Goal: Task Accomplishment & Management: Manage account settings

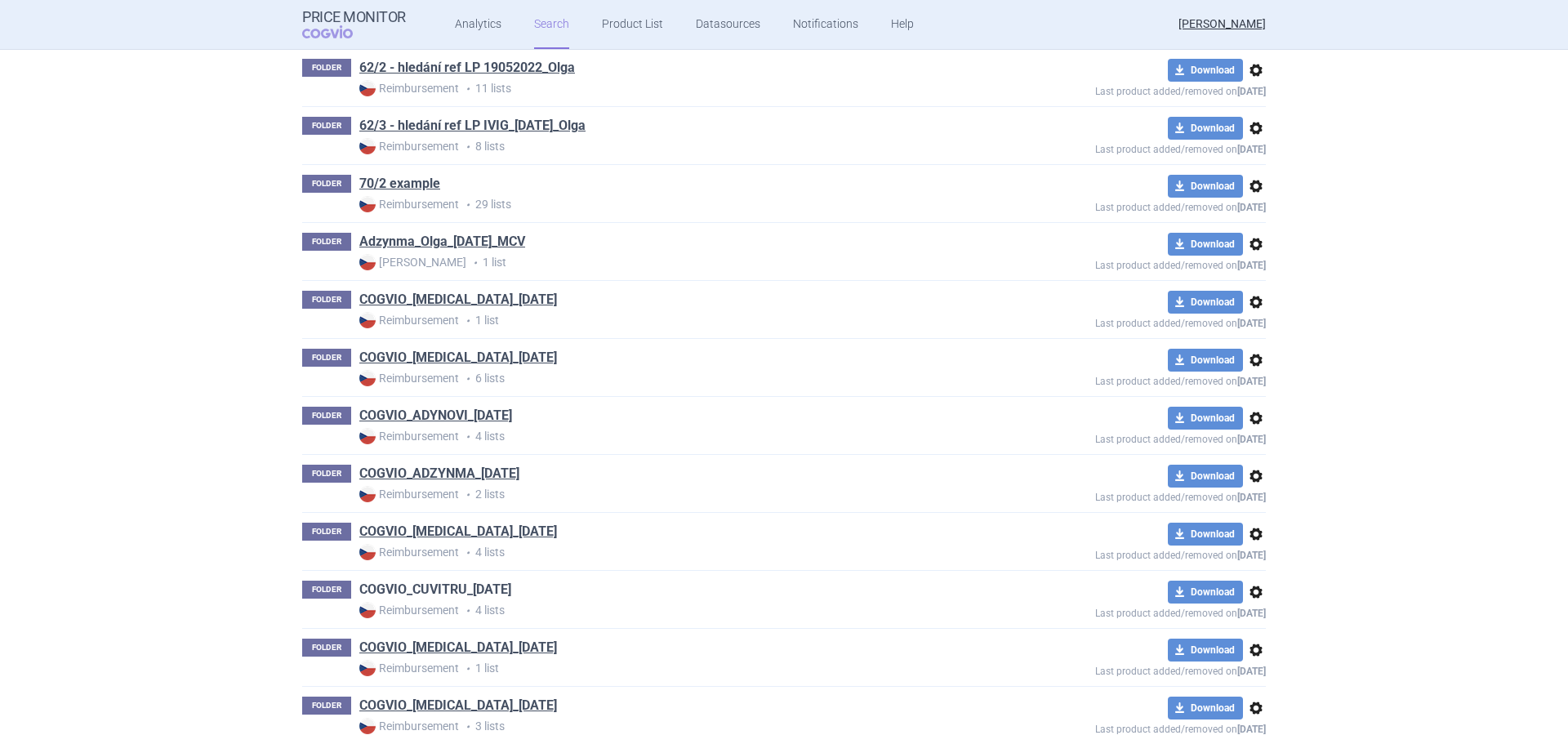
scroll to position [572, 0]
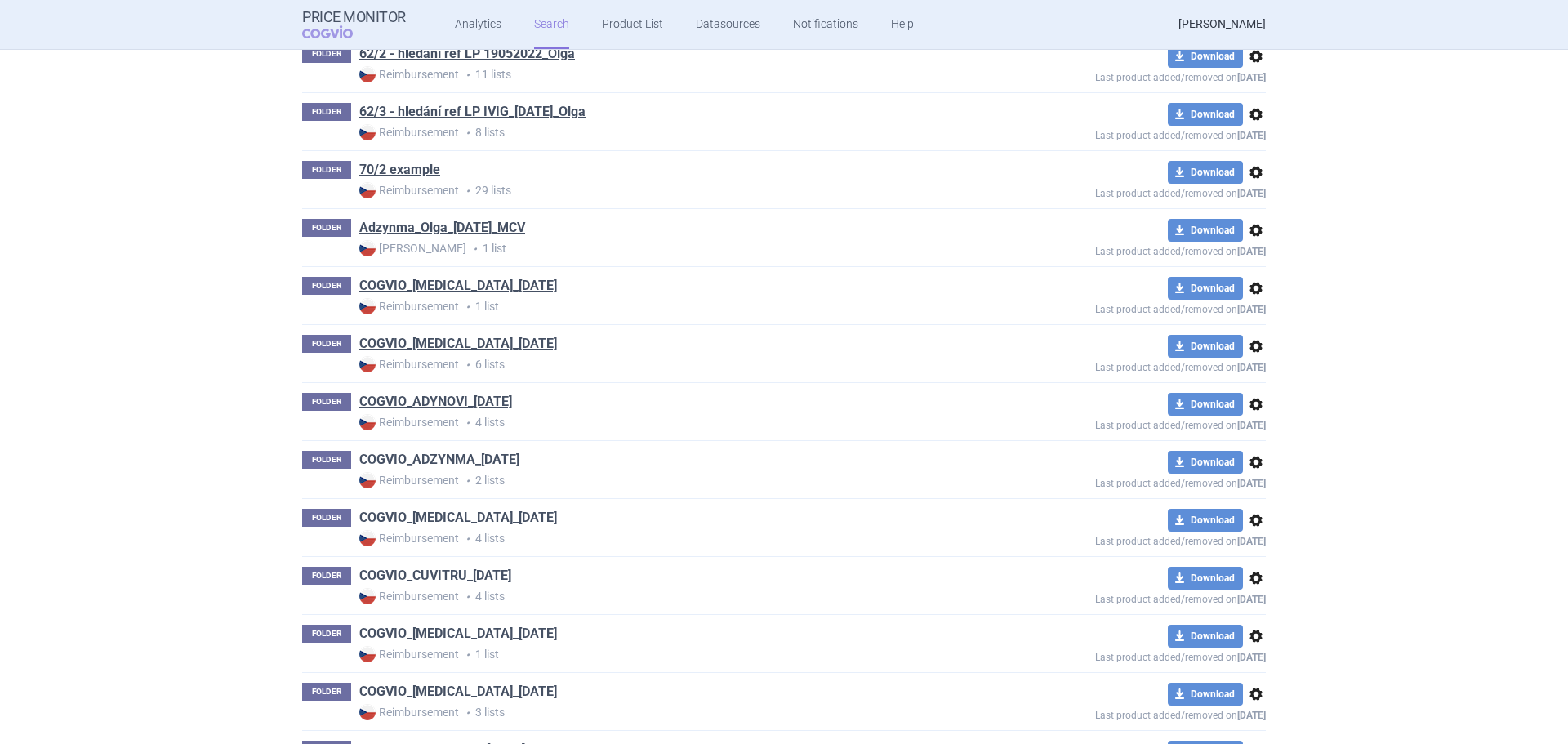
click at [431, 450] on link "COGVIO_ADZYNMA_[DATE]" at bounding box center [439, 460] width 160 height 18
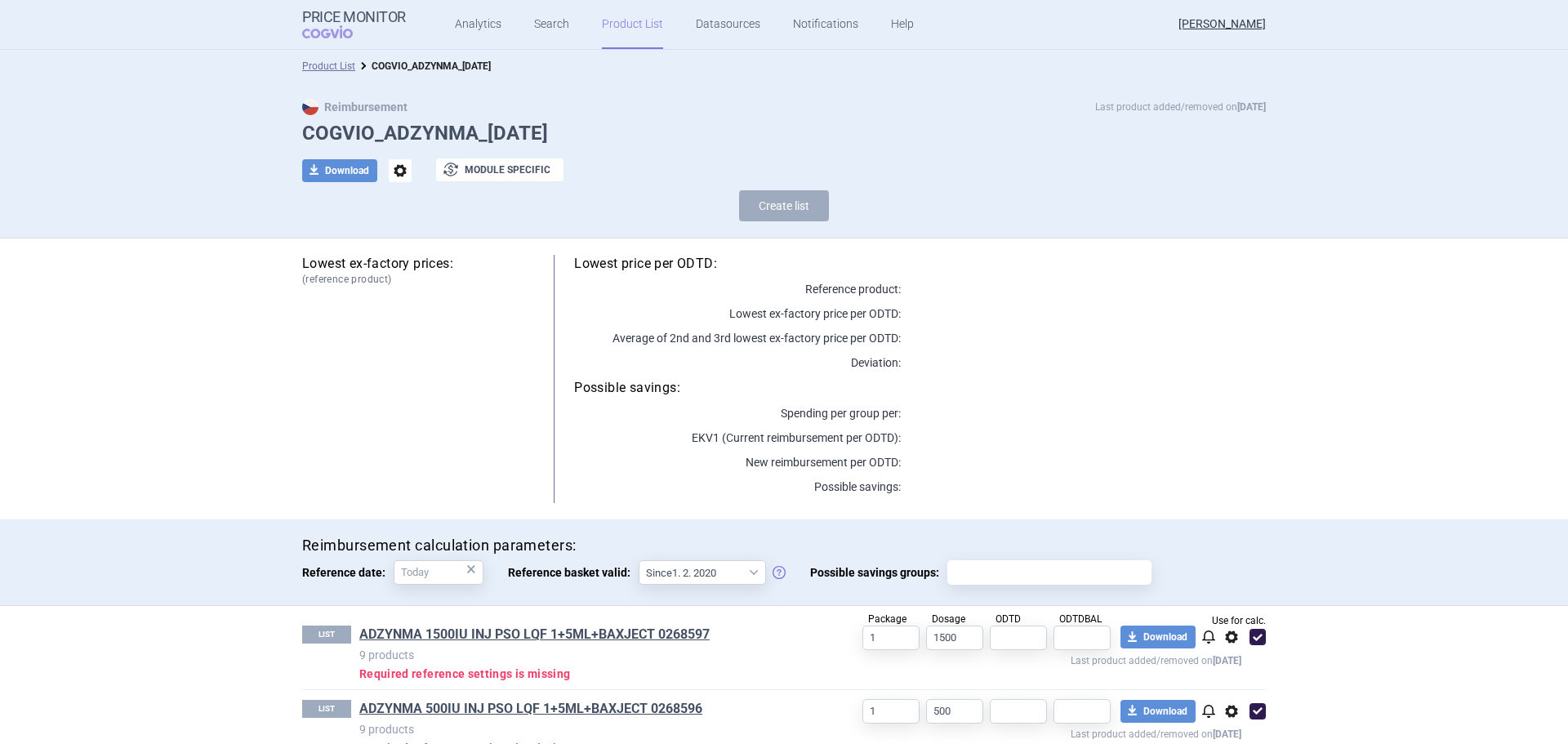
scroll to position [36, 0]
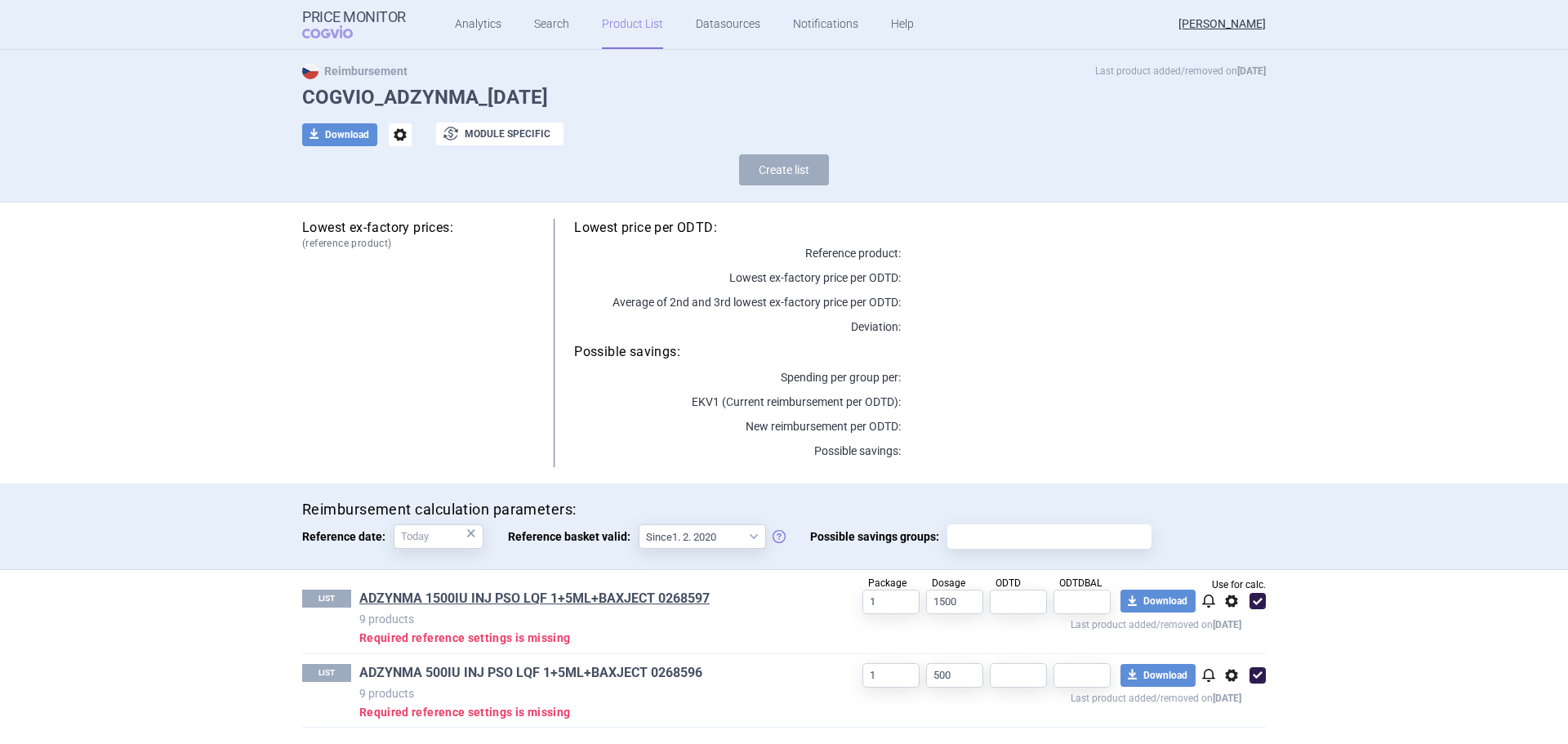
click at [549, 672] on link "ADZYNMA 500IU INJ PSO LQF 1+5ML+BAXJECT 0268596" at bounding box center [531, 672] width 343 height 18
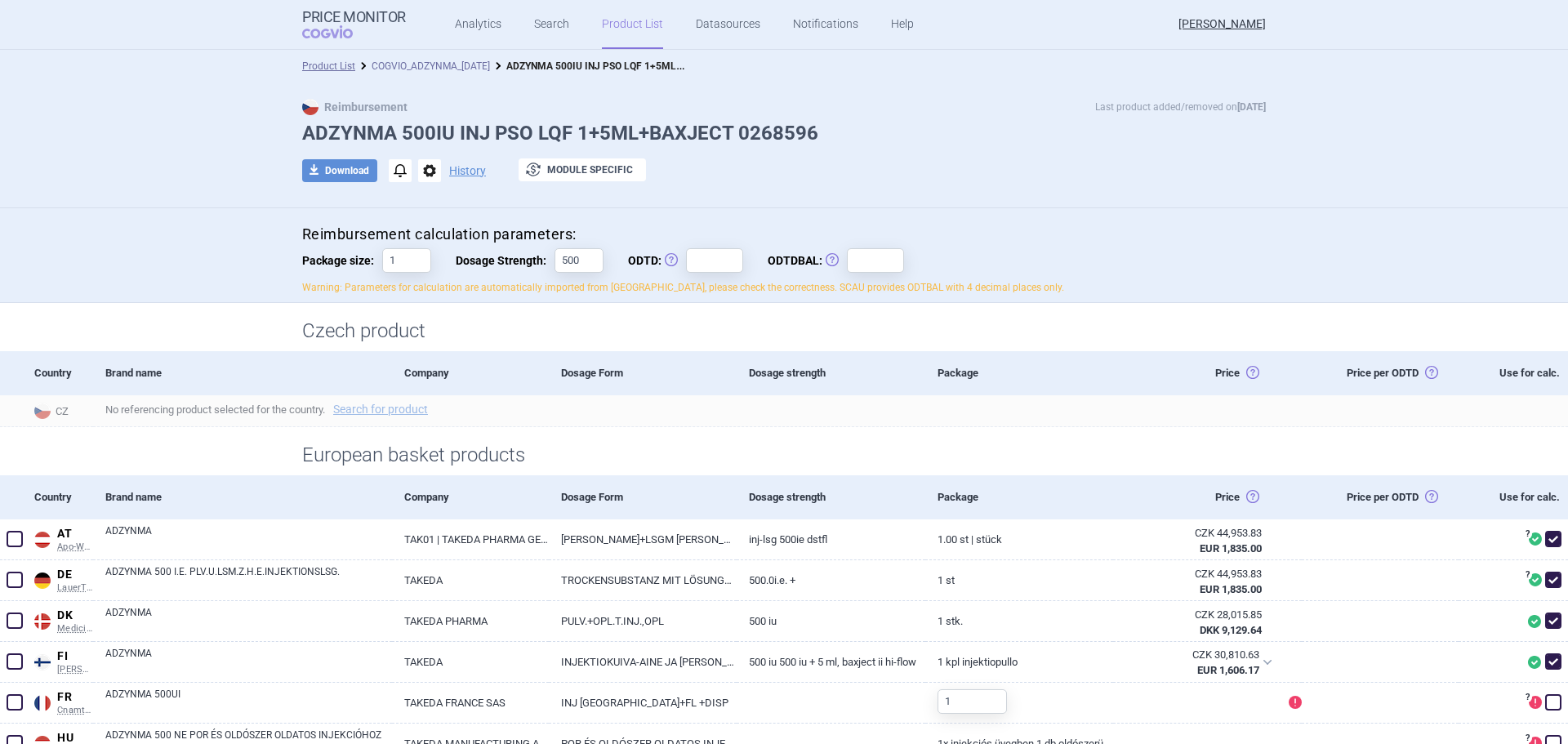
click at [432, 67] on link "COGVIO_ADZYNMA_[DATE]" at bounding box center [430, 66] width 118 height 11
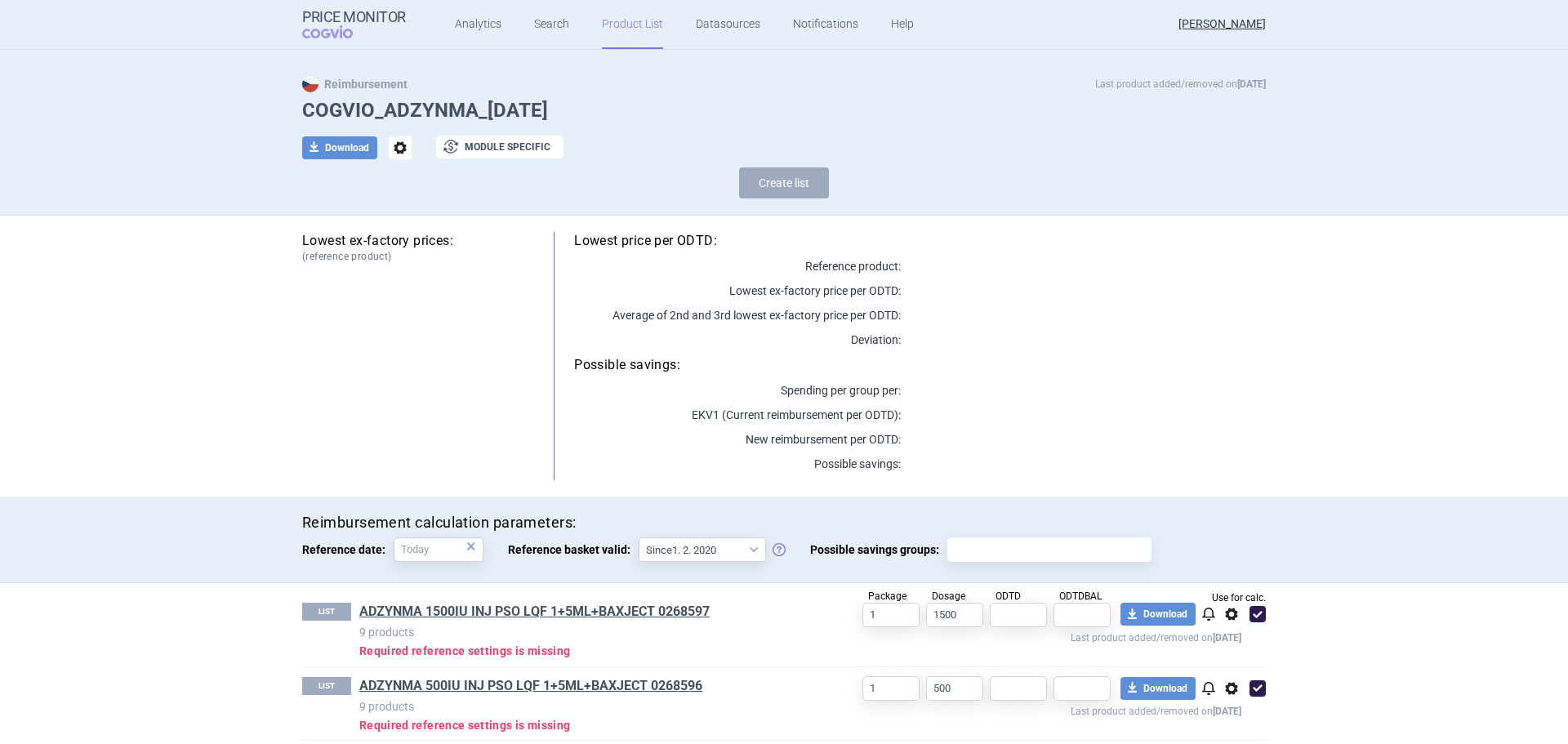
scroll to position [36, 0]
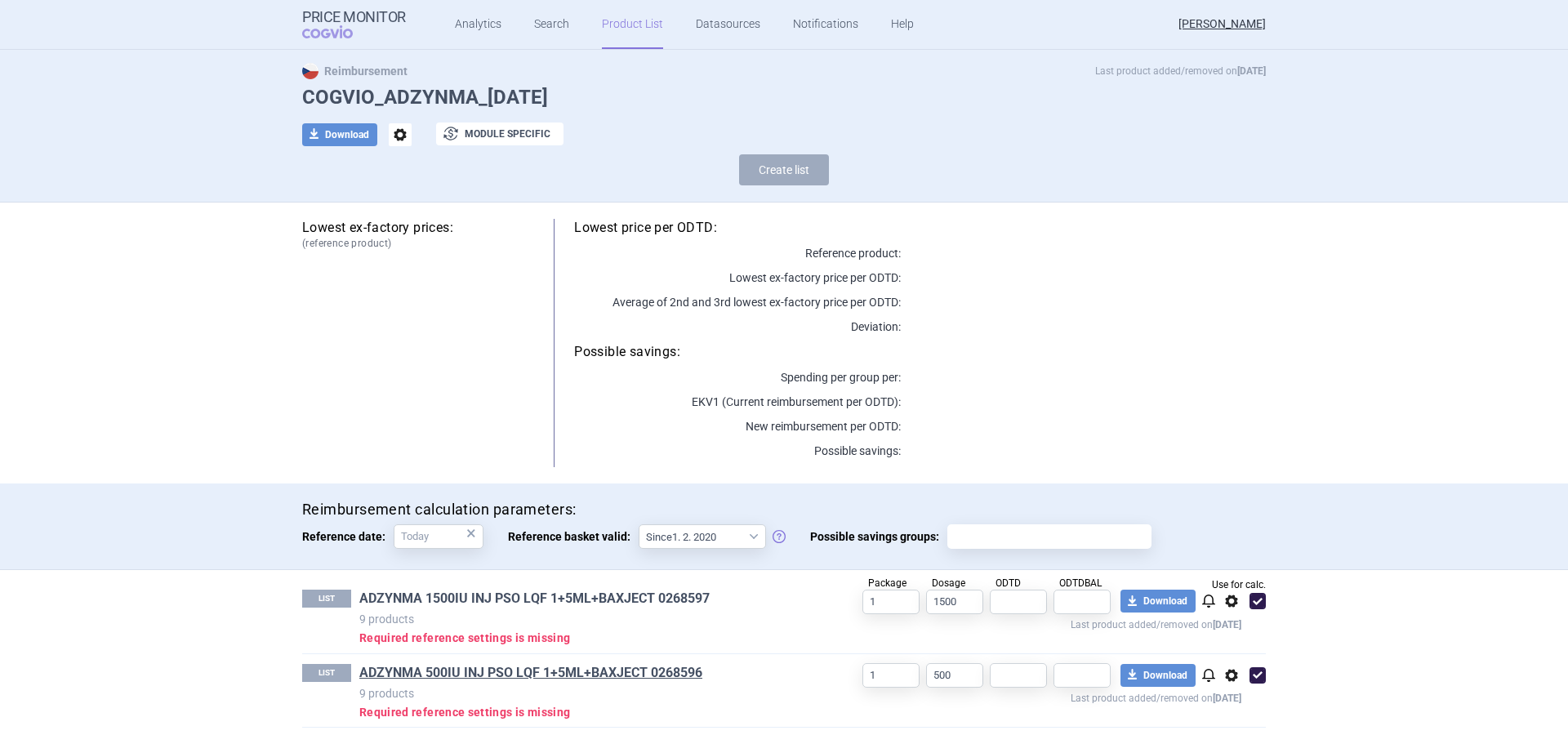
click at [456, 603] on link "ADZYNMA 1500IU INJ PSO LQF 1+5ML+BAXJECT 0268597" at bounding box center [535, 598] width 350 height 18
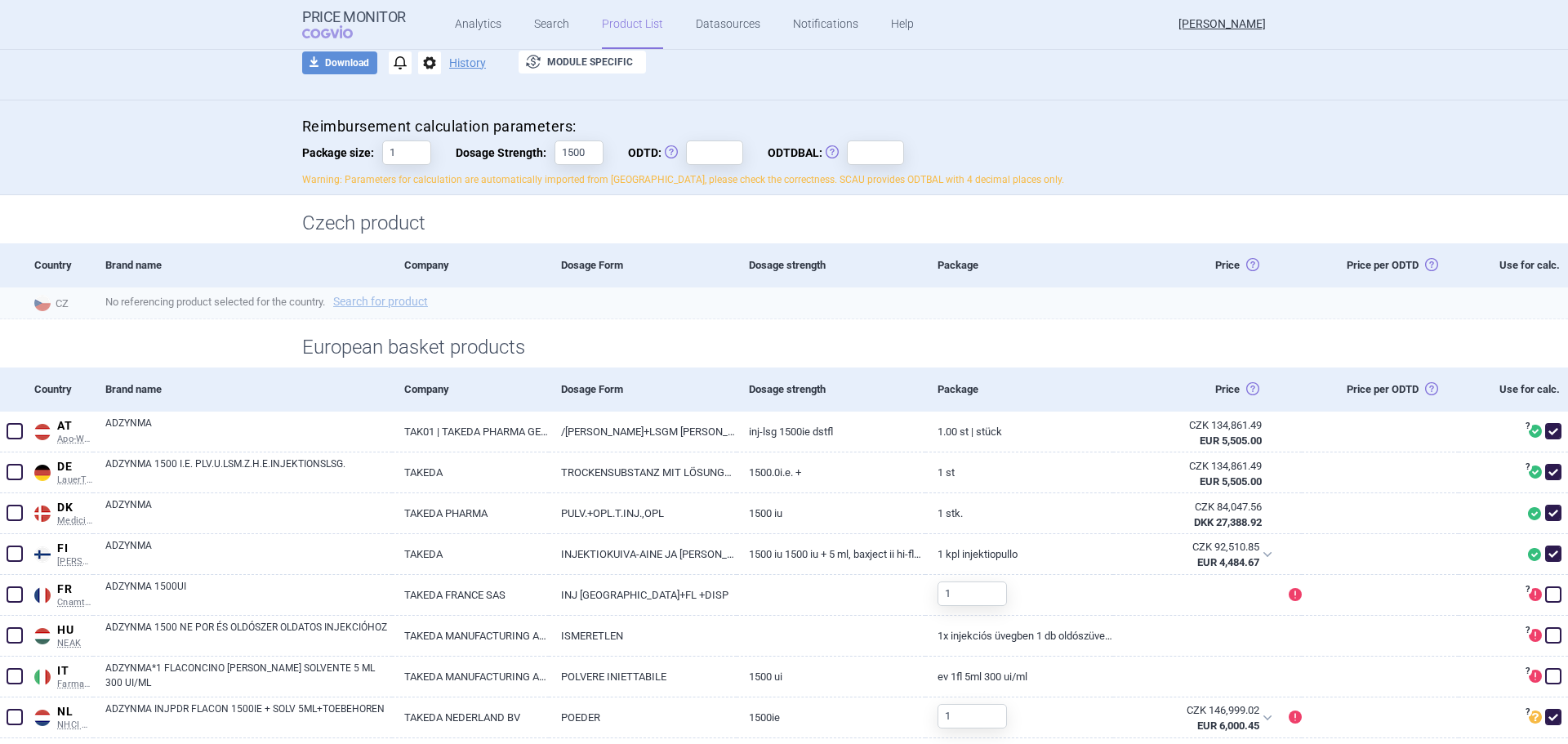
scroll to position [245, 0]
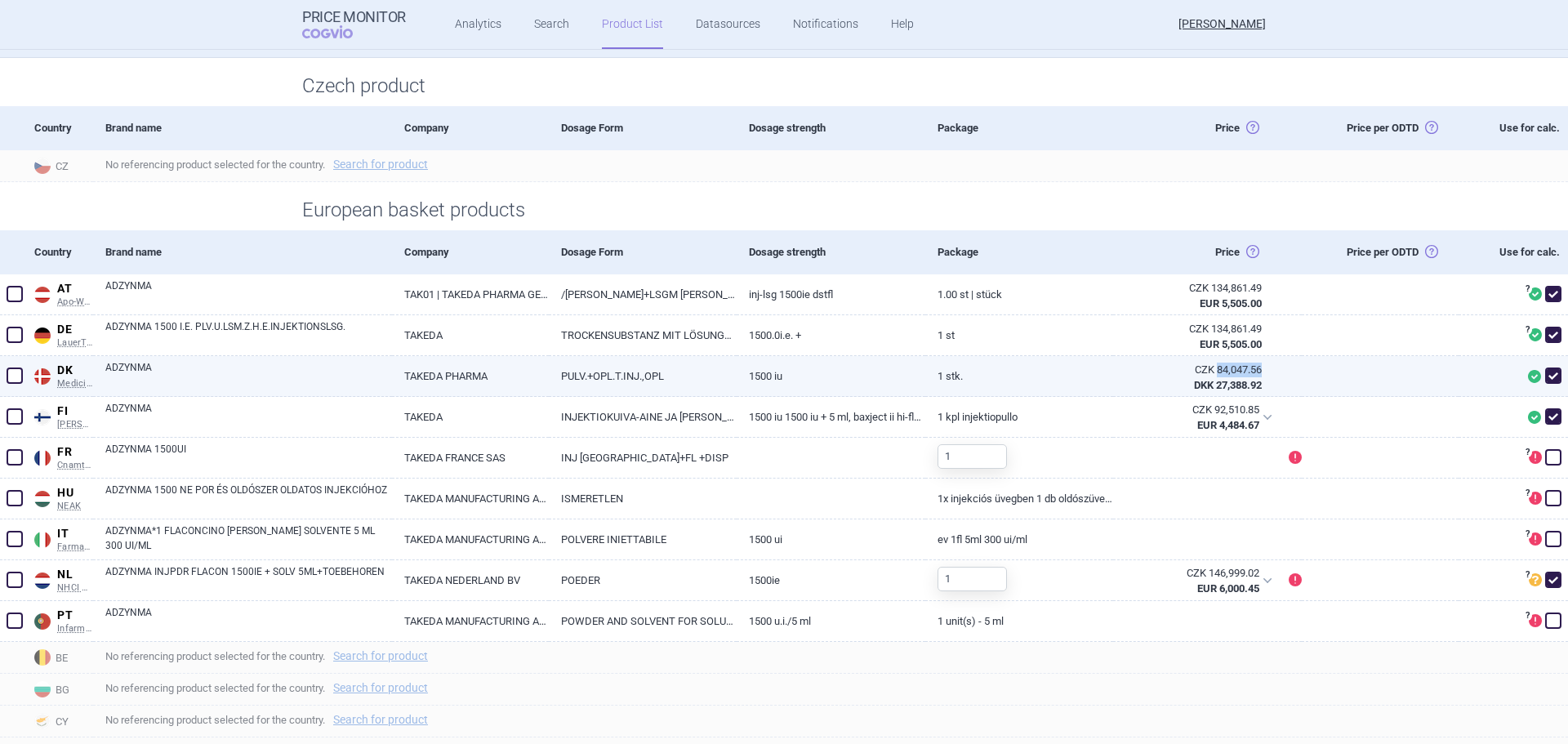
drag, startPoint x: 1254, startPoint y: 369, endPoint x: 1207, endPoint y: 373, distance: 47.2
click at [1207, 373] on div "CZK 84,047.56 DKK 27,388.92" at bounding box center [1196, 377] width 168 height 42
copy div "84,047.56"
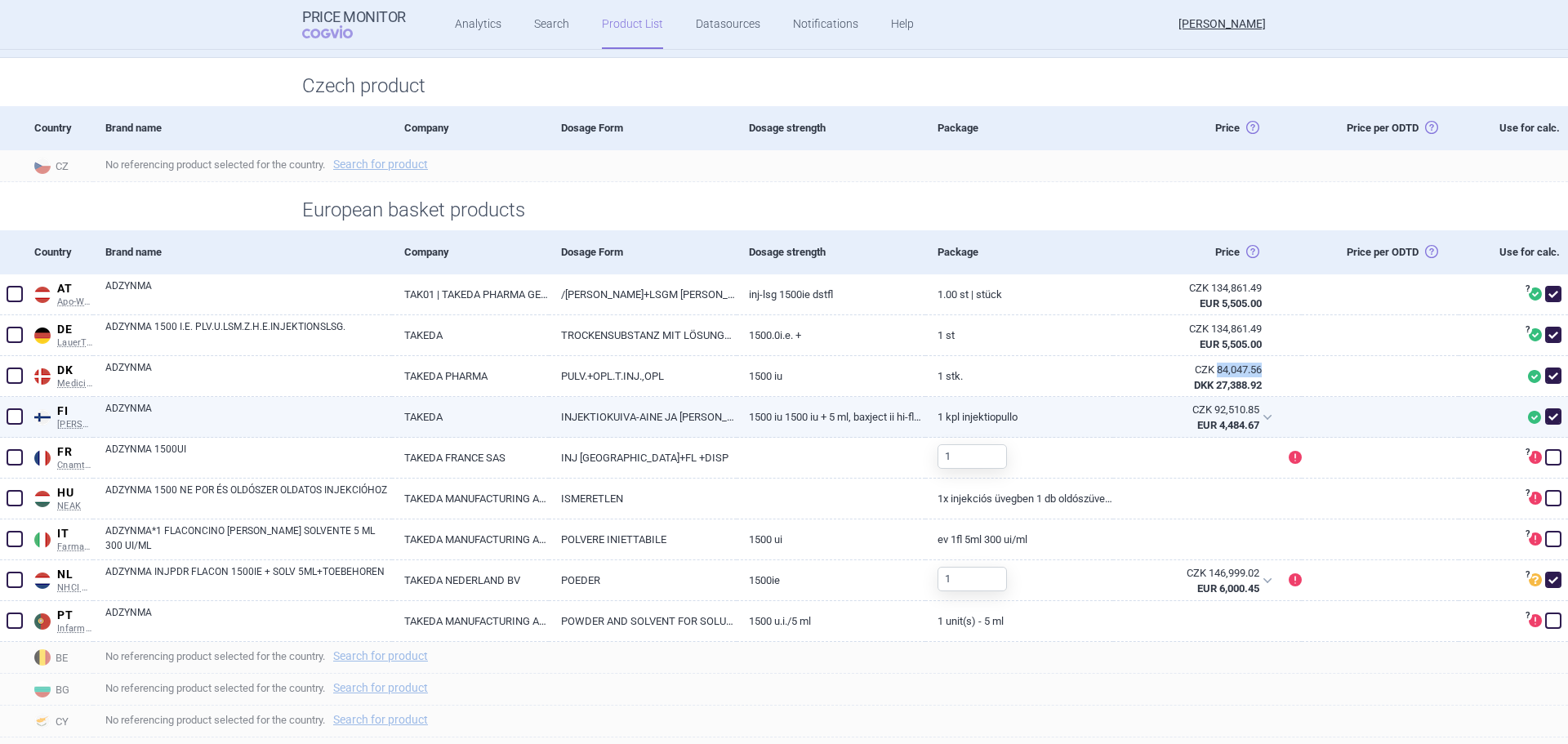
click at [119, 418] on link "ADZYNMA" at bounding box center [249, 416] width 286 height 29
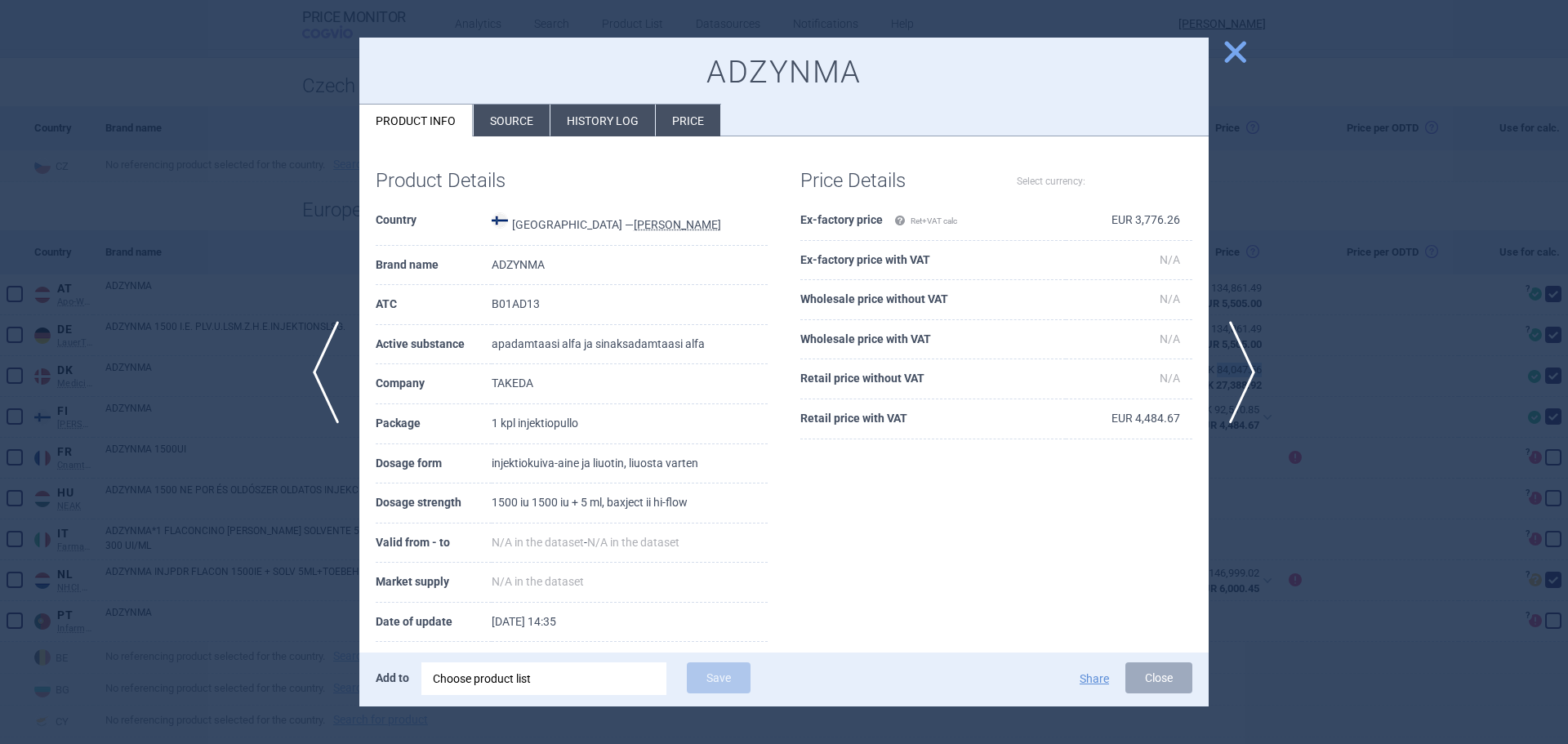
select select "EUR"
click at [602, 116] on li "History log" at bounding box center [603, 120] width 105 height 32
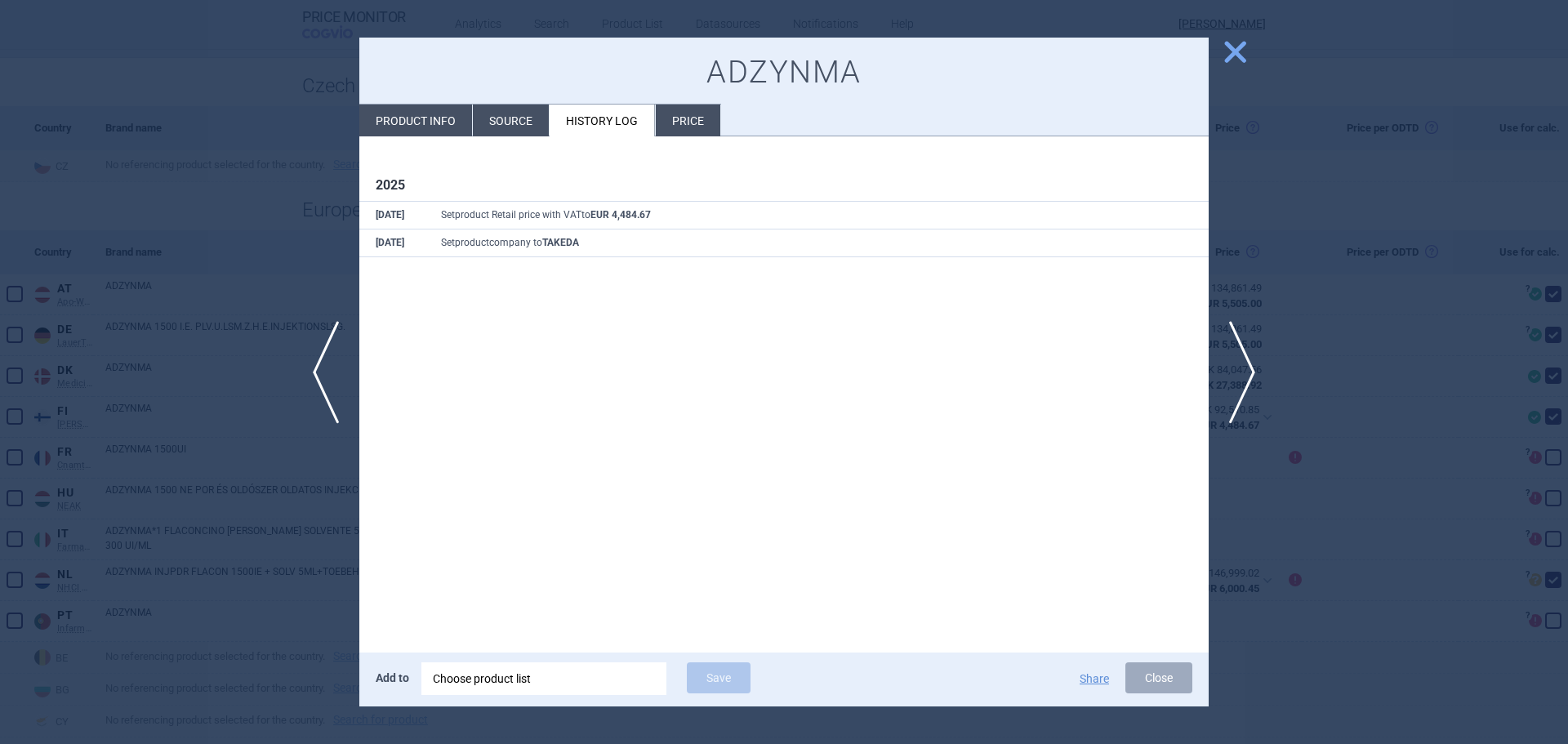
click at [158, 140] on div at bounding box center [784, 372] width 1568 height 744
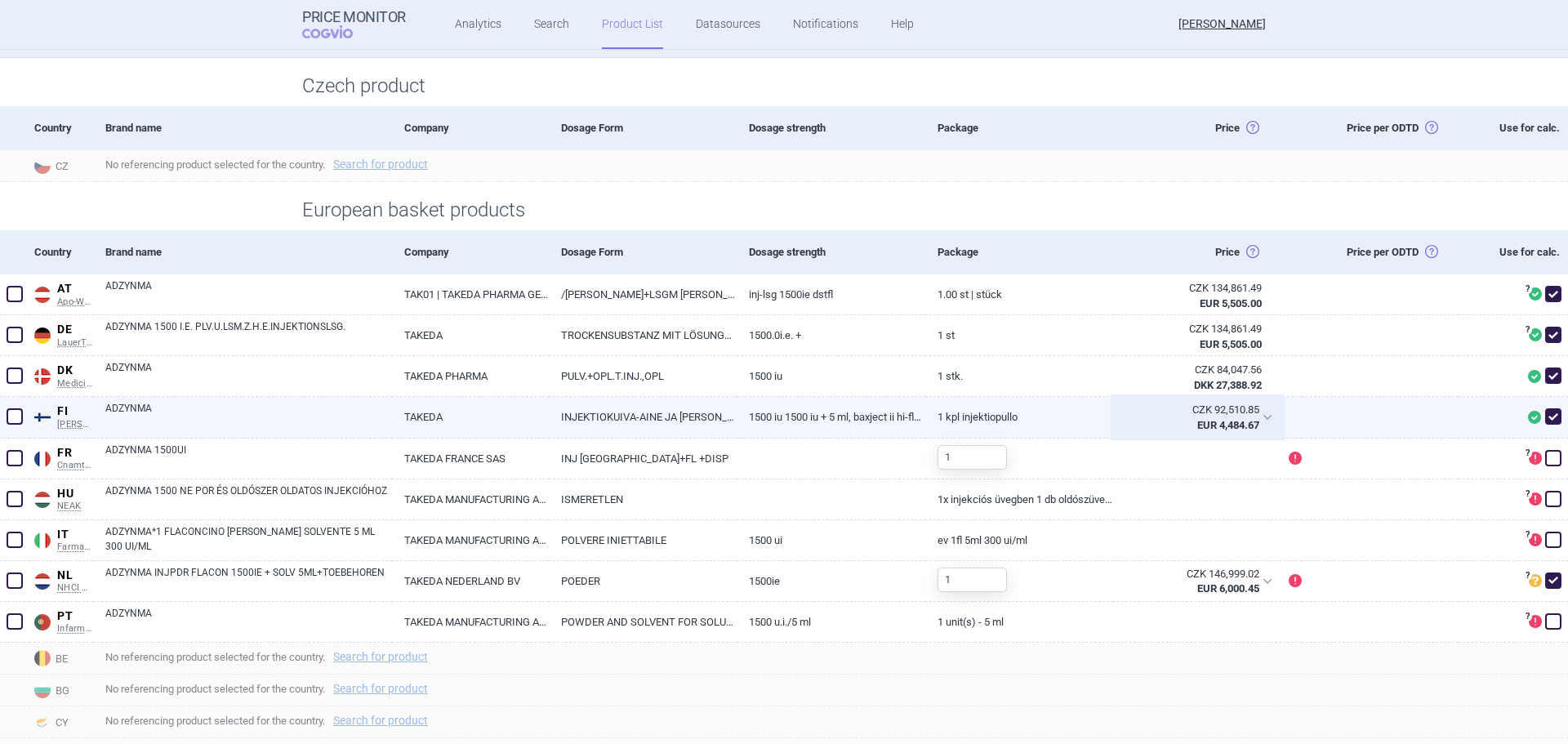
drag, startPoint x: 1249, startPoint y: 411, endPoint x: 1224, endPoint y: 411, distance: 25.0
click at [1224, 411] on div "CZK 92,510.85" at bounding box center [1191, 410] width 134 height 15
click at [1121, 194] on div "European basket products" at bounding box center [784, 205] width 1568 height 49
click at [1256, 417] on div "CZK 92,510.85 EUR 4,484.67" at bounding box center [1196, 416] width 168 height 40
click at [1071, 145] on div "Package" at bounding box center [1018, 128] width 188 height 44
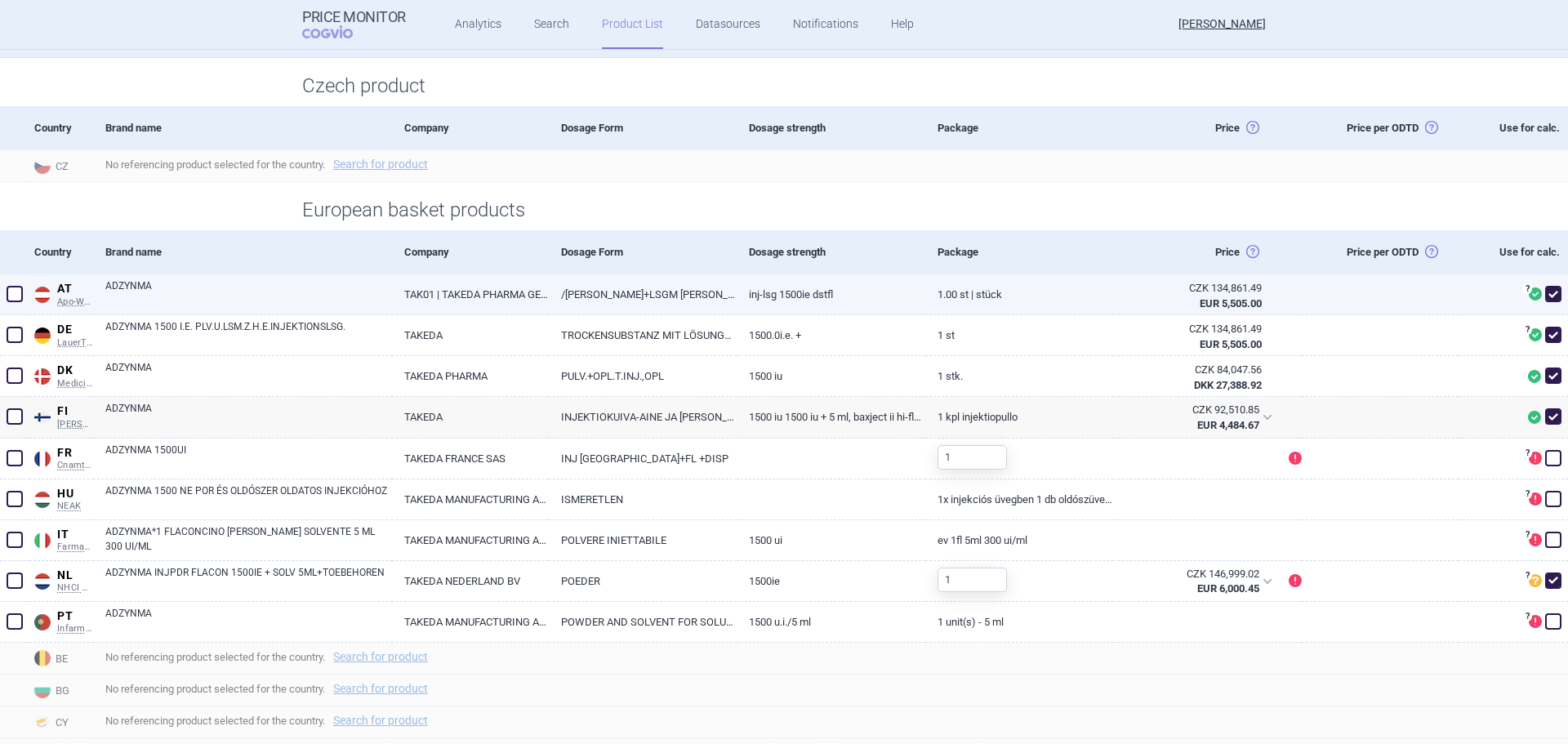
click at [188, 289] on link "ADZYNMA" at bounding box center [249, 293] width 286 height 29
select select "EUR"
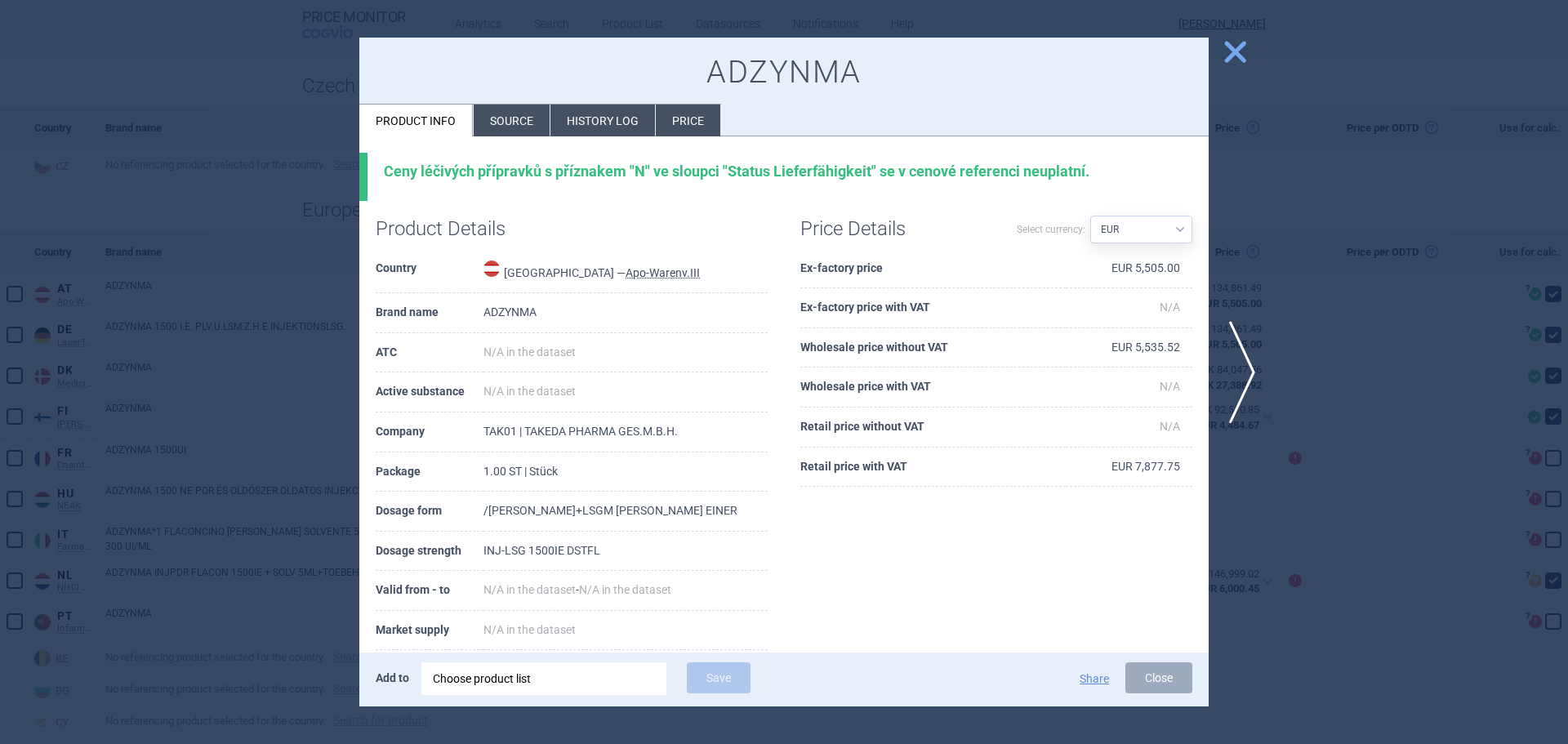
click at [600, 119] on li "History log" at bounding box center [603, 120] width 105 height 32
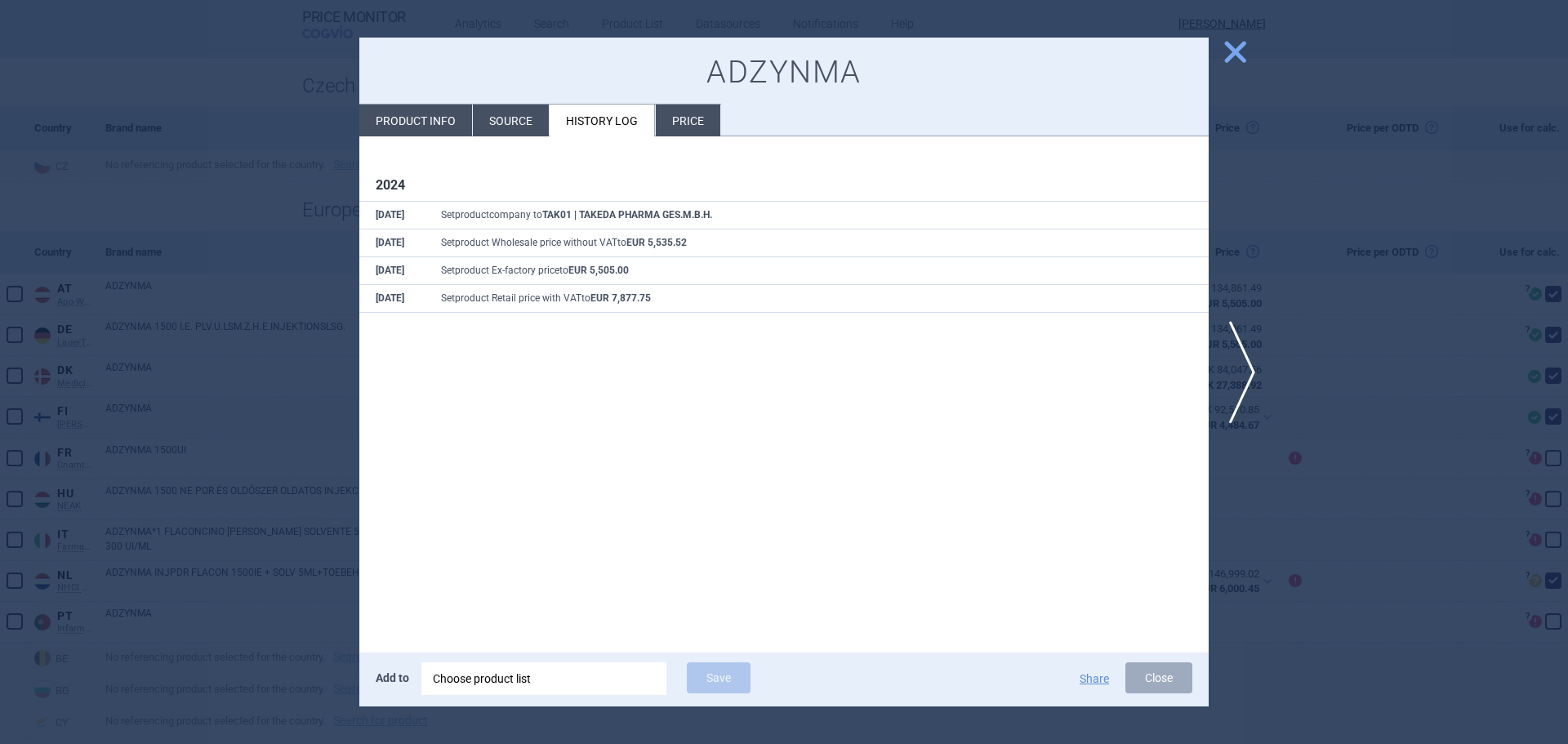
click at [196, 186] on div at bounding box center [784, 372] width 1568 height 744
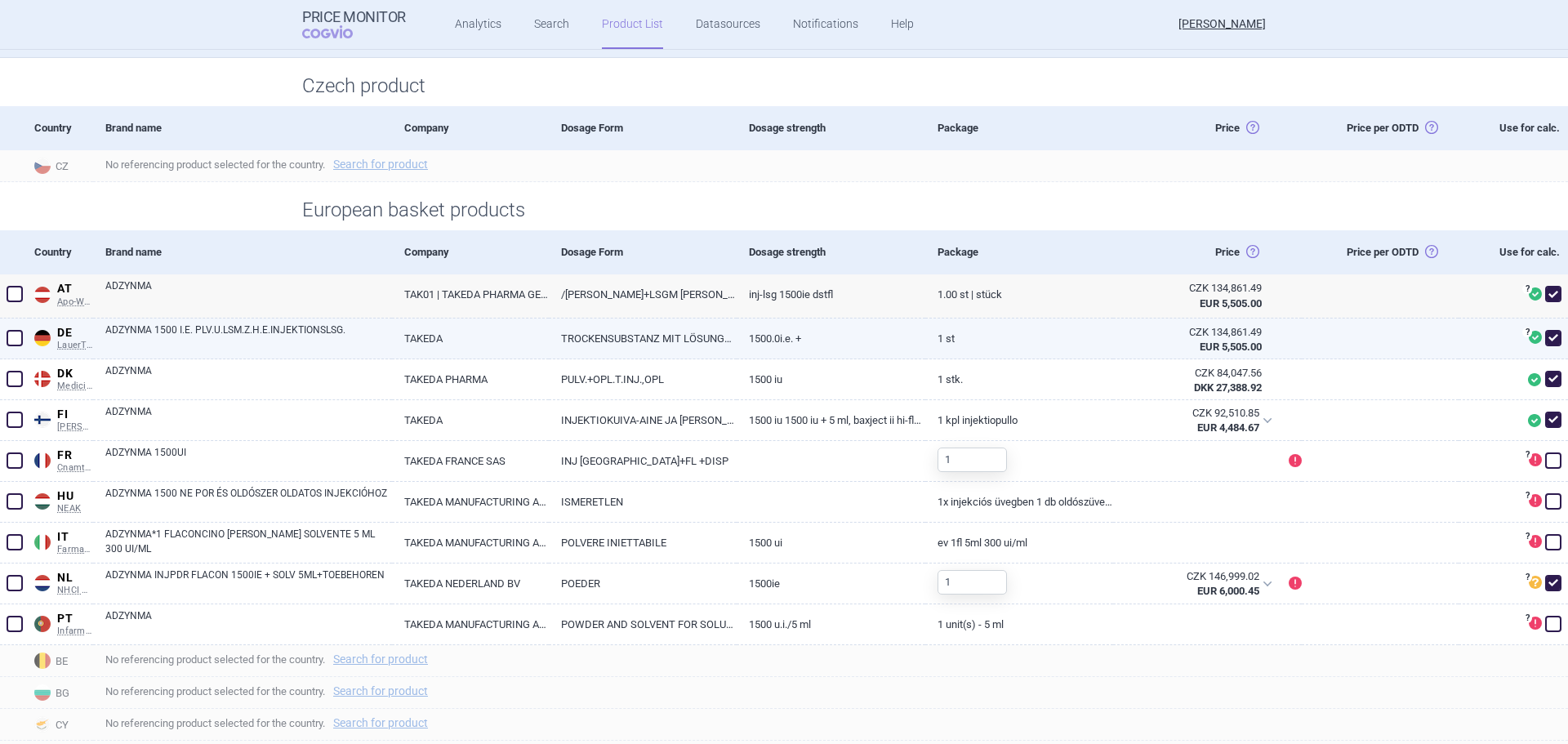
click at [189, 326] on link "ADZYNMA 1500 I.E. PLV.U.LSM.Z.H.E.INJEKTIONSLSG." at bounding box center [249, 337] width 286 height 29
select select "EUR"
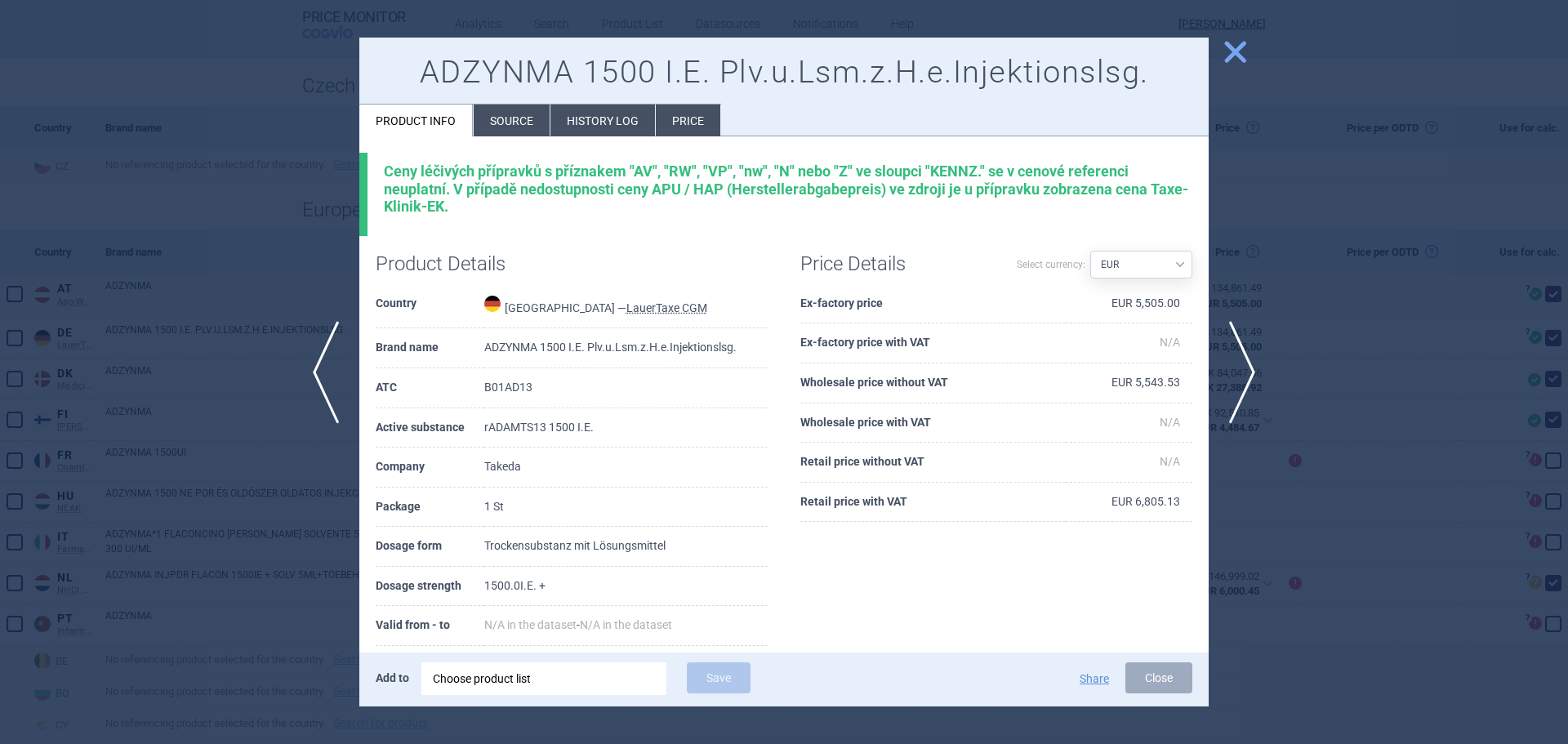
click at [591, 118] on li "History log" at bounding box center [603, 120] width 105 height 32
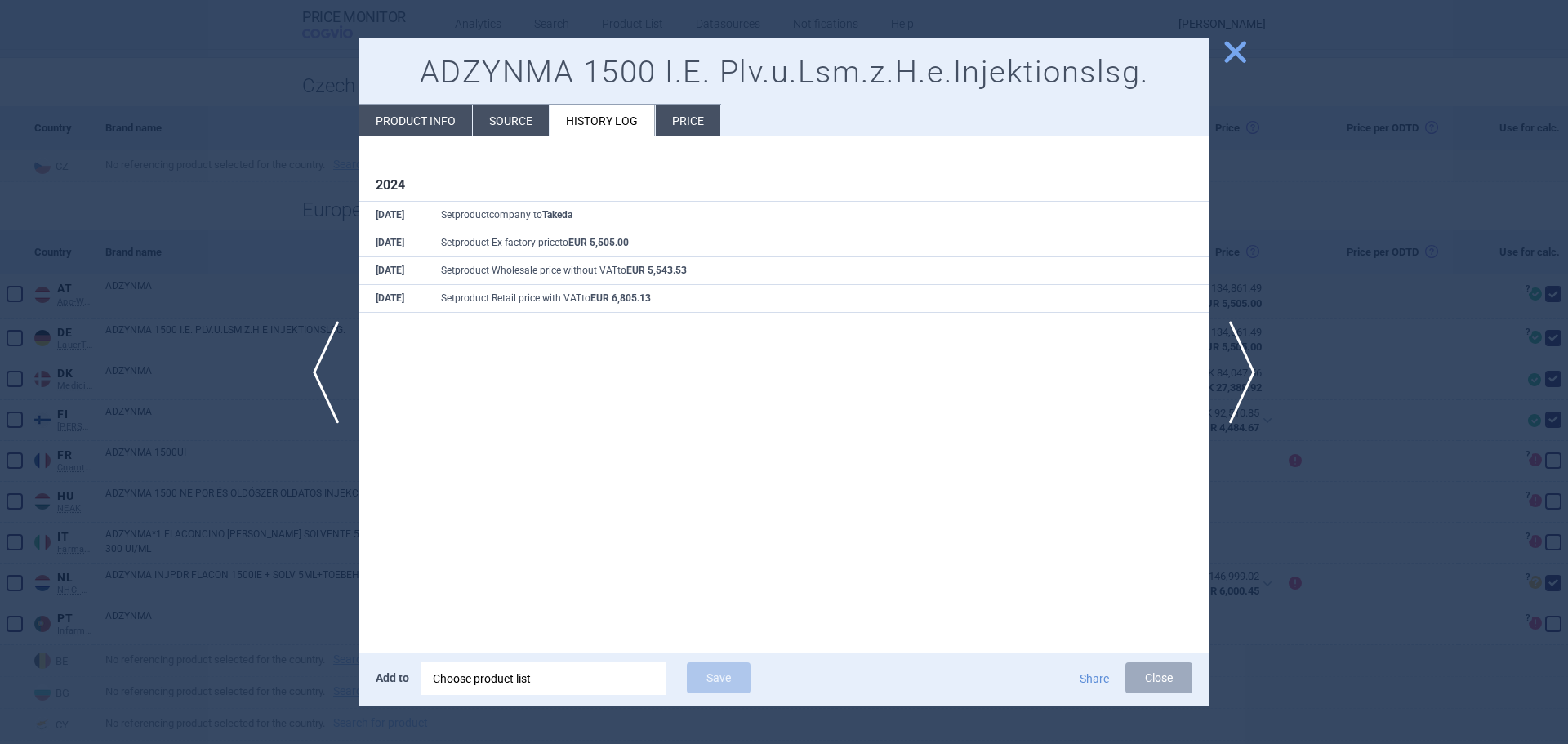
click at [217, 216] on div at bounding box center [784, 372] width 1568 height 744
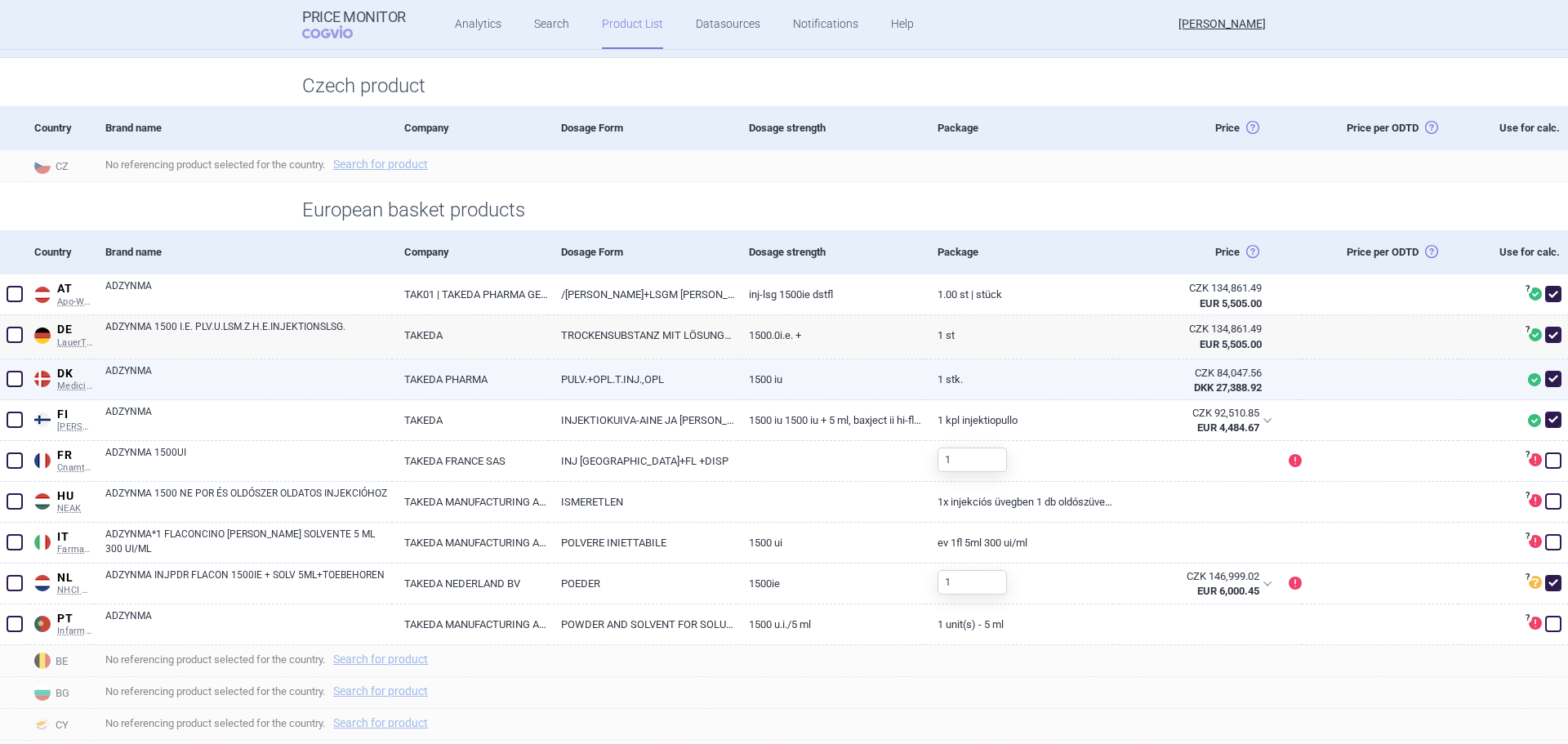
click at [159, 372] on link "ADZYNMA" at bounding box center [249, 378] width 286 height 29
select select "EUR"
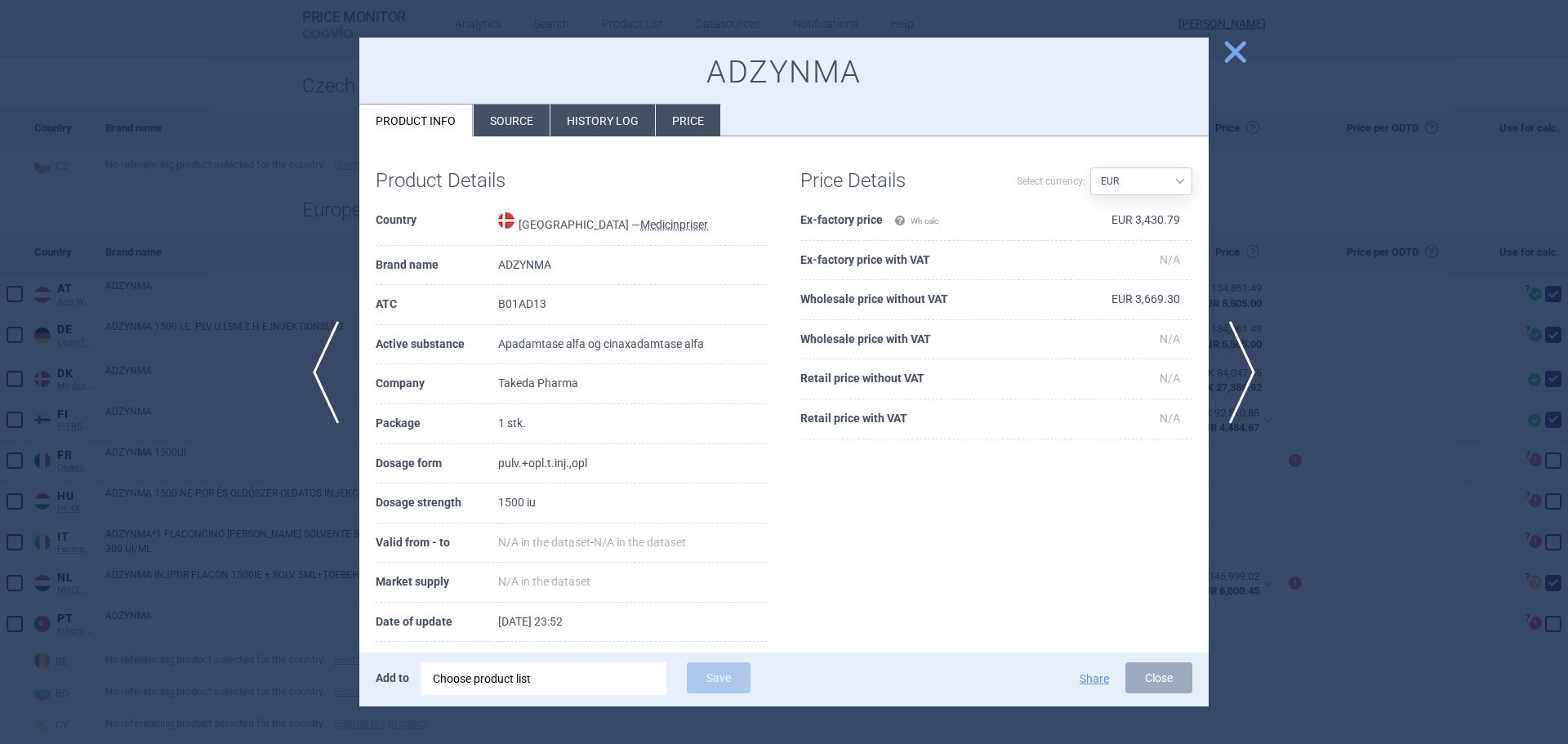
click at [601, 122] on li "History log" at bounding box center [603, 120] width 105 height 32
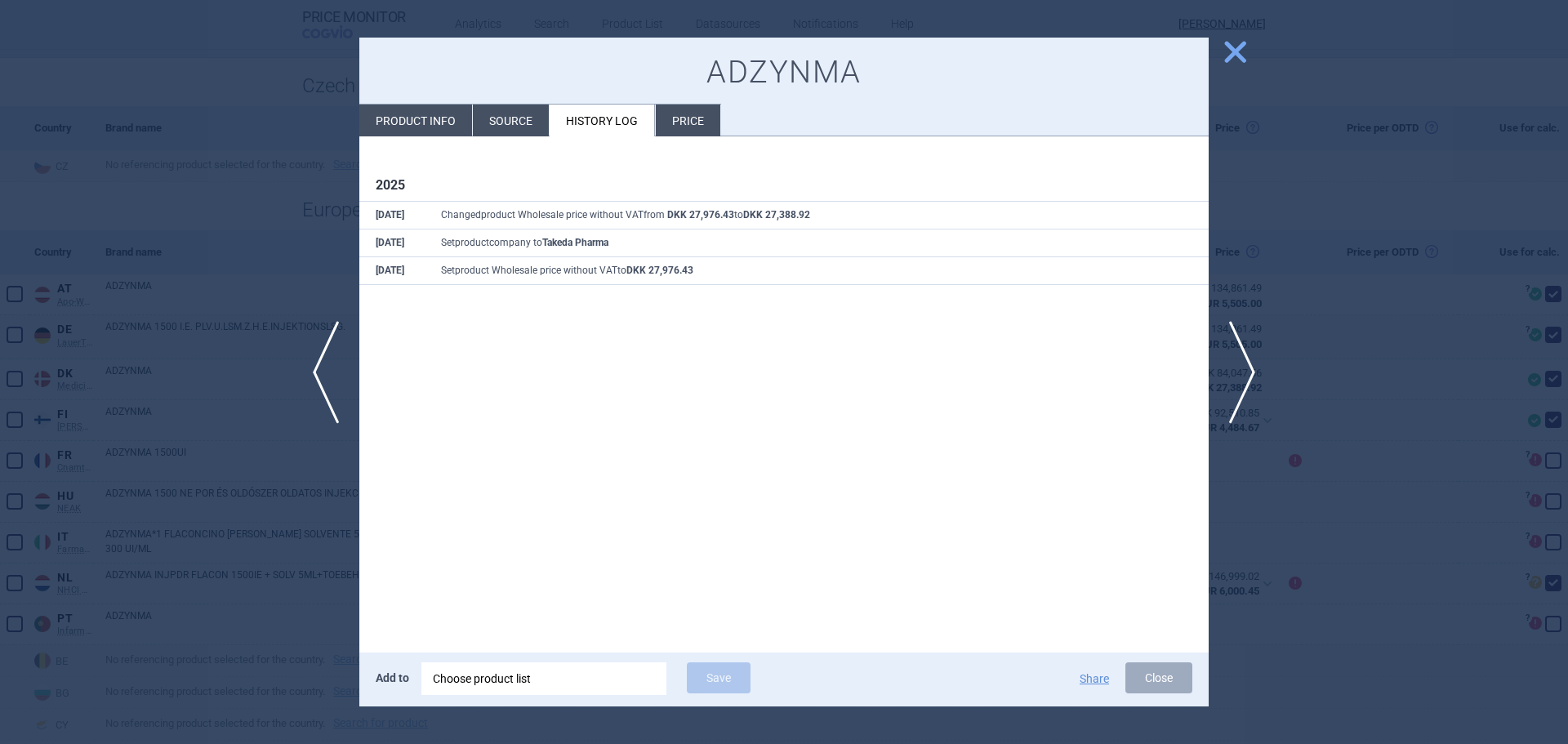
click at [234, 171] on div at bounding box center [784, 372] width 1568 height 744
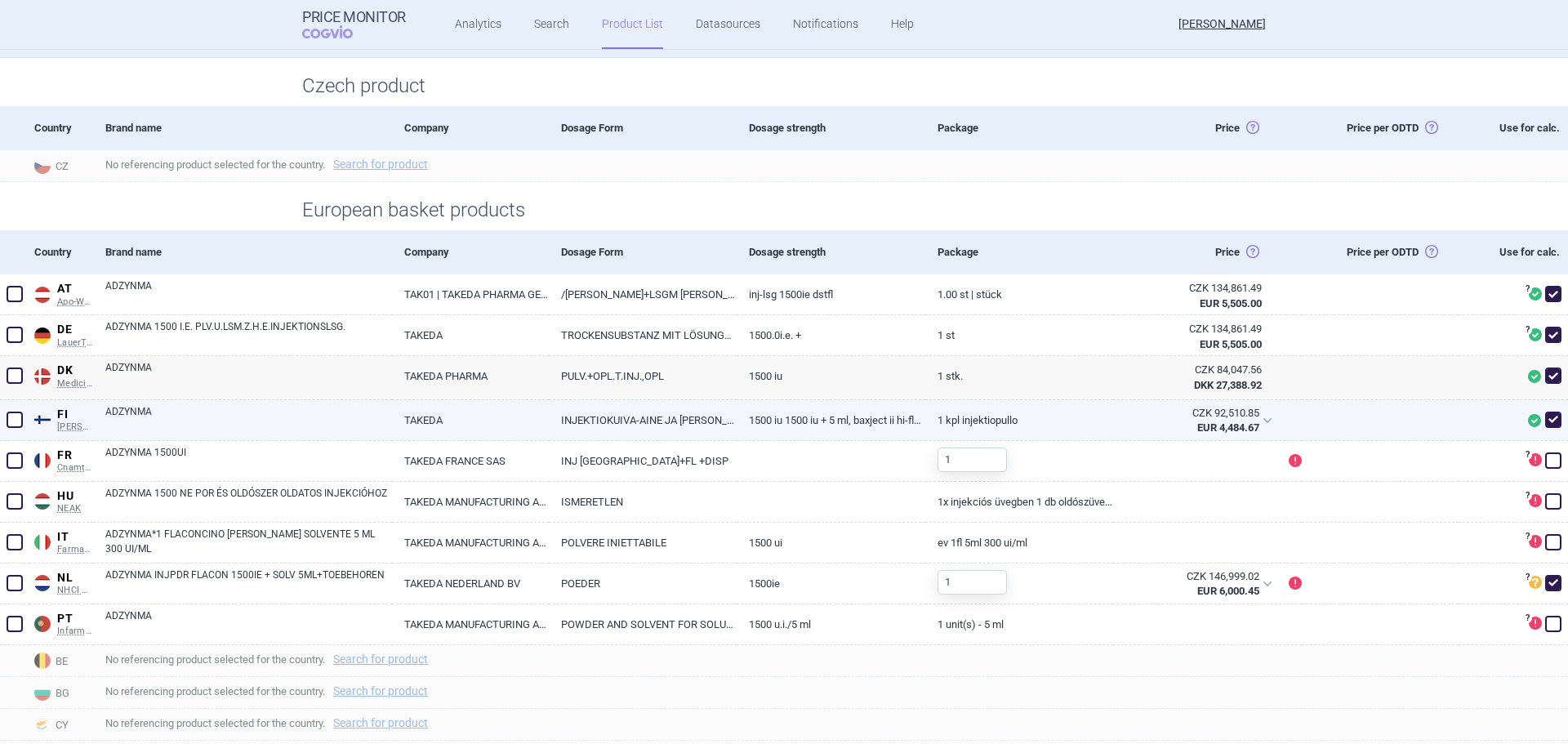
click at [150, 426] on link "ADZYNMA" at bounding box center [249, 418] width 286 height 29
select select "EUR"
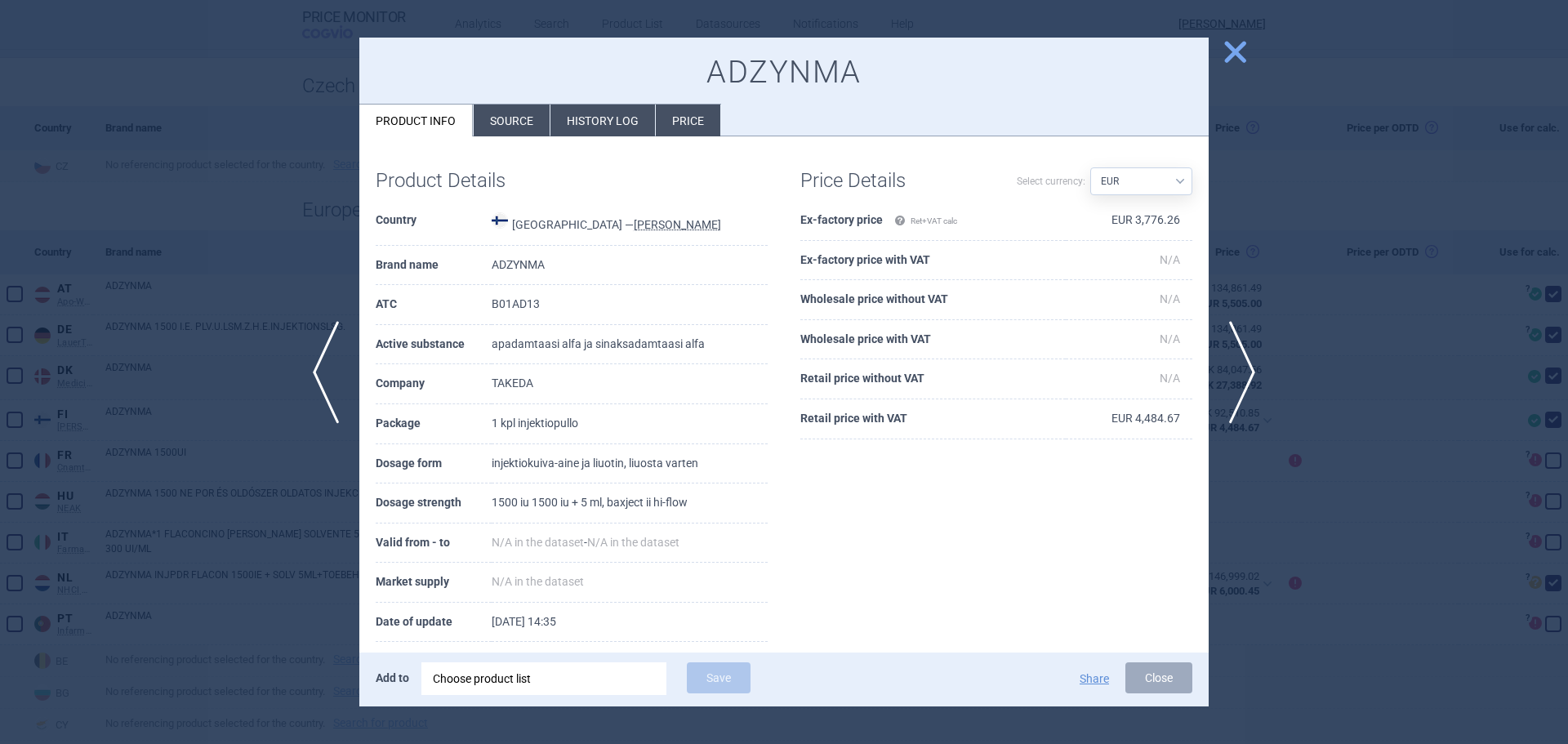
click at [600, 117] on li "History log" at bounding box center [603, 120] width 105 height 32
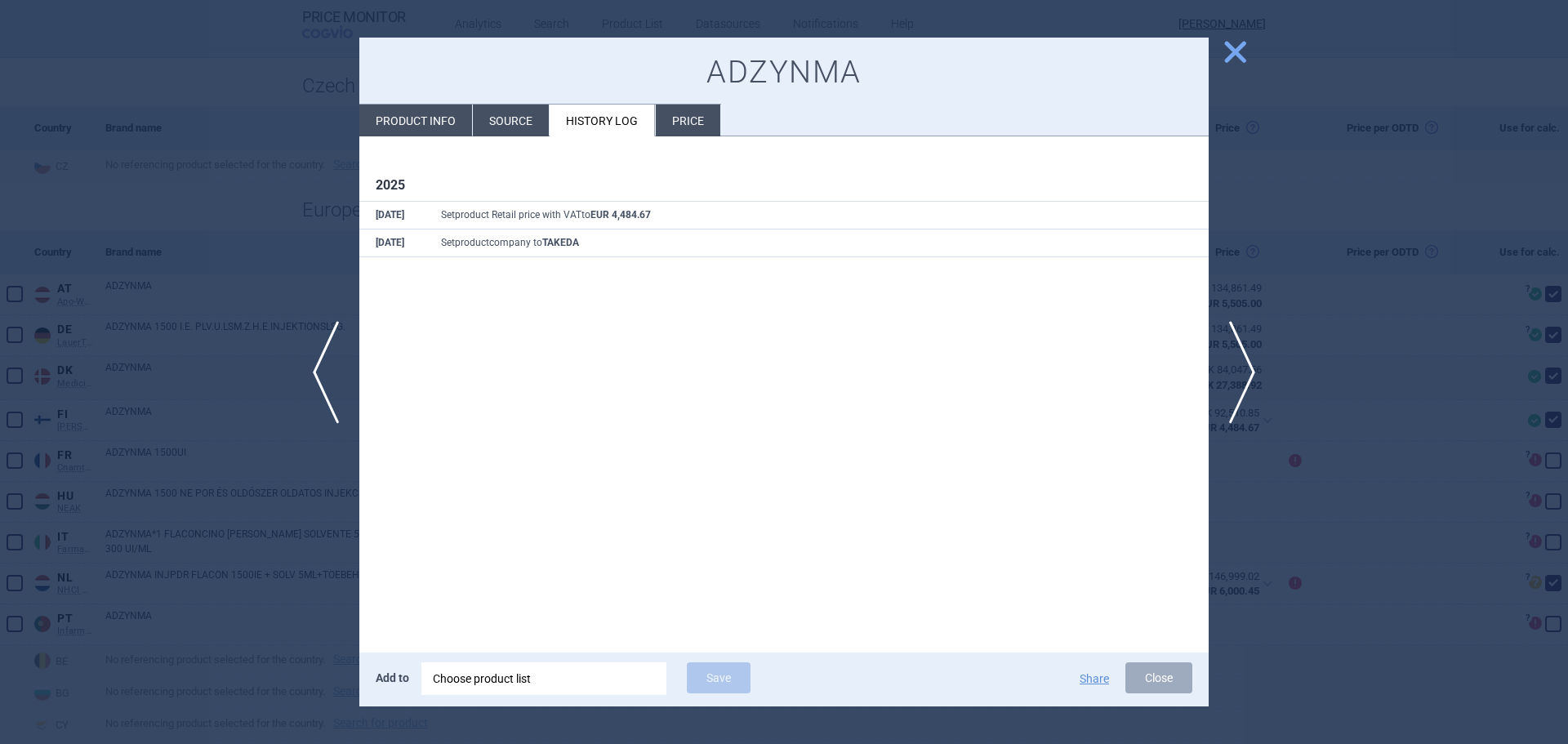
click at [213, 141] on div at bounding box center [784, 372] width 1568 height 744
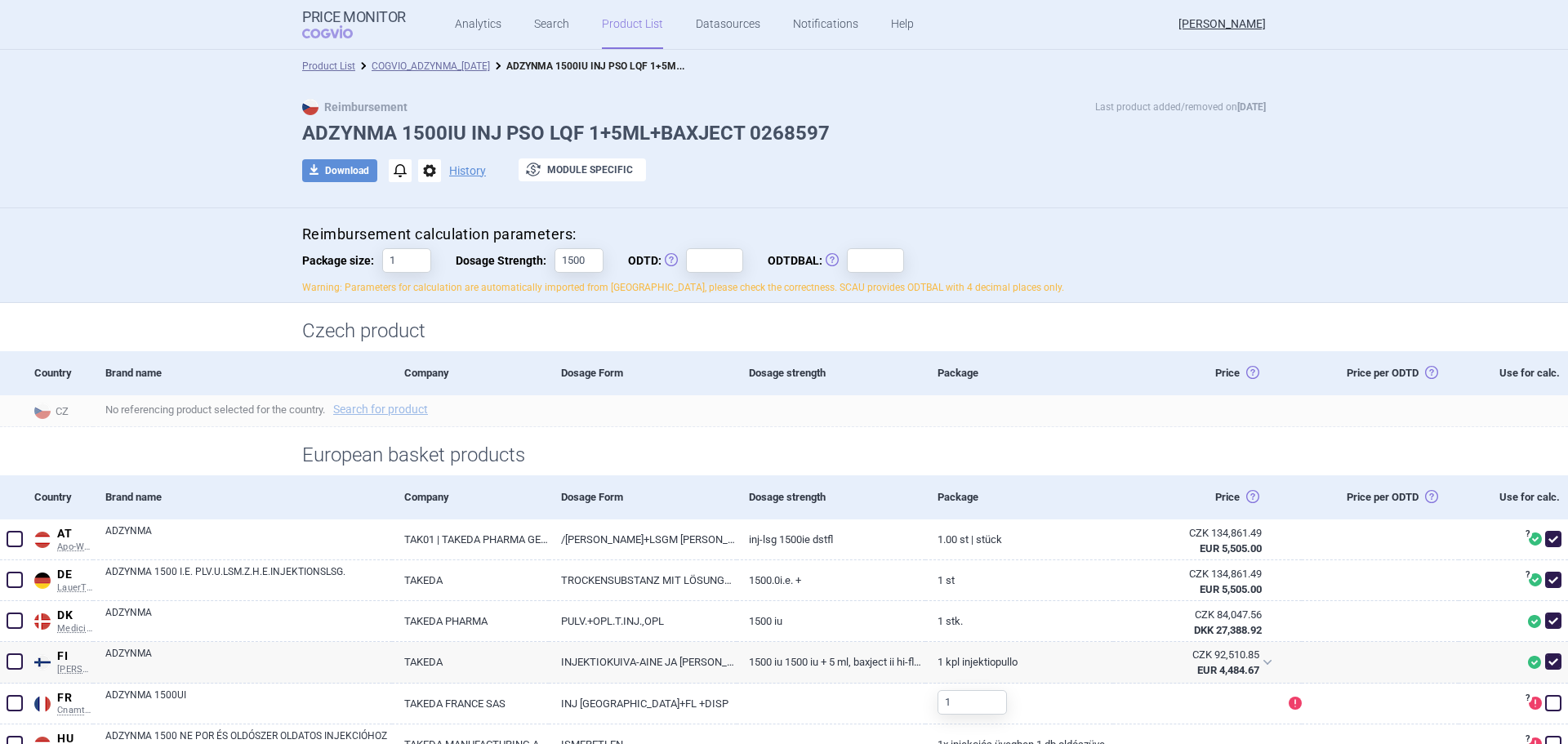
click at [427, 61] on link "COGVIO_ADZYNMA_[DATE]" at bounding box center [430, 66] width 118 height 11
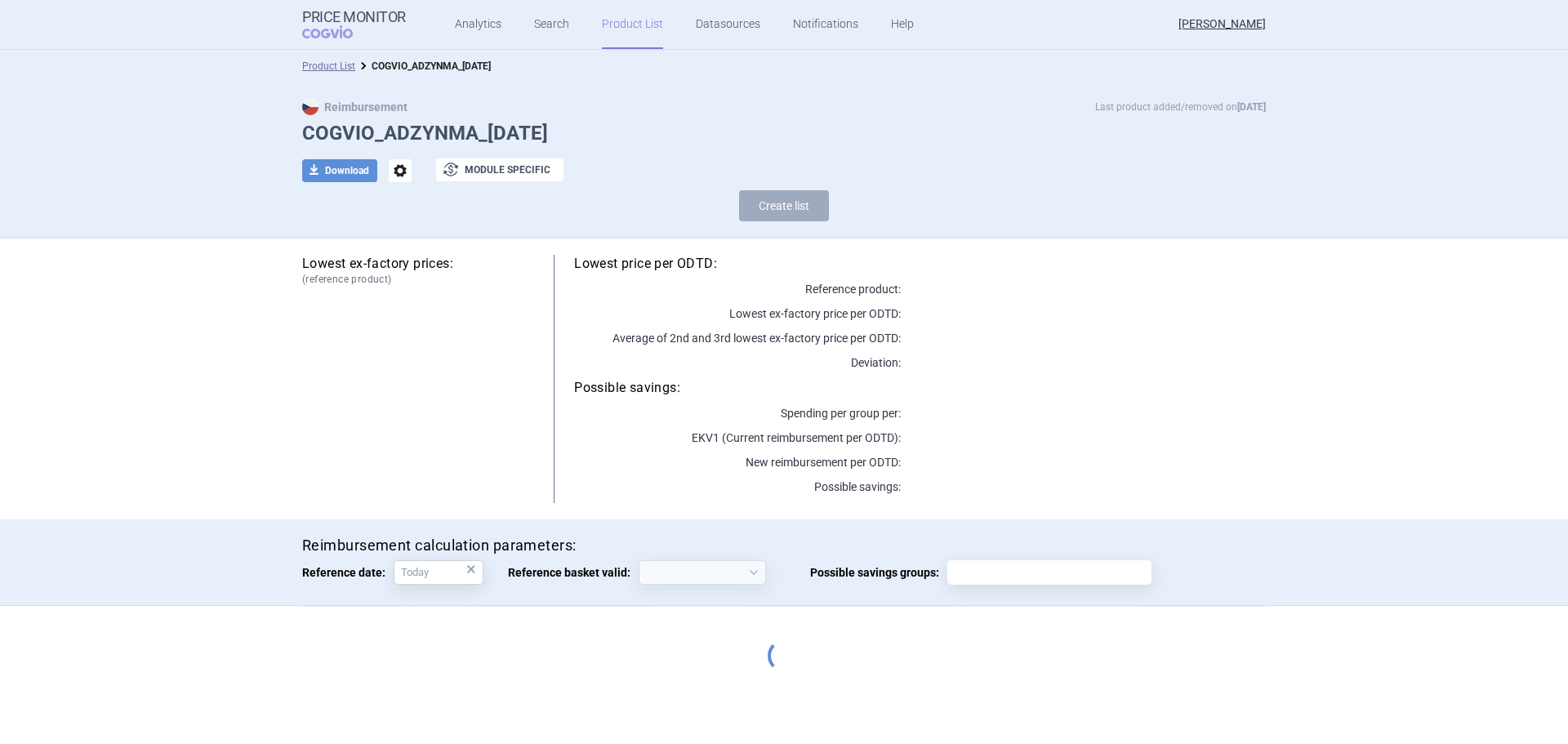
select select "[DATE]"
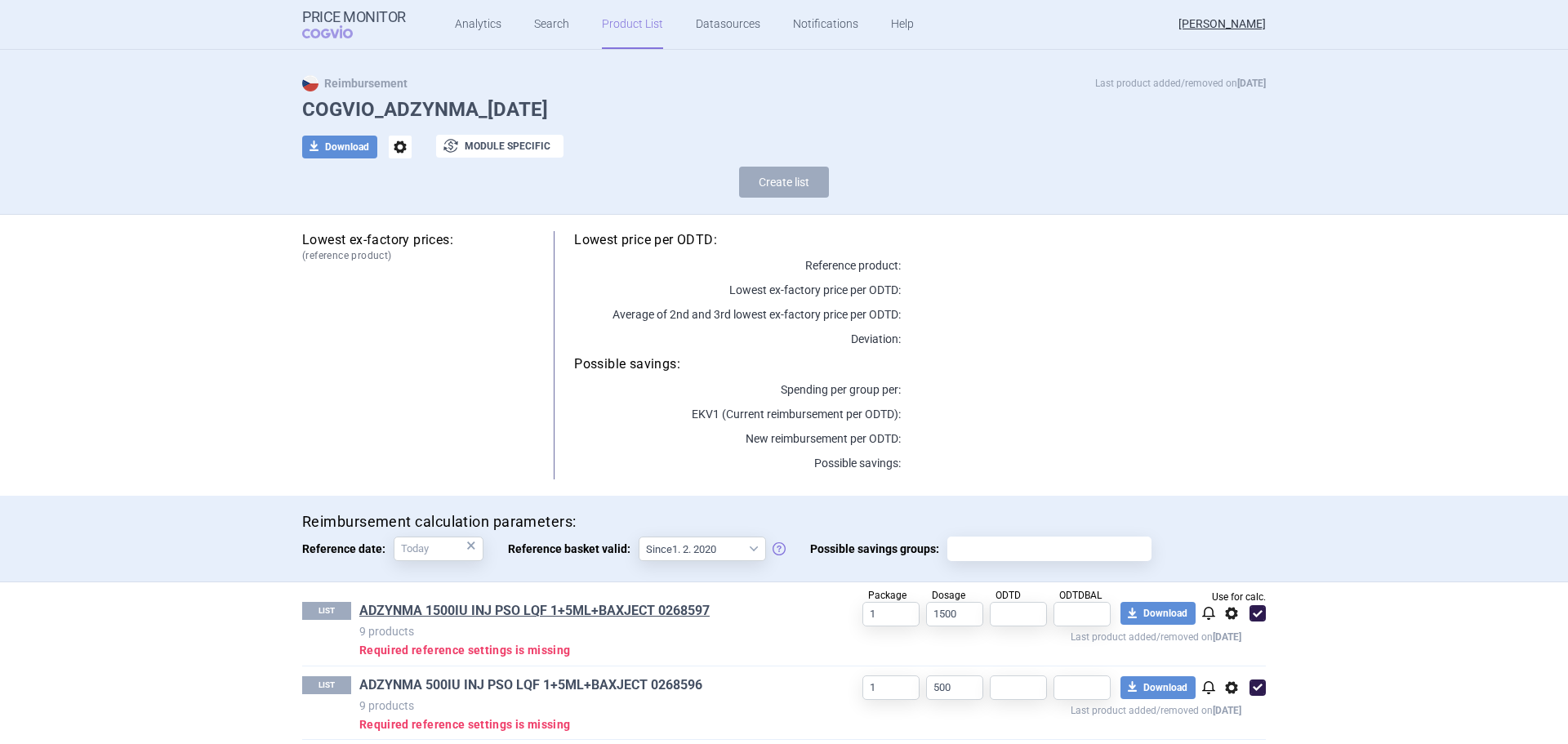
scroll to position [36, 0]
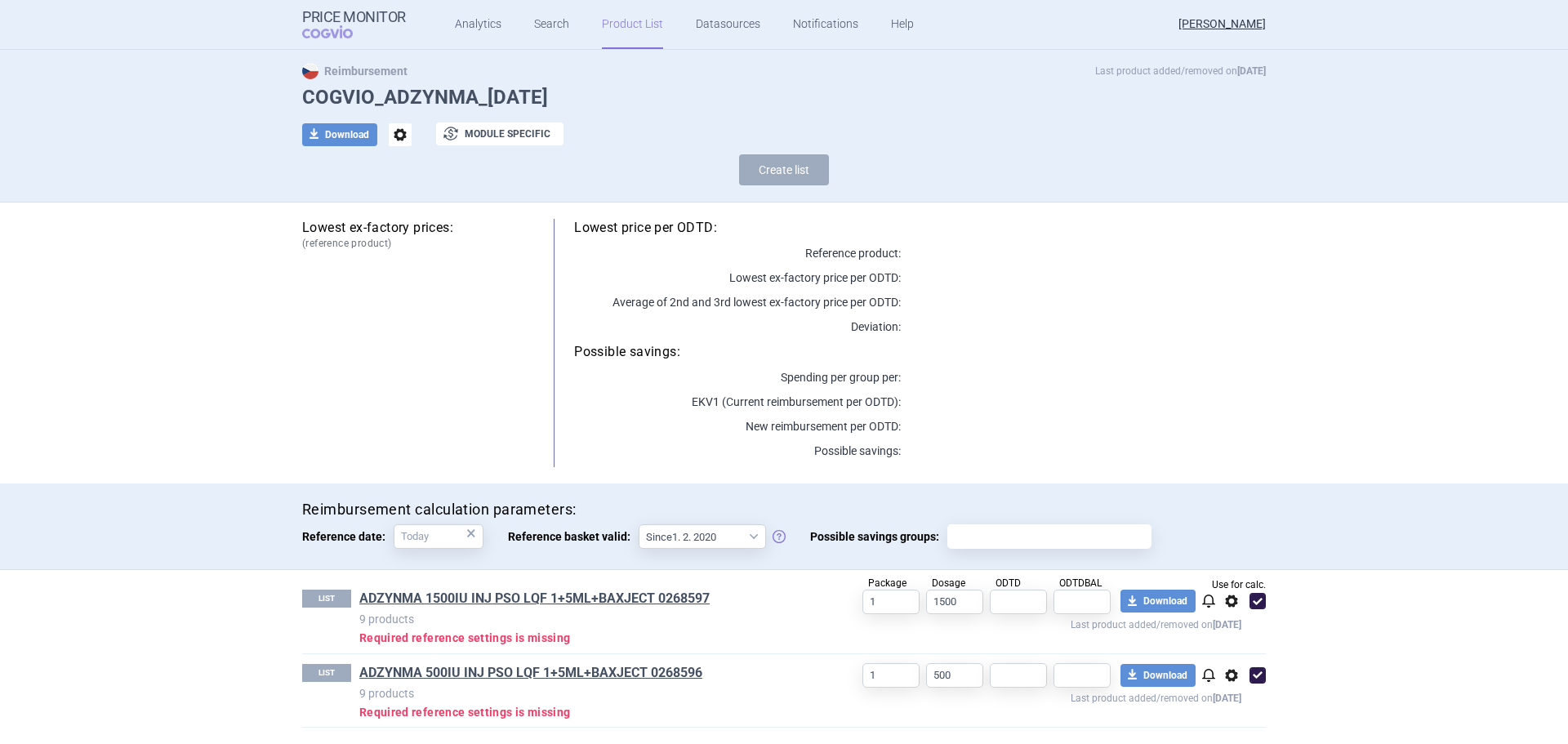
click at [492, 676] on link "ADZYNMA 500IU INJ PSO LQF 1+5ML+BAXJECT 0268596" at bounding box center [531, 672] width 343 height 18
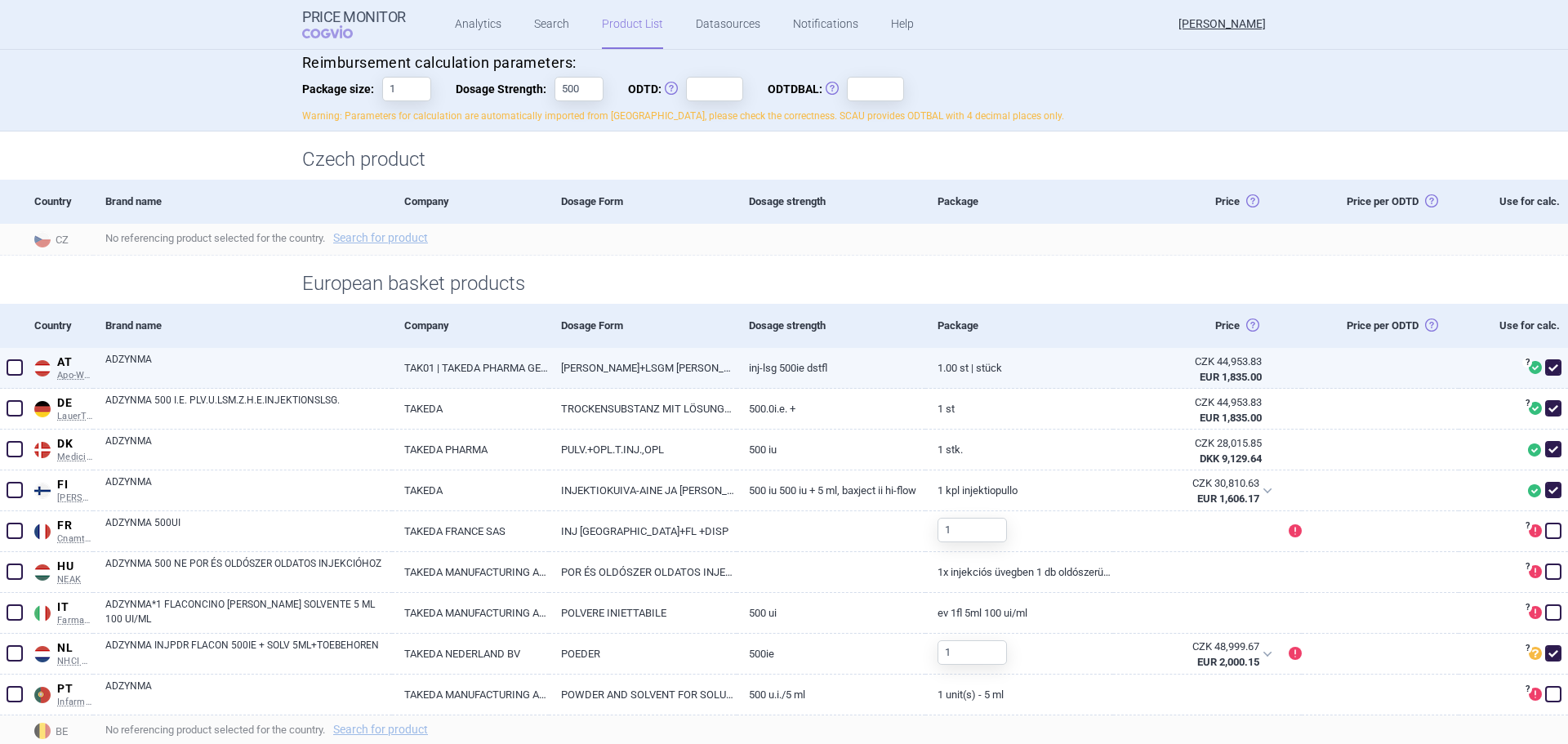
scroll to position [245, 0]
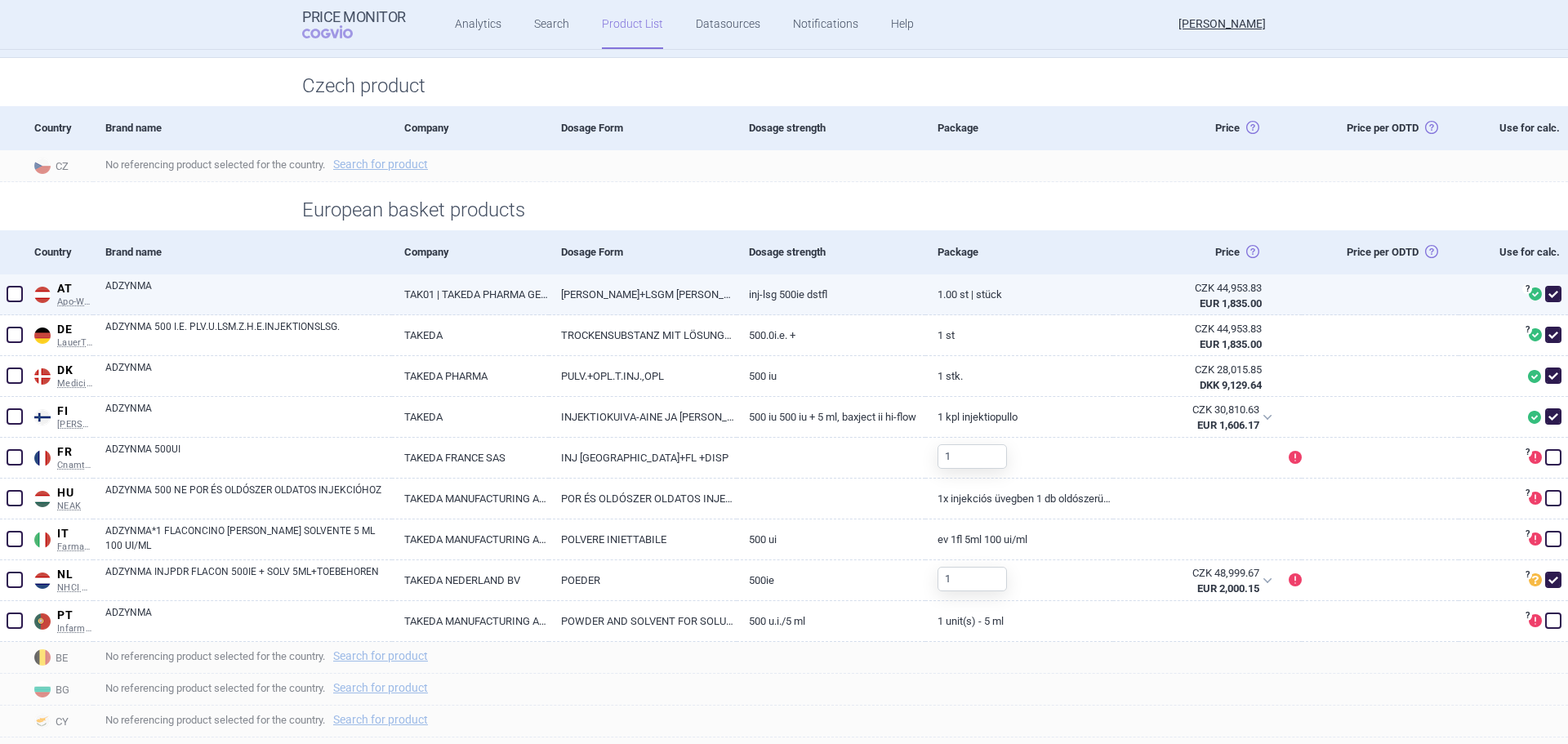
click at [189, 294] on link "ADZYNMA" at bounding box center [249, 293] width 286 height 29
select select "EUR"
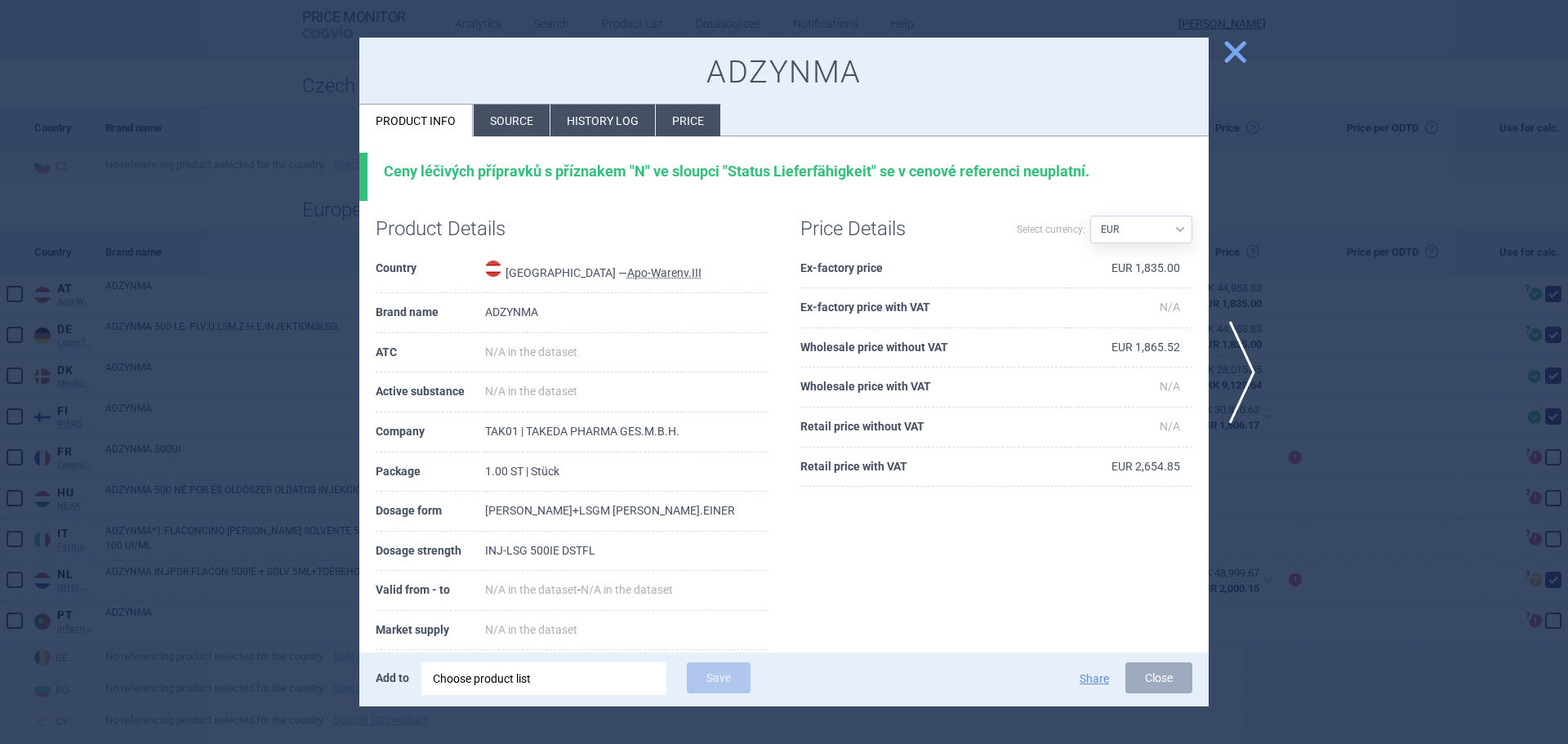
click at [563, 108] on li "History log" at bounding box center [603, 120] width 105 height 32
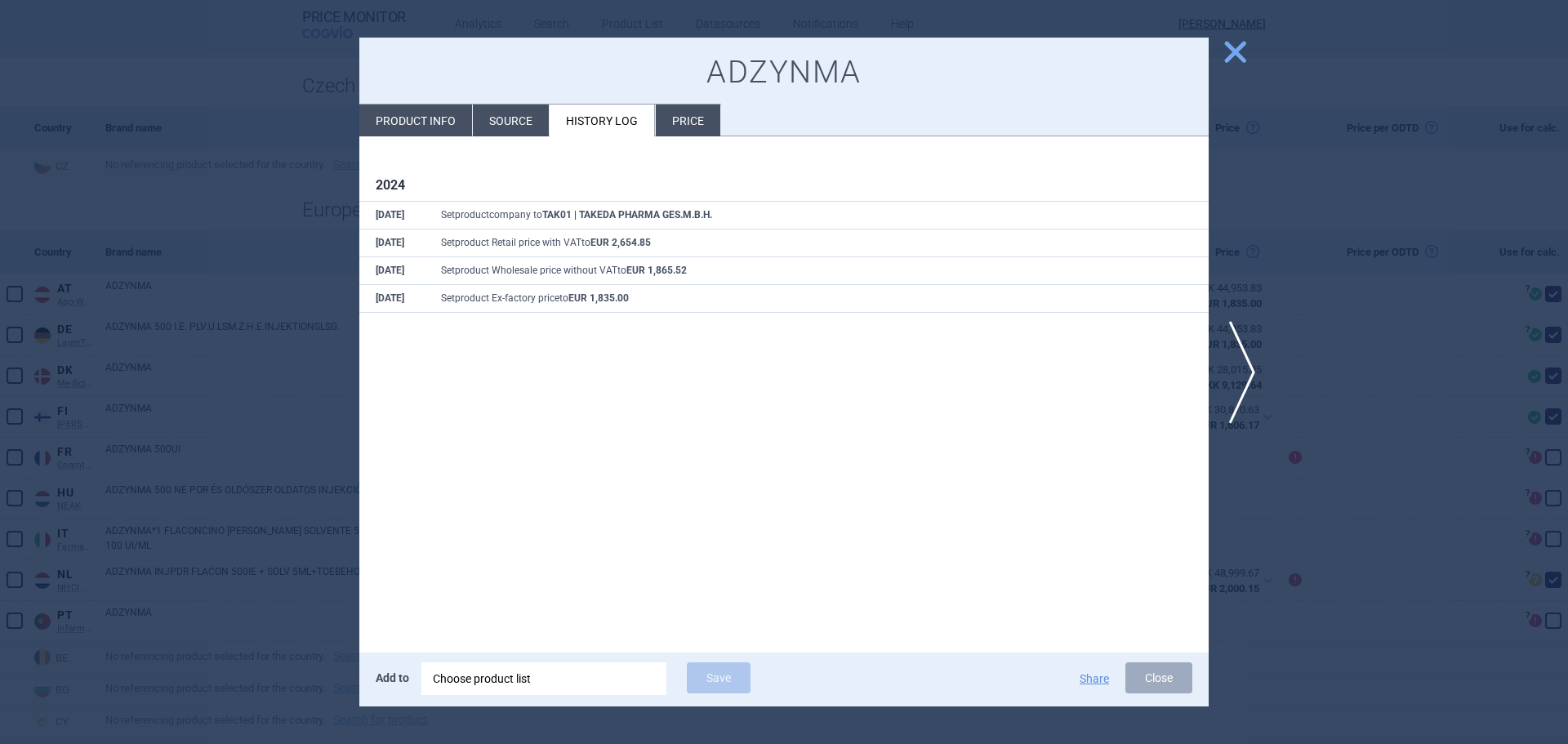
click at [196, 208] on div at bounding box center [784, 372] width 1568 height 744
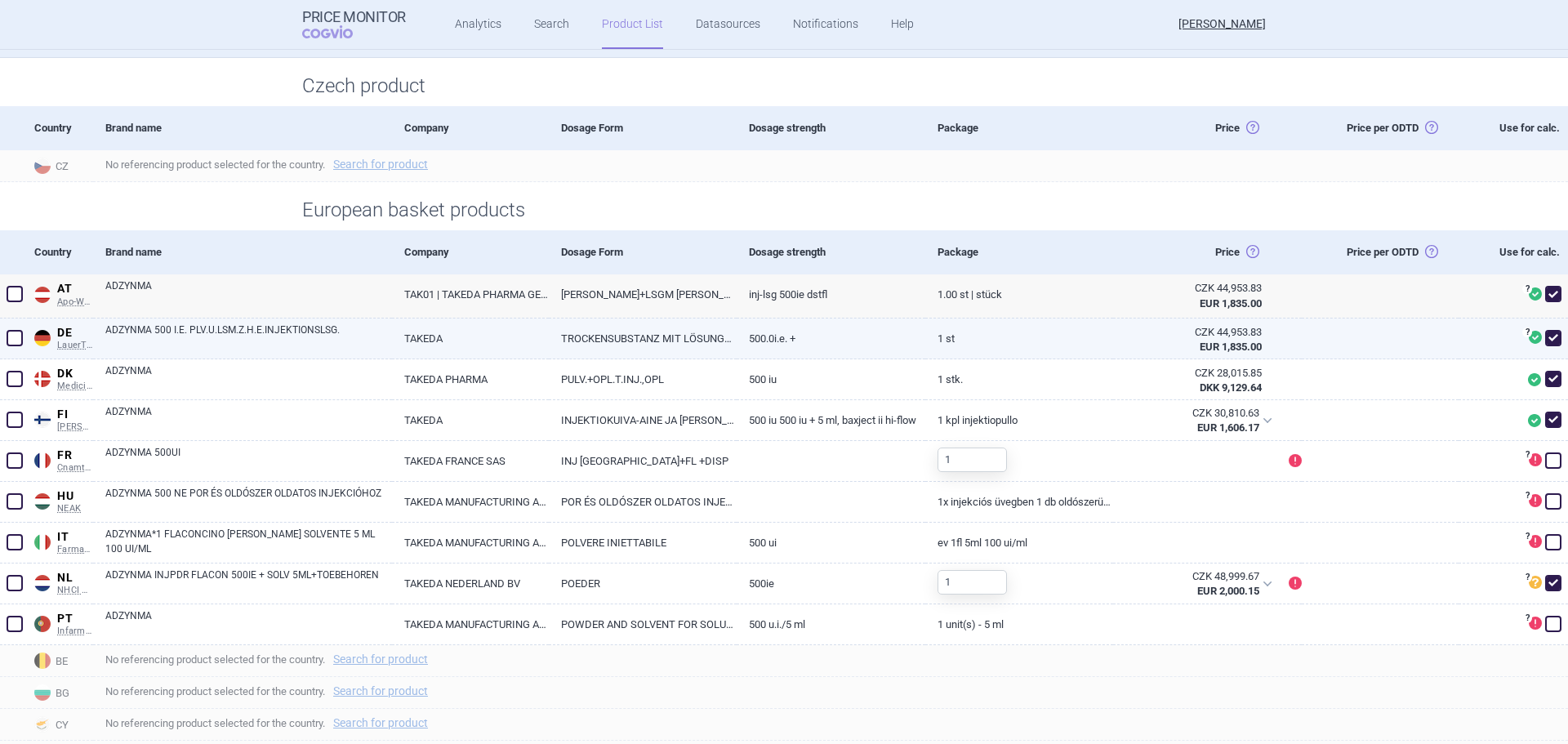
click at [159, 342] on link "ADZYNMA 500 I.E. PLV.U.LSM.Z.H.E.INJEKTIONSLSG." at bounding box center [249, 337] width 286 height 29
select select "EUR"
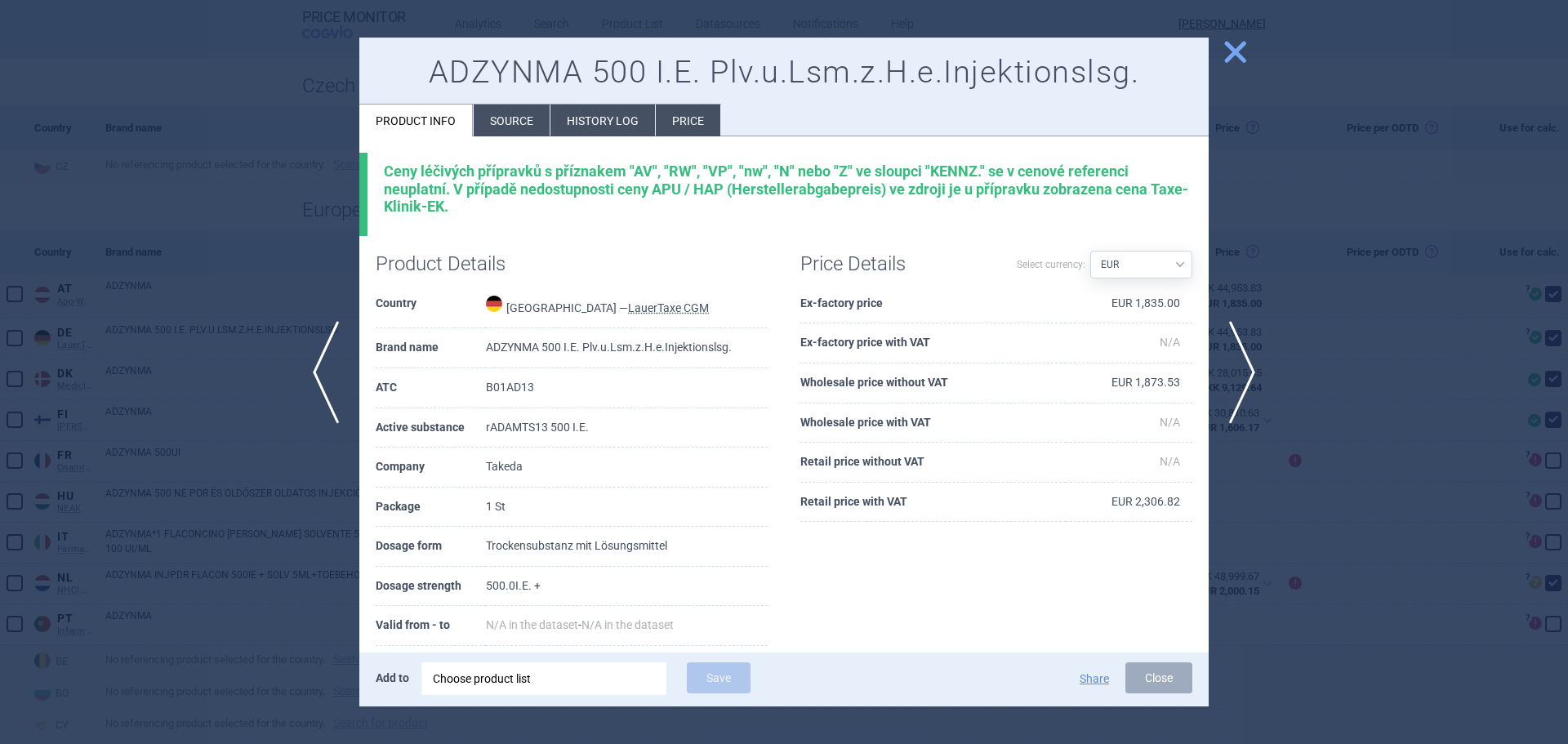
click at [618, 117] on li "History log" at bounding box center [603, 120] width 105 height 32
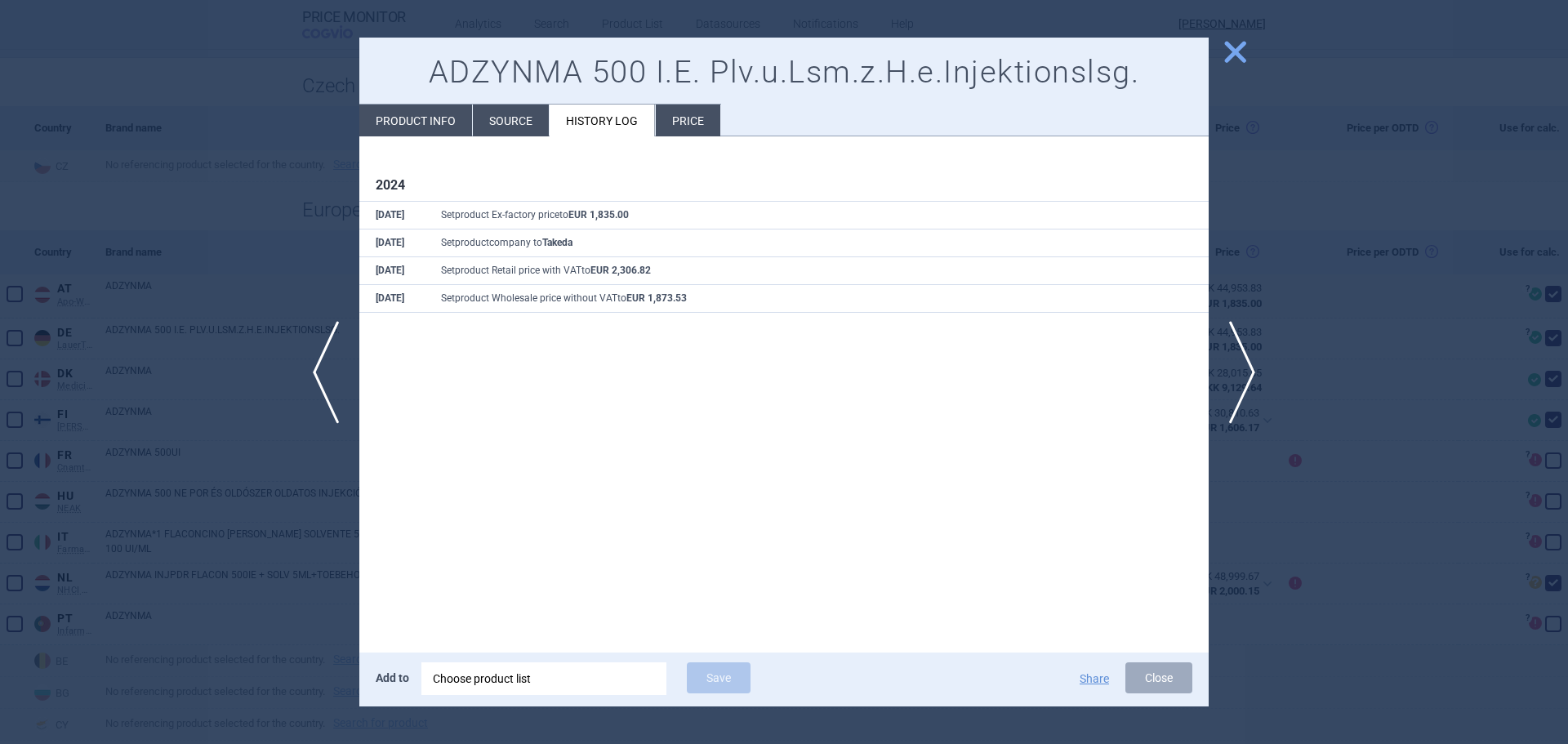
click at [202, 385] on div at bounding box center [784, 372] width 1568 height 744
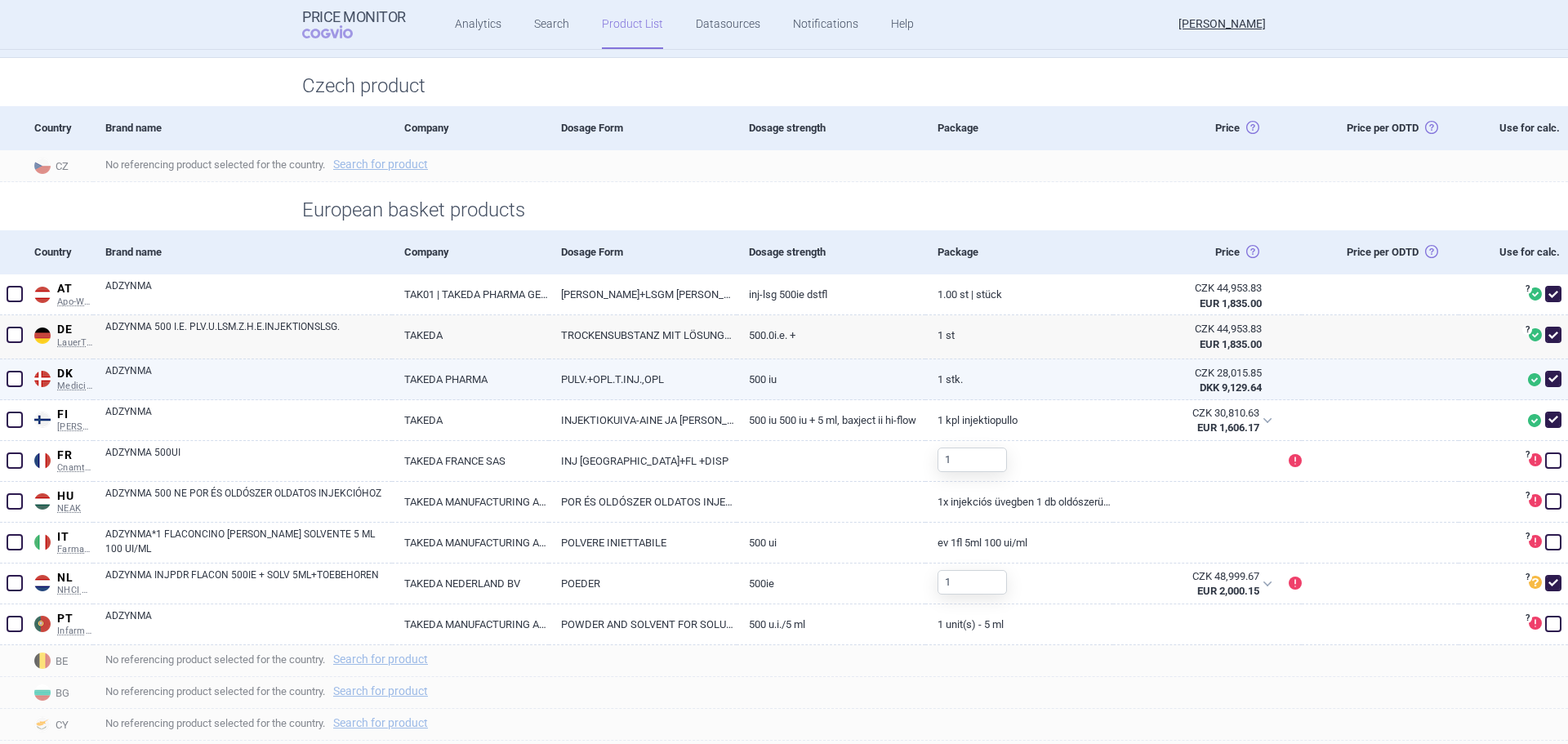
click at [115, 373] on link "ADZYNMA" at bounding box center [249, 378] width 286 height 29
select select "EUR"
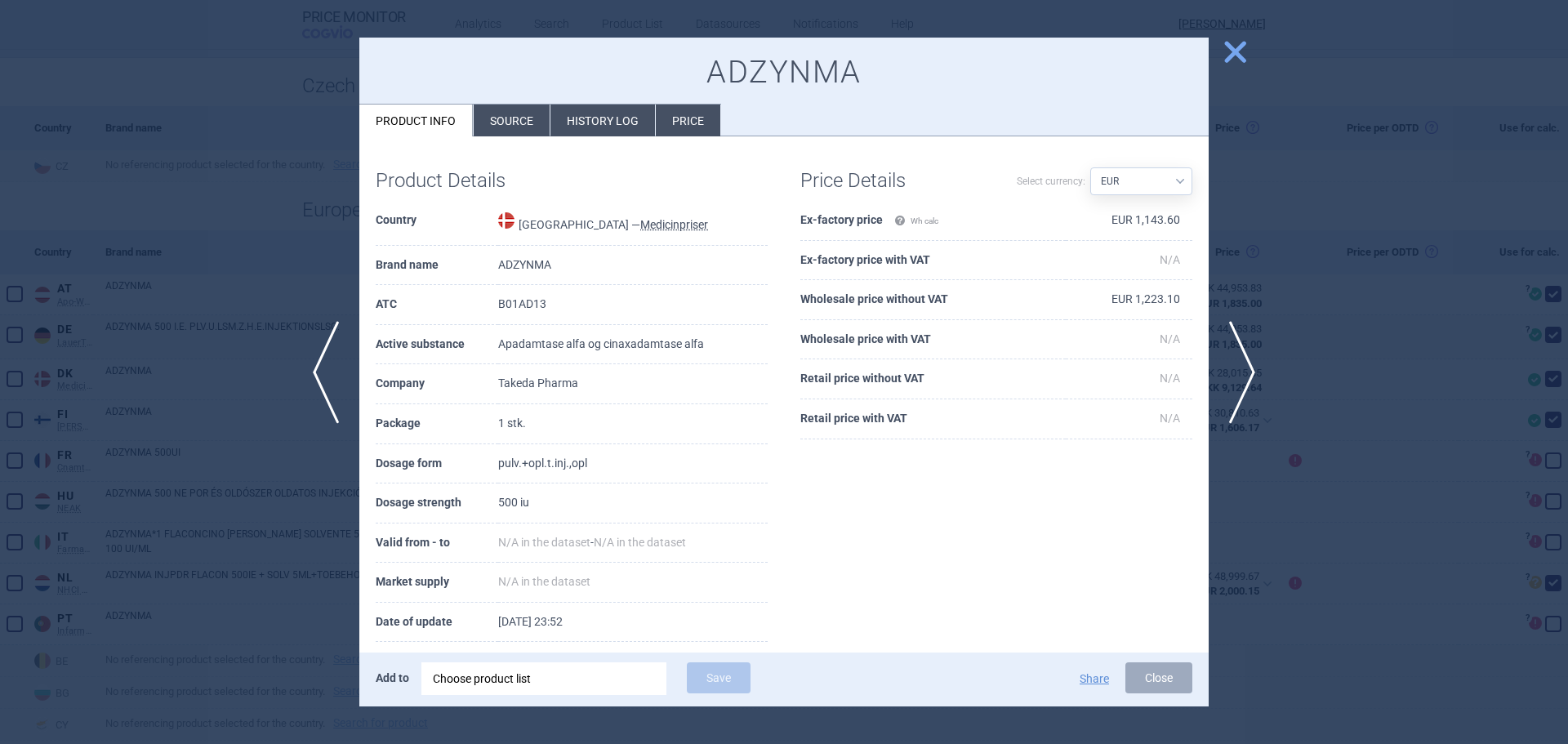
click at [593, 113] on li "History log" at bounding box center [603, 120] width 105 height 32
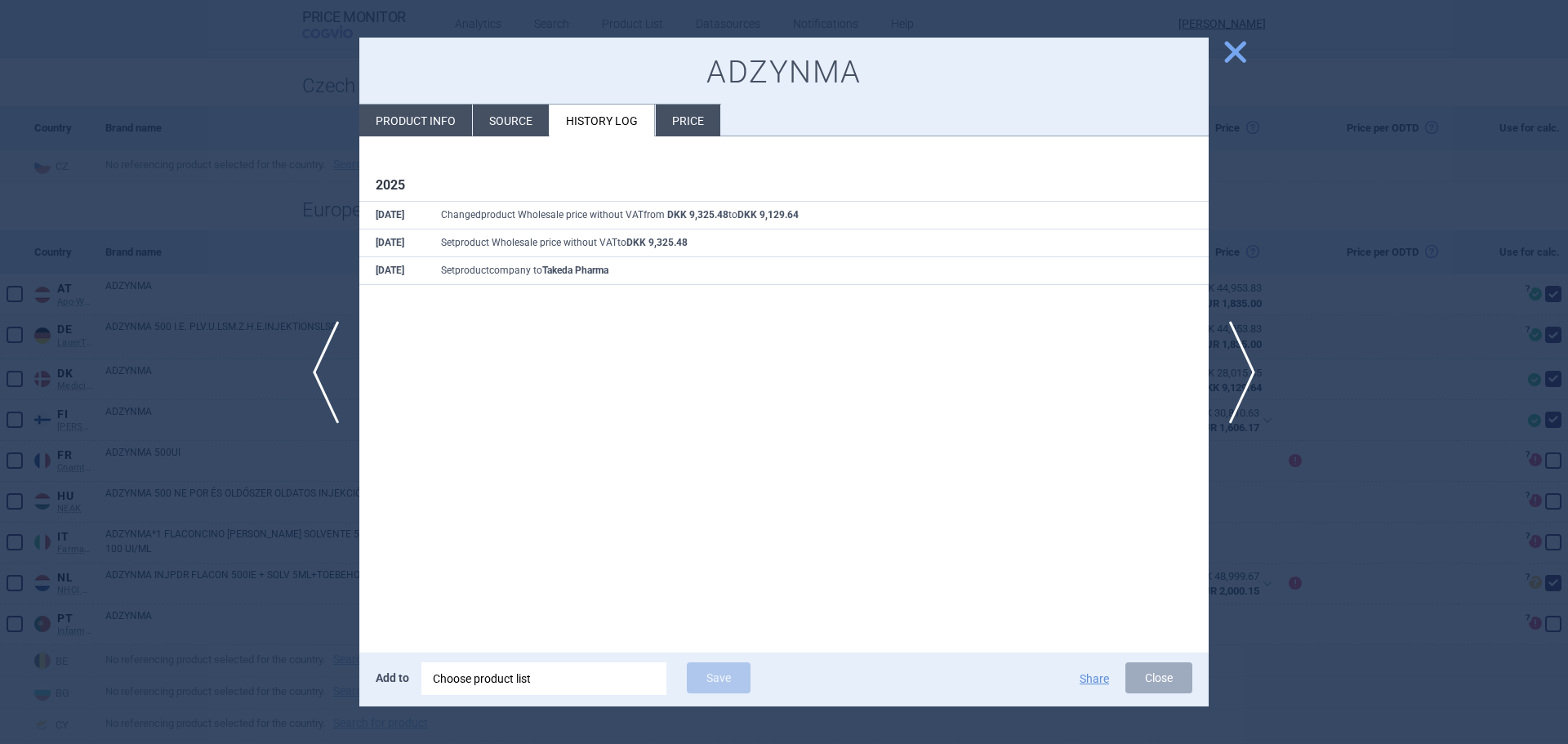
click at [219, 344] on div at bounding box center [784, 372] width 1568 height 744
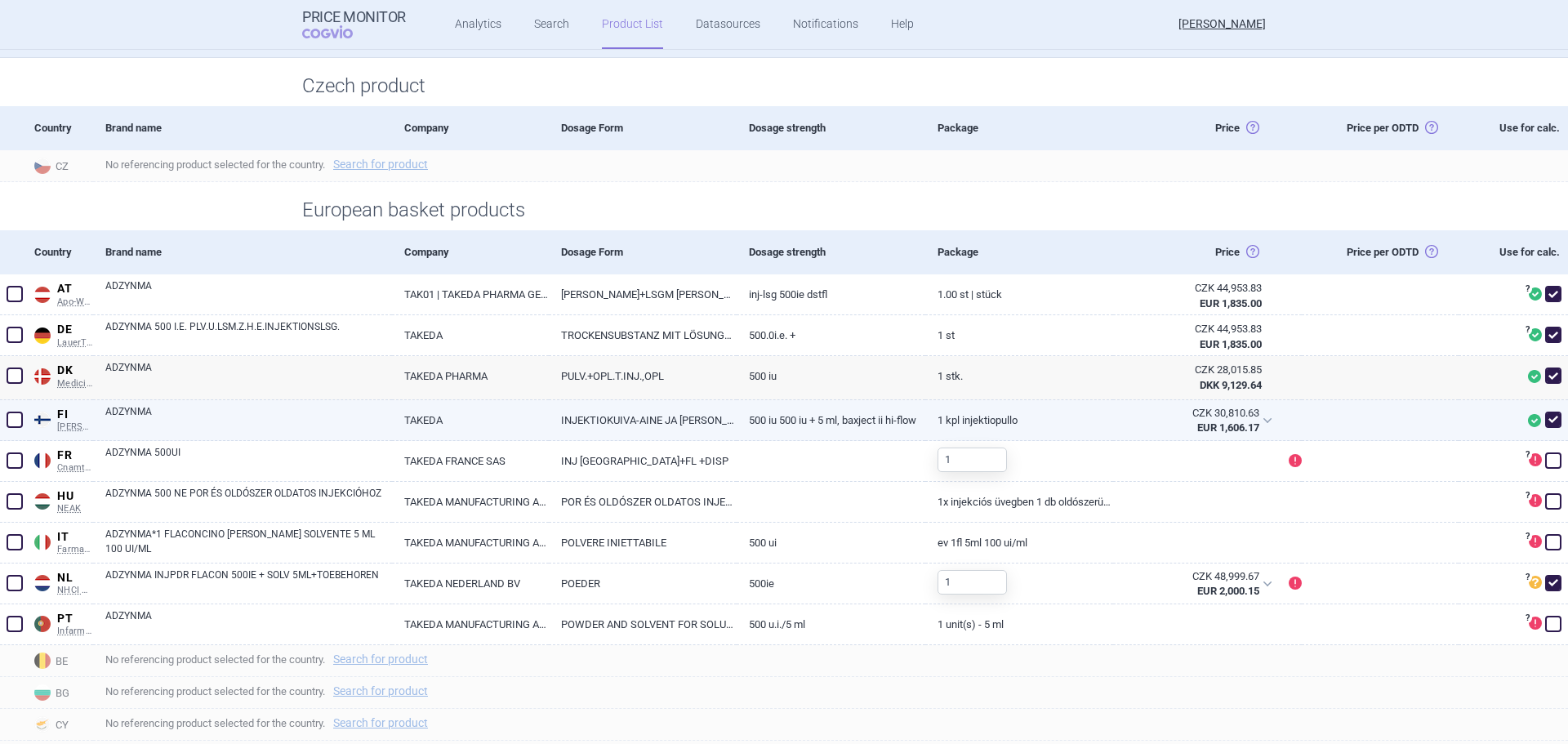
click at [174, 424] on link "ADZYNMA" at bounding box center [249, 418] width 286 height 29
select select "EUR"
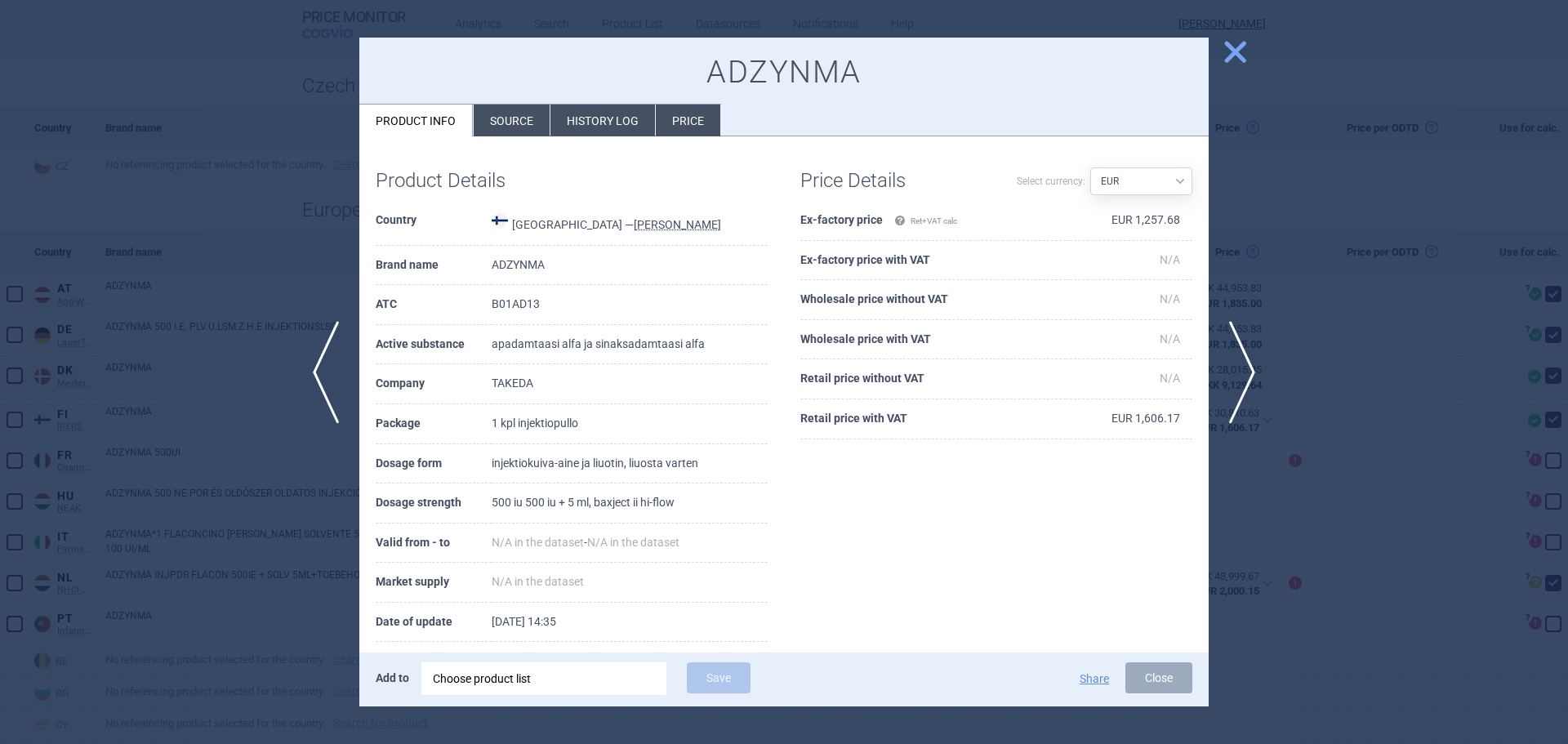
click at [627, 101] on div "ADZYNMA Product info Source History log Price" at bounding box center [784, 87] width 849 height 100
click at [614, 123] on li "History log" at bounding box center [603, 120] width 105 height 32
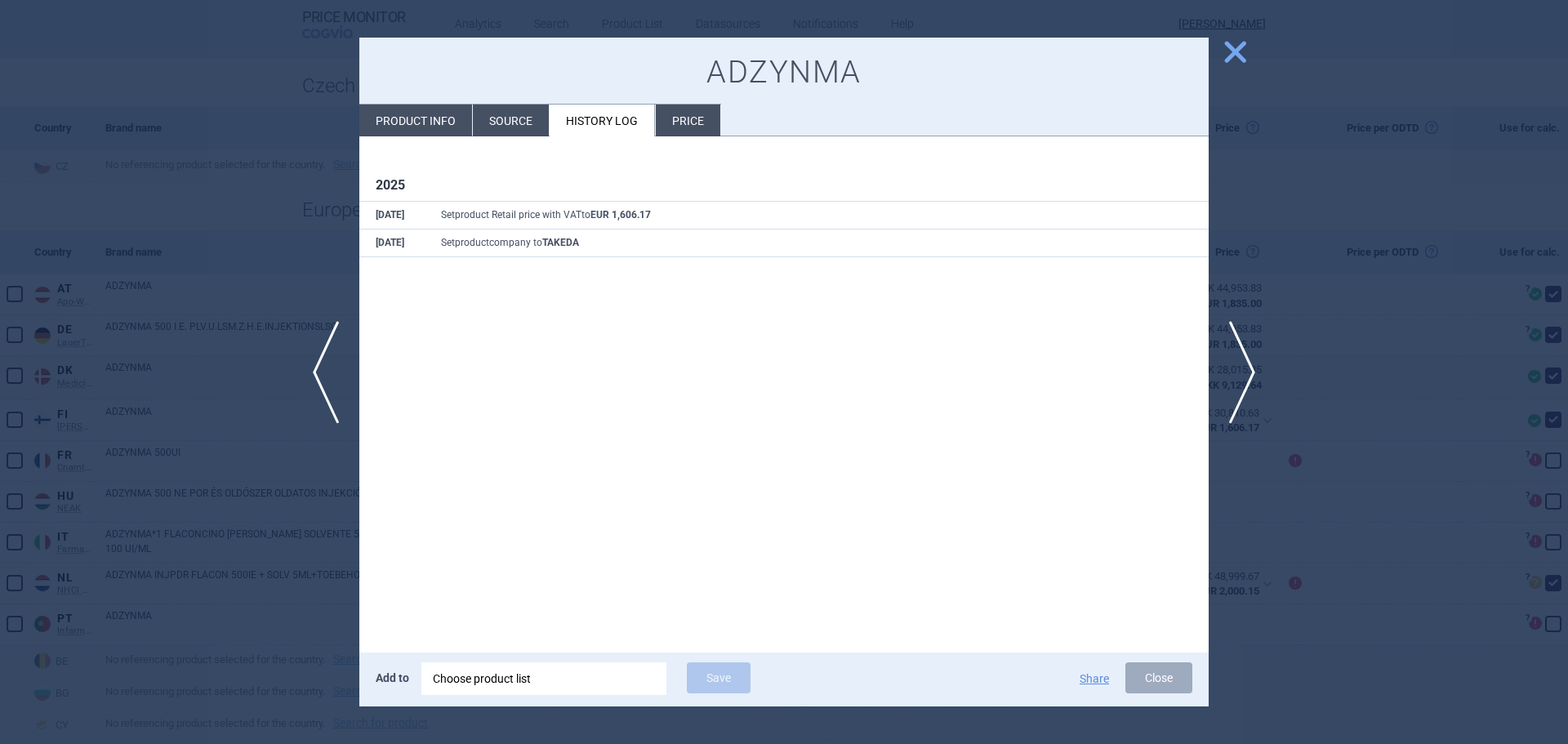
click at [212, 222] on div at bounding box center [784, 372] width 1568 height 744
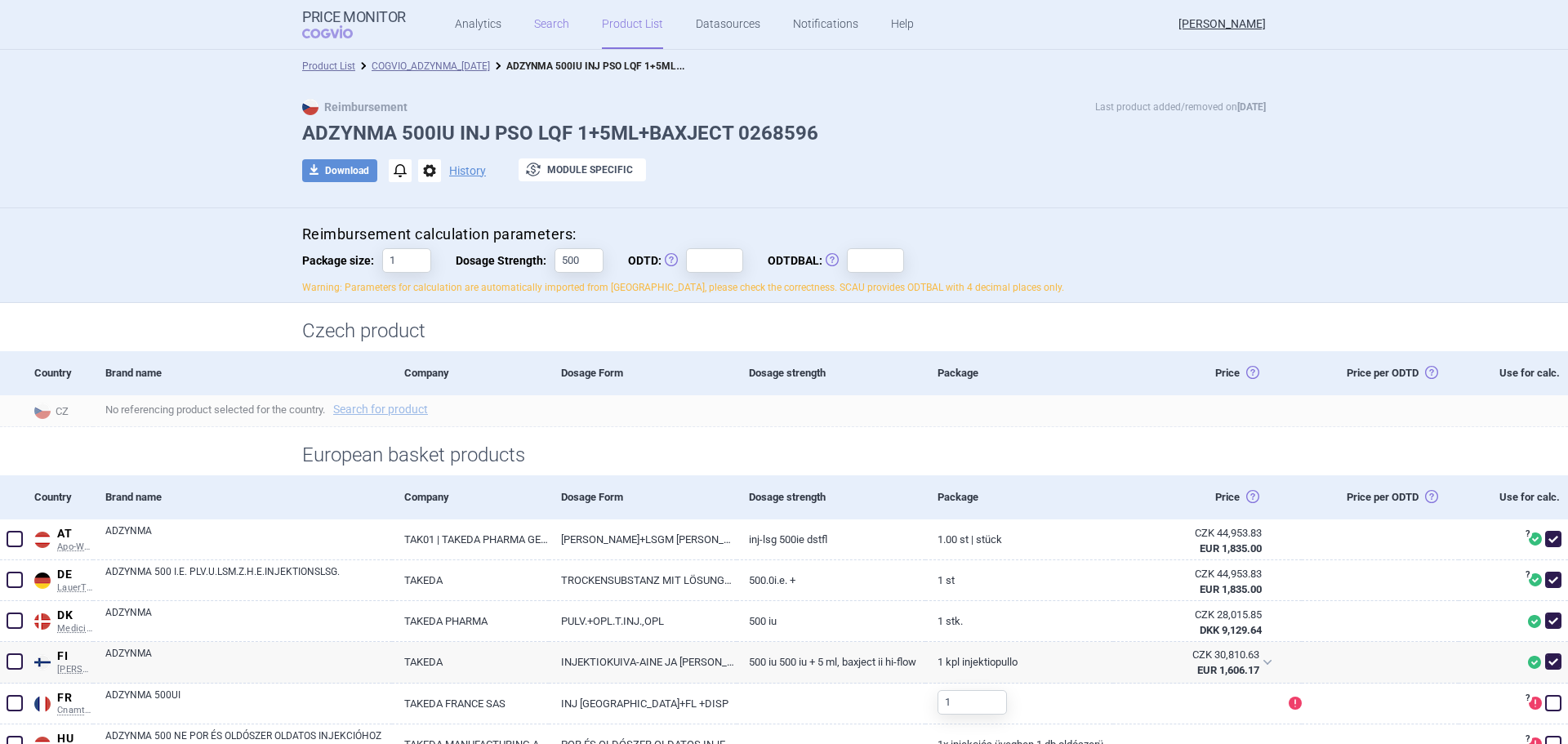
click at [537, 20] on link "Search" at bounding box center [551, 24] width 35 height 49
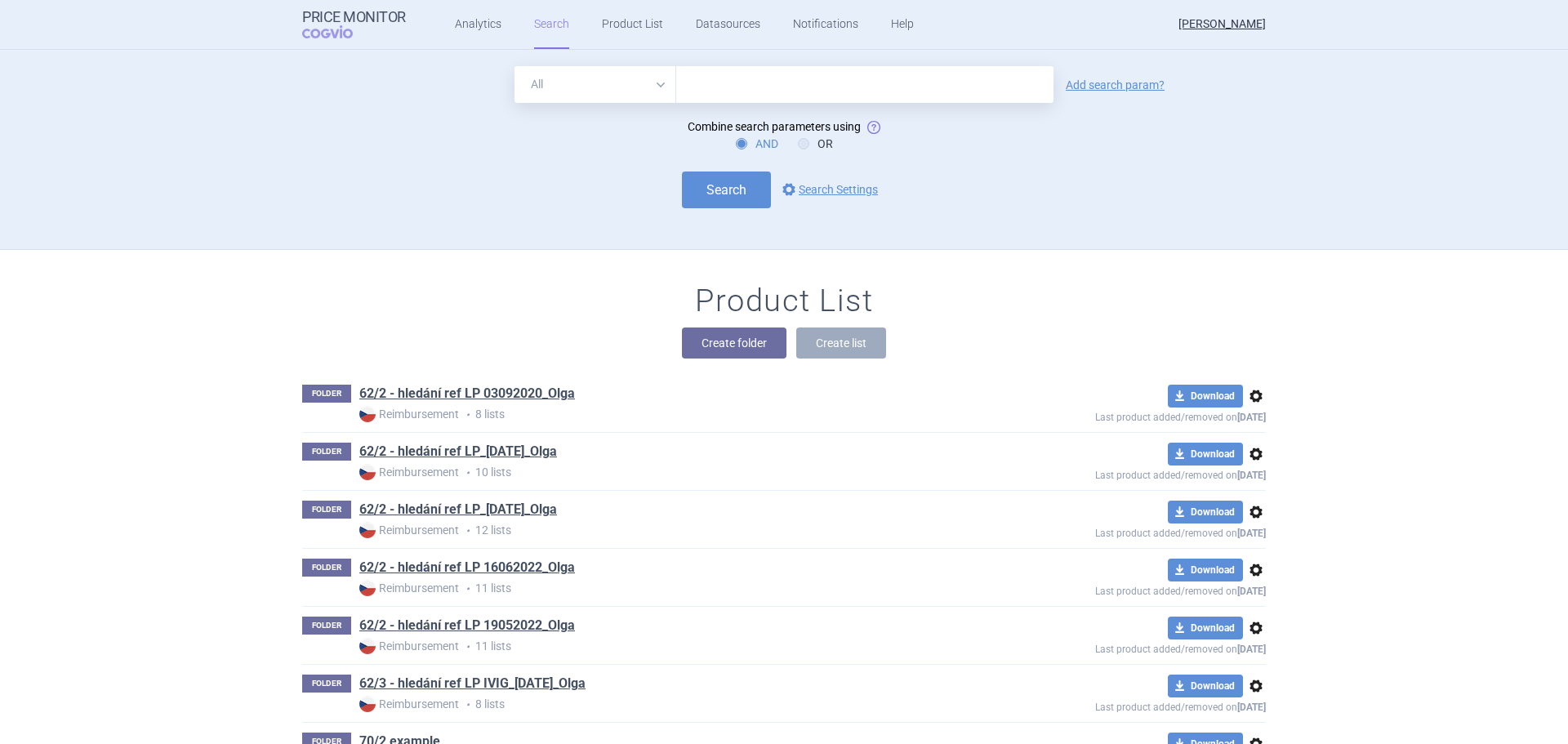
click at [714, 85] on input "text" at bounding box center [864, 84] width 377 height 37
type input "adzynma"
click button "Search" at bounding box center [726, 190] width 89 height 37
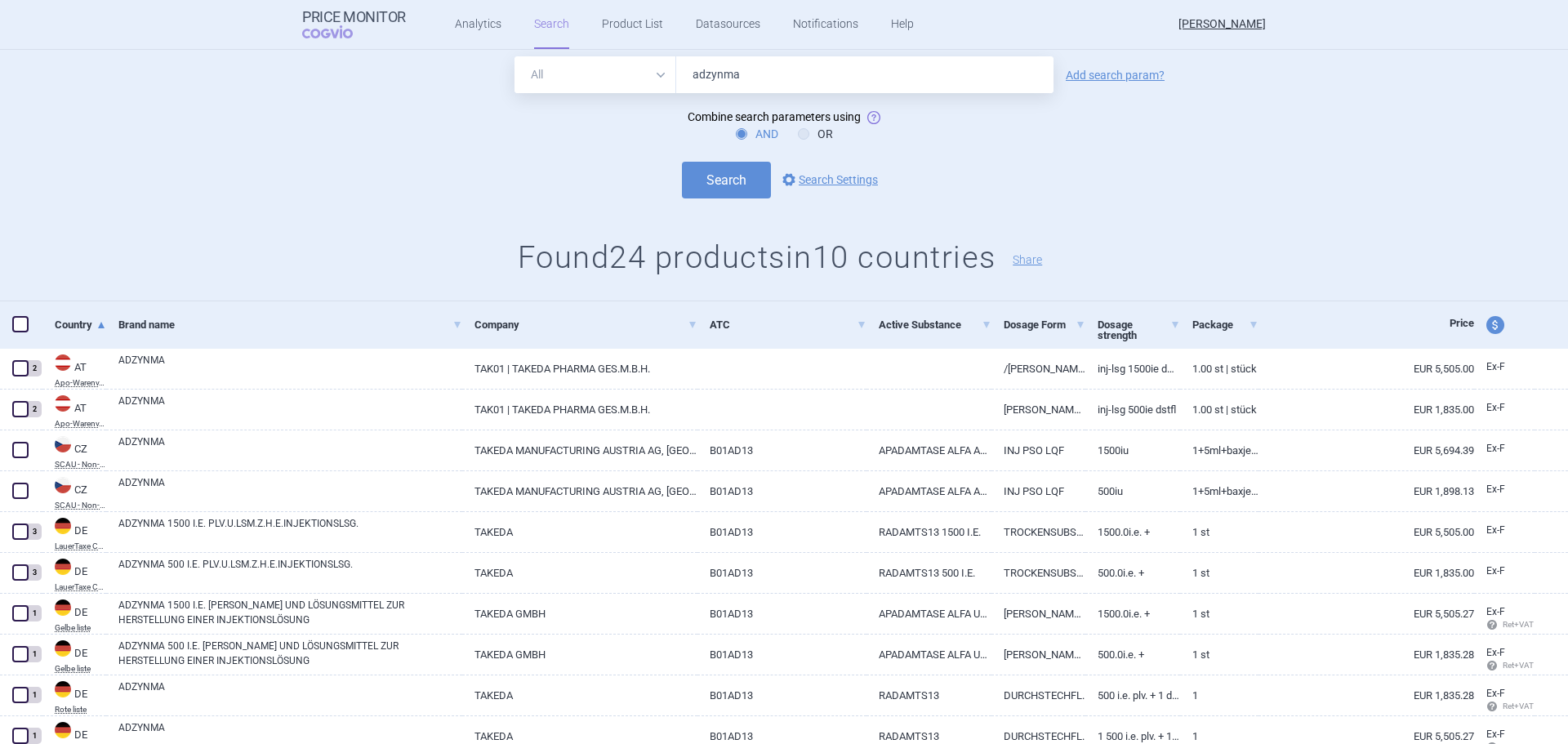
scroll to position [27, 0]
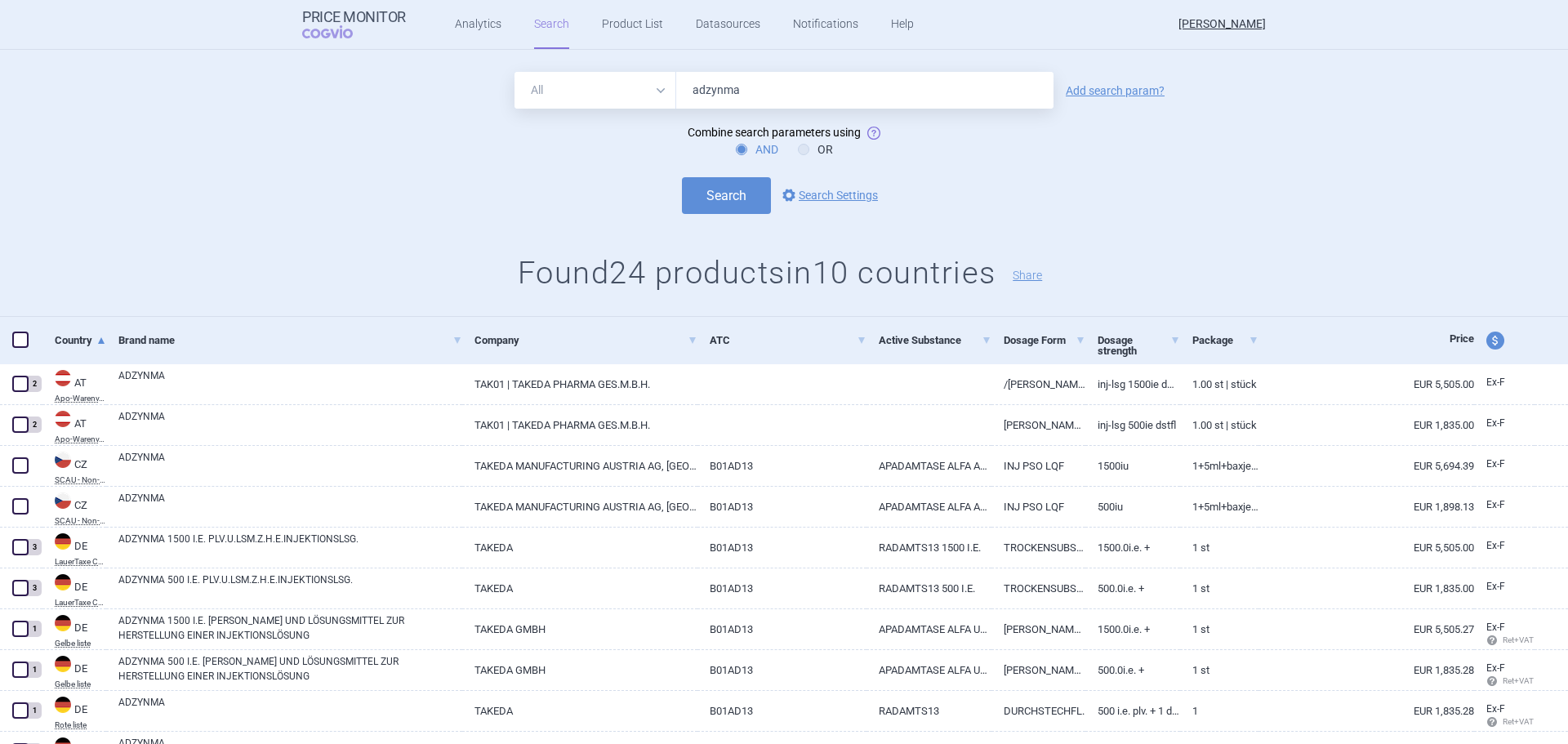
click at [26, 343] on span at bounding box center [20, 339] width 17 height 17
checkbox input "true"
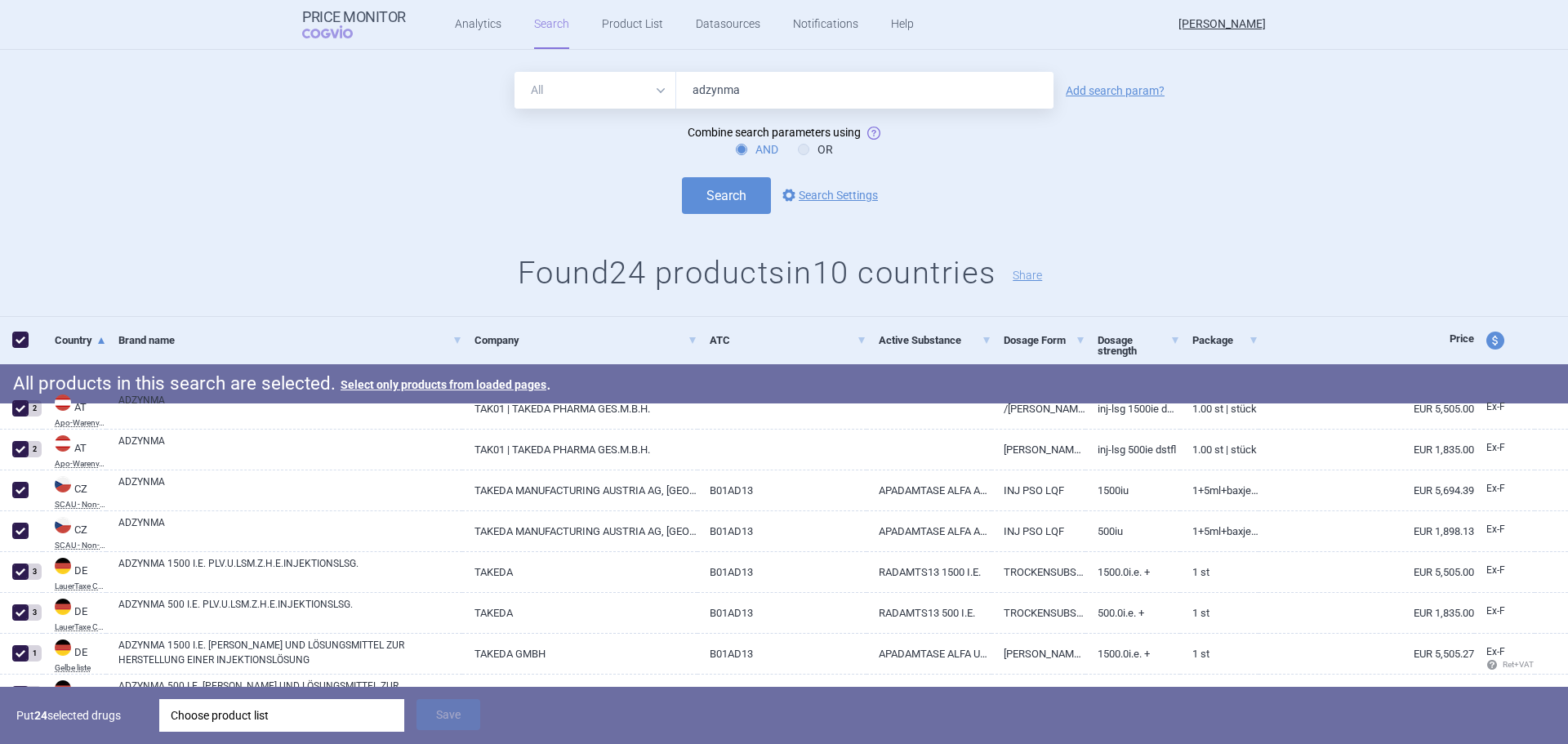
click at [332, 207] on div "Search options Search Settings" at bounding box center [784, 195] width 1568 height 37
click at [627, 16] on link "Product List" at bounding box center [632, 24] width 61 height 49
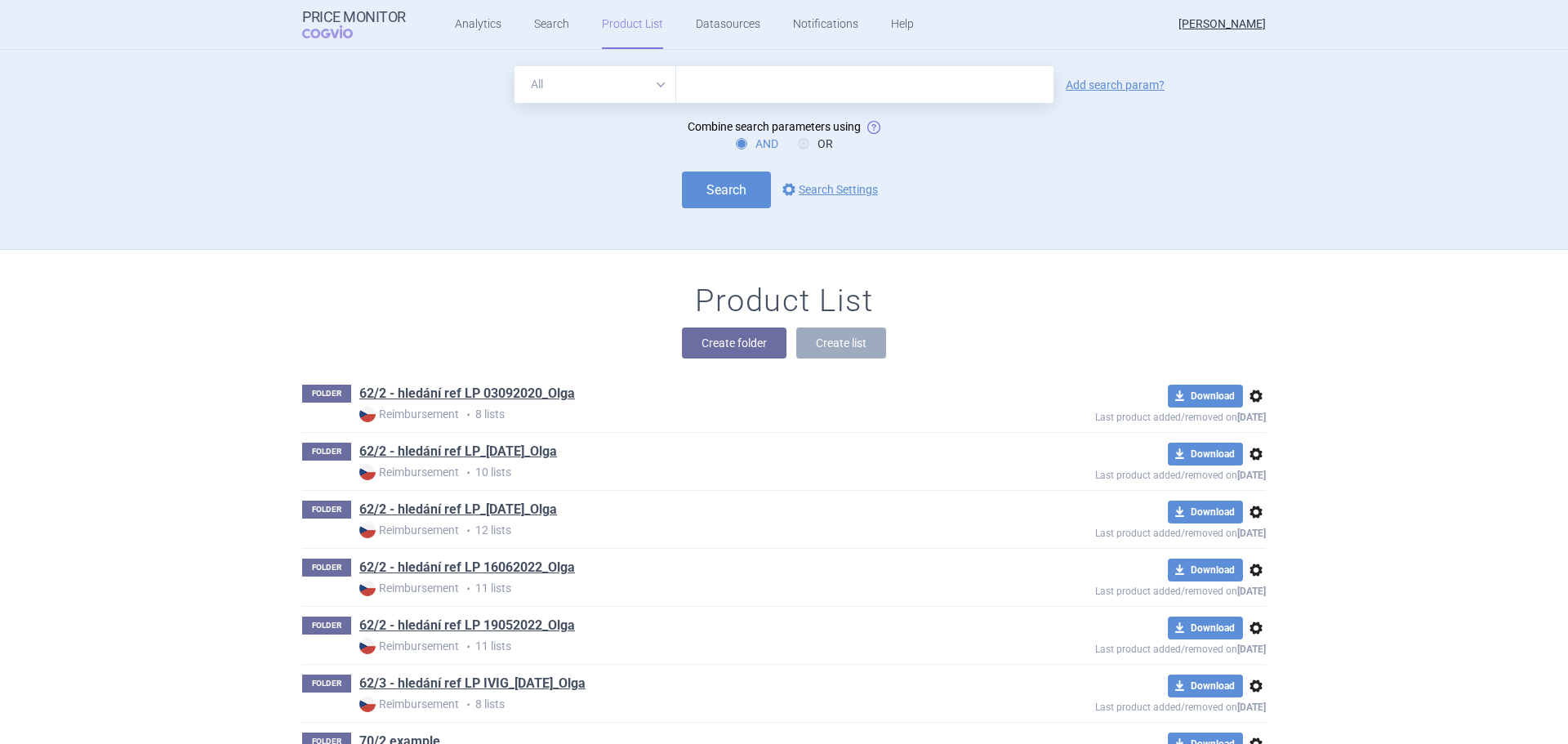
scroll to position [403, 0]
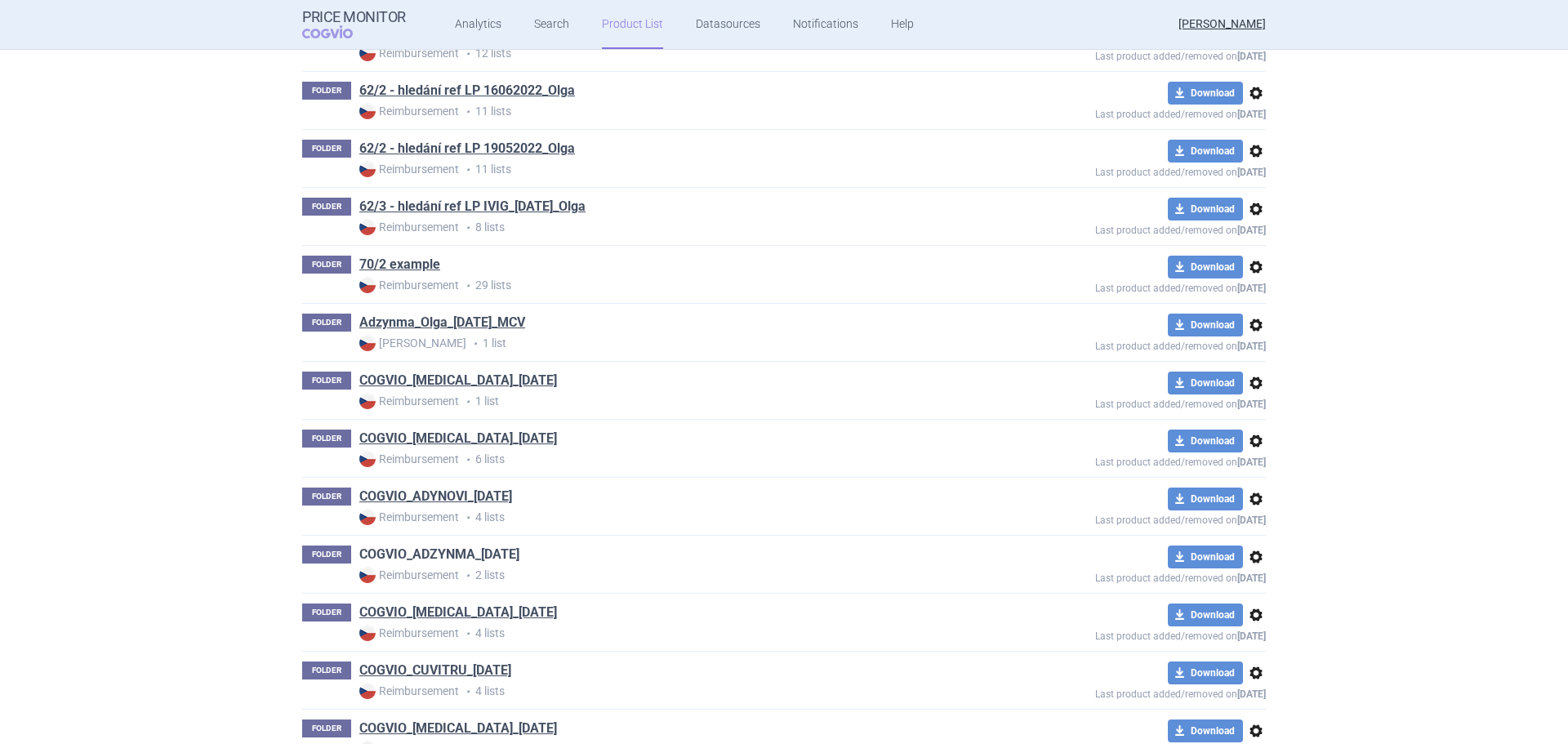
scroll to position [490, 0]
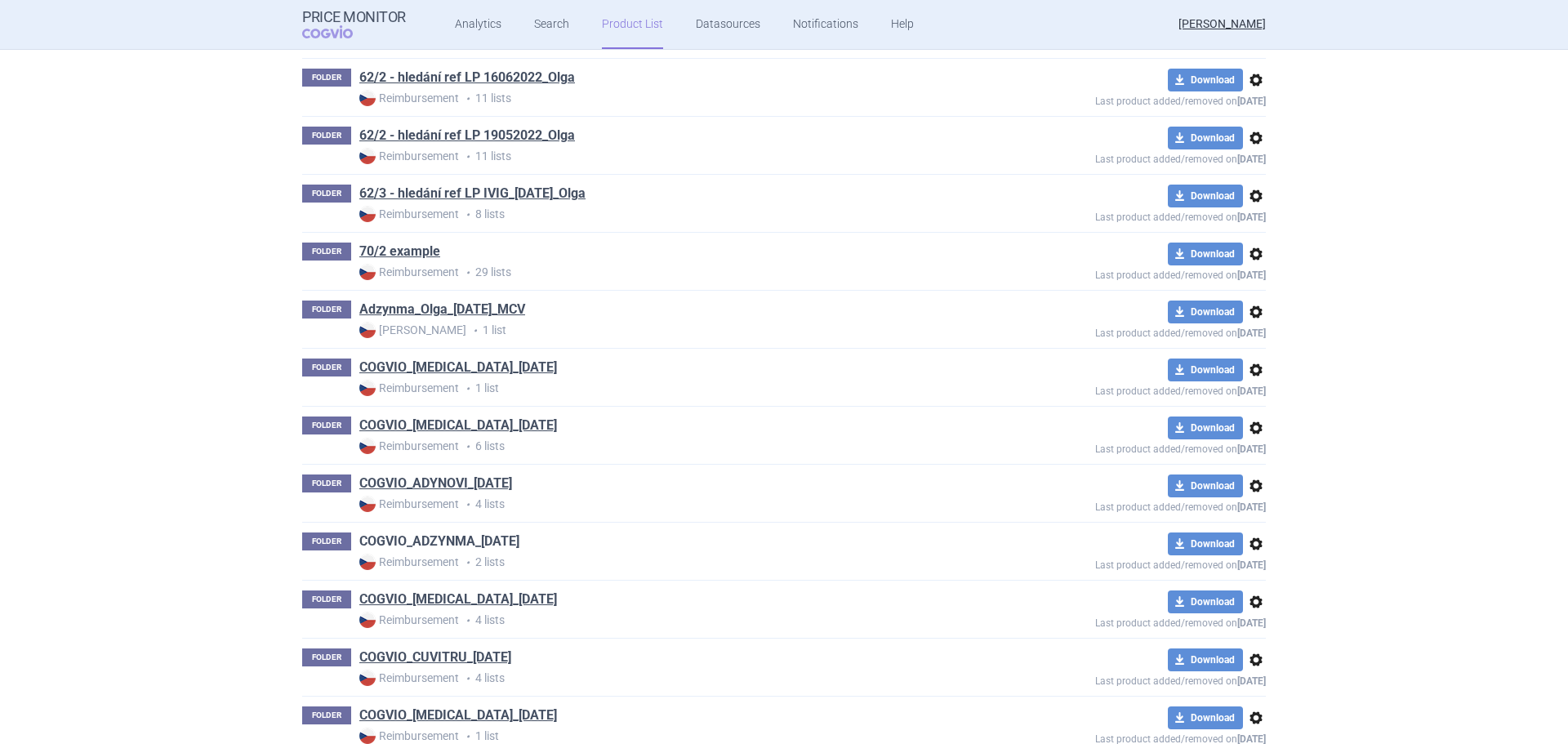
click at [441, 547] on link "COGVIO_ADZYNMA_[DATE]" at bounding box center [439, 541] width 160 height 18
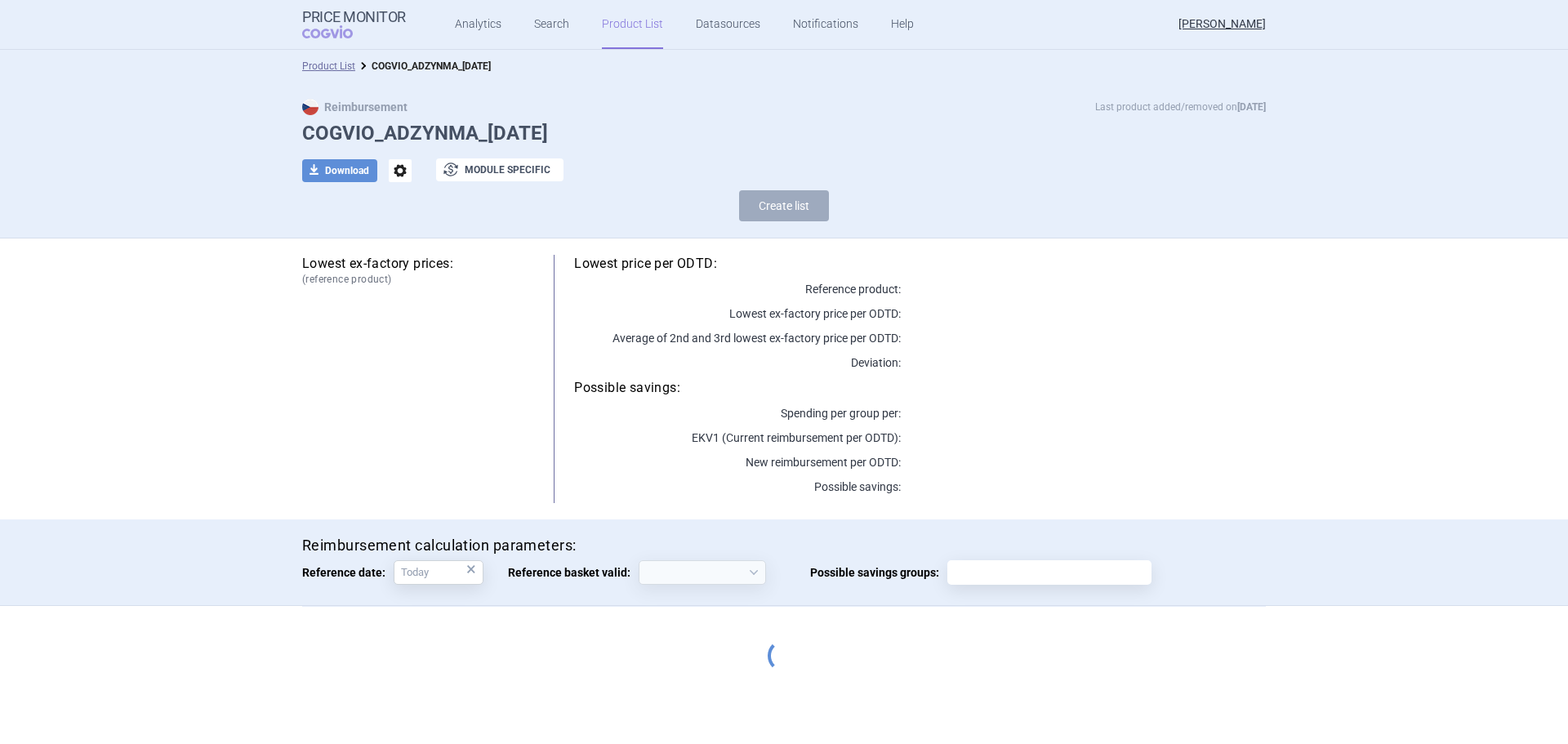
select select "[DATE]"
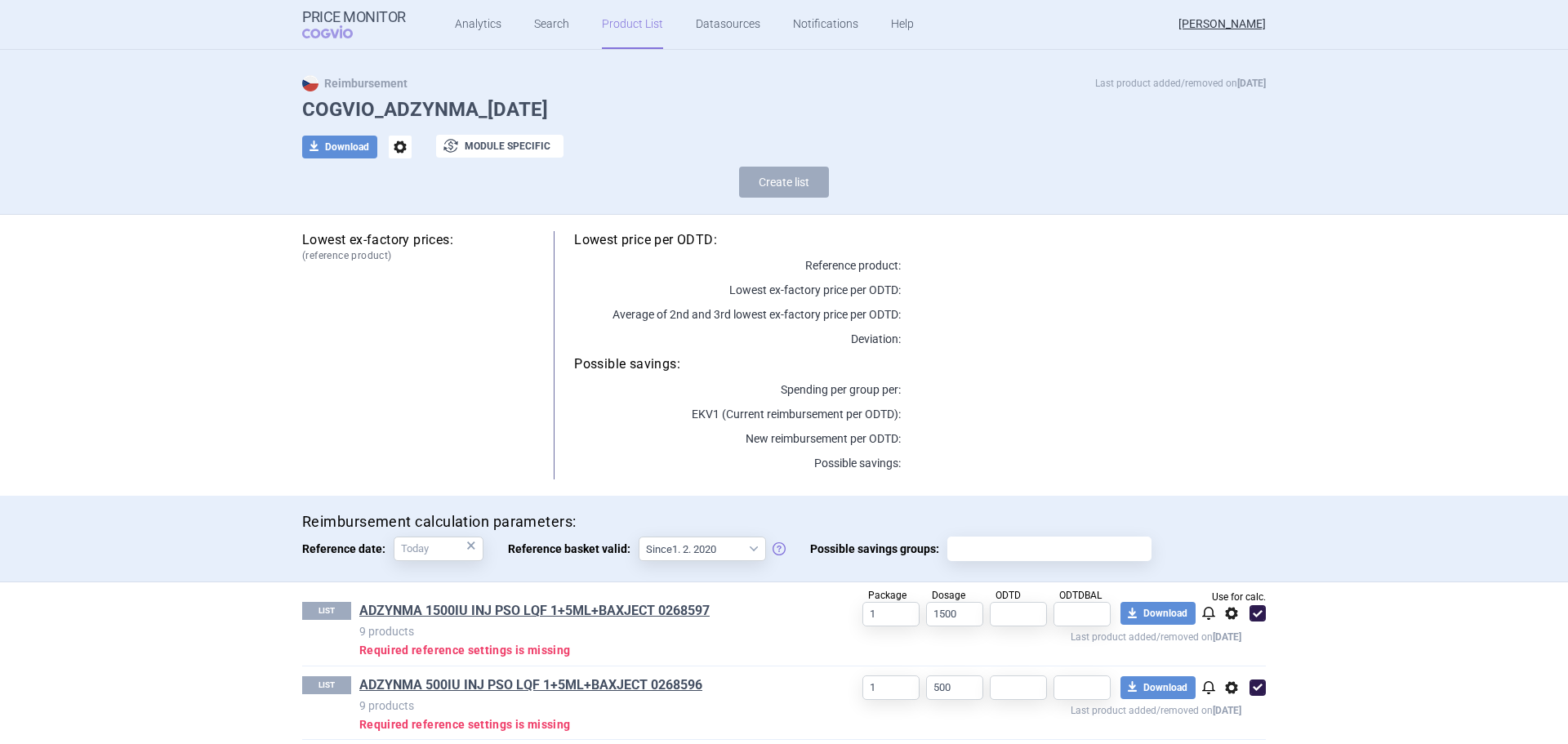
scroll to position [36, 0]
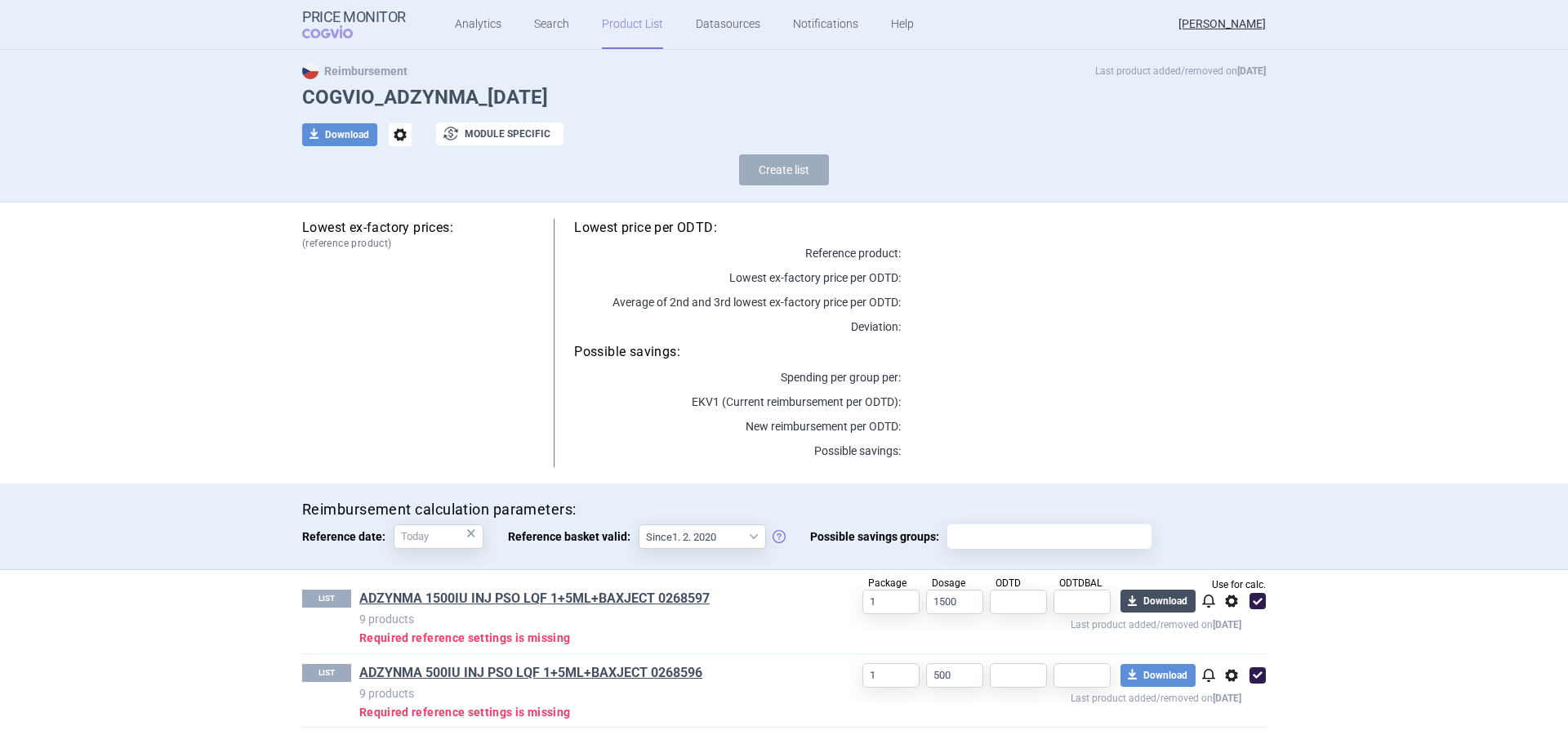
click at [1152, 600] on button "download Download" at bounding box center [1158, 600] width 75 height 23
select select "EUR"
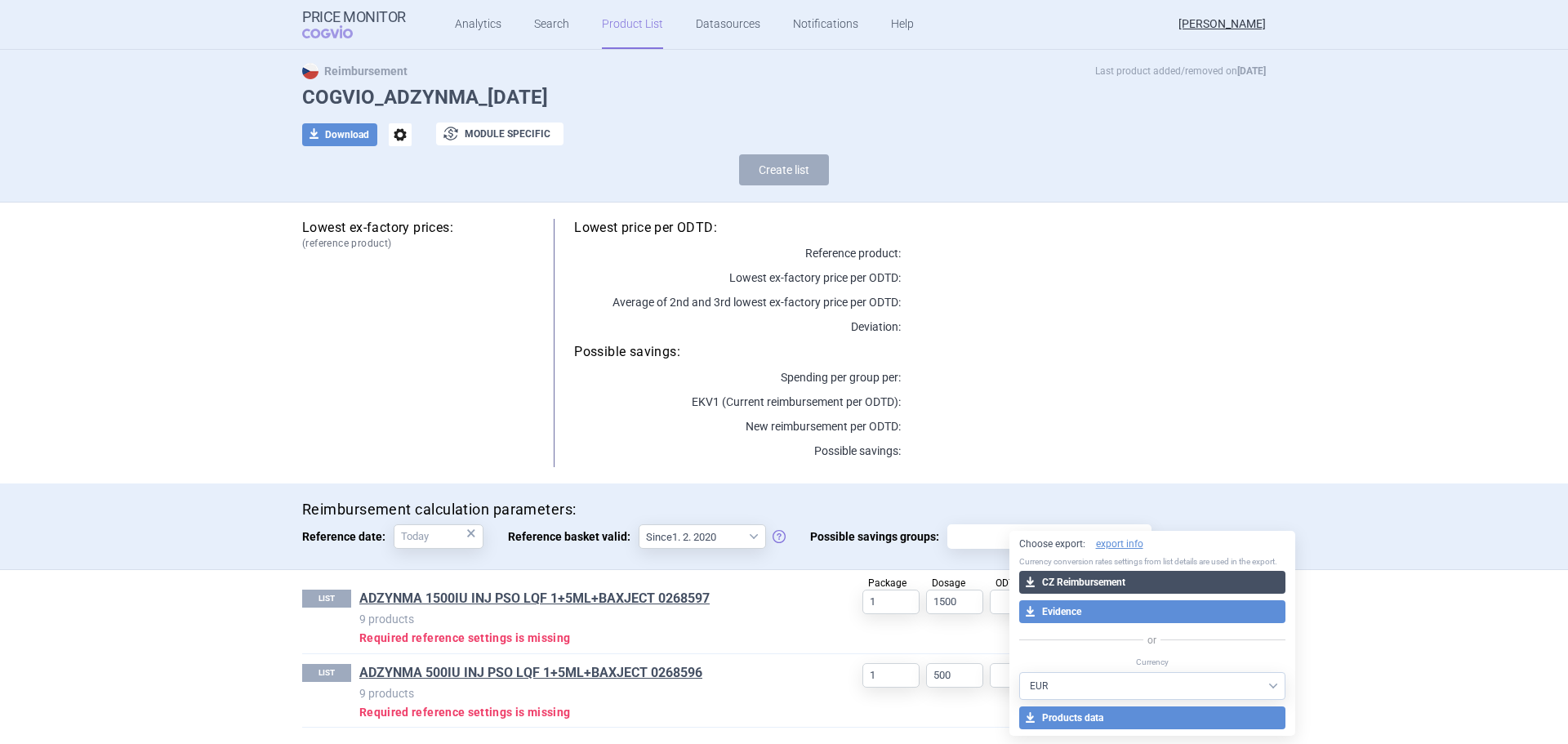
click at [1148, 579] on button "download CZ Reimbursement" at bounding box center [1152, 582] width 267 height 23
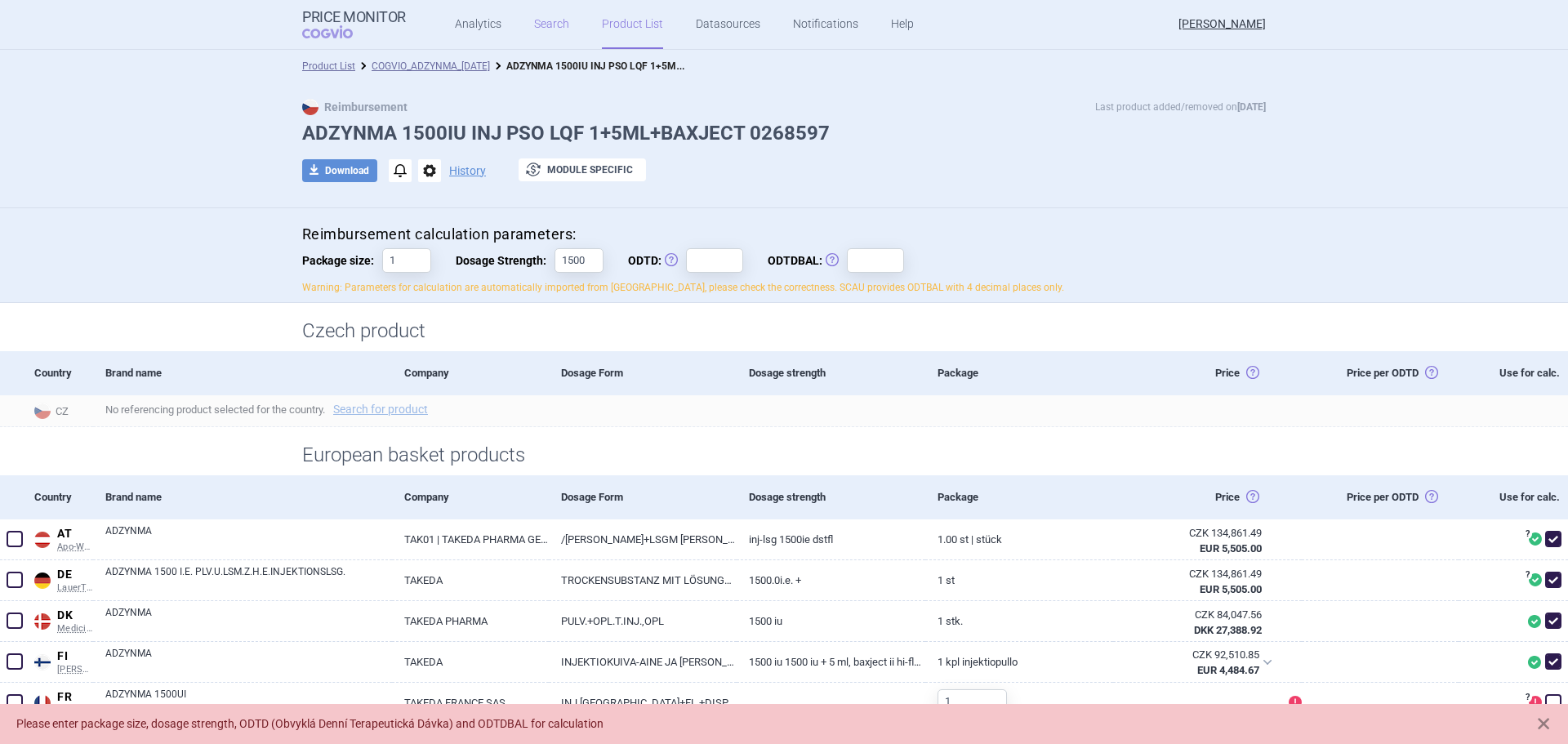
click at [535, 22] on link "Search" at bounding box center [551, 24] width 35 height 49
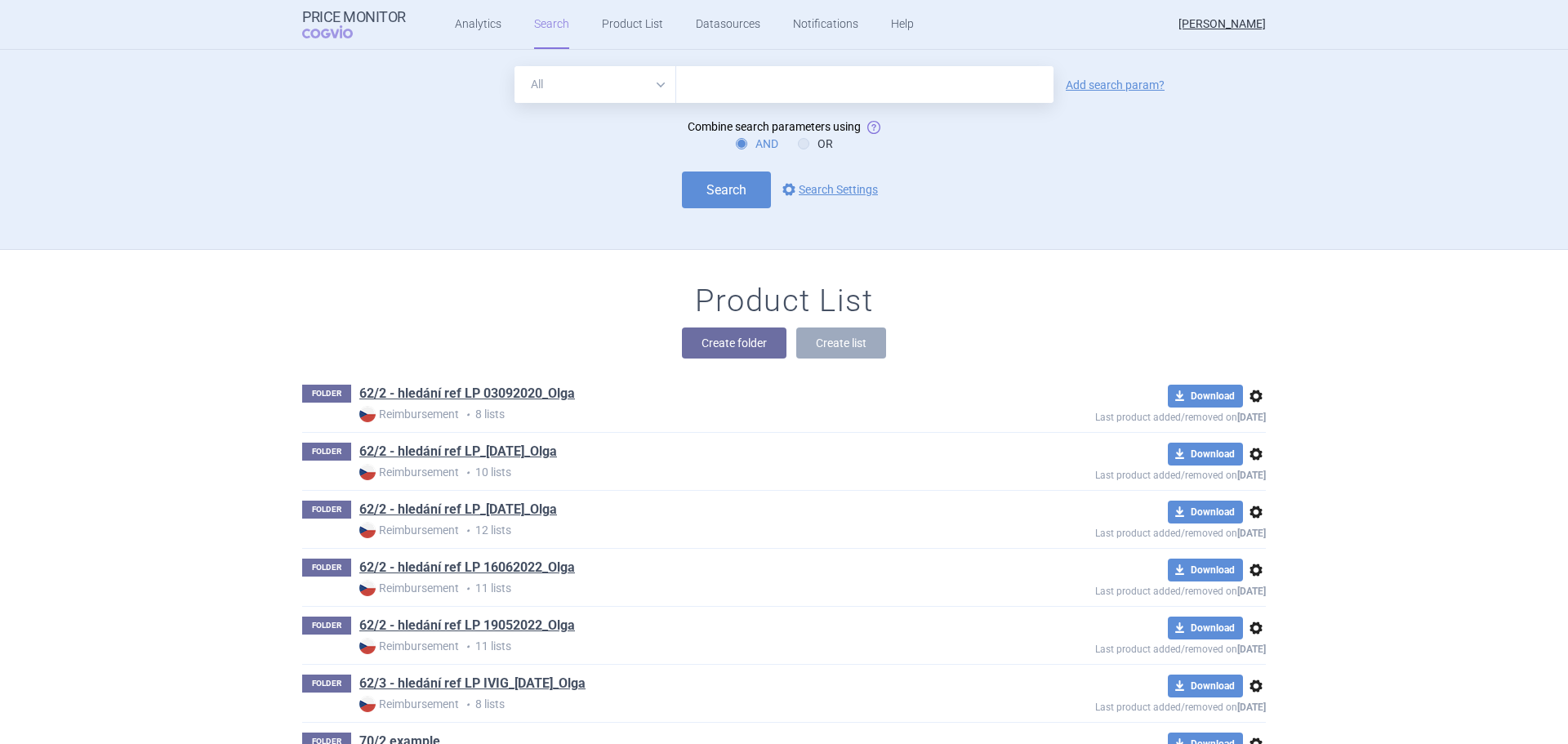
click at [712, 90] on input "text" at bounding box center [864, 84] width 377 height 37
type input "adzynma"
click button "Search" at bounding box center [726, 190] width 89 height 37
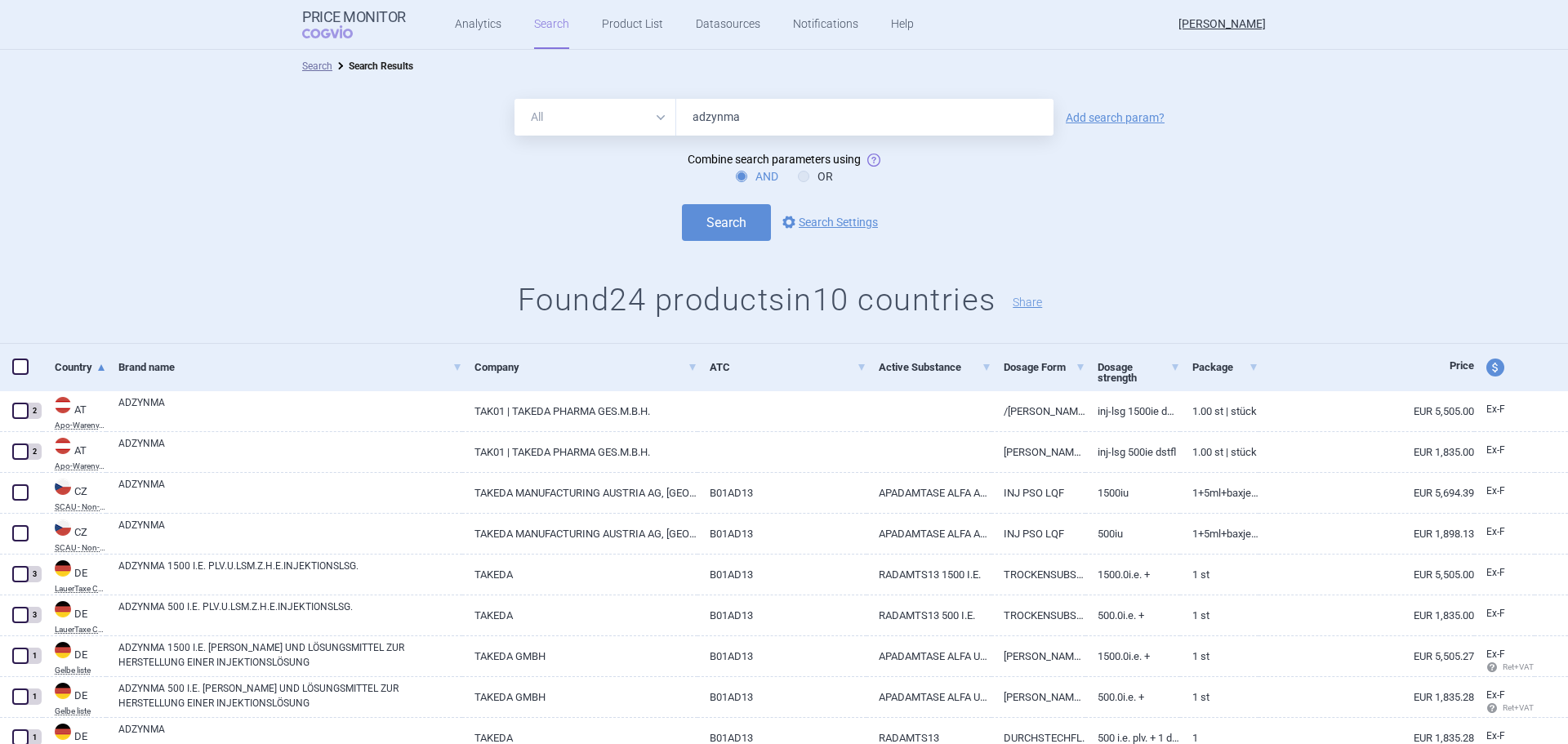
click at [13, 367] on span at bounding box center [20, 367] width 17 height 17
checkbox input "true"
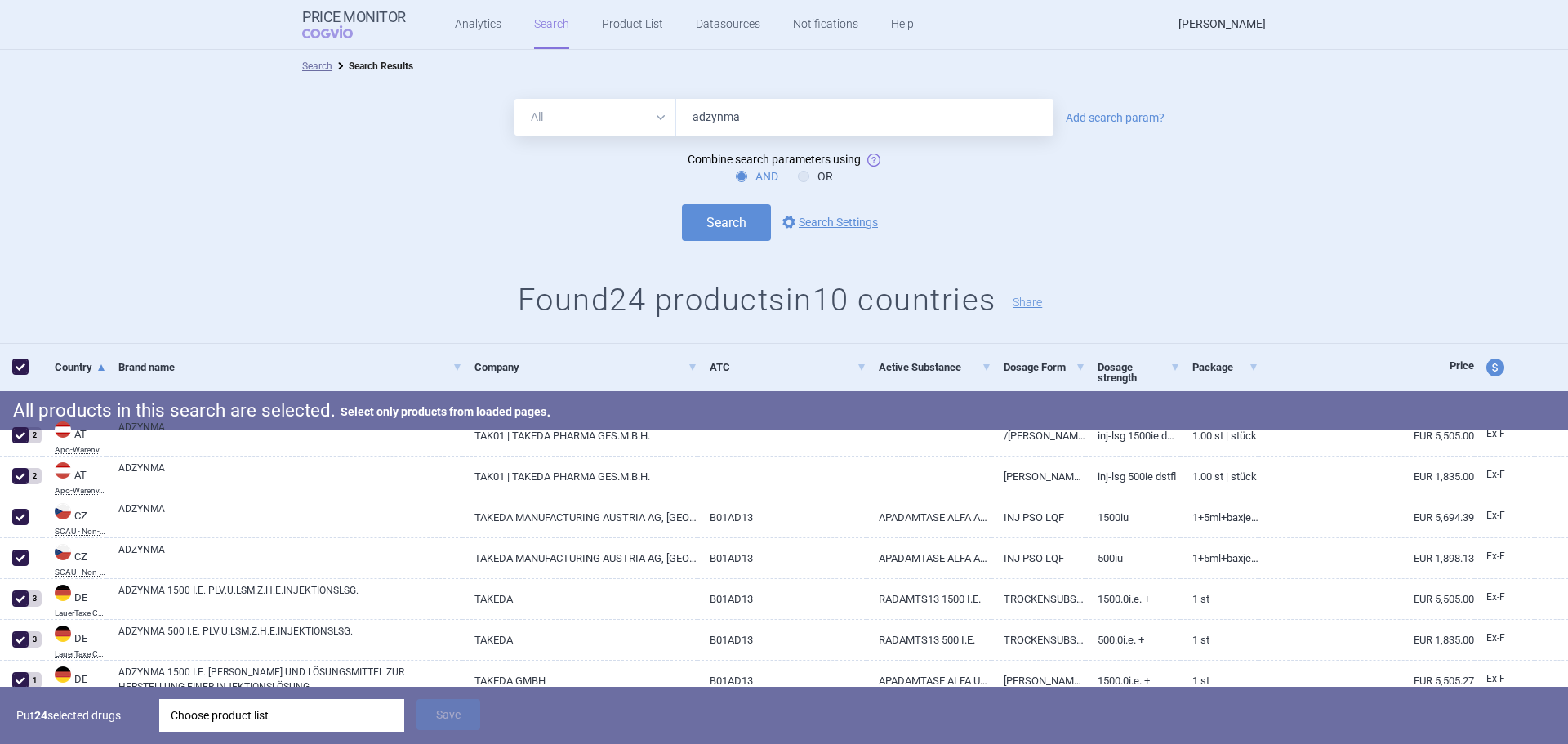
click at [225, 707] on div "Choose product list" at bounding box center [282, 716] width 222 height 33
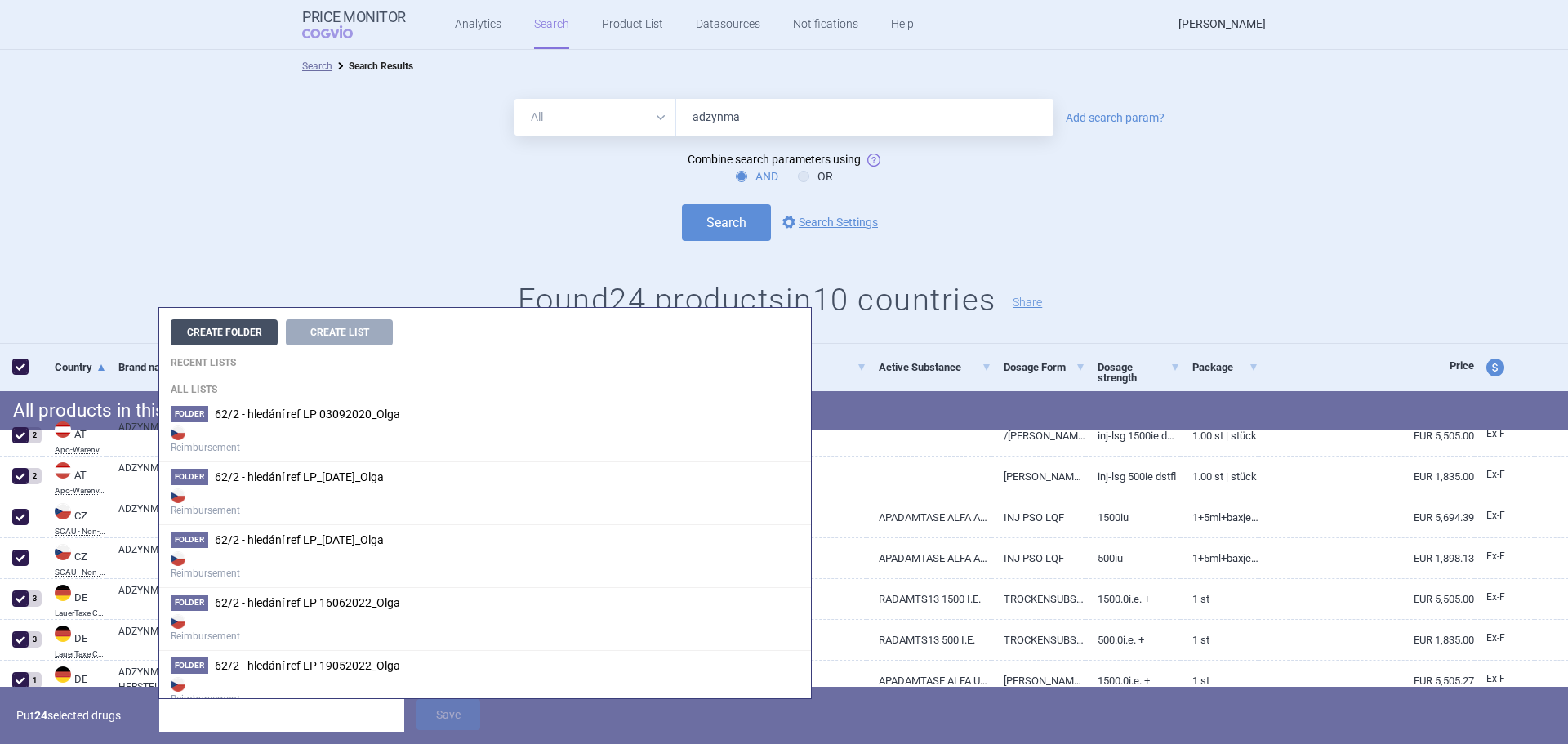
click at [241, 330] on button "Create Folder" at bounding box center [224, 332] width 107 height 26
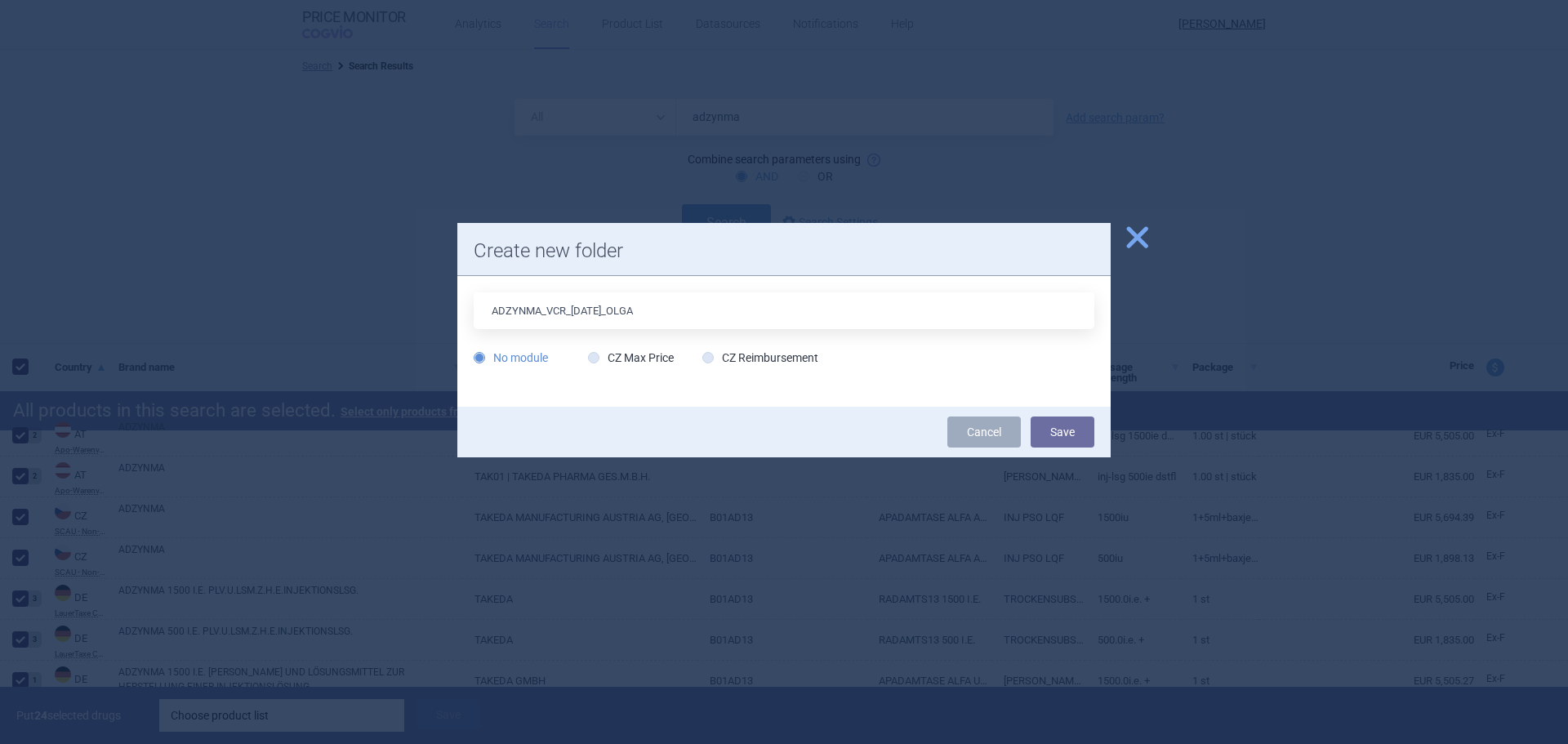
click at [583, 307] on input "ADZYNMA_VCR_[DATE]_OLGA" at bounding box center [784, 311] width 620 height 37
type input "ADZYNMA_VCR_[DATE]_OLGA"
click at [1069, 431] on button "Save" at bounding box center [1062, 432] width 63 height 31
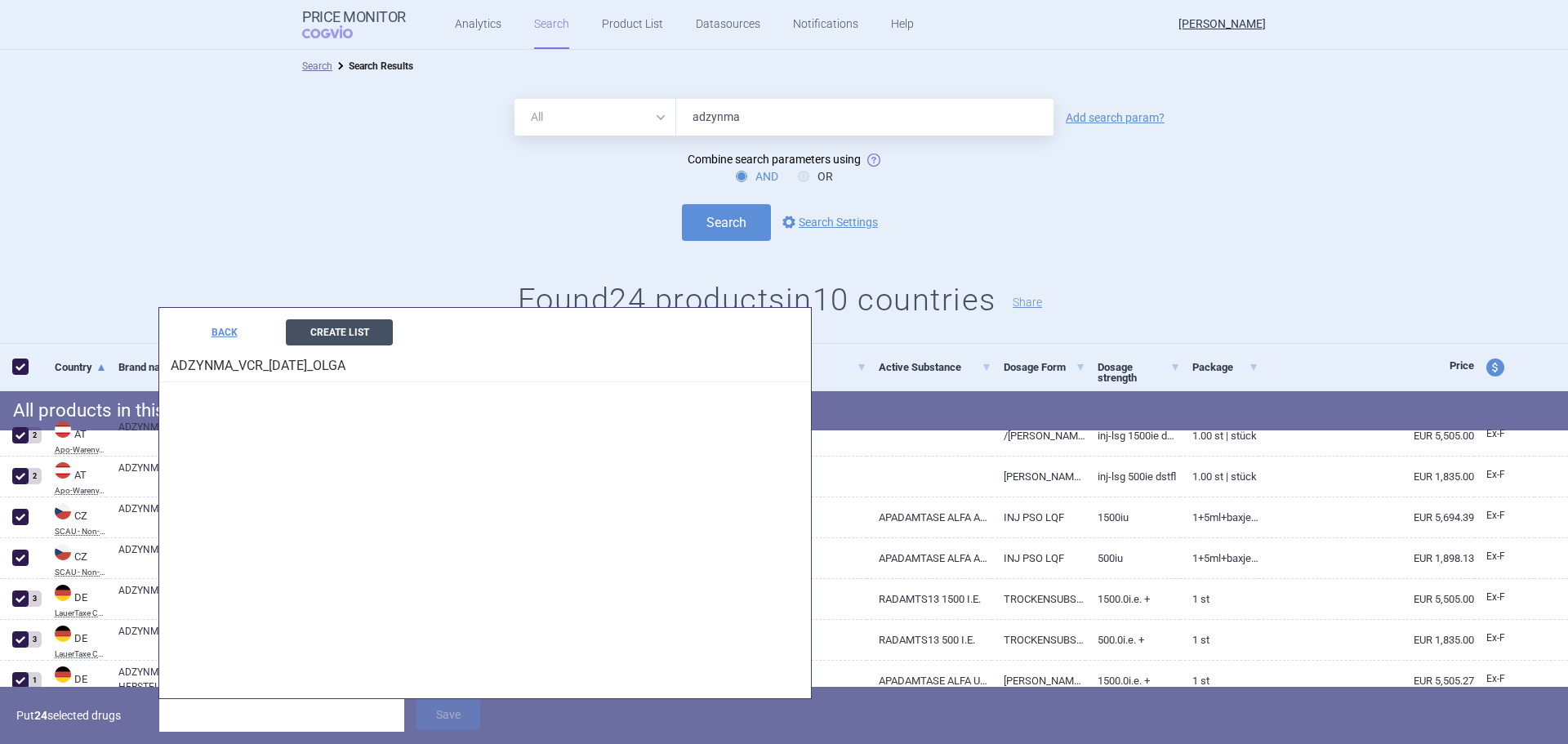
click at [324, 334] on button "Create List" at bounding box center [339, 332] width 107 height 26
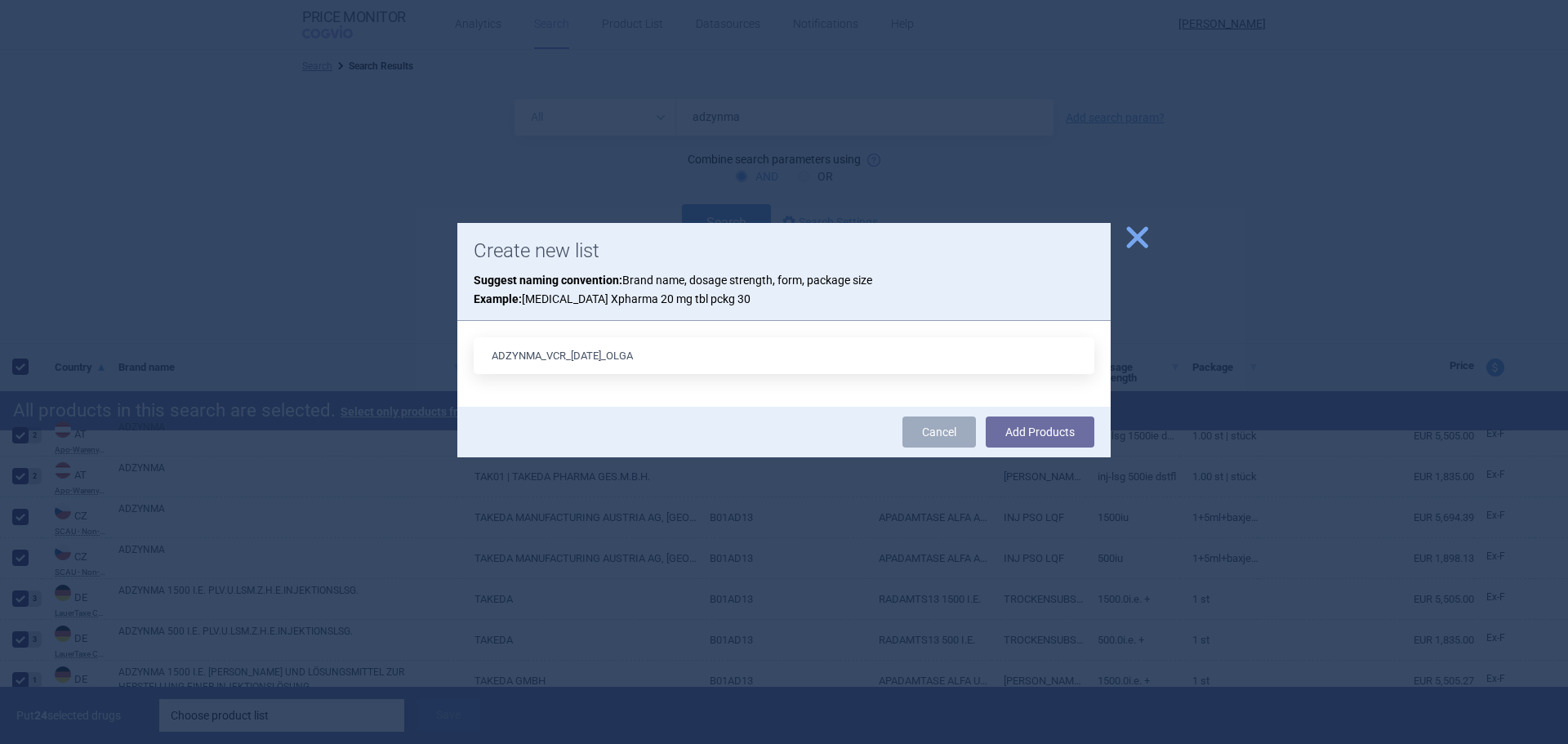
click at [585, 360] on input "ADZYNMA_VCR_[DATE]_OLGA" at bounding box center [784, 356] width 620 height 37
type input "ADZYNMA_VCR_[DATE]_OLGA"
click at [1026, 428] on button "Add Products" at bounding box center [1040, 432] width 108 height 31
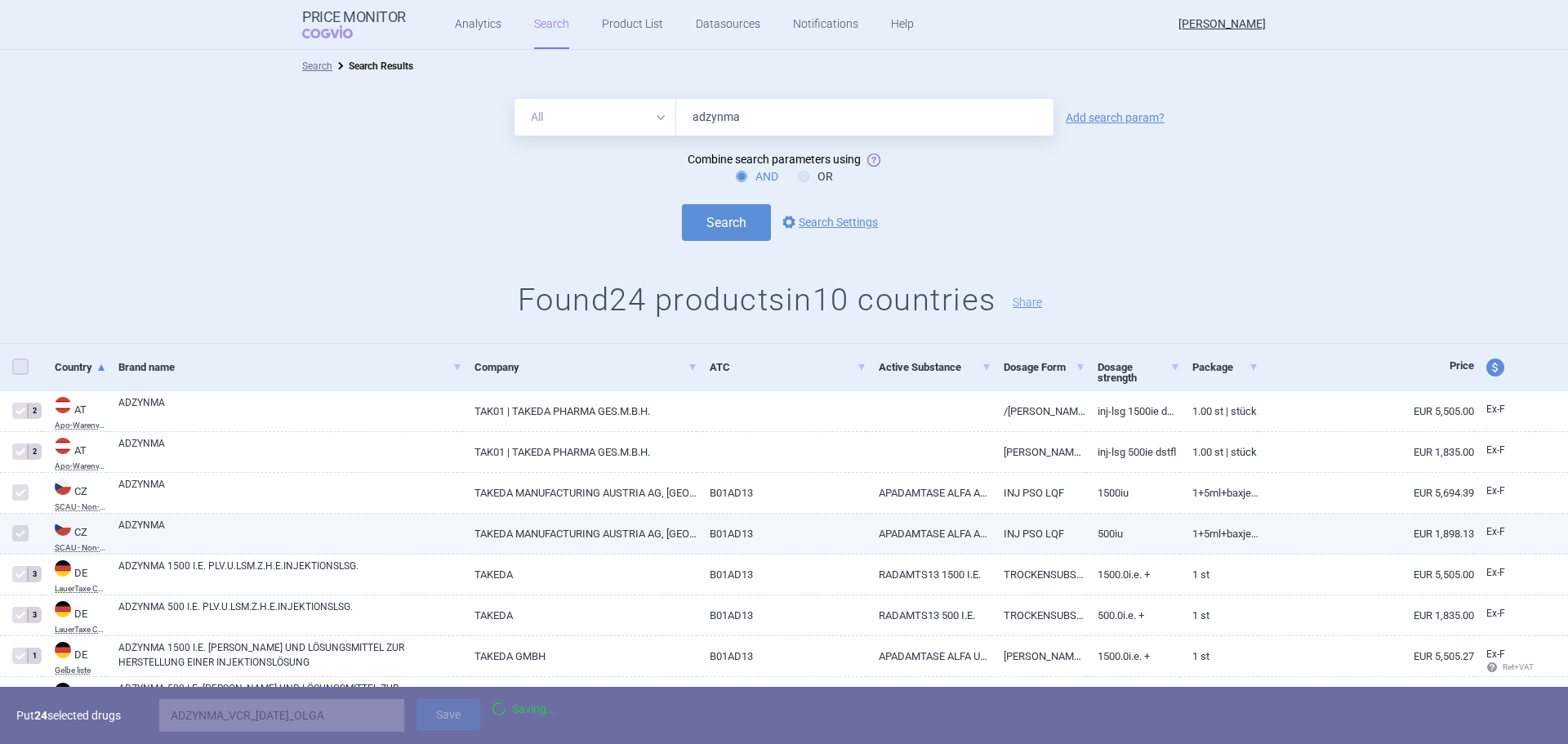
checkbox input "false"
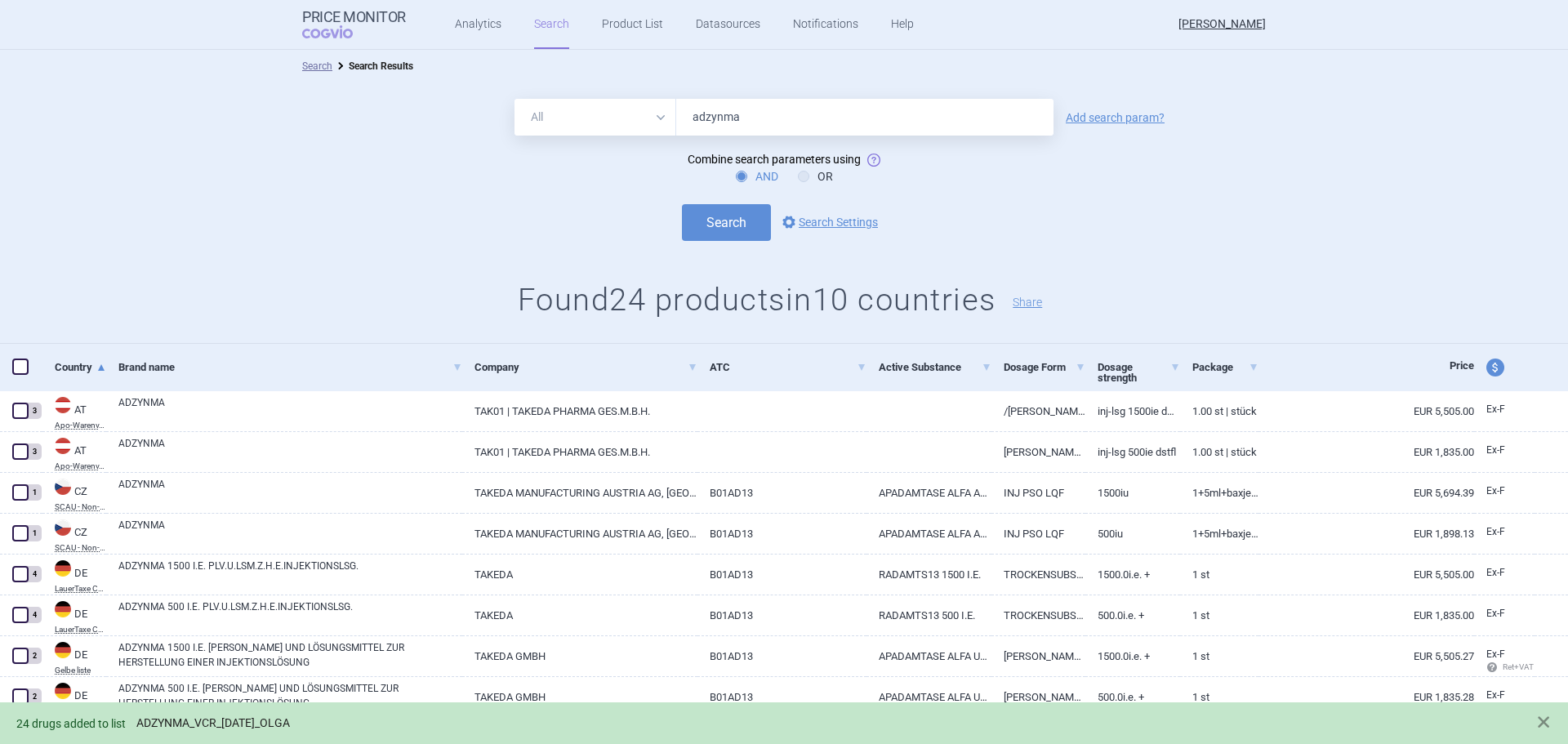
click at [288, 716] on link "ADZYNMA_VCR_[DATE]_OLGA" at bounding box center [213, 722] width 153 height 14
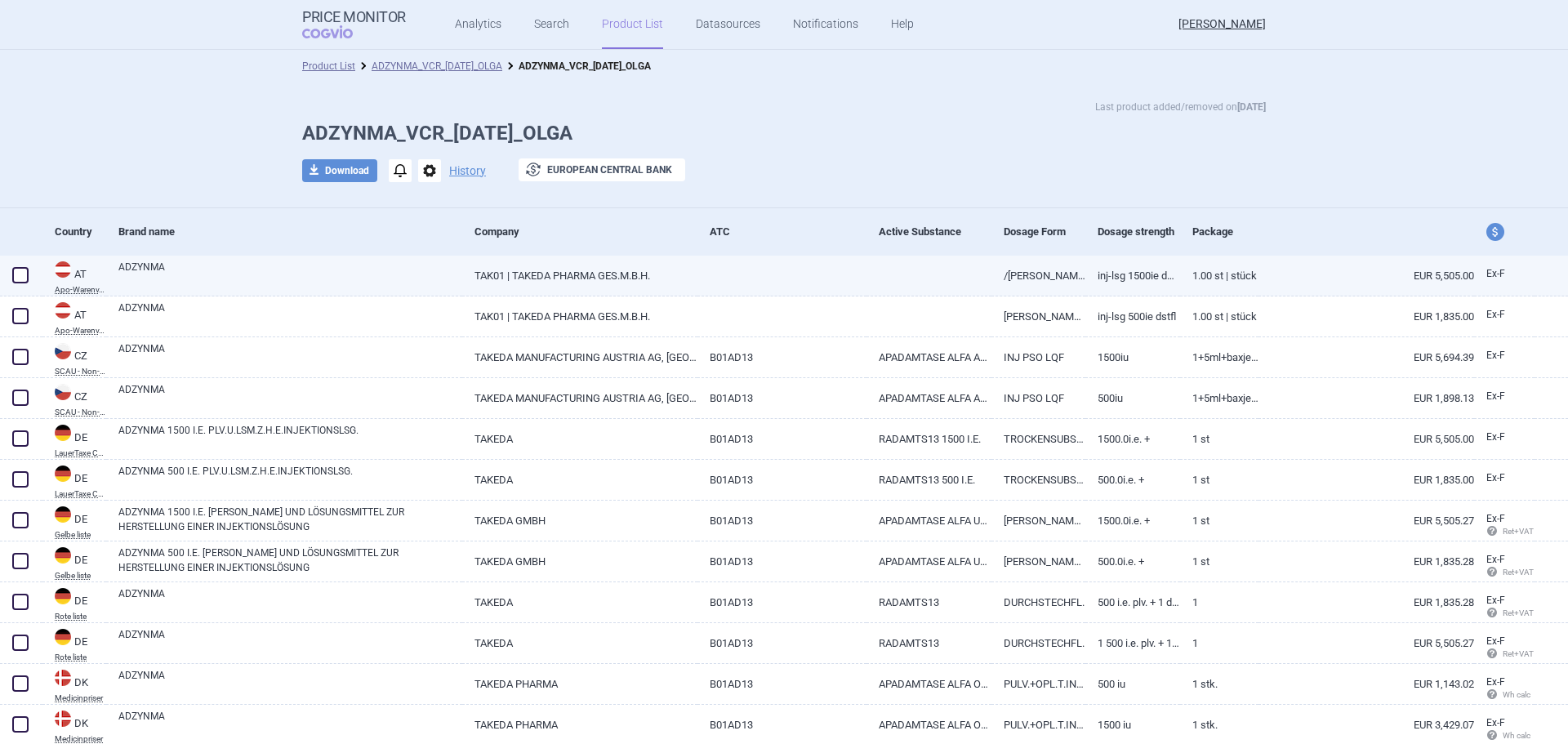
click at [17, 277] on span at bounding box center [20, 275] width 17 height 17
checkbox input "true"
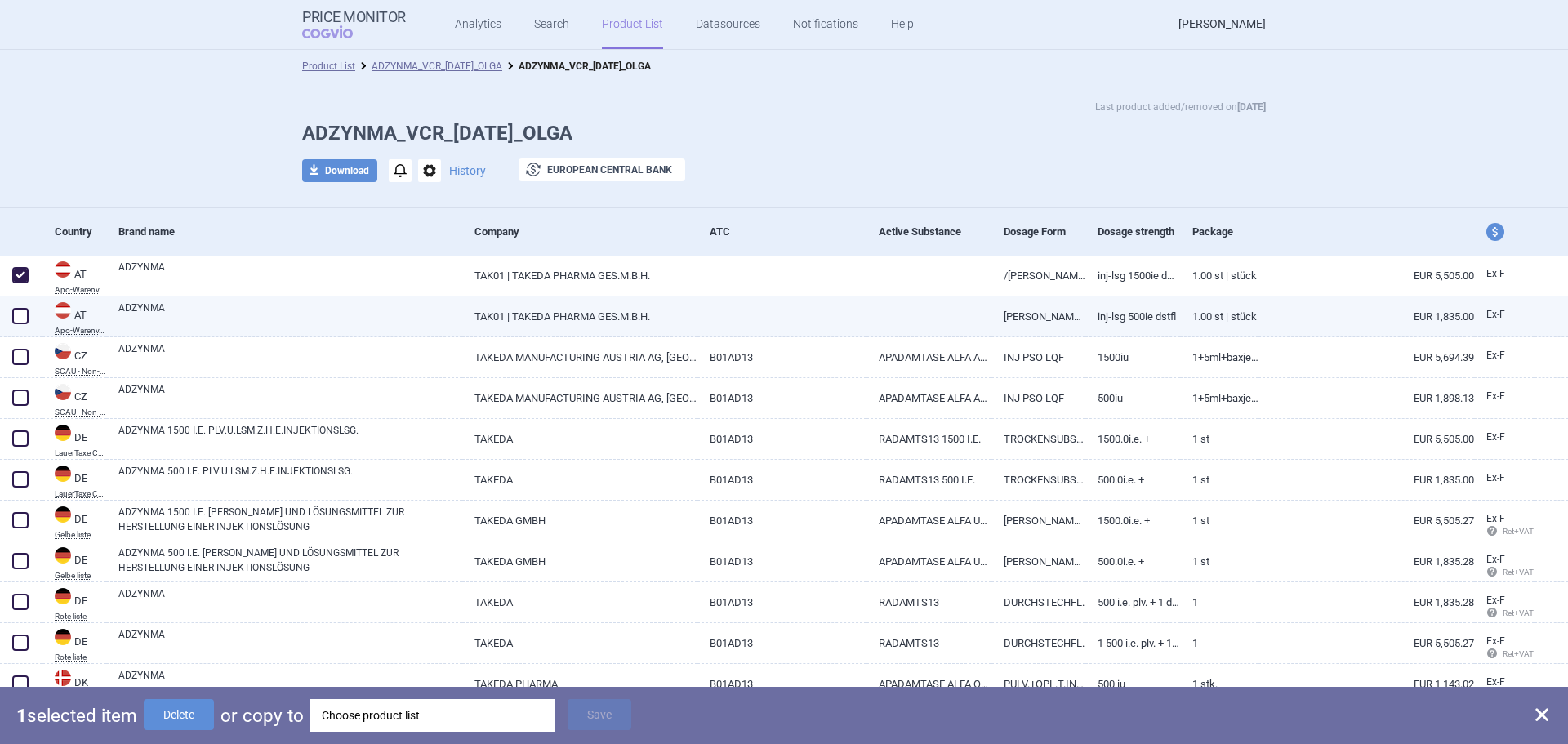
click at [16, 308] on span at bounding box center [20, 316] width 17 height 17
checkbox input "true"
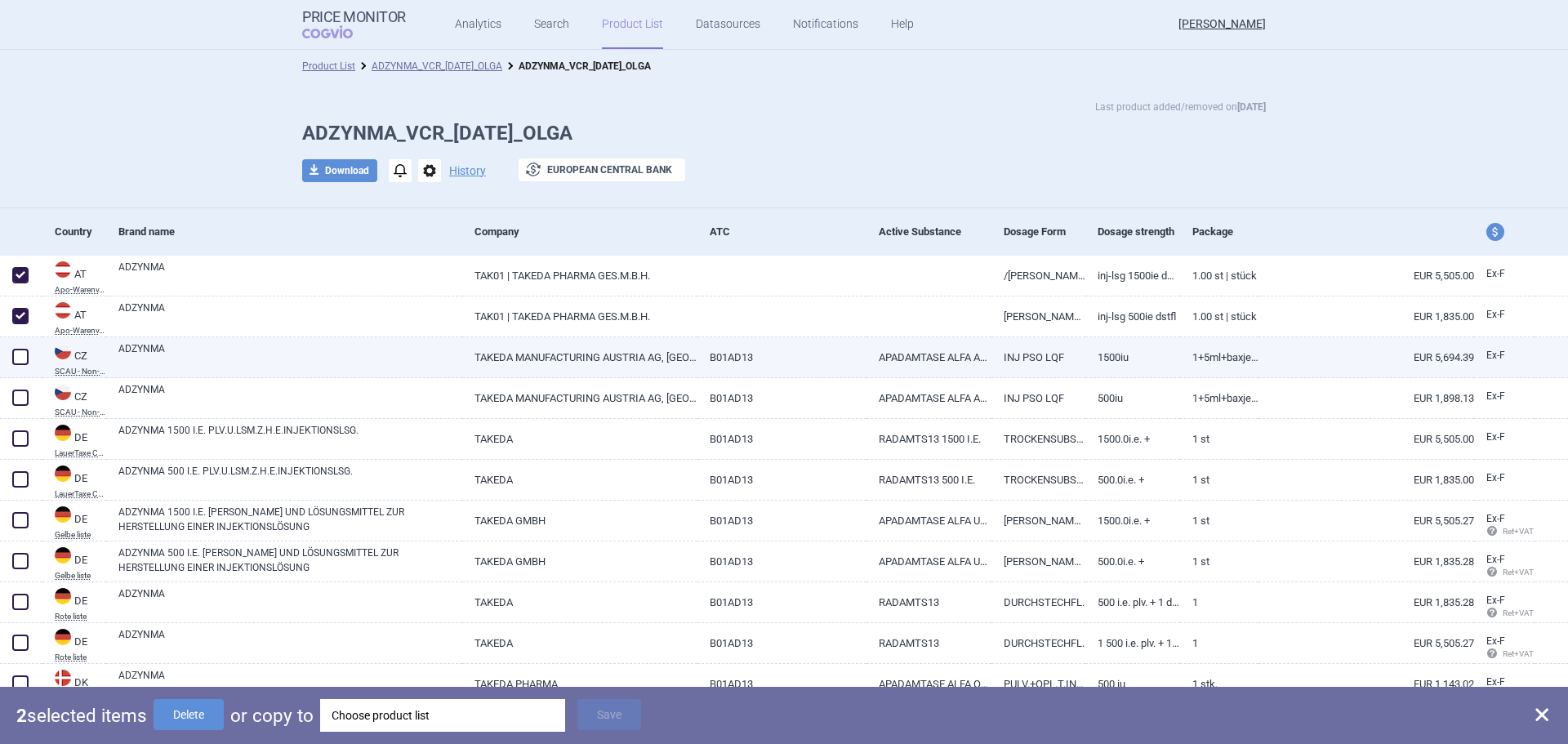
drag, startPoint x: 17, startPoint y: 351, endPoint x: 17, endPoint y: 364, distance: 13.0
click at [17, 353] on span at bounding box center [20, 357] width 17 height 17
checkbox input "true"
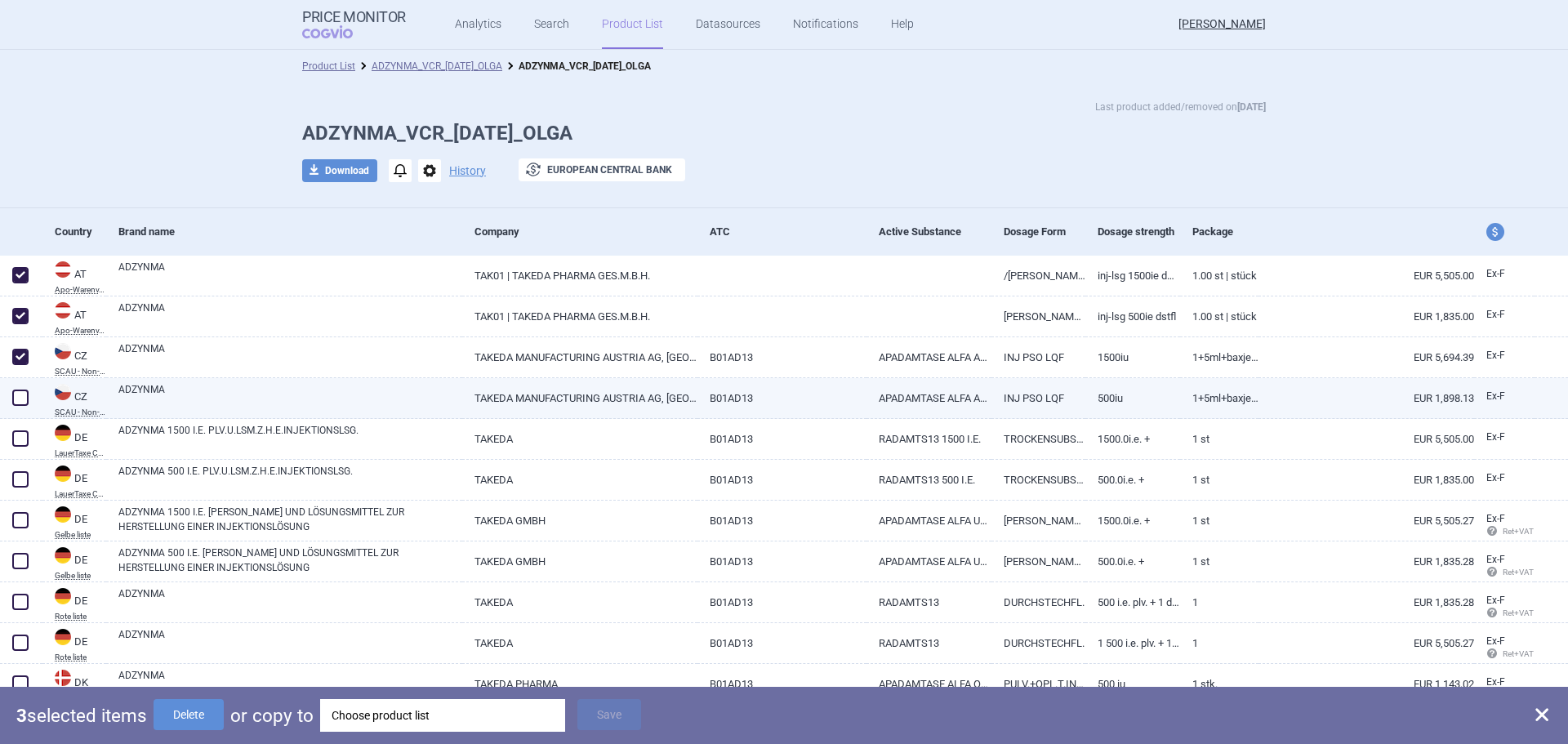
click at [17, 398] on span at bounding box center [20, 397] width 17 height 17
checkbox input "true"
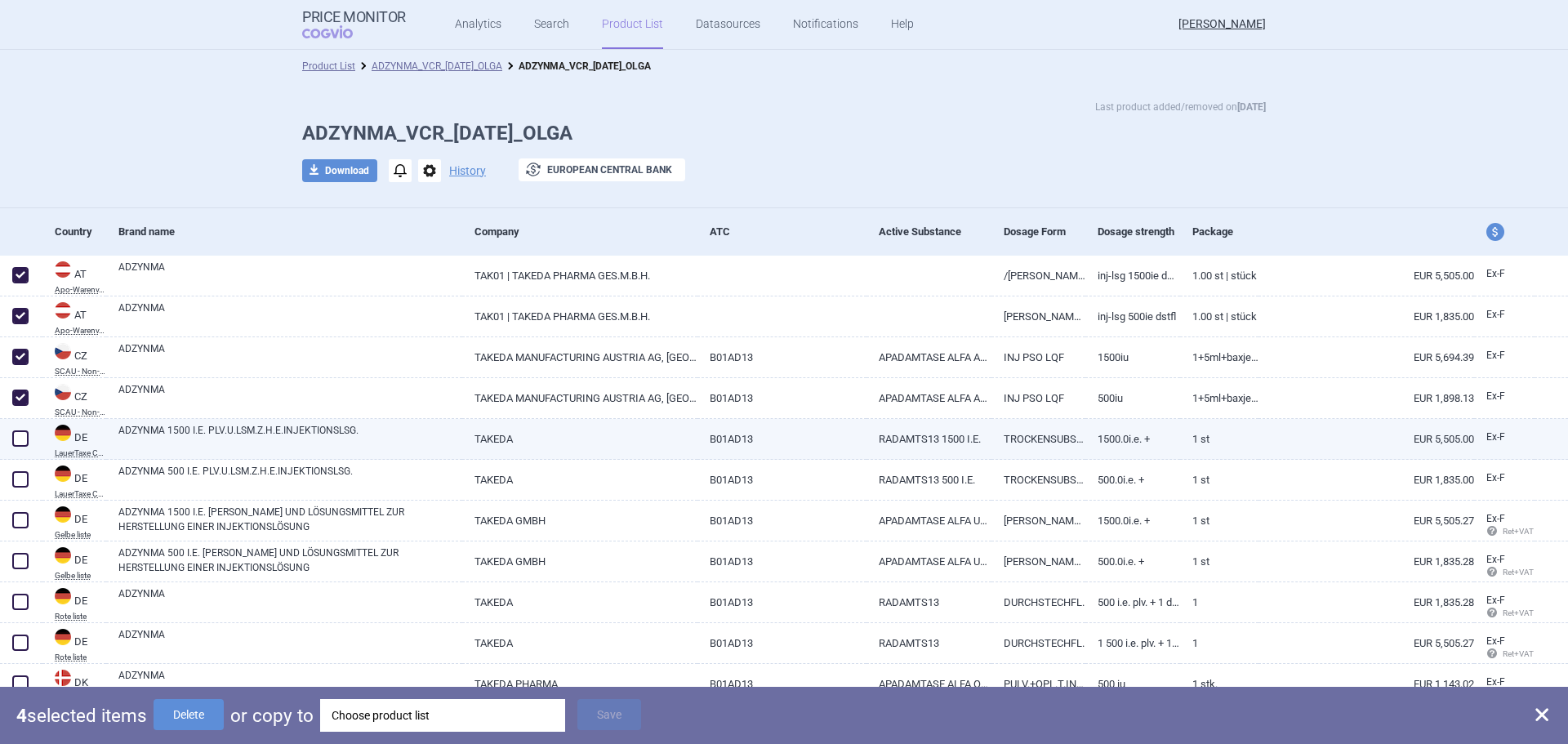
click at [15, 443] on span at bounding box center [20, 439] width 17 height 17
checkbox input "true"
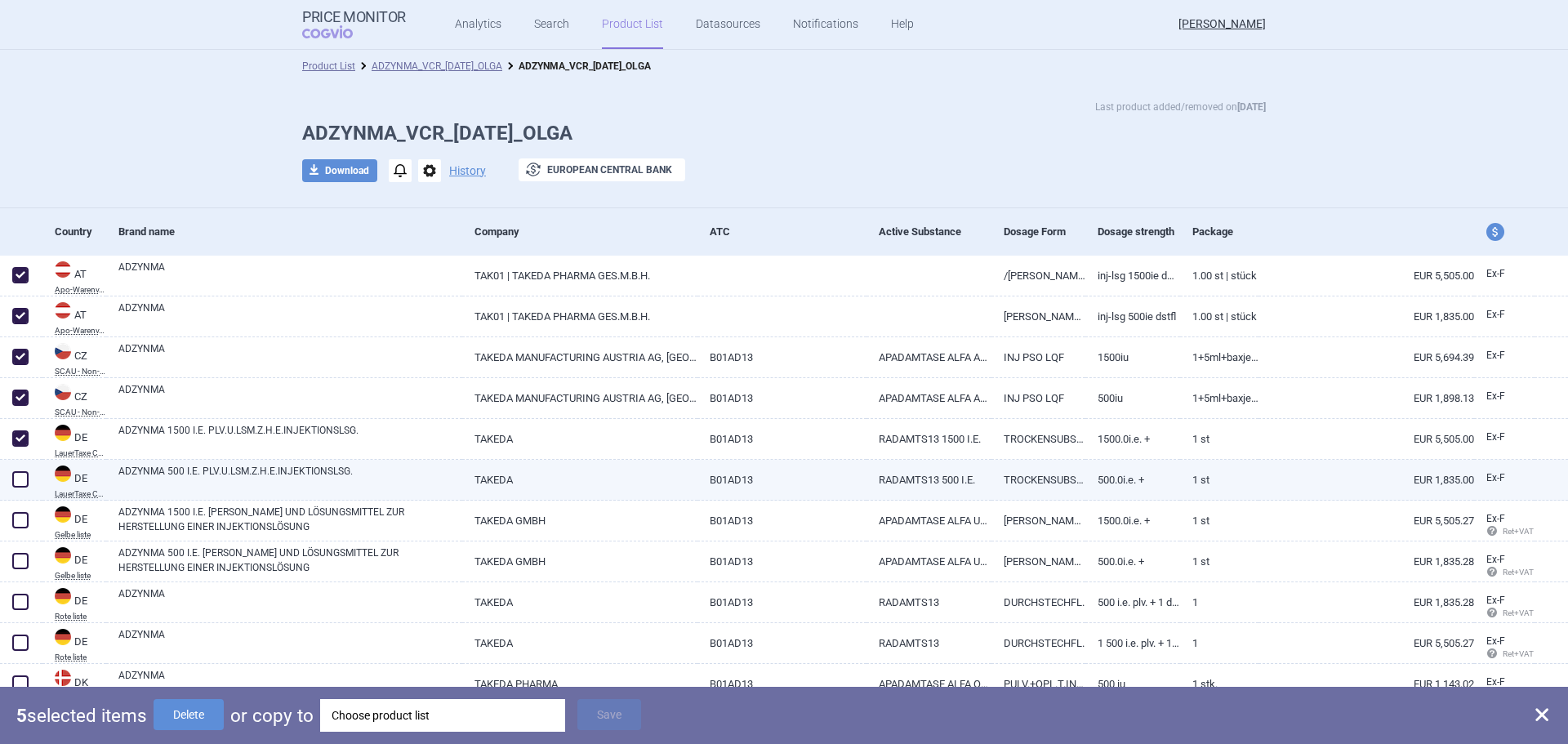
click at [18, 482] on span at bounding box center [20, 479] width 17 height 17
checkbox input "true"
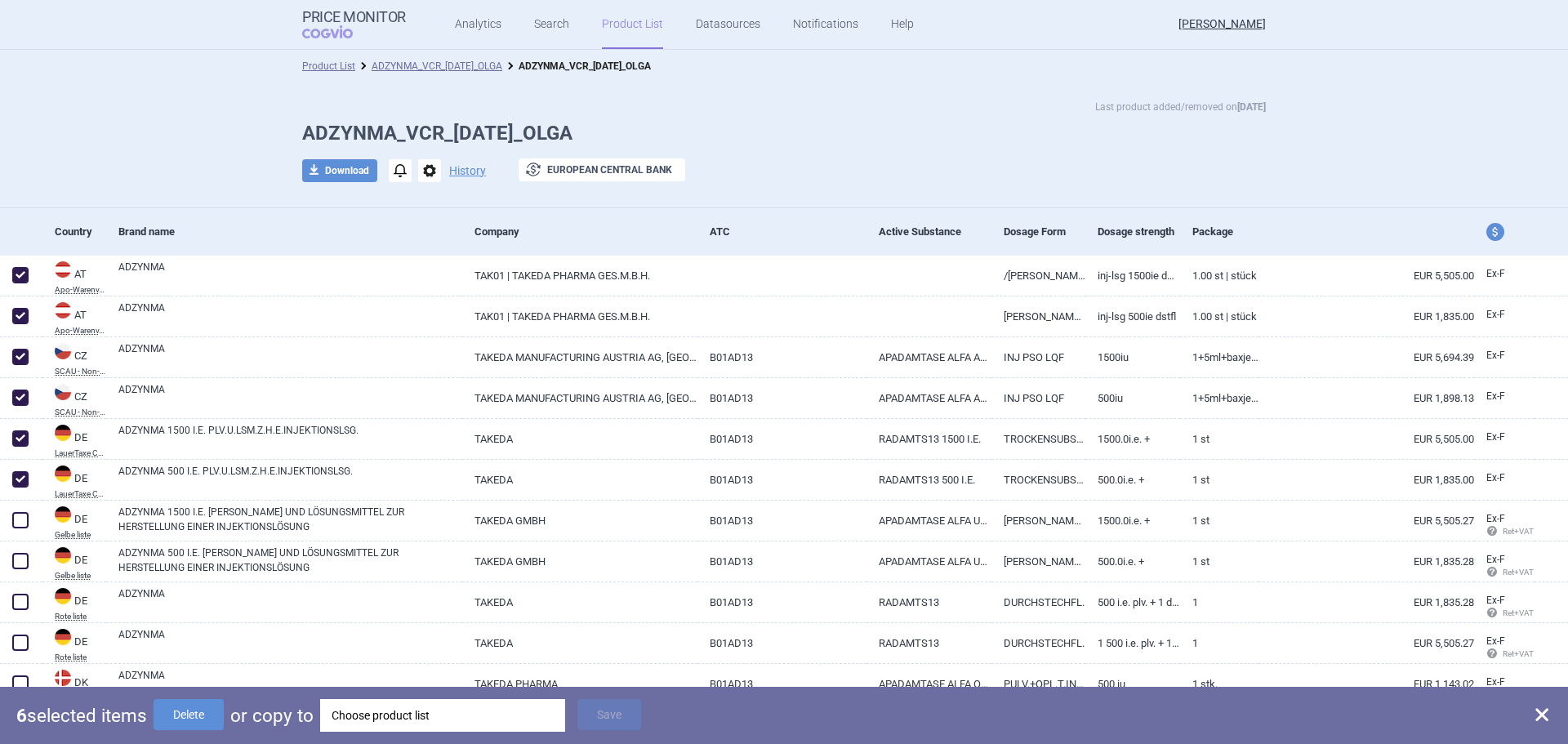
scroll to position [327, 0]
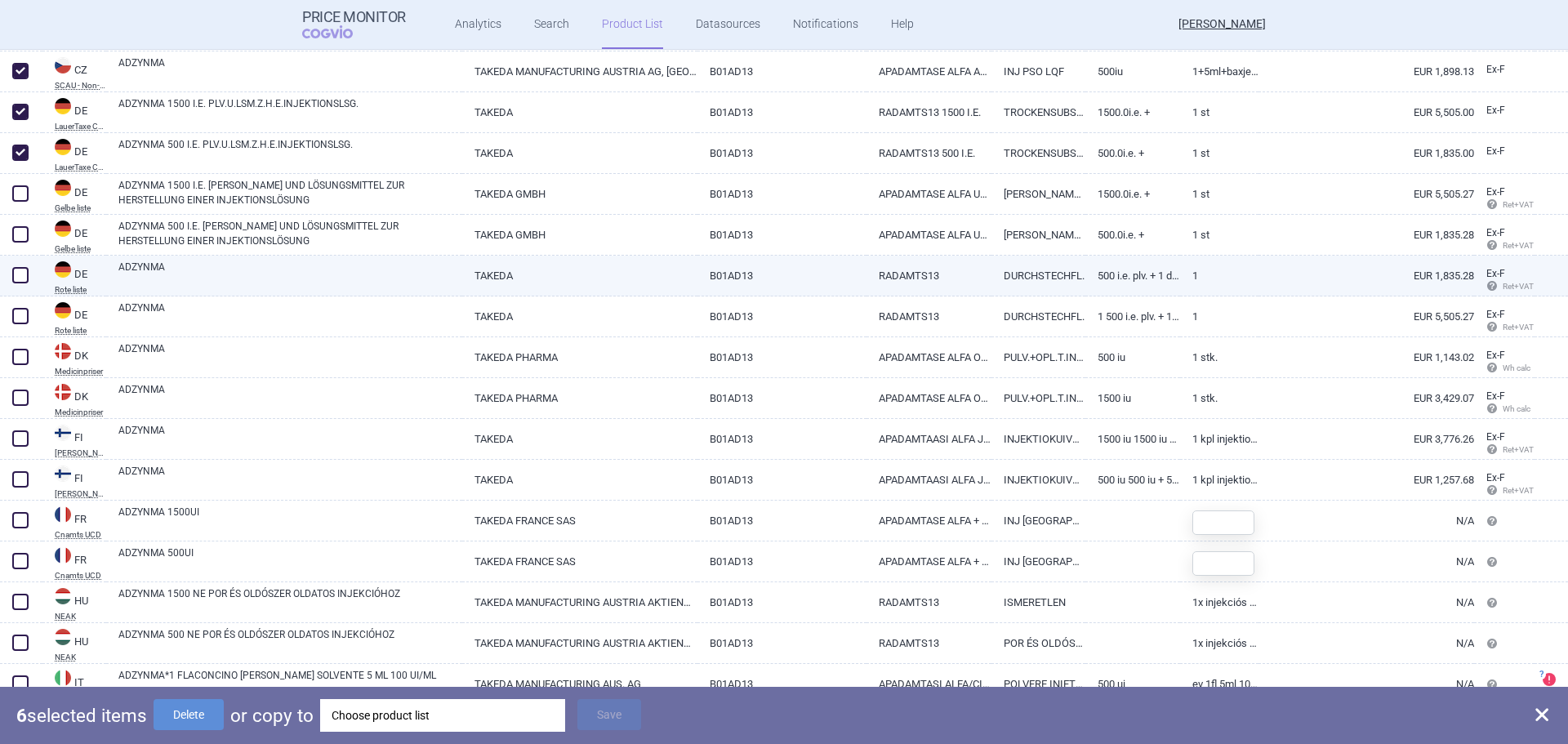
drag, startPoint x: 18, startPoint y: 232, endPoint x: 18, endPoint y: 269, distance: 37.0
click at [18, 232] on span at bounding box center [20, 234] width 17 height 17
checkbox input "true"
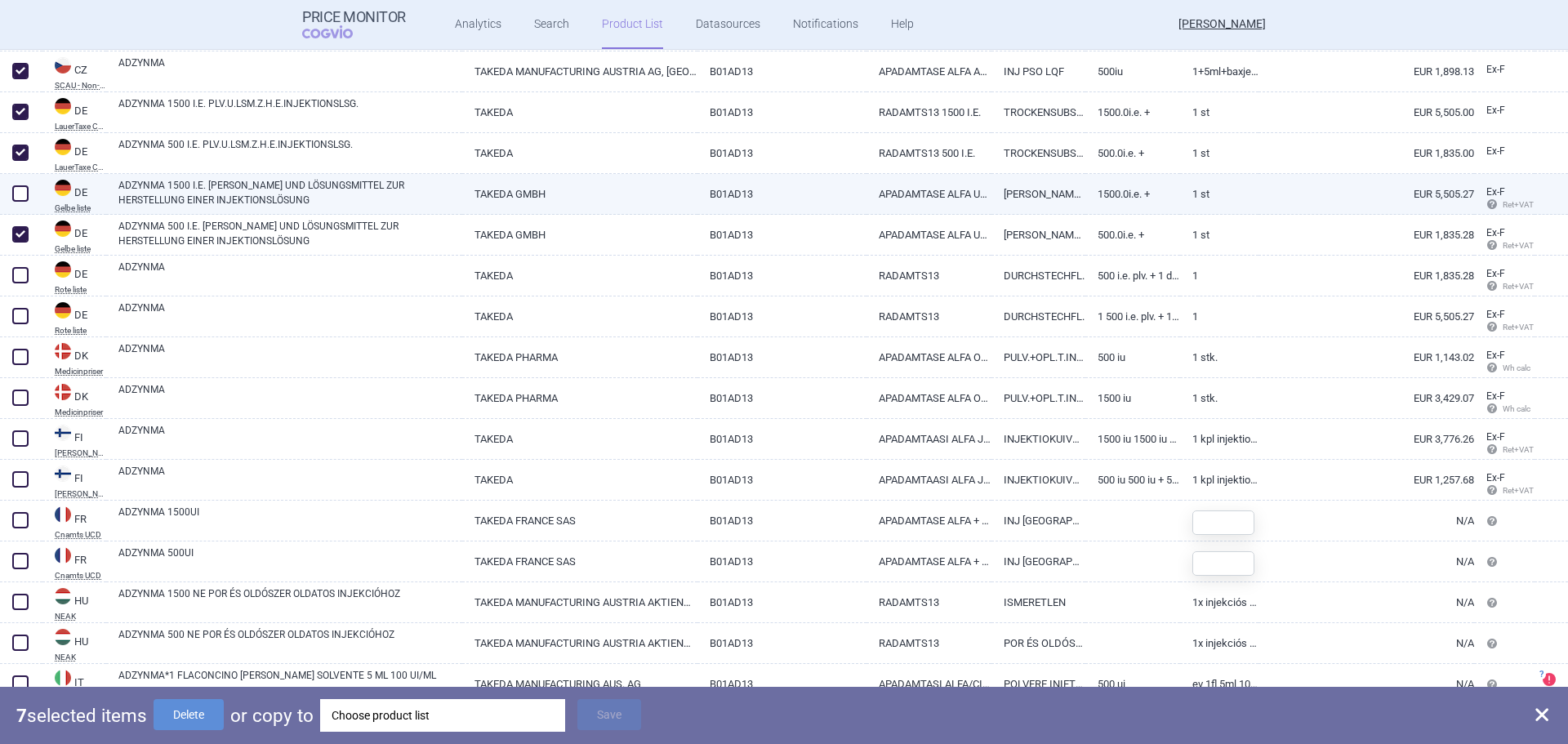
click at [17, 192] on span at bounding box center [20, 194] width 17 height 17
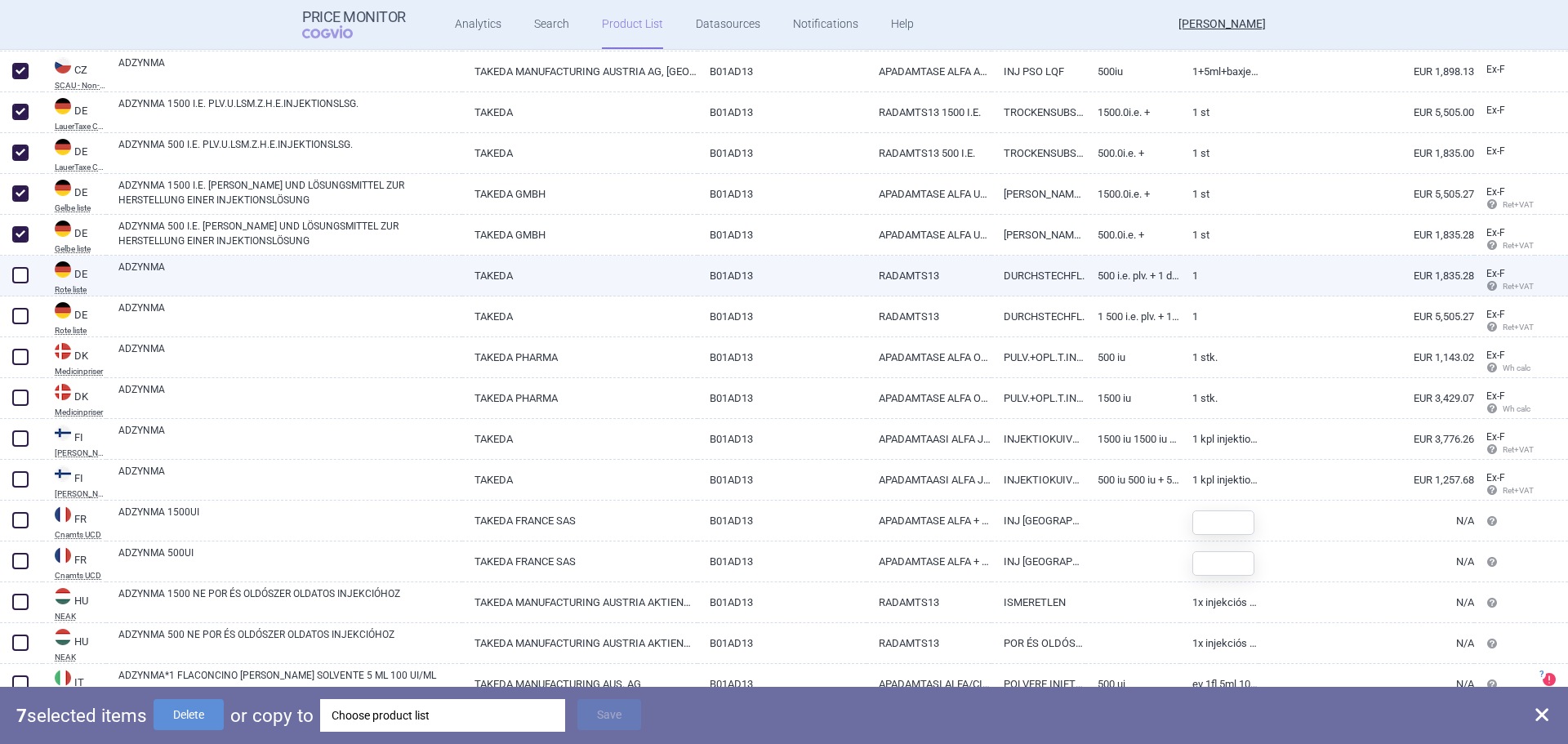
checkbox input "true"
click at [18, 277] on span at bounding box center [20, 275] width 17 height 17
checkbox input "true"
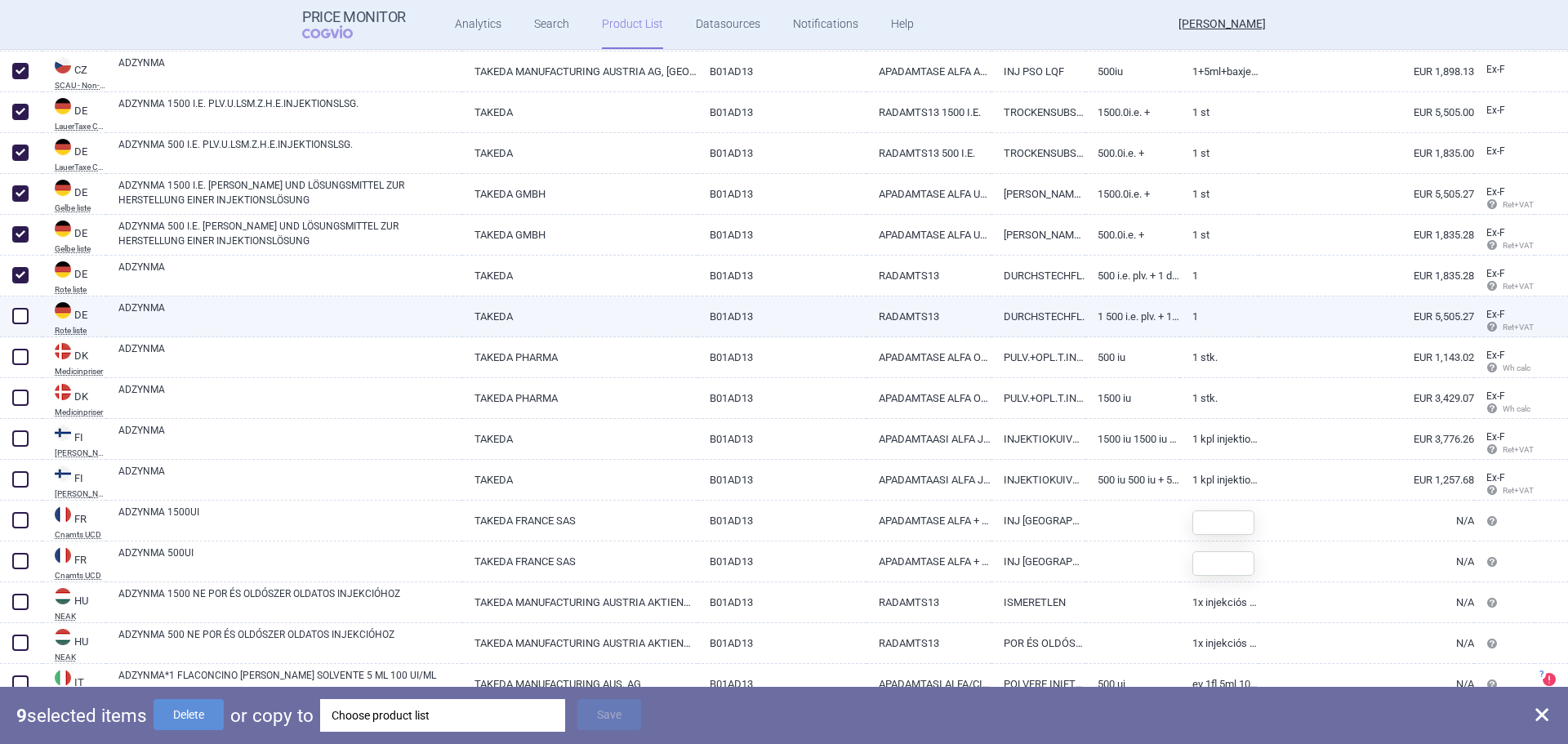
click at [18, 325] on span at bounding box center [20, 316] width 25 height 25
checkbox input "true"
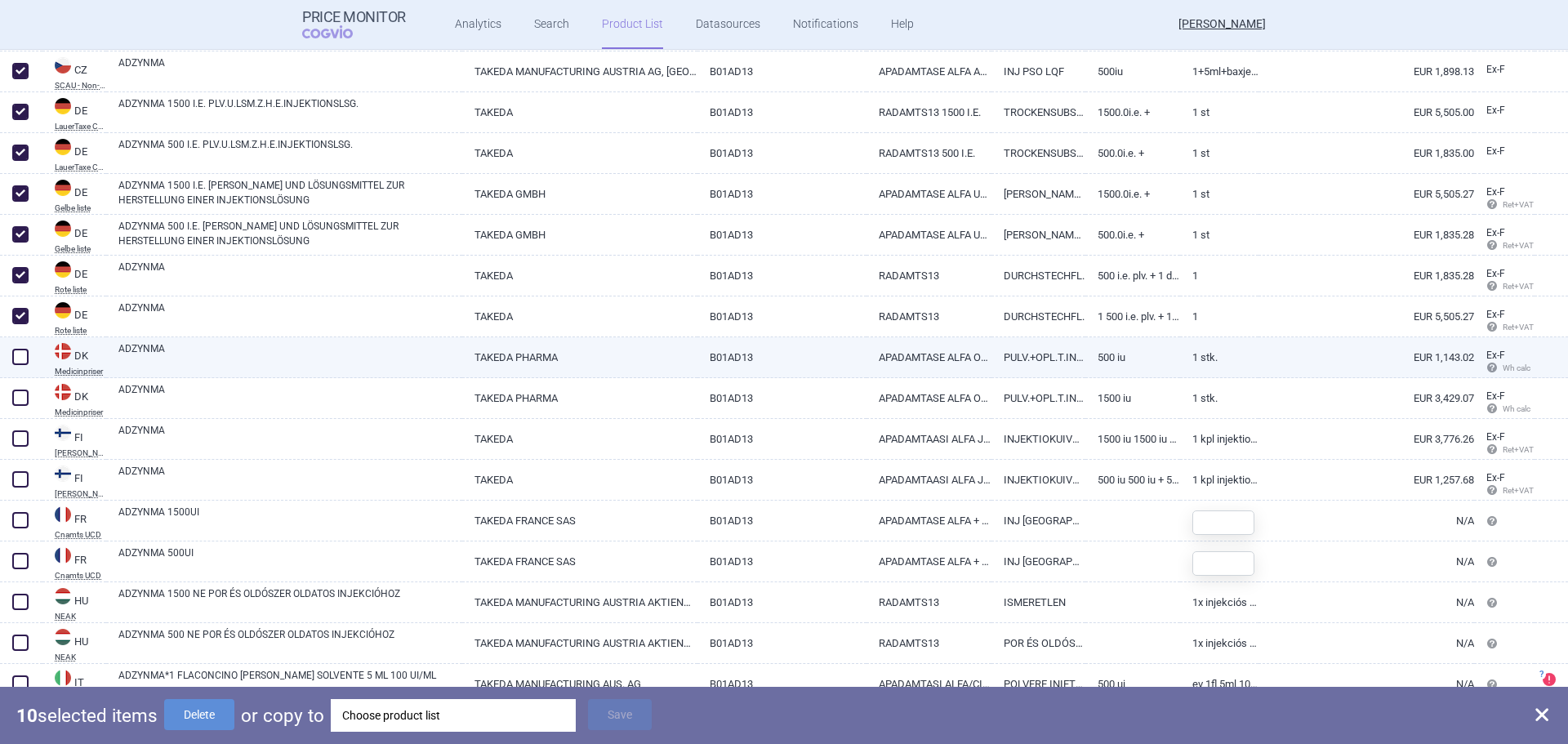
click at [17, 360] on span at bounding box center [20, 357] width 17 height 17
checkbox input "true"
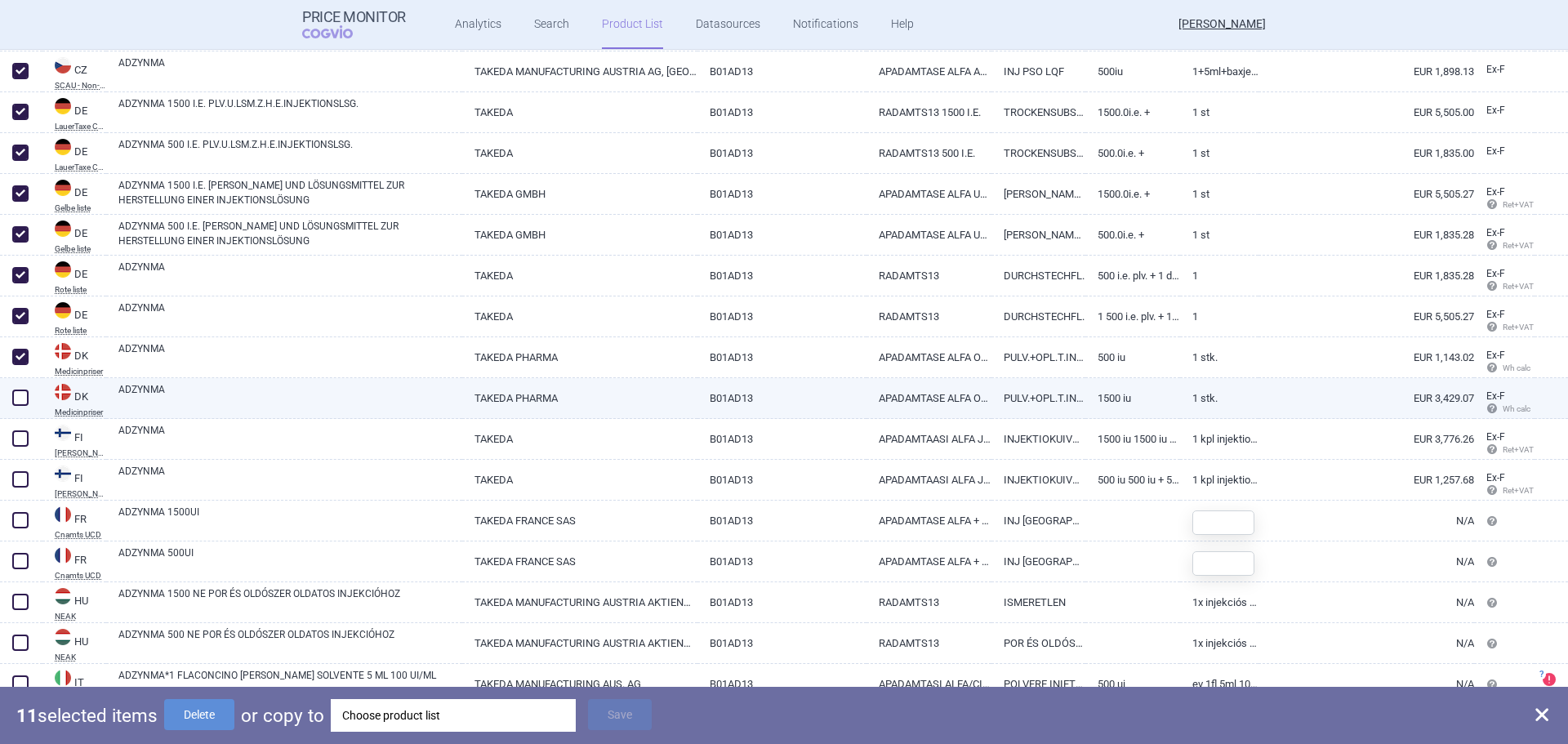
click at [17, 397] on span at bounding box center [20, 397] width 17 height 17
checkbox input "true"
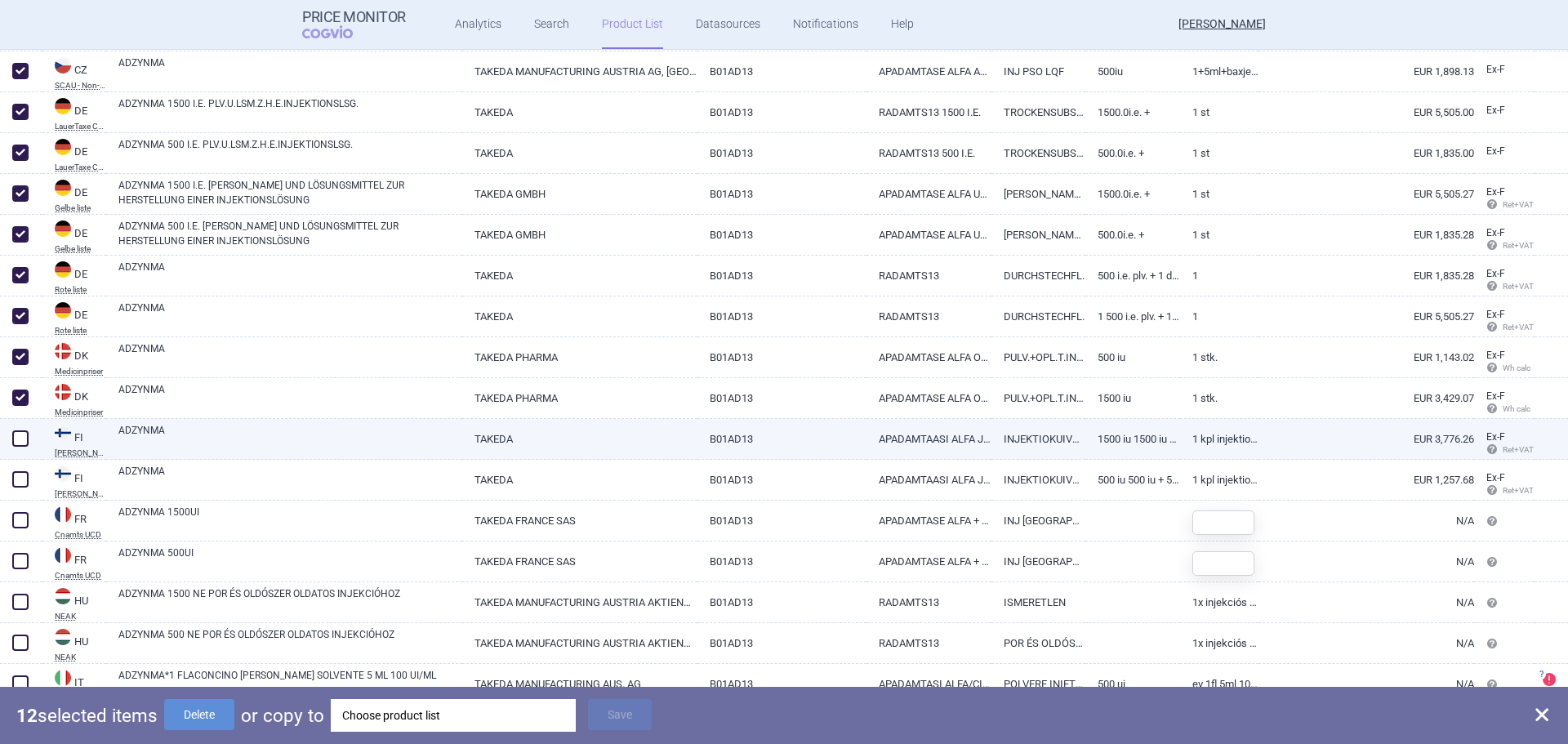
click at [17, 435] on span at bounding box center [20, 439] width 17 height 17
checkbox input "true"
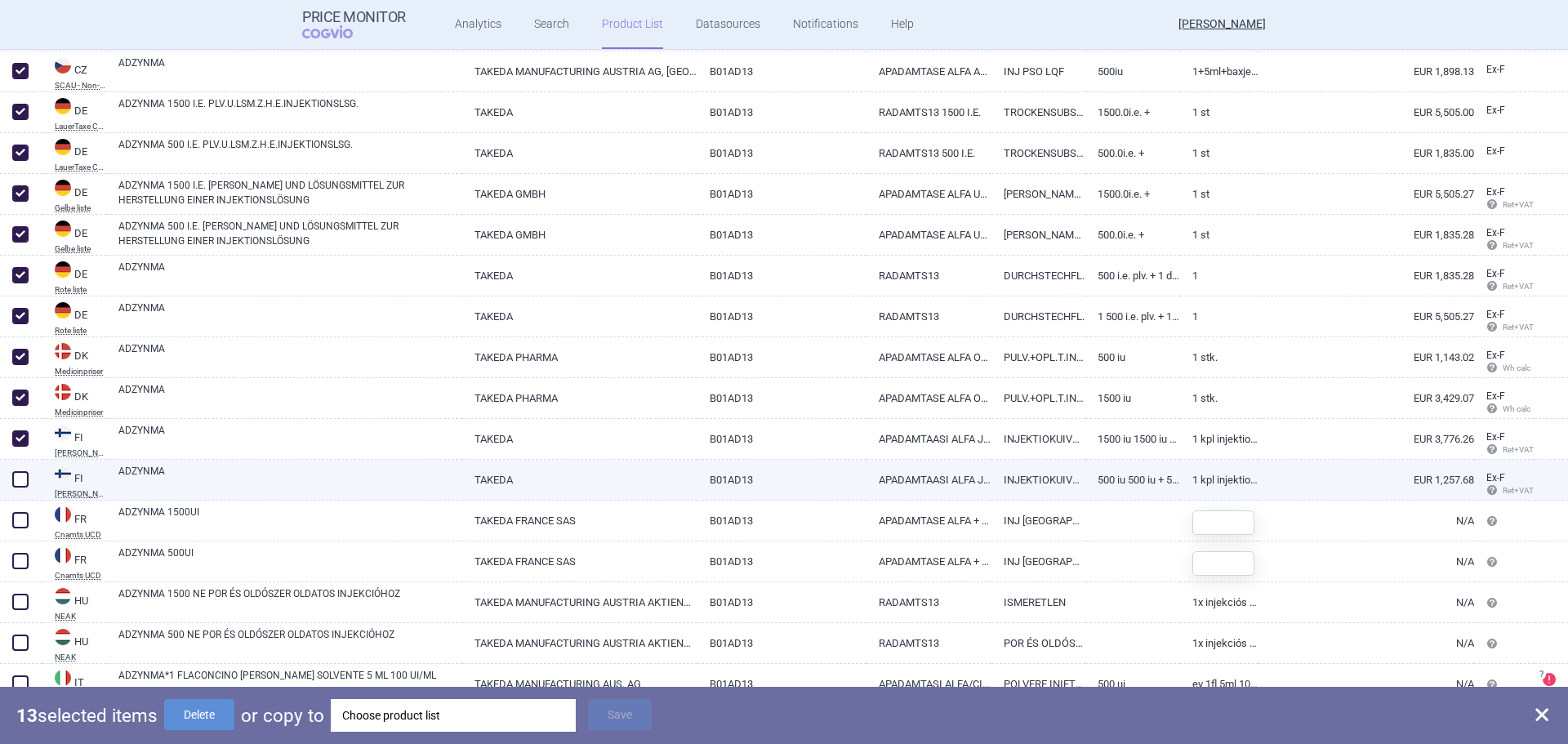
click at [14, 485] on span at bounding box center [20, 479] width 17 height 17
checkbox input "true"
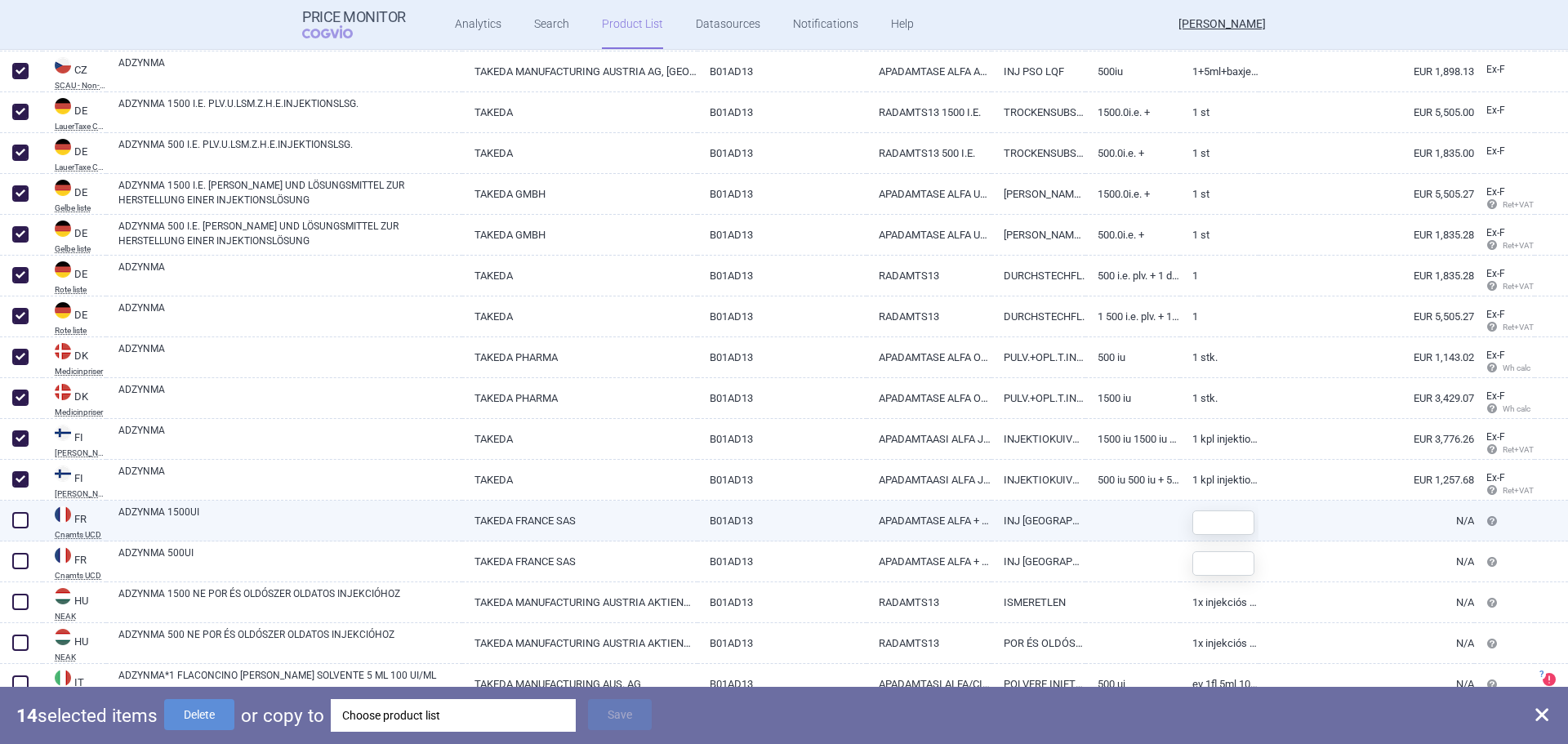
click at [17, 524] on span at bounding box center [20, 520] width 17 height 17
checkbox input "true"
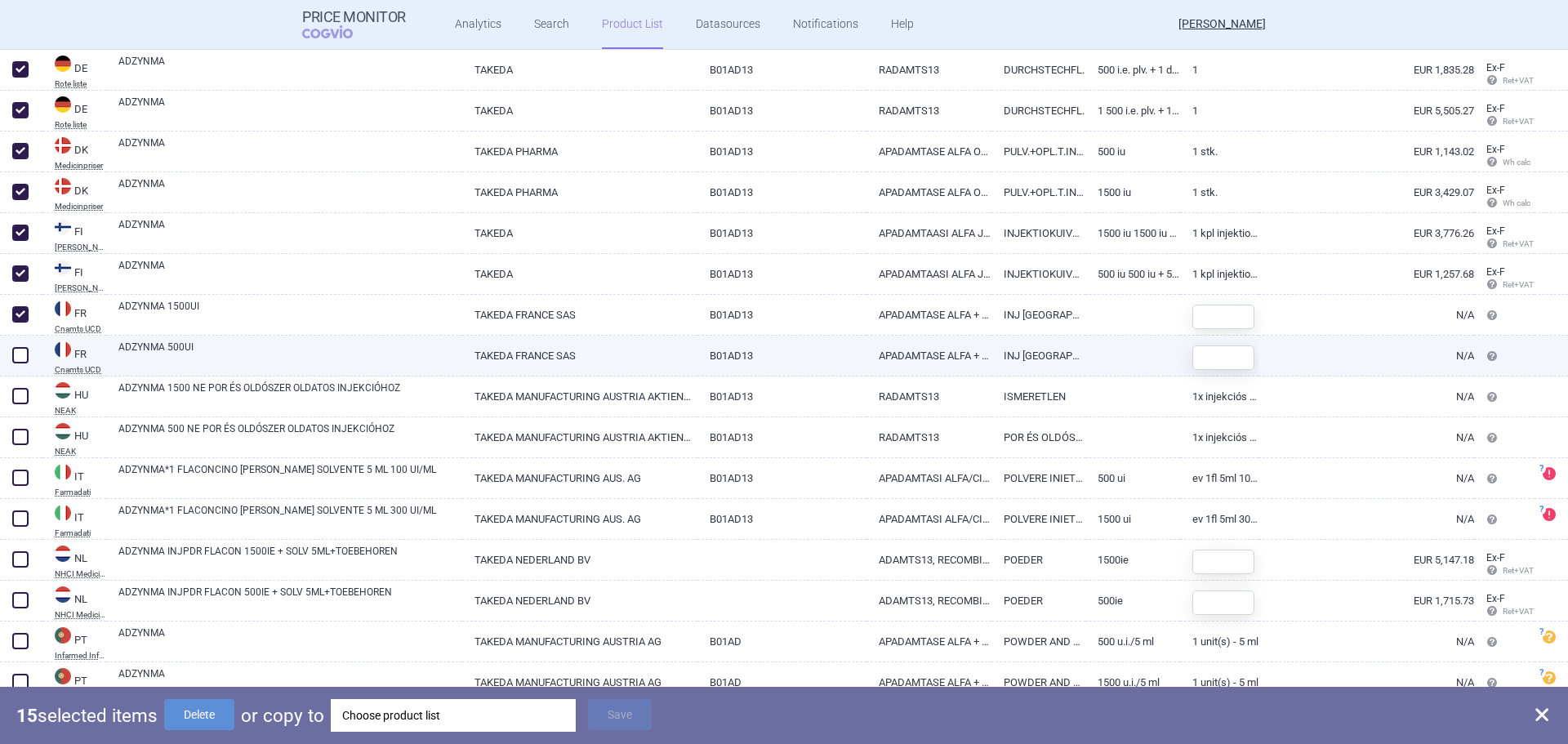
click at [21, 358] on span at bounding box center [20, 355] width 17 height 17
checkbox input "true"
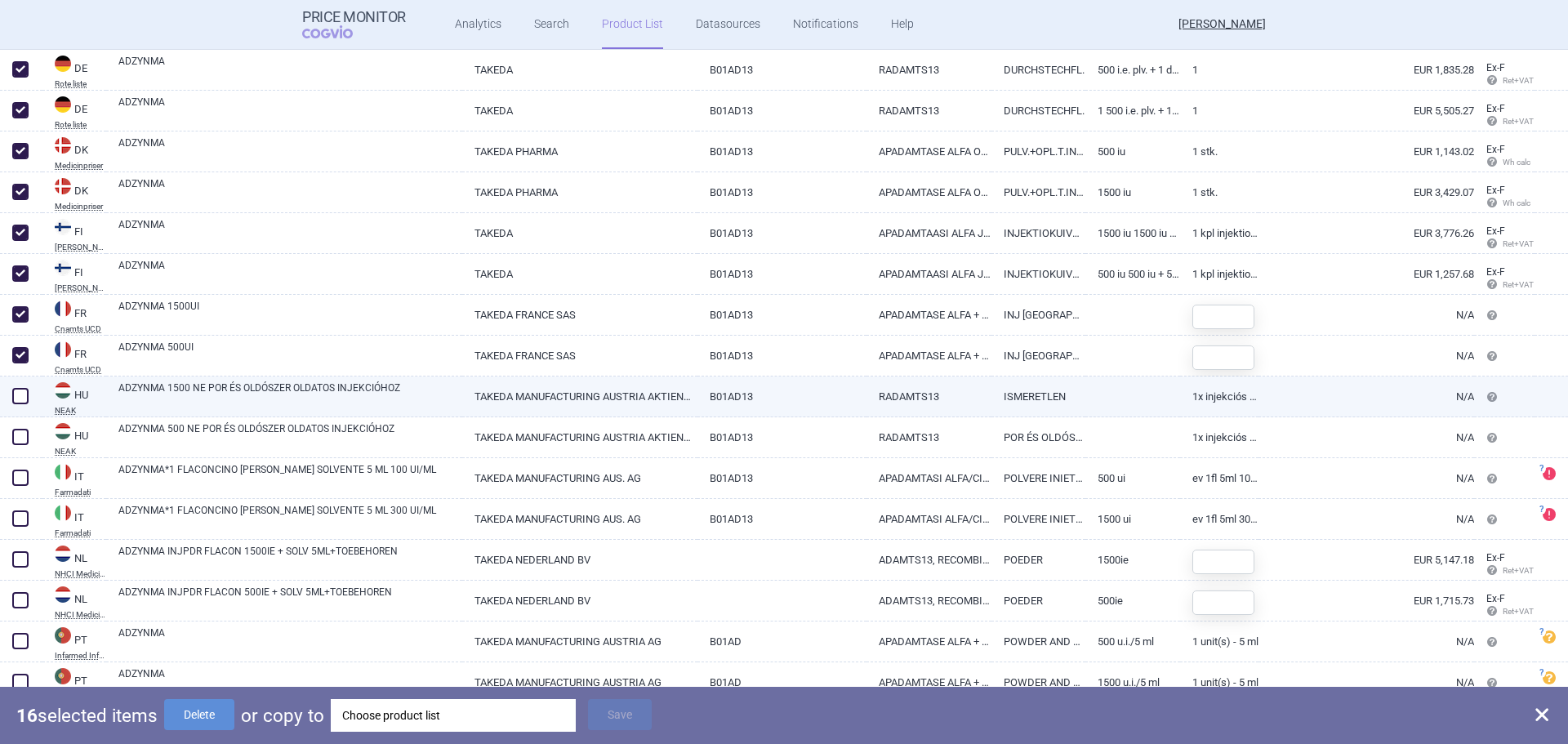
click at [11, 404] on span at bounding box center [20, 395] width 25 height 25
checkbox input "true"
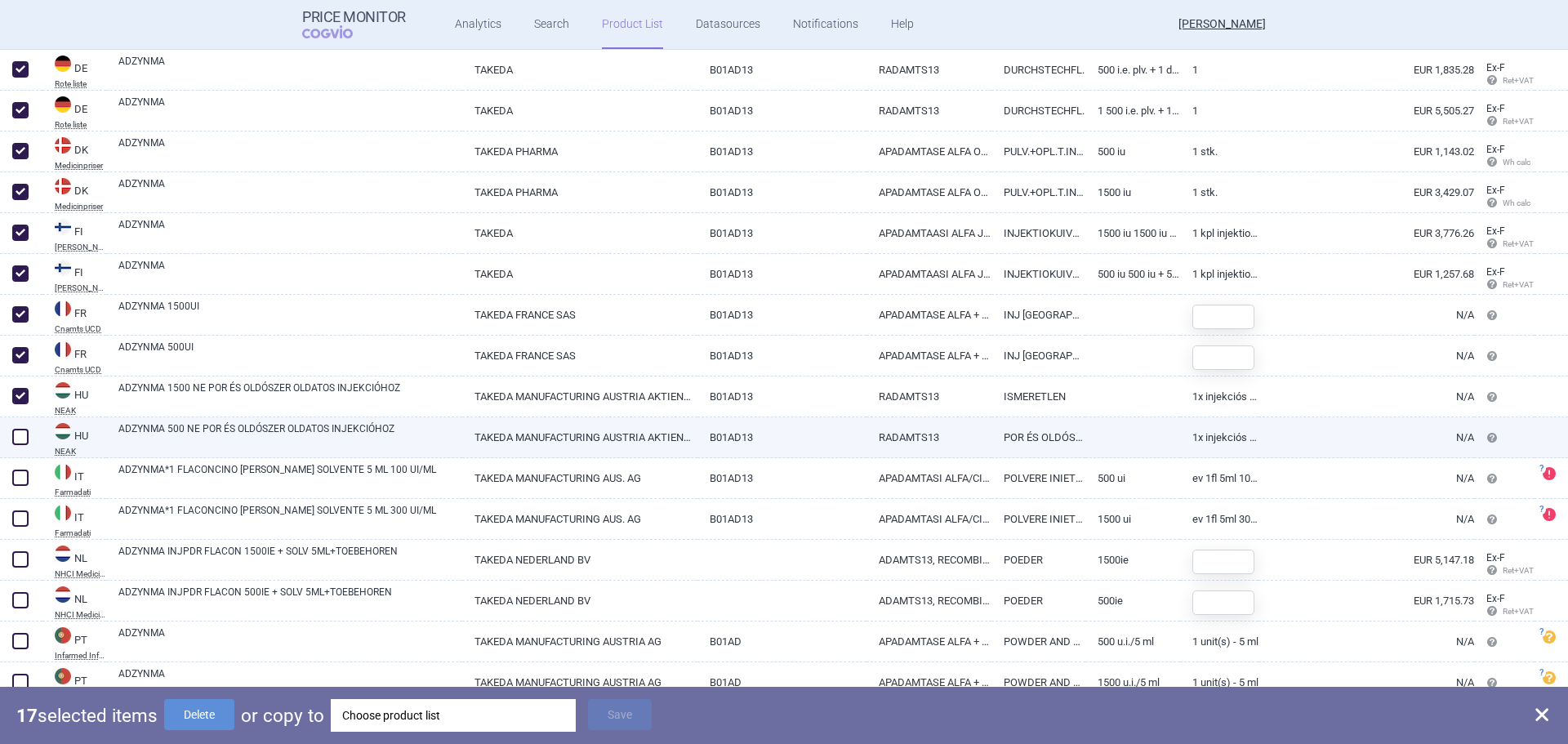
click at [17, 443] on span at bounding box center [20, 437] width 17 height 17
checkbox input "true"
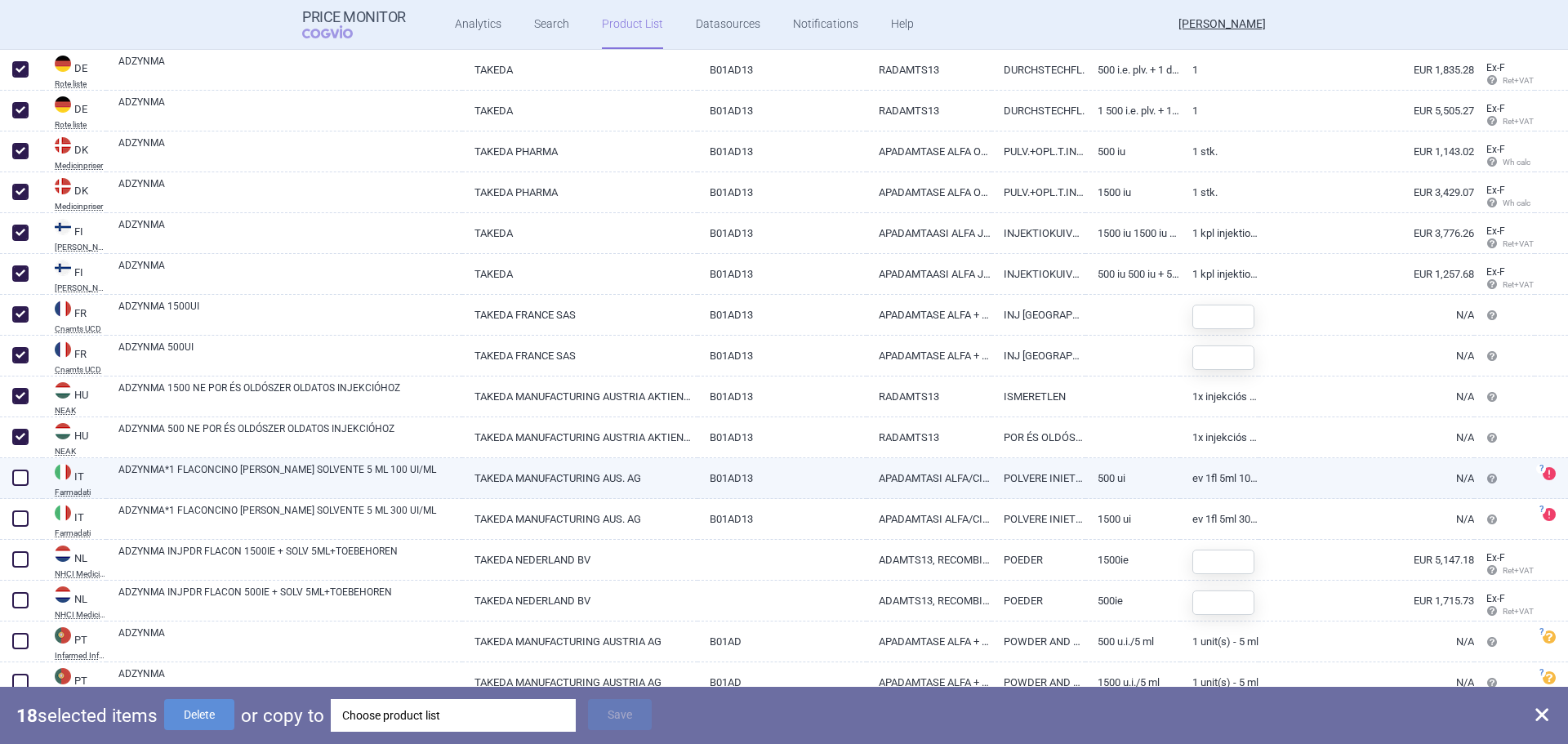
click at [21, 478] on span at bounding box center [20, 478] width 17 height 17
checkbox input "true"
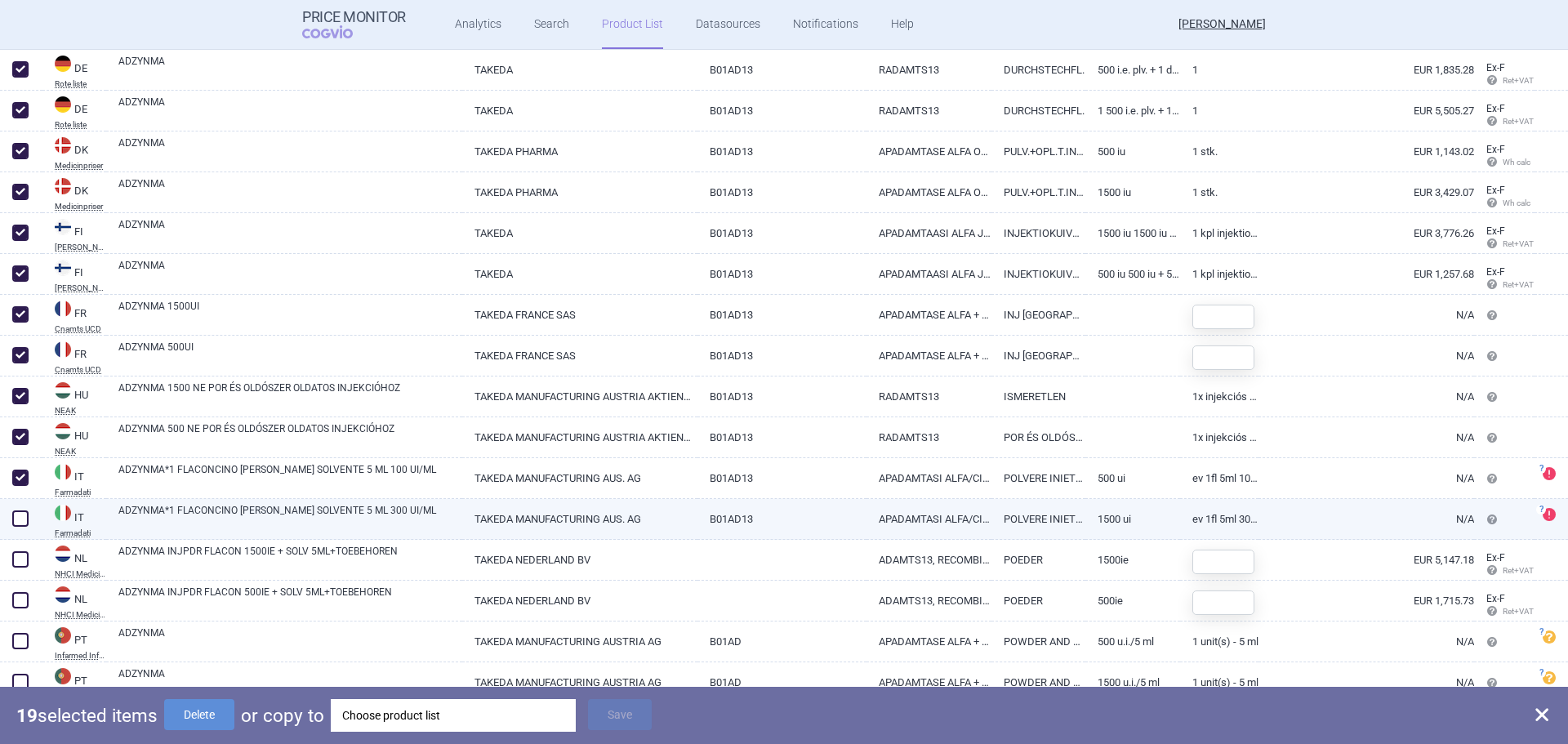
click at [21, 512] on span at bounding box center [20, 518] width 17 height 17
checkbox input "true"
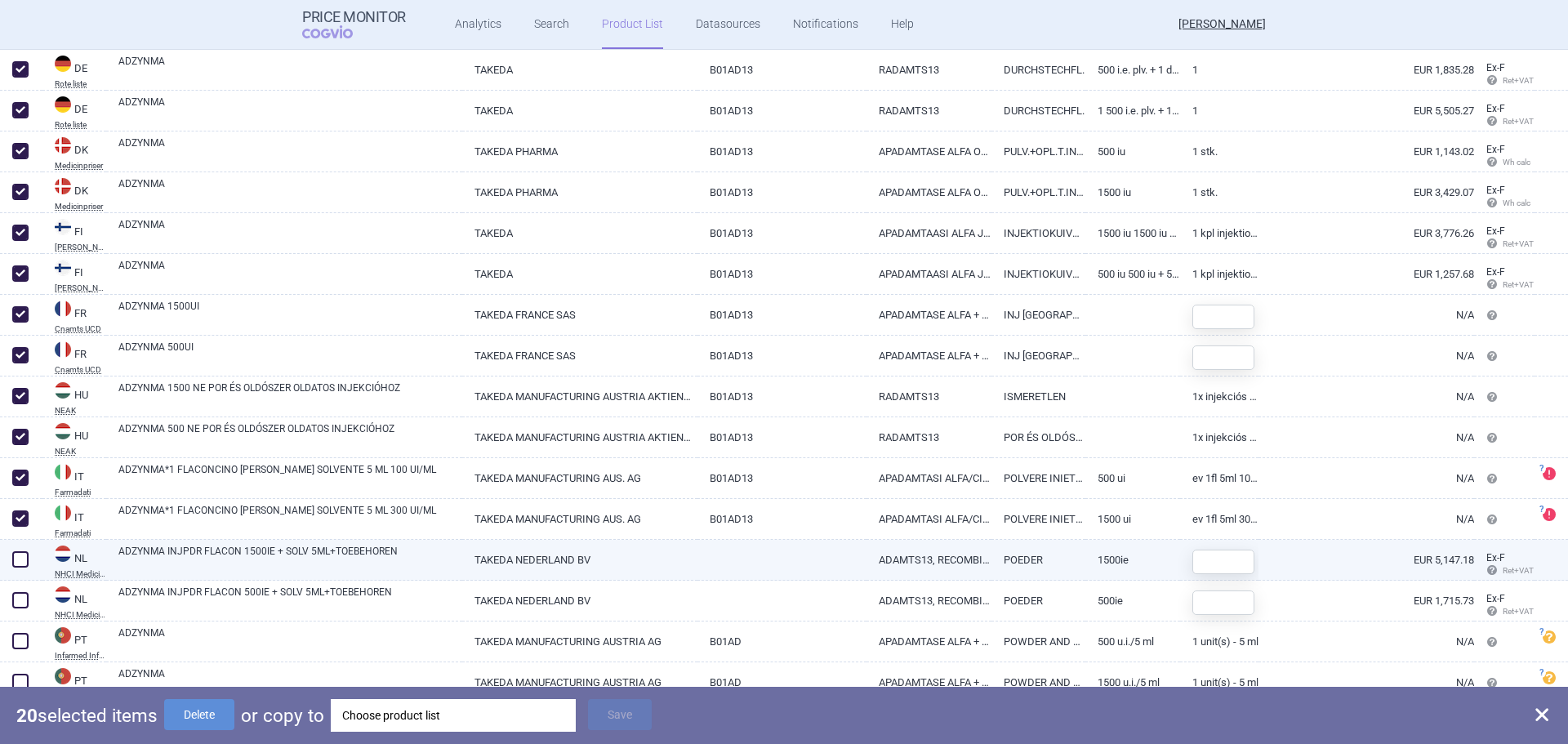
click at [16, 565] on span at bounding box center [20, 560] width 17 height 17
checkbox input "true"
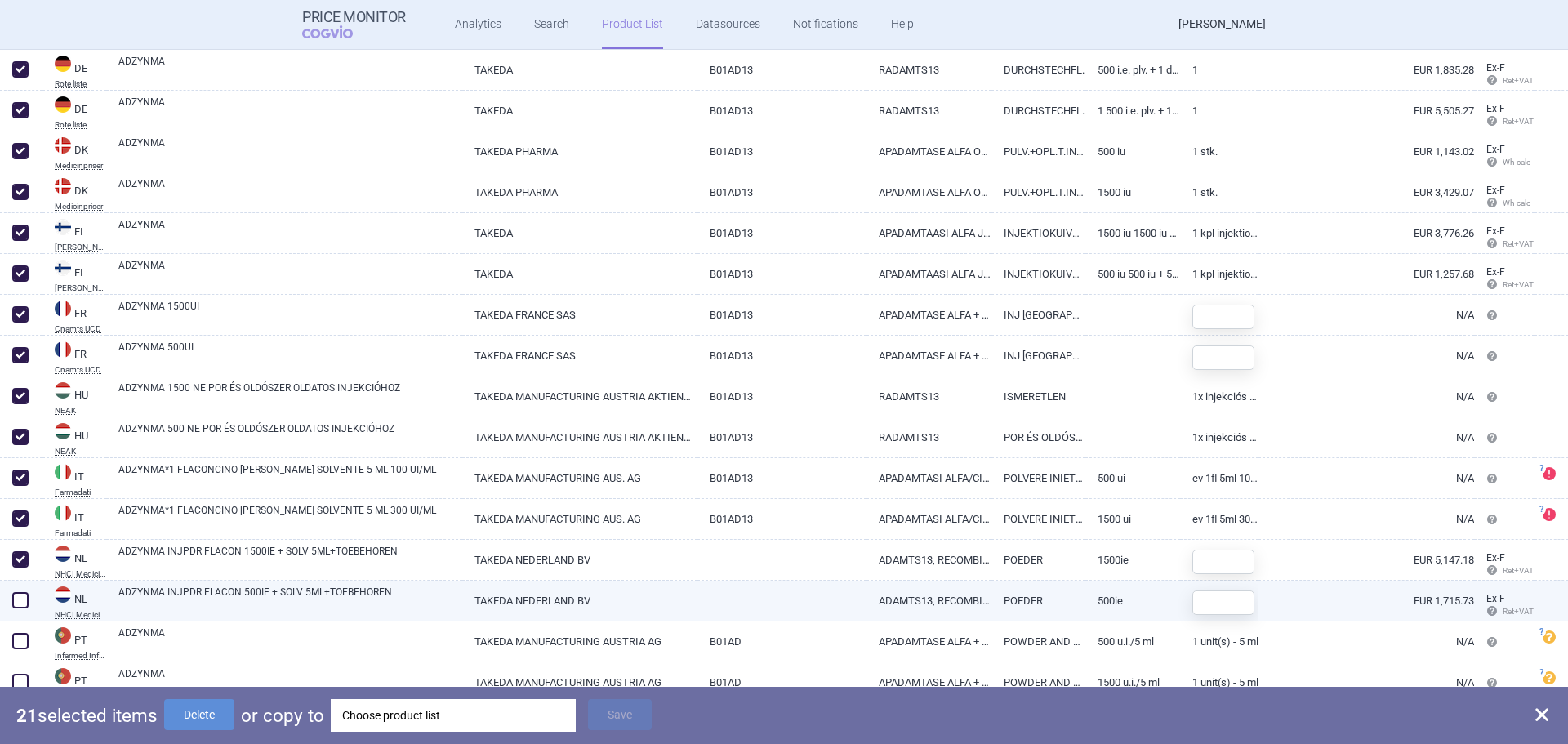
click at [17, 595] on span at bounding box center [20, 600] width 17 height 17
checkbox input "true"
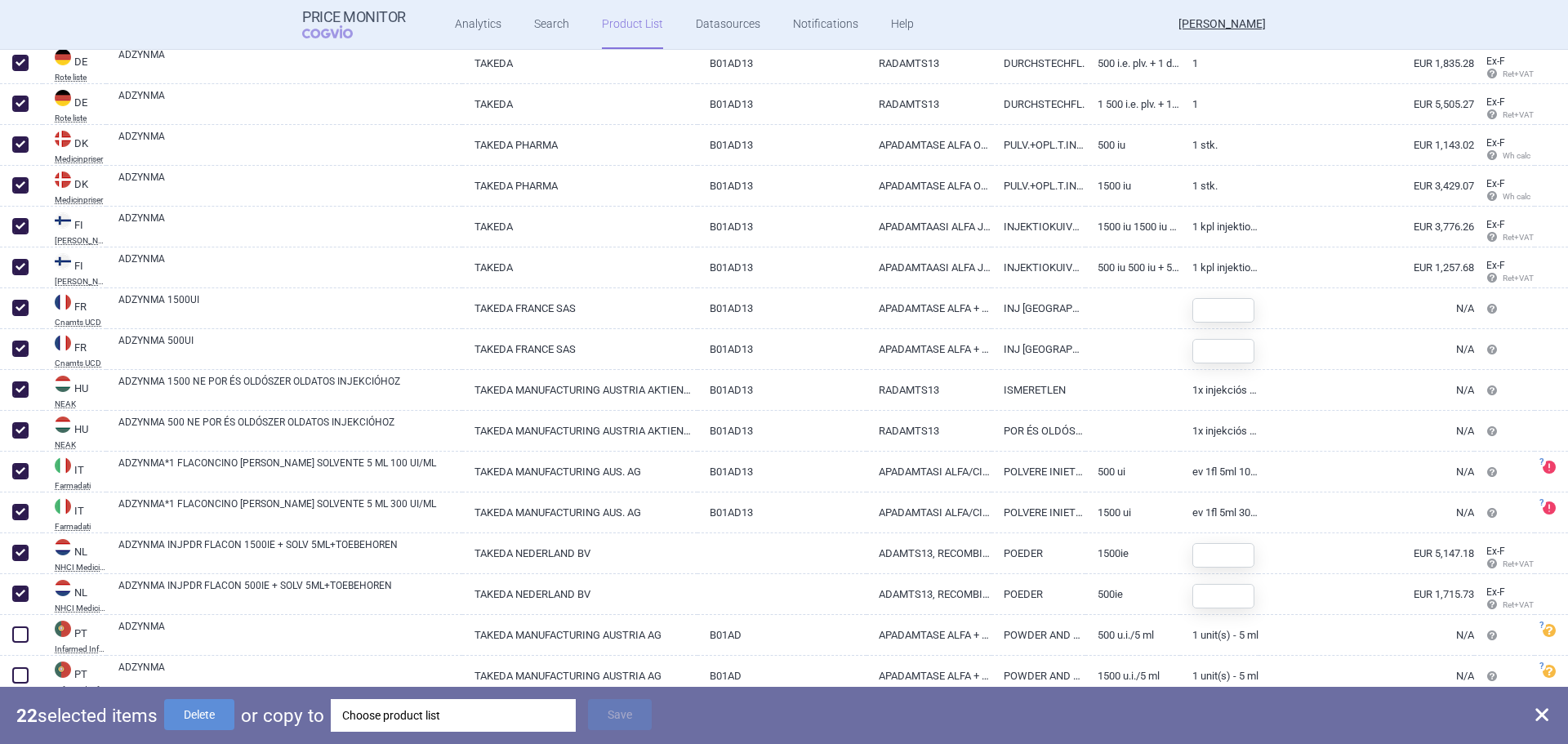
scroll to position [545, 0]
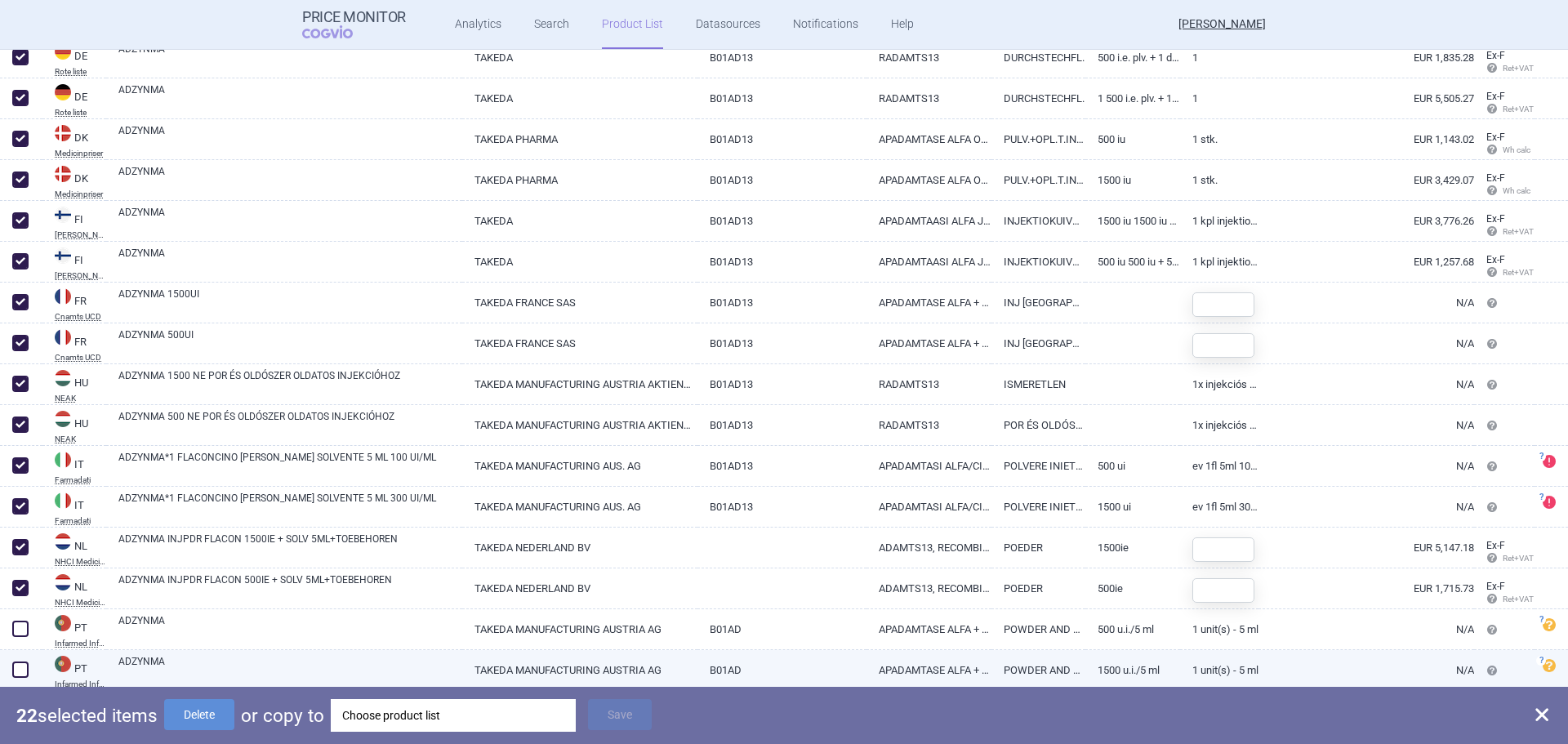
drag, startPoint x: 24, startPoint y: 623, endPoint x: 16, endPoint y: 649, distance: 27.2
click at [22, 626] on span at bounding box center [20, 628] width 17 height 17
checkbox input "true"
click at [14, 660] on span at bounding box center [20, 669] width 25 height 25
checkbox input "true"
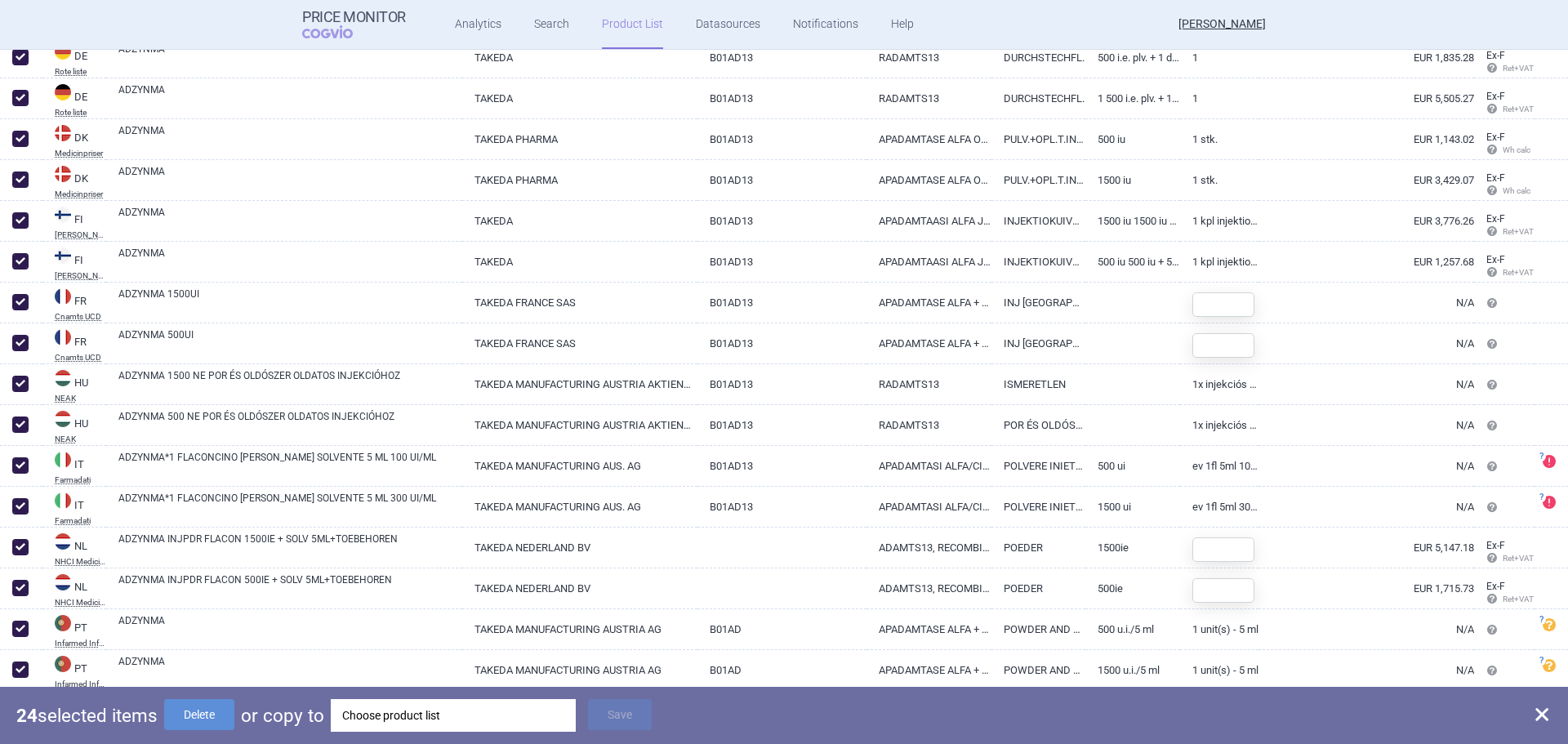
click at [1534, 707] on span at bounding box center [1540, 714] width 19 height 19
checkbox input "false"
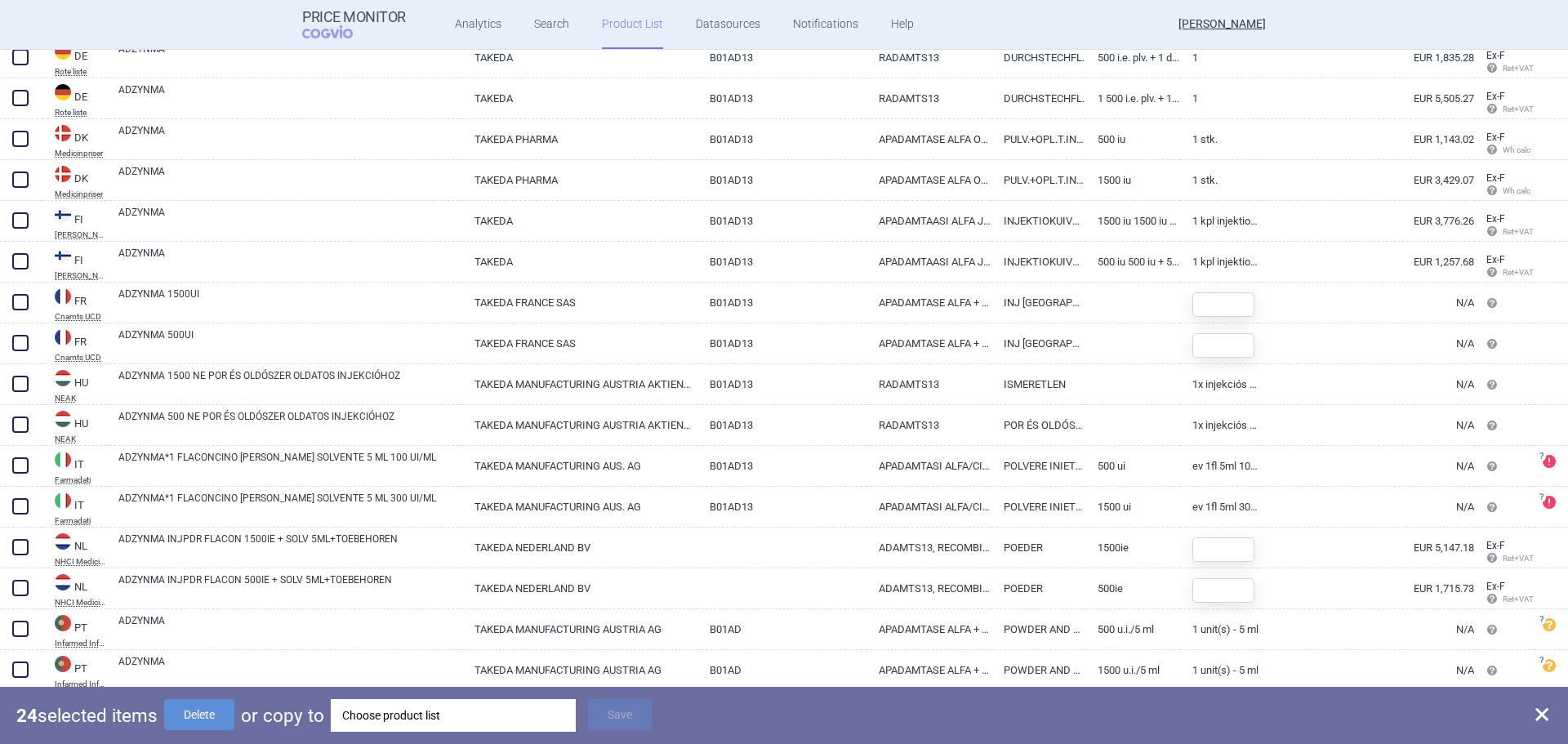
checkbox input "false"
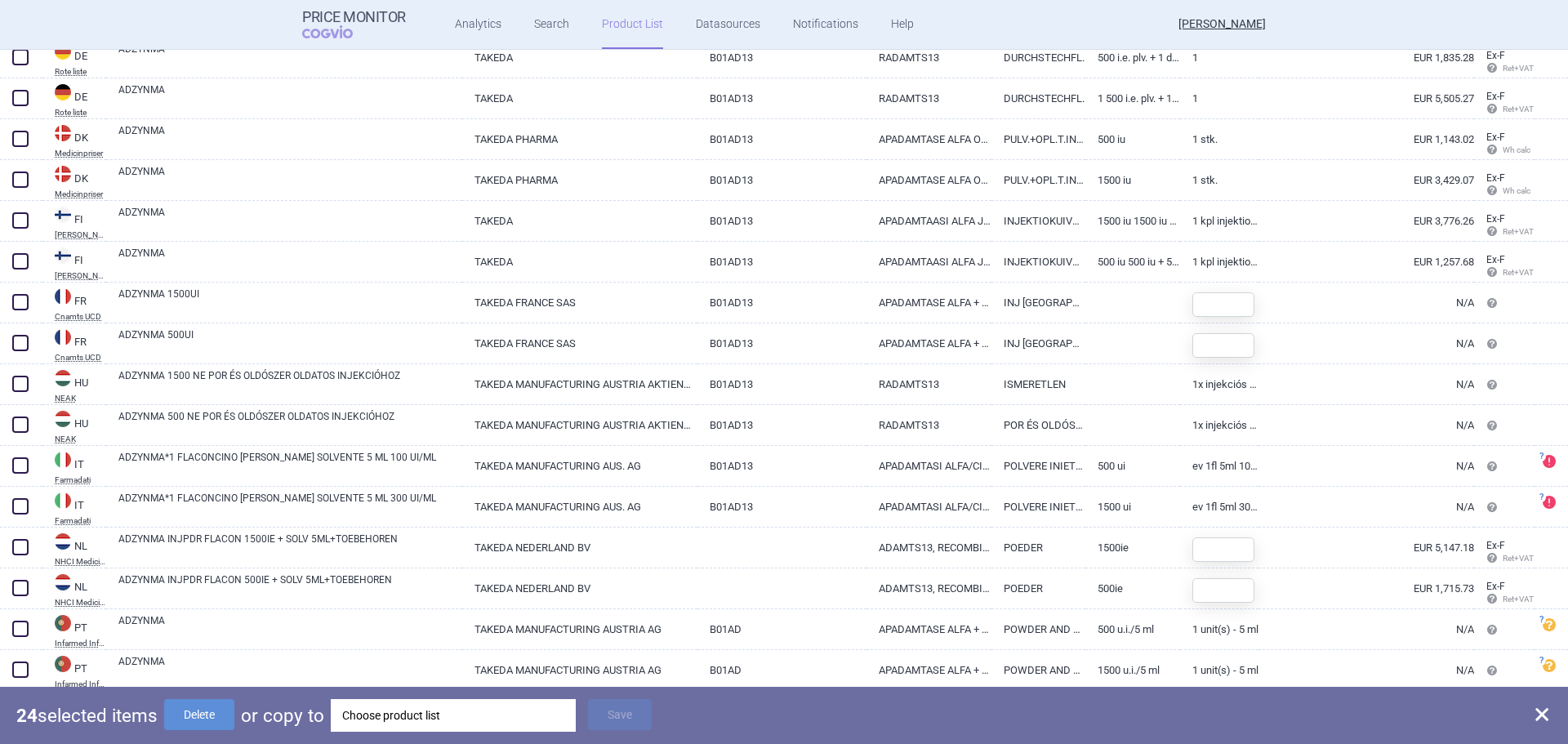
checkbox input "false"
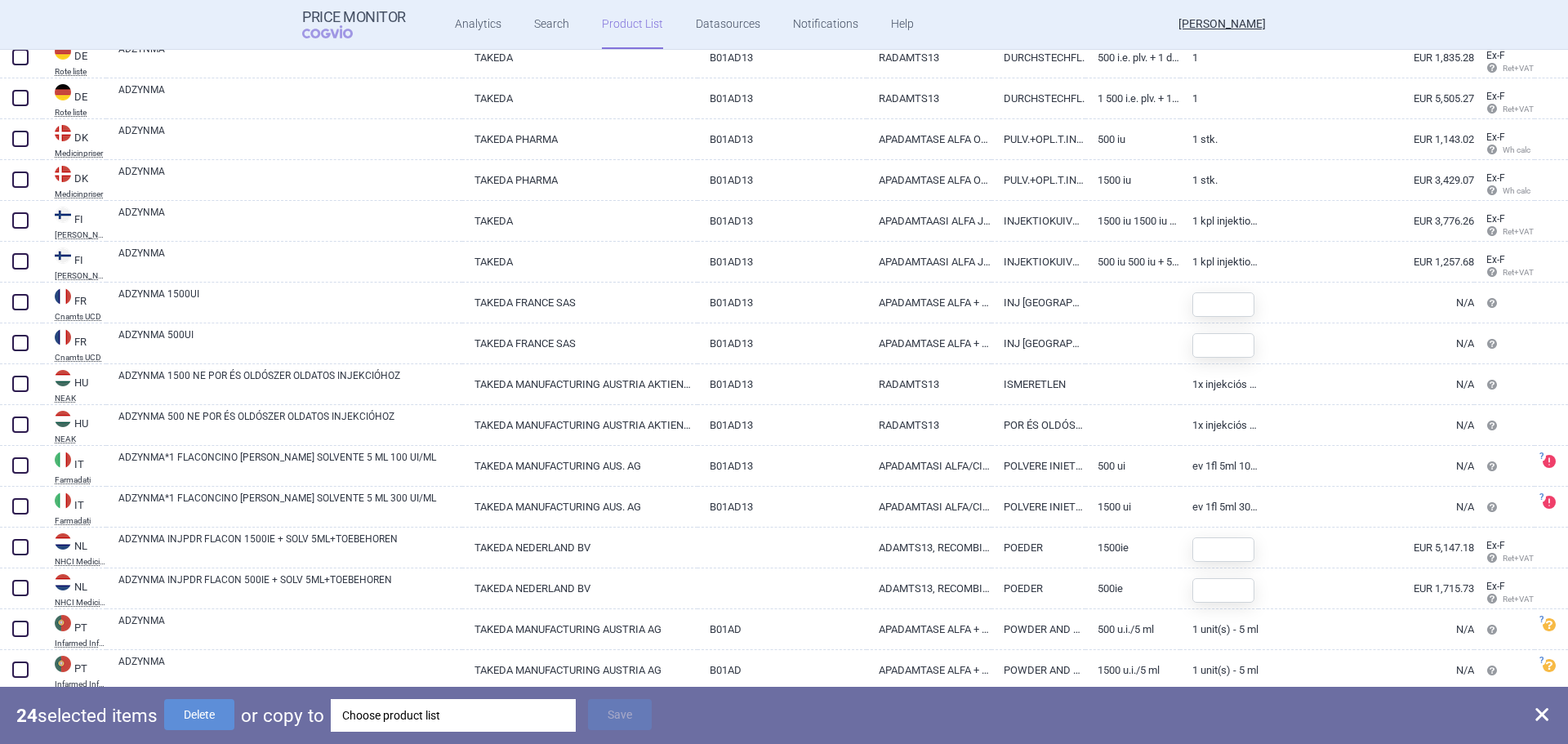
checkbox input "false"
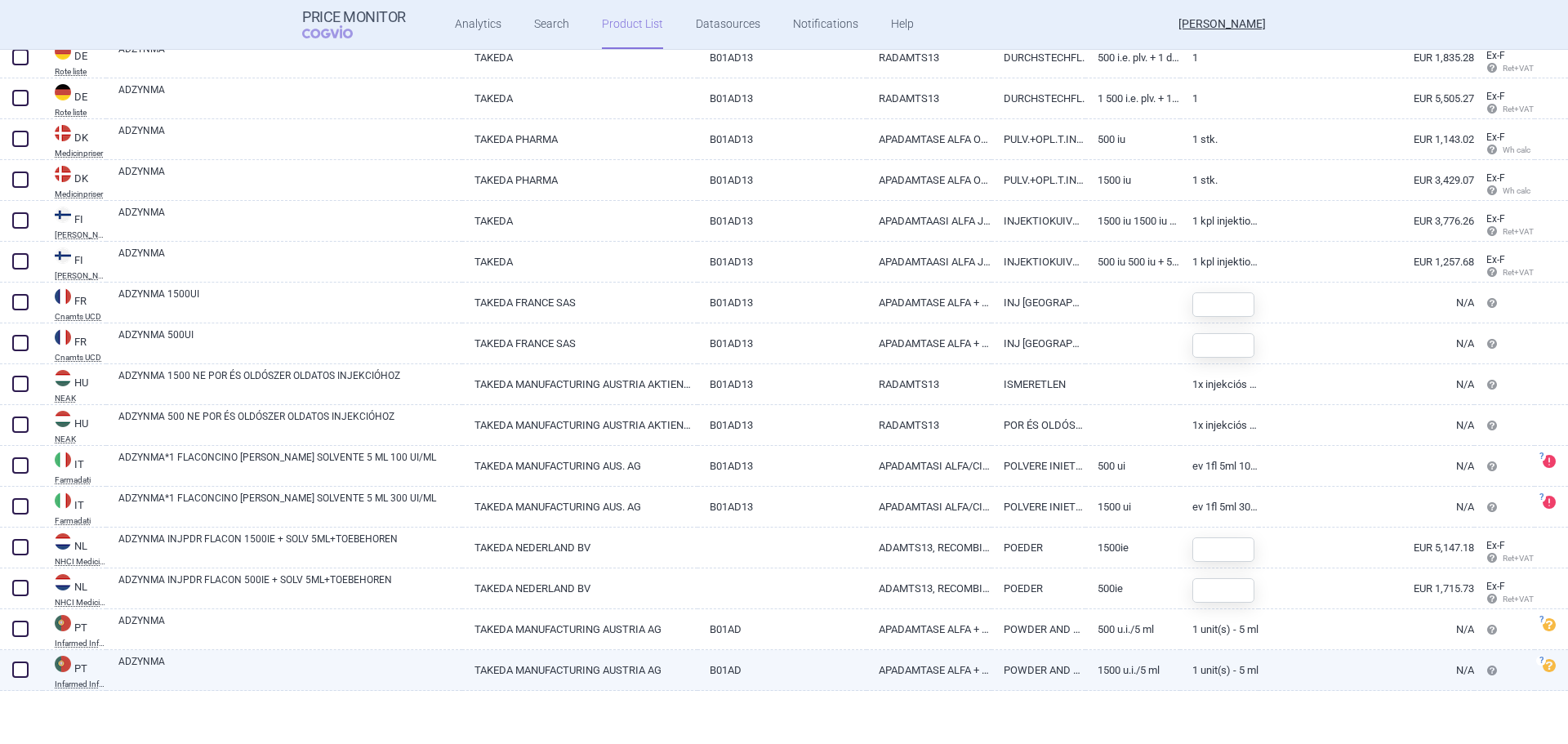
click at [20, 664] on span at bounding box center [20, 670] width 17 height 17
checkbox input "true"
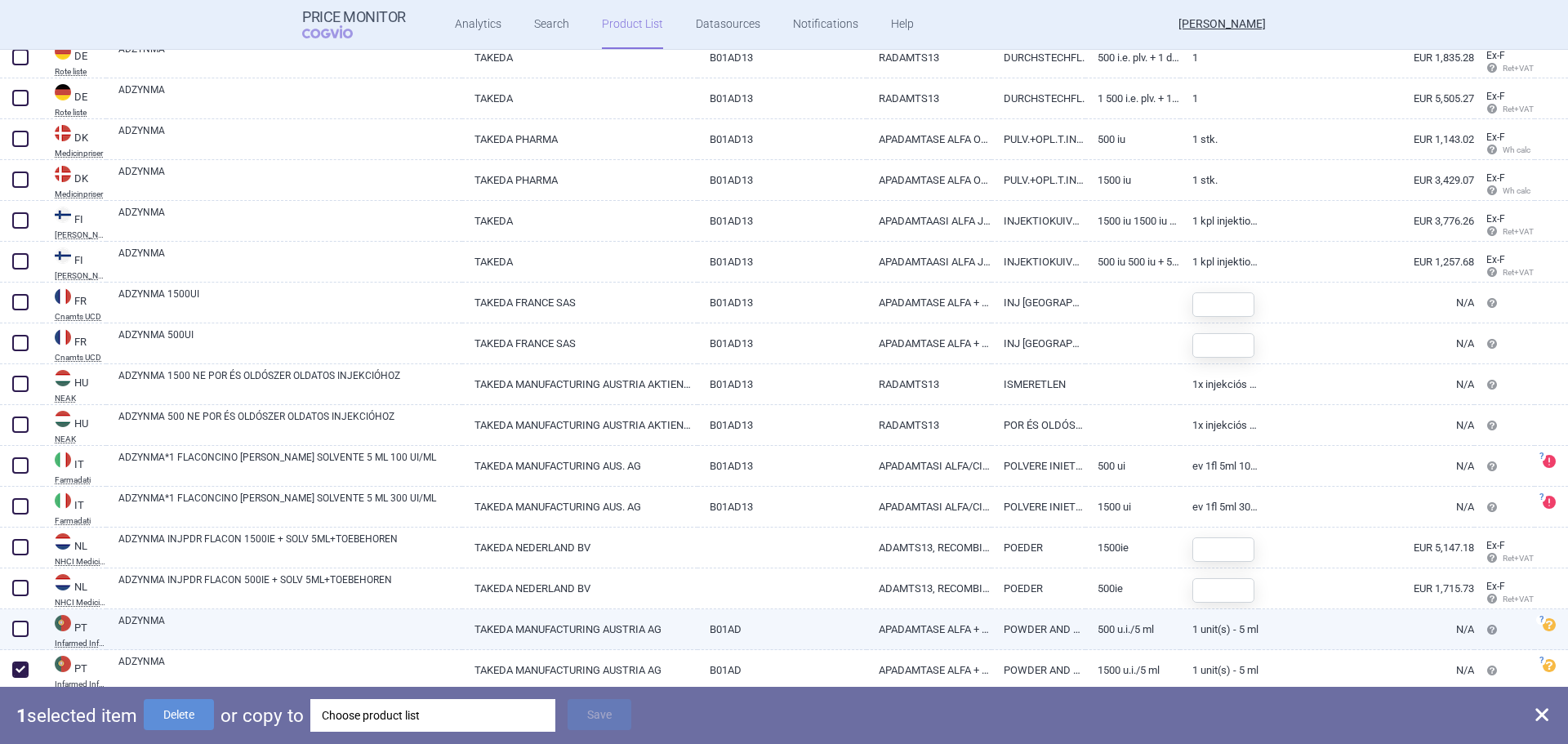
click at [14, 616] on div at bounding box center [21, 629] width 42 height 40
click at [18, 627] on span at bounding box center [20, 628] width 17 height 17
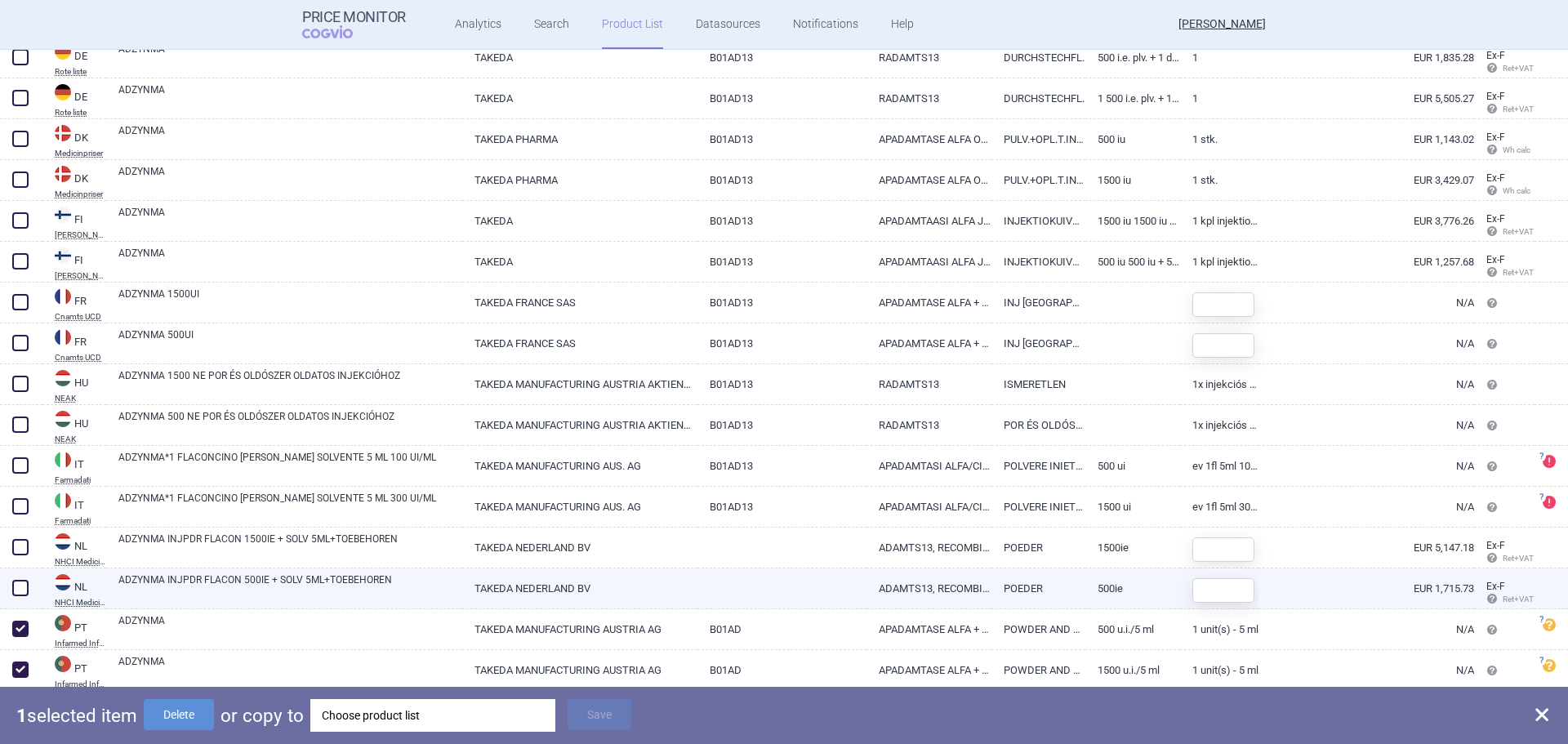
checkbox input "true"
click at [14, 571] on div at bounding box center [21, 588] width 42 height 40
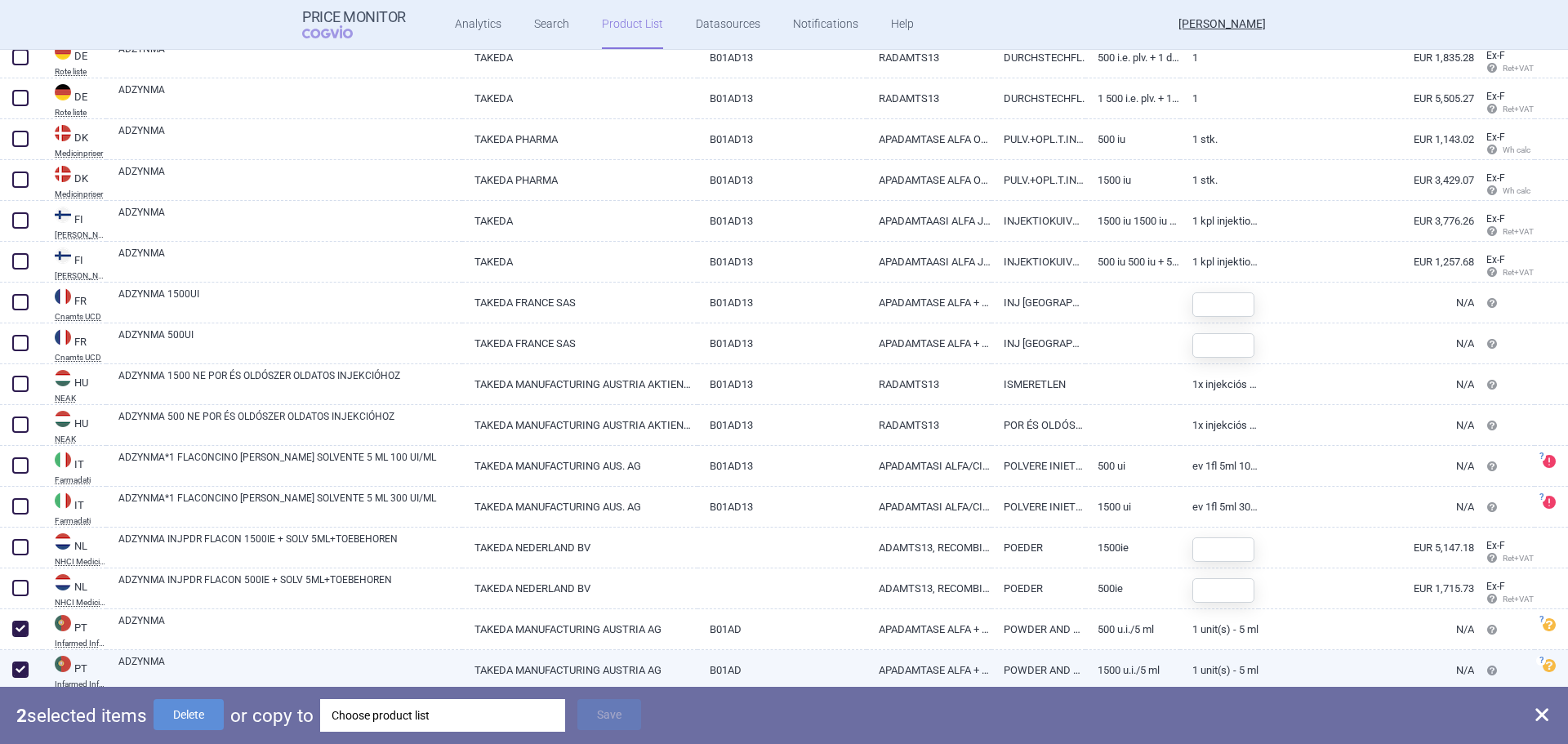
click at [19, 662] on span at bounding box center [20, 670] width 17 height 17
checkbox input "false"
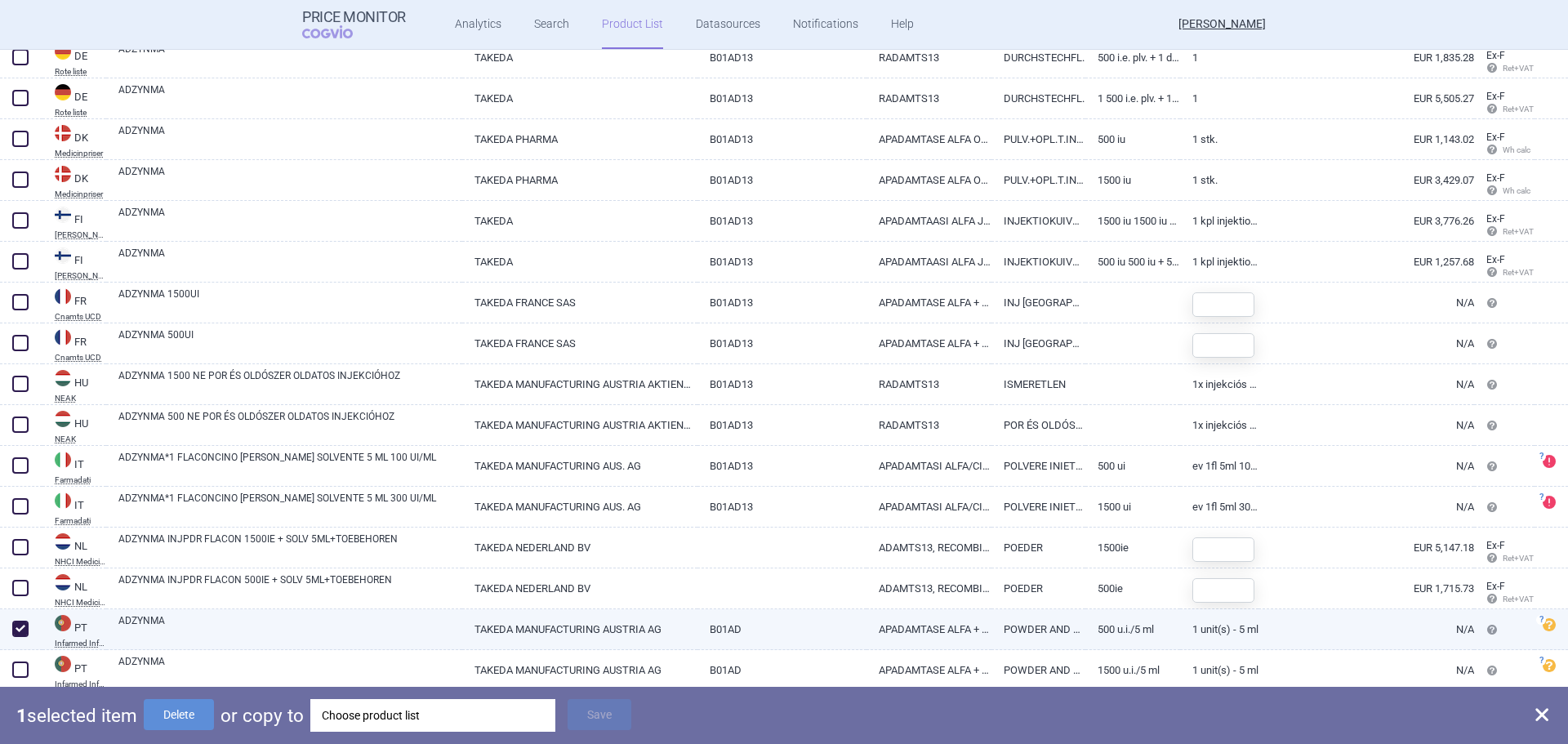
click at [18, 621] on span at bounding box center [20, 628] width 17 height 17
checkbox input "false"
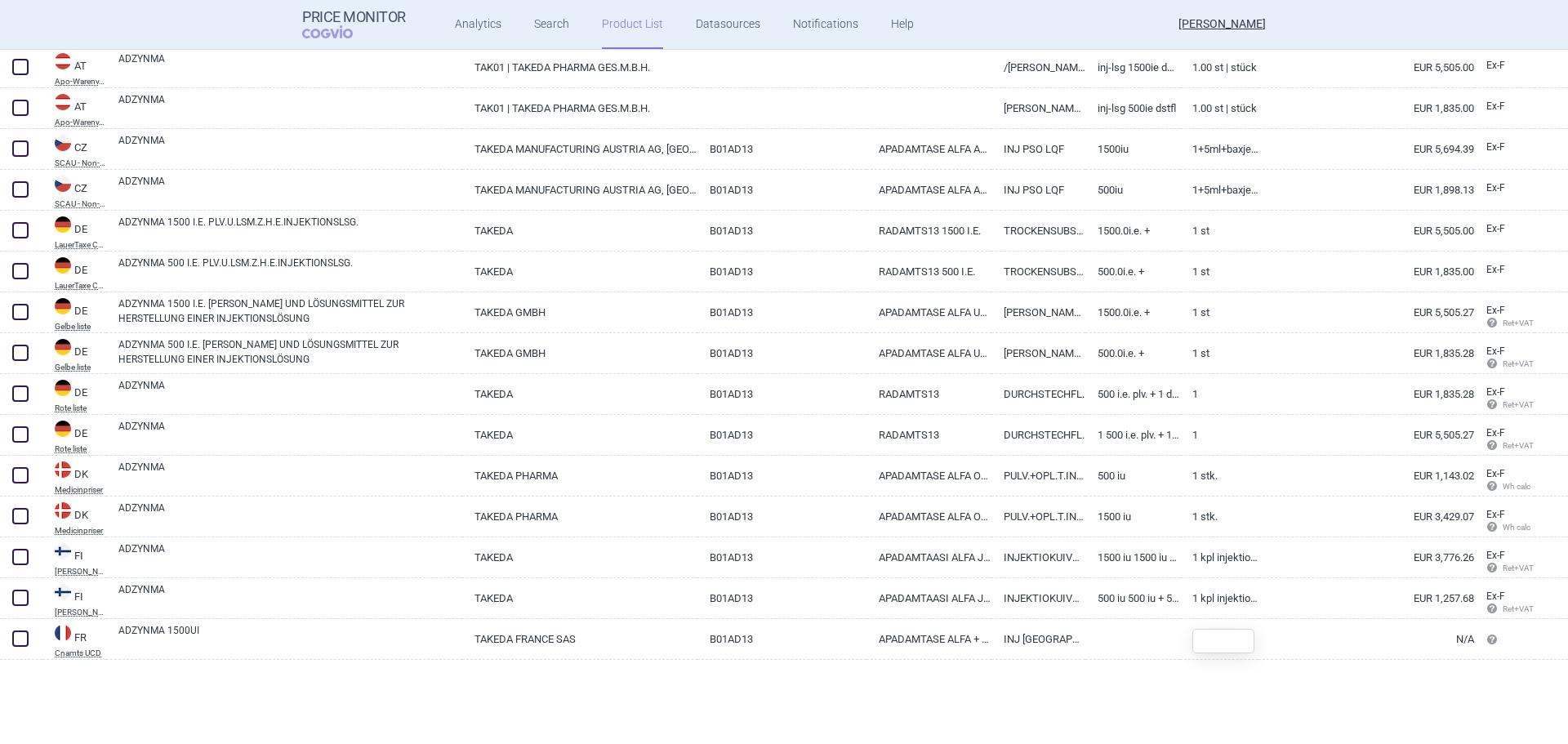
scroll to position [0, 0]
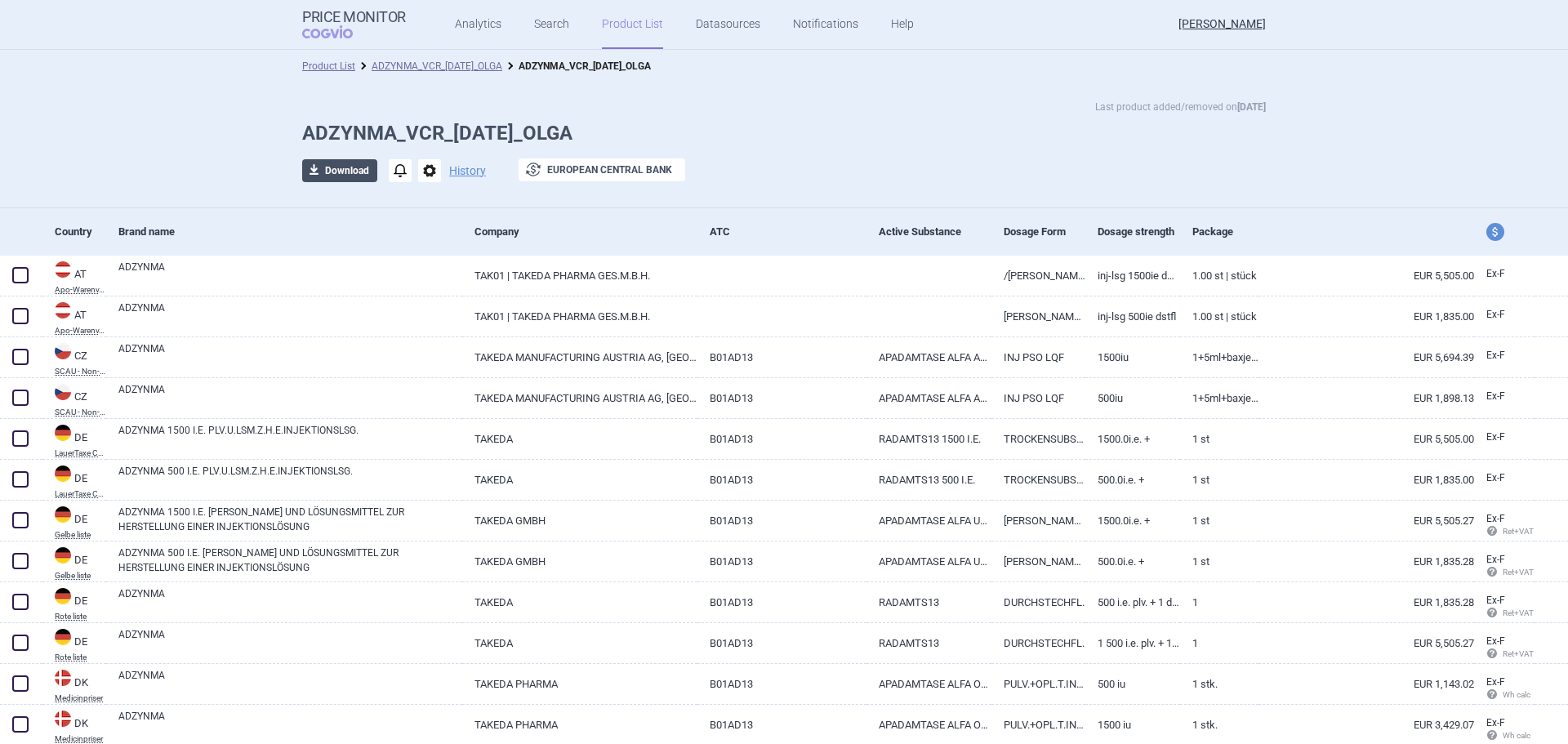
click at [313, 171] on span "download" at bounding box center [313, 171] width 23 height 23
select select "EUR"
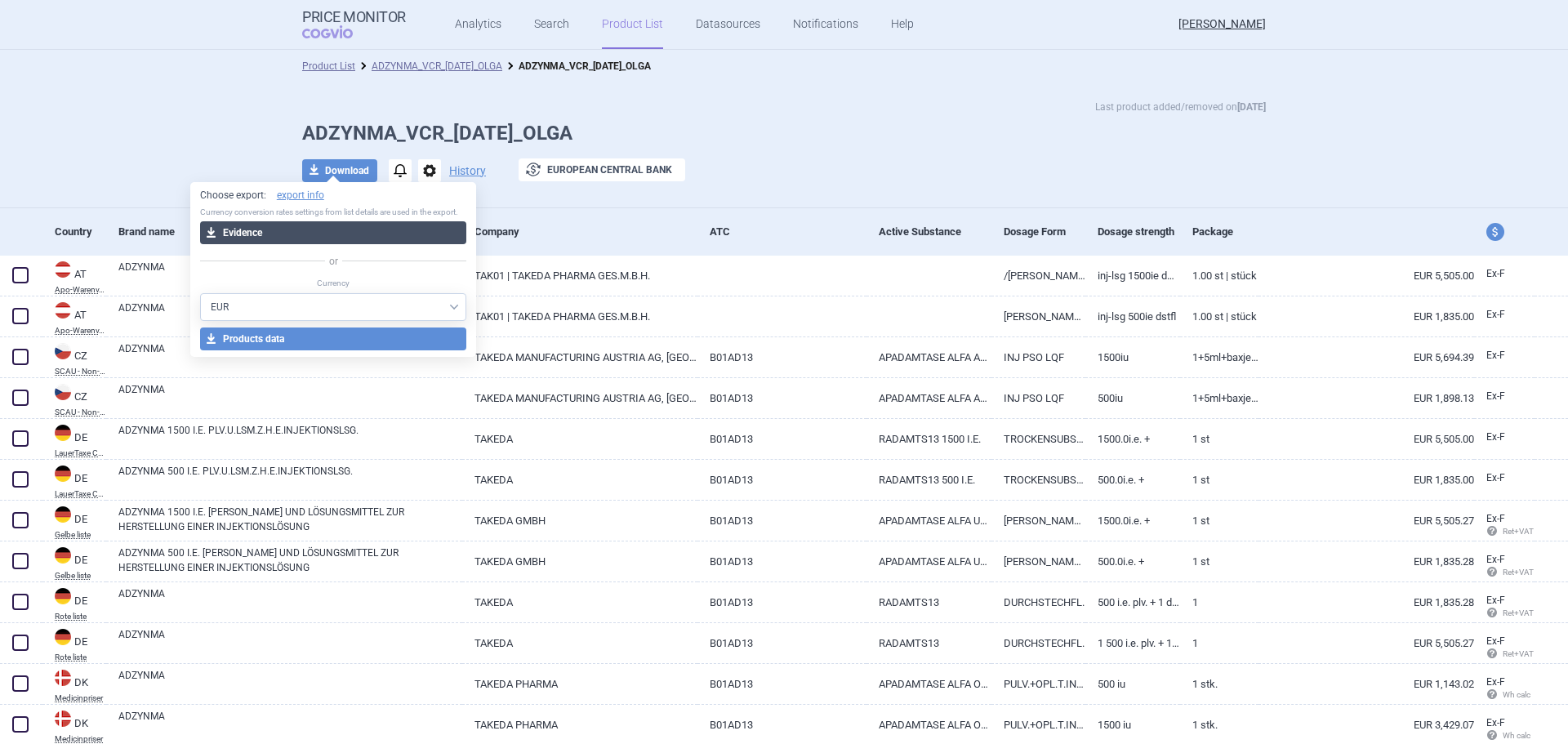
click at [259, 228] on button "download Evidence" at bounding box center [333, 232] width 267 height 23
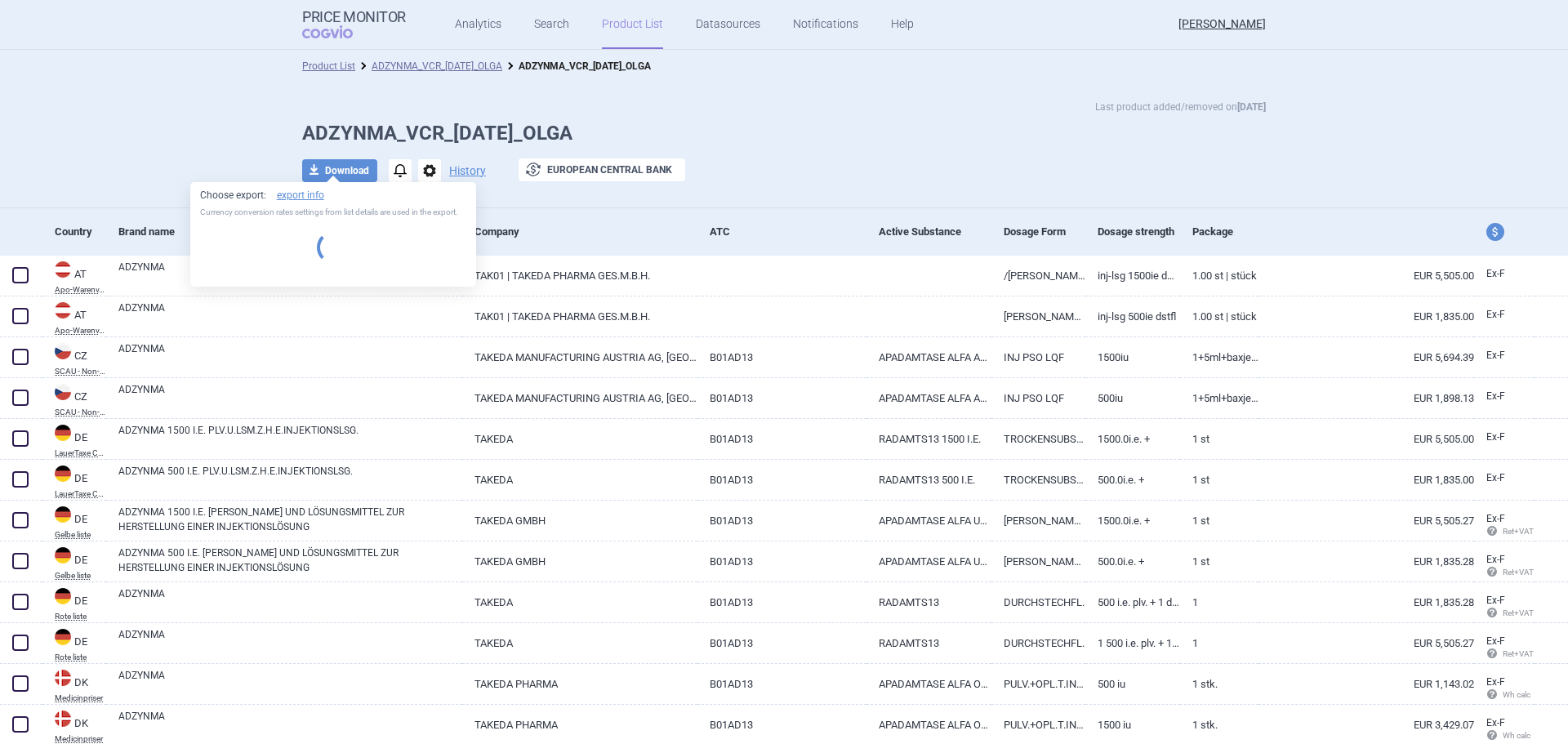
select select "EUR"
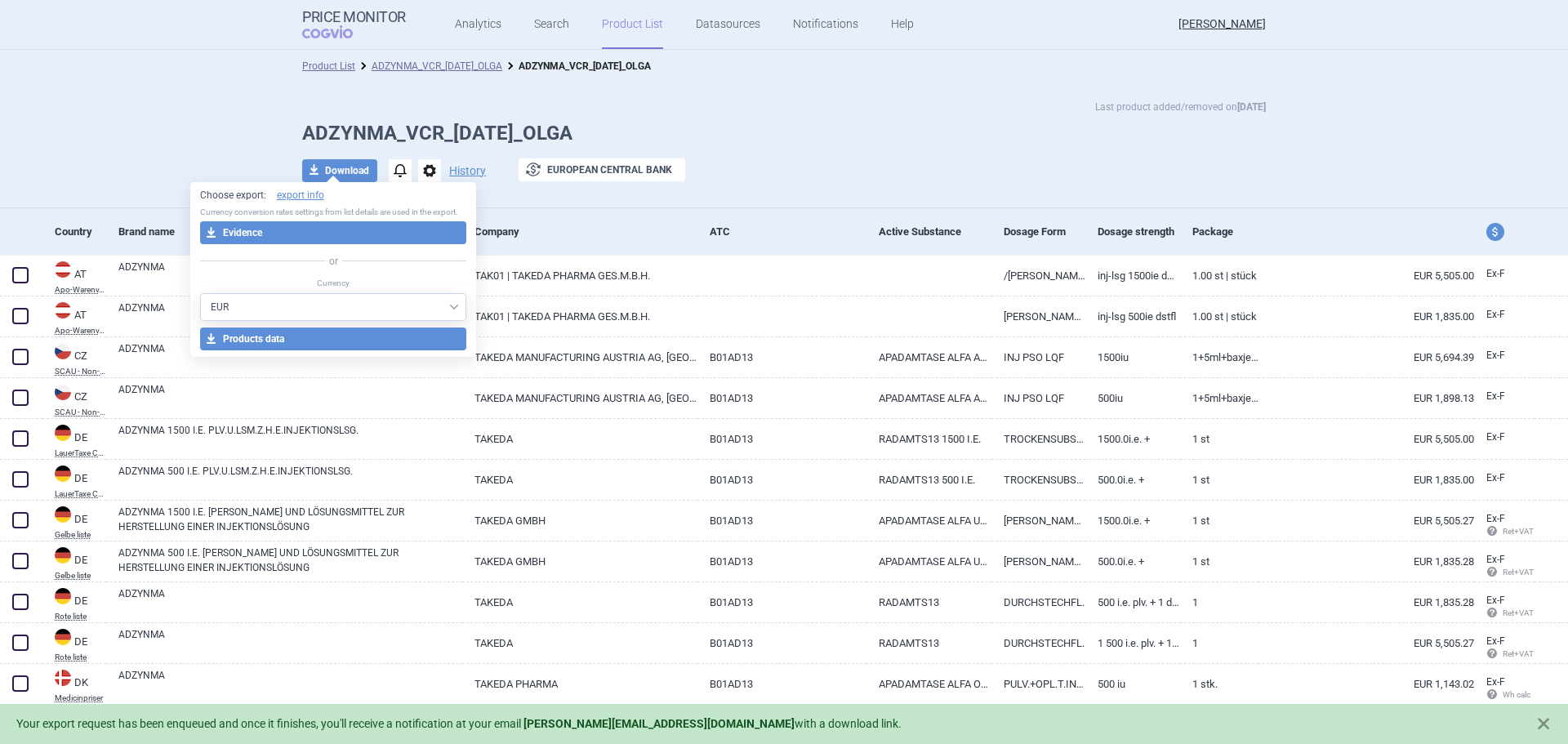
click at [249, 130] on div "Last product added/removed on [DATE] ADZYNMA_VCR_[DATE]_OLGA download Download …" at bounding box center [784, 145] width 1568 height 126
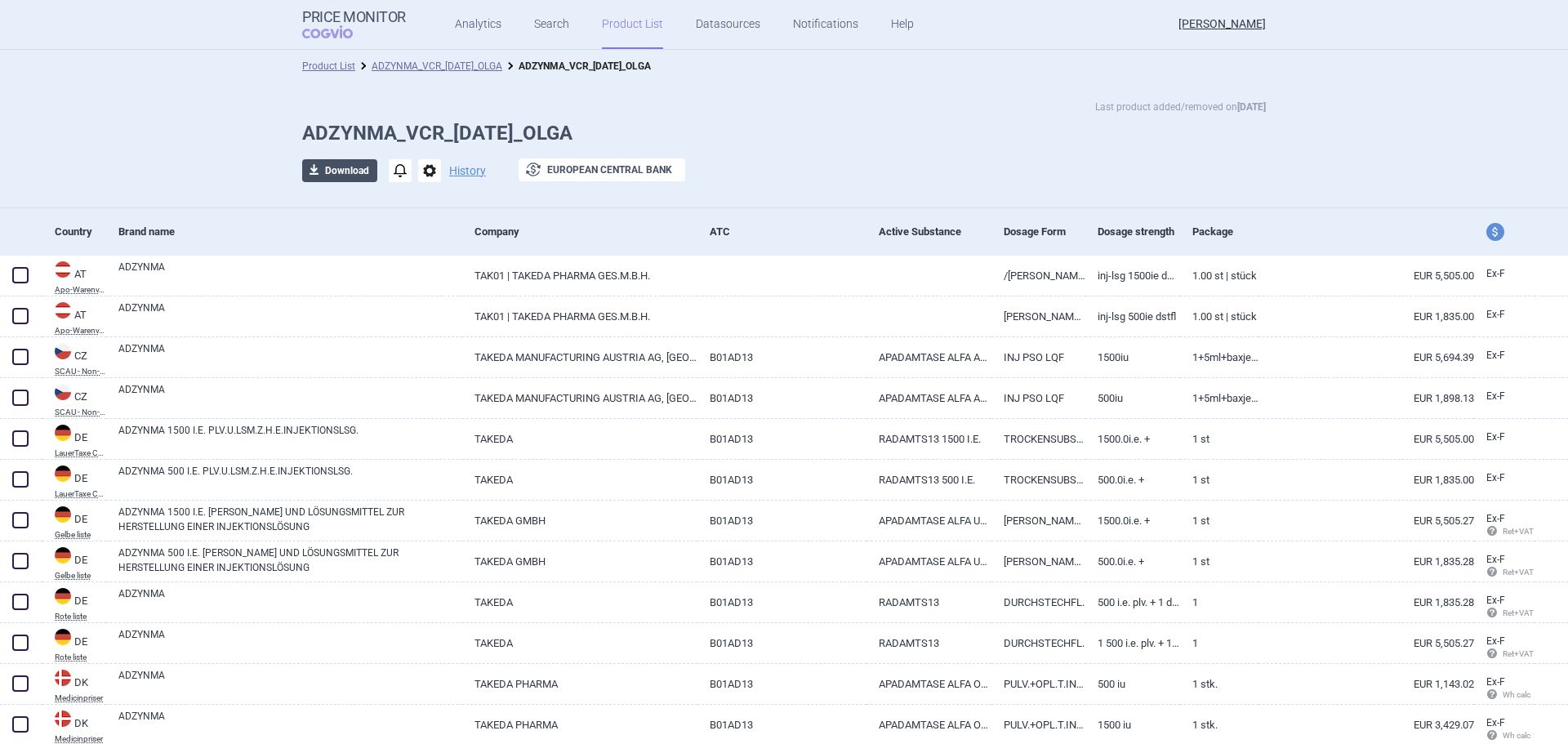
click at [319, 167] on button "download Download" at bounding box center [339, 171] width 75 height 23
select select "EUR"
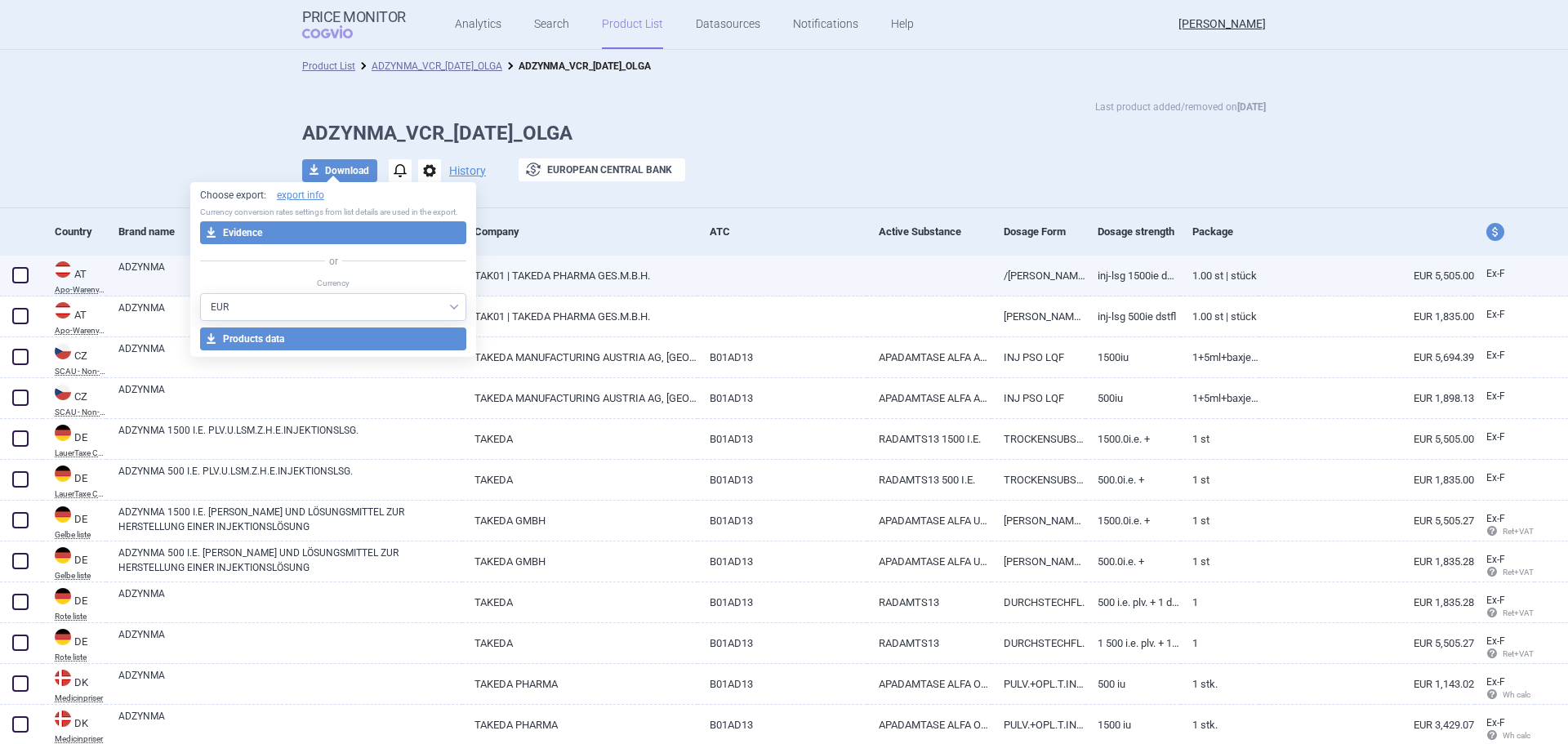
click at [26, 278] on span at bounding box center [20, 275] width 25 height 25
checkbox input "true"
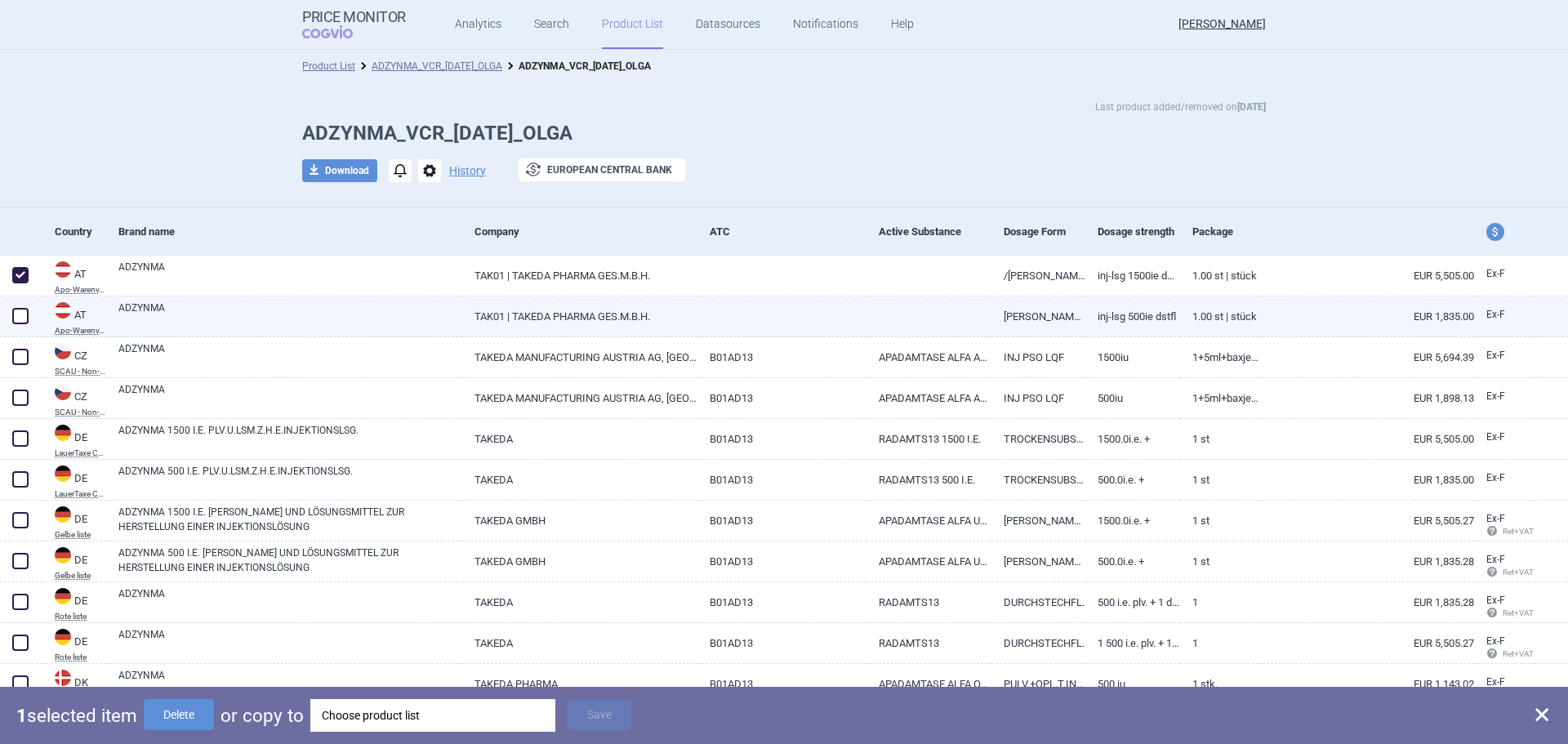
click at [19, 322] on span at bounding box center [20, 316] width 17 height 17
checkbox input "true"
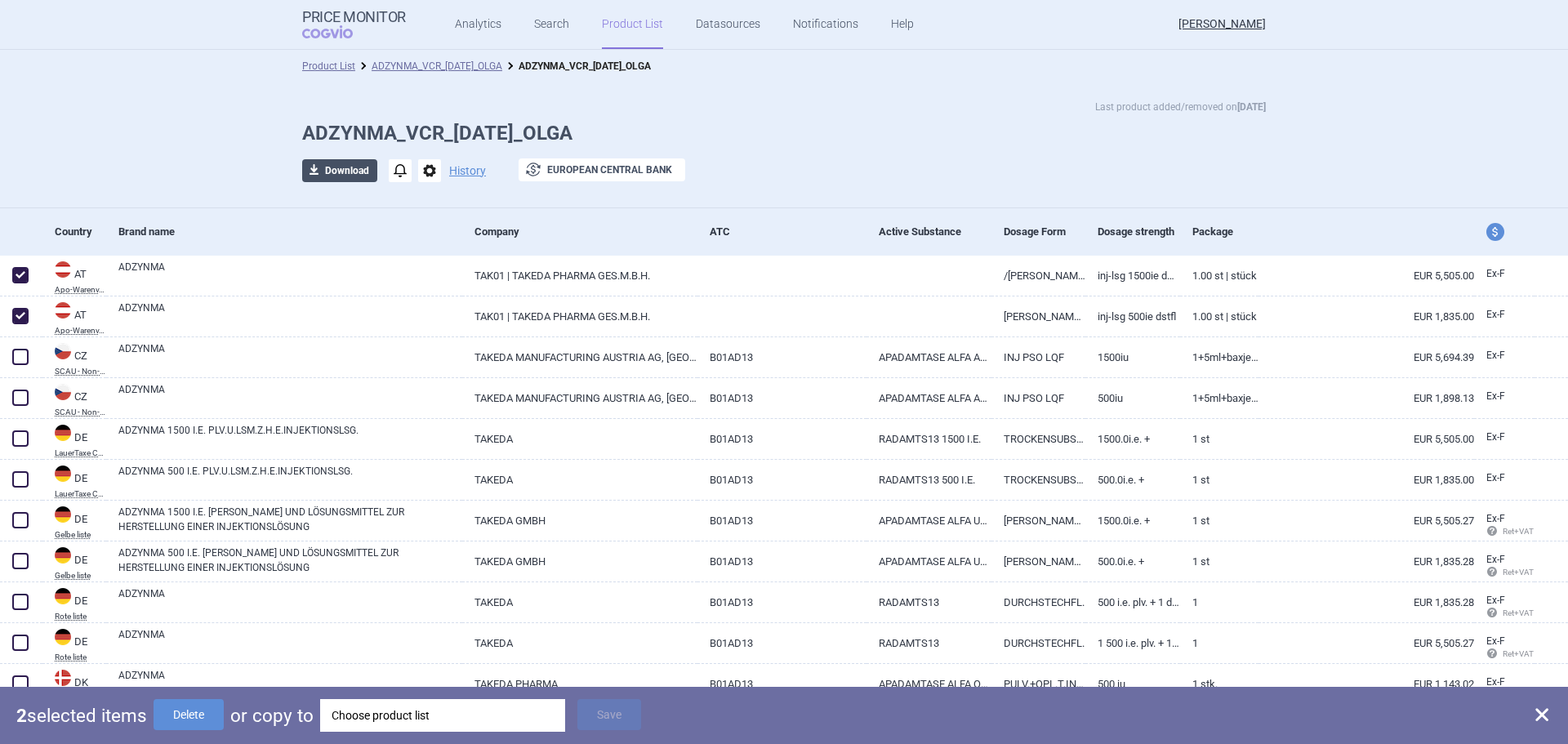
click at [322, 179] on button "download Download" at bounding box center [339, 171] width 75 height 23
select select "EUR"
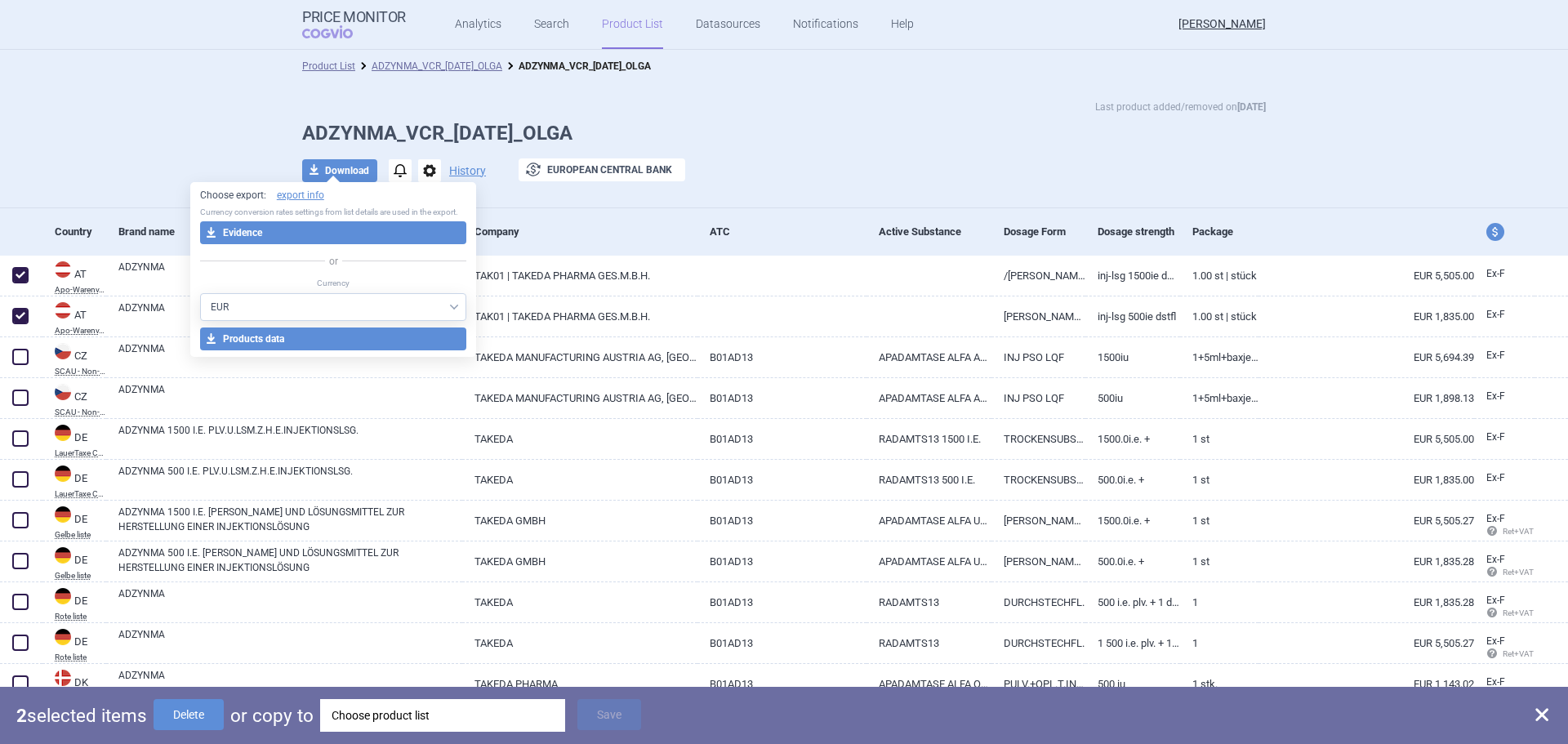
click at [871, 147] on div "Last product added/removed on [DATE] ADZYNMA_VCR_[DATE]_OLGA download Download …" at bounding box center [784, 149] width 1029 height 100
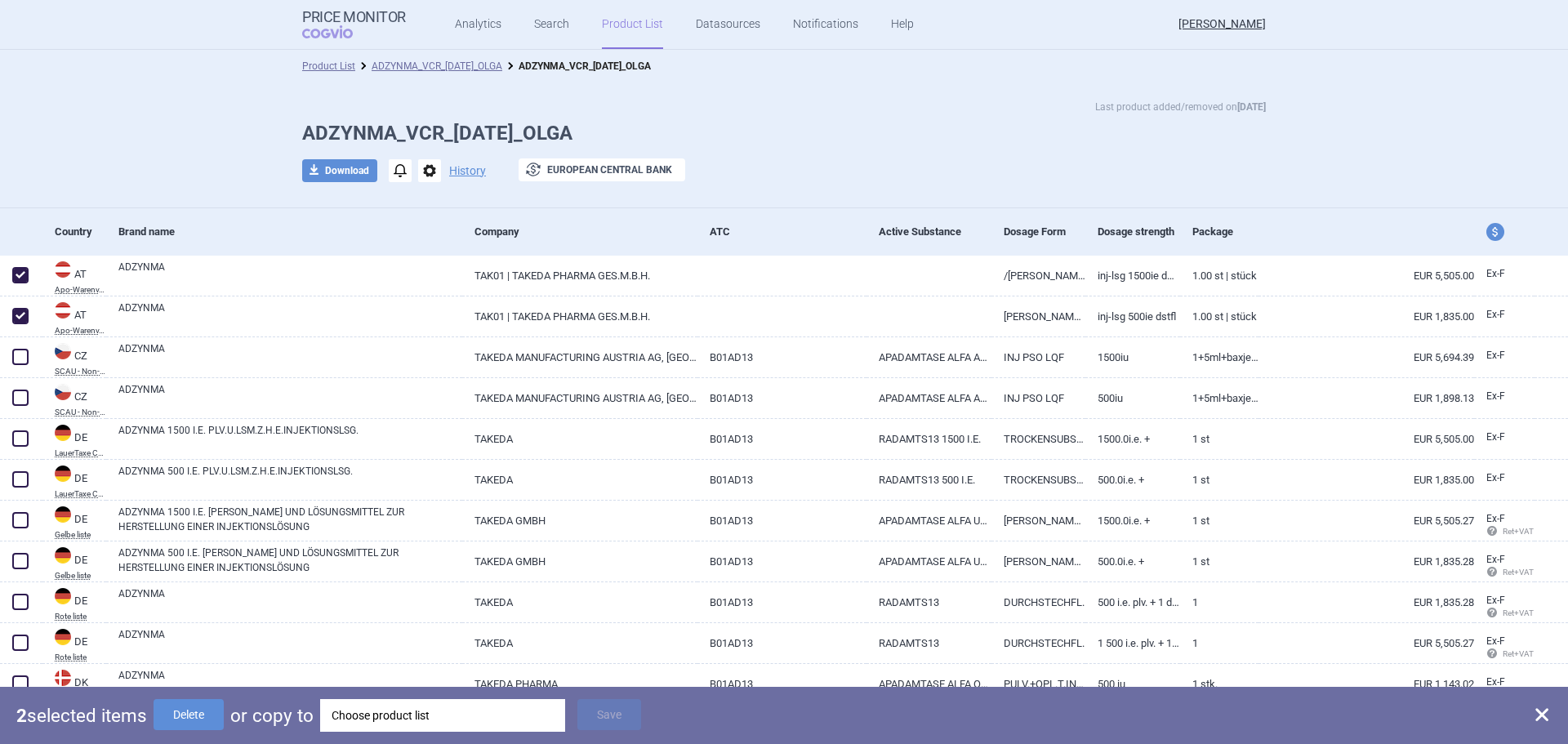
click at [613, 32] on link "Product List" at bounding box center [632, 24] width 61 height 49
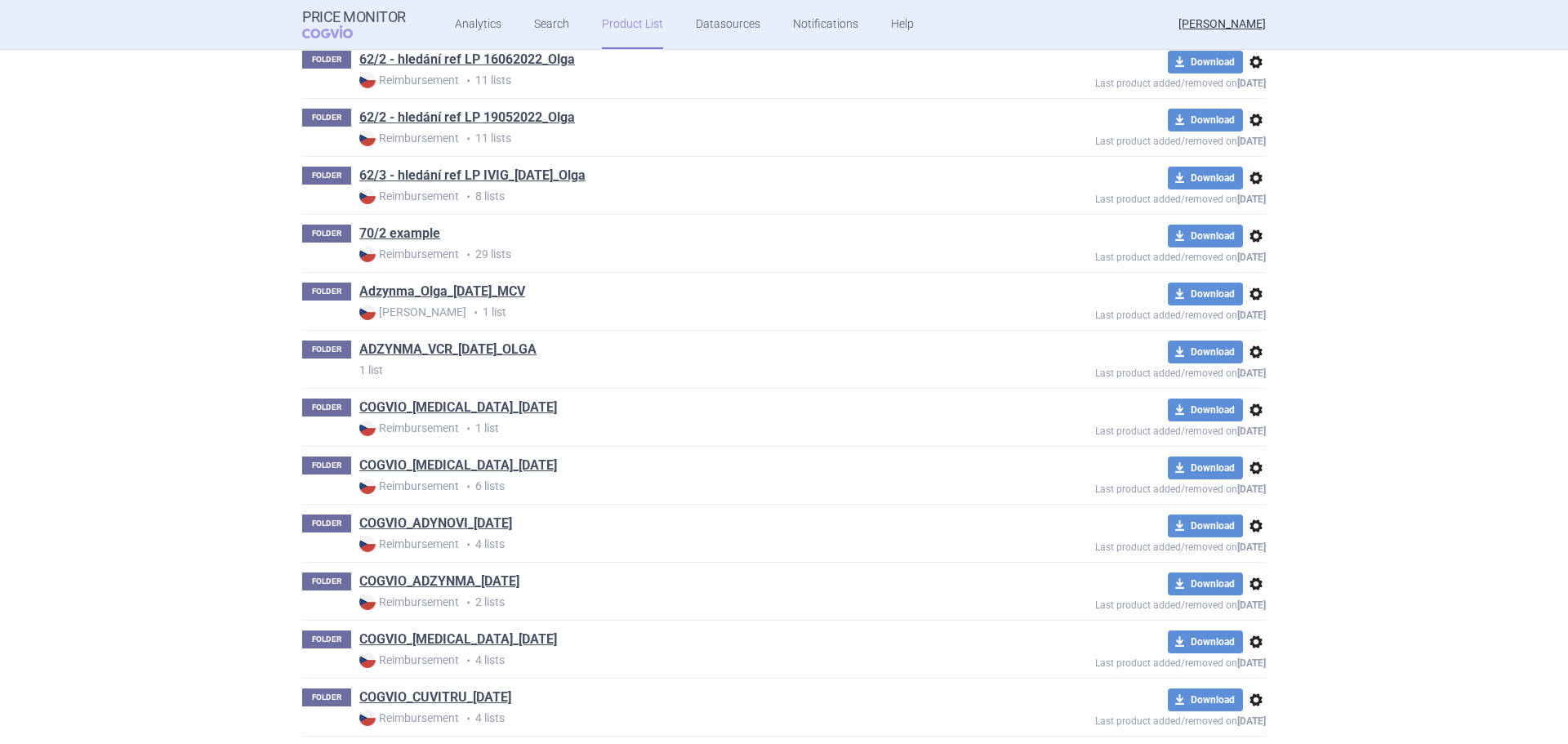
scroll to position [479, 0]
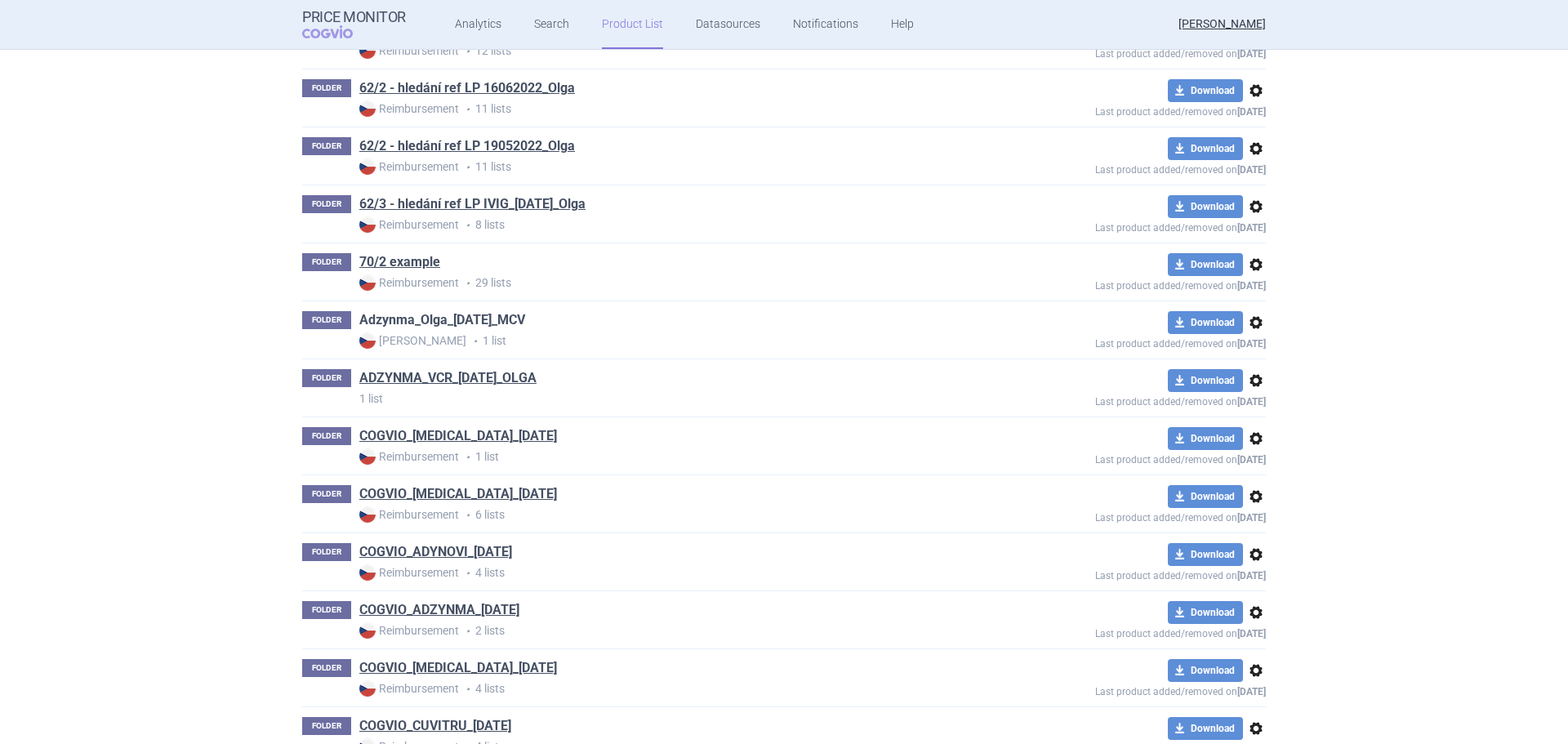
click at [516, 327] on link "Adzynma_Olga_[DATE]_MCV" at bounding box center [442, 320] width 166 height 18
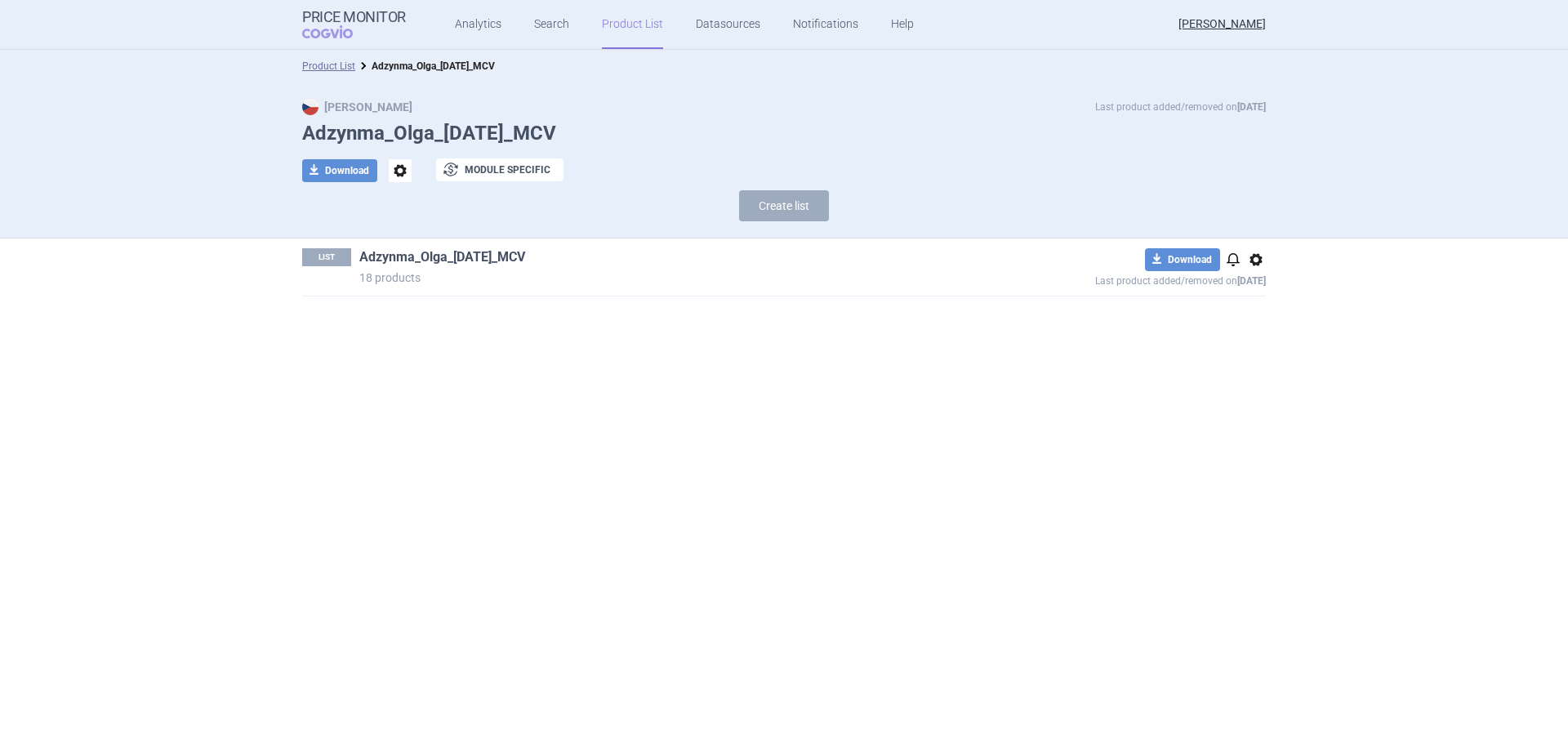
click at [498, 263] on link "Adzynma_Olga_[DATE]_MCV" at bounding box center [442, 258] width 166 height 18
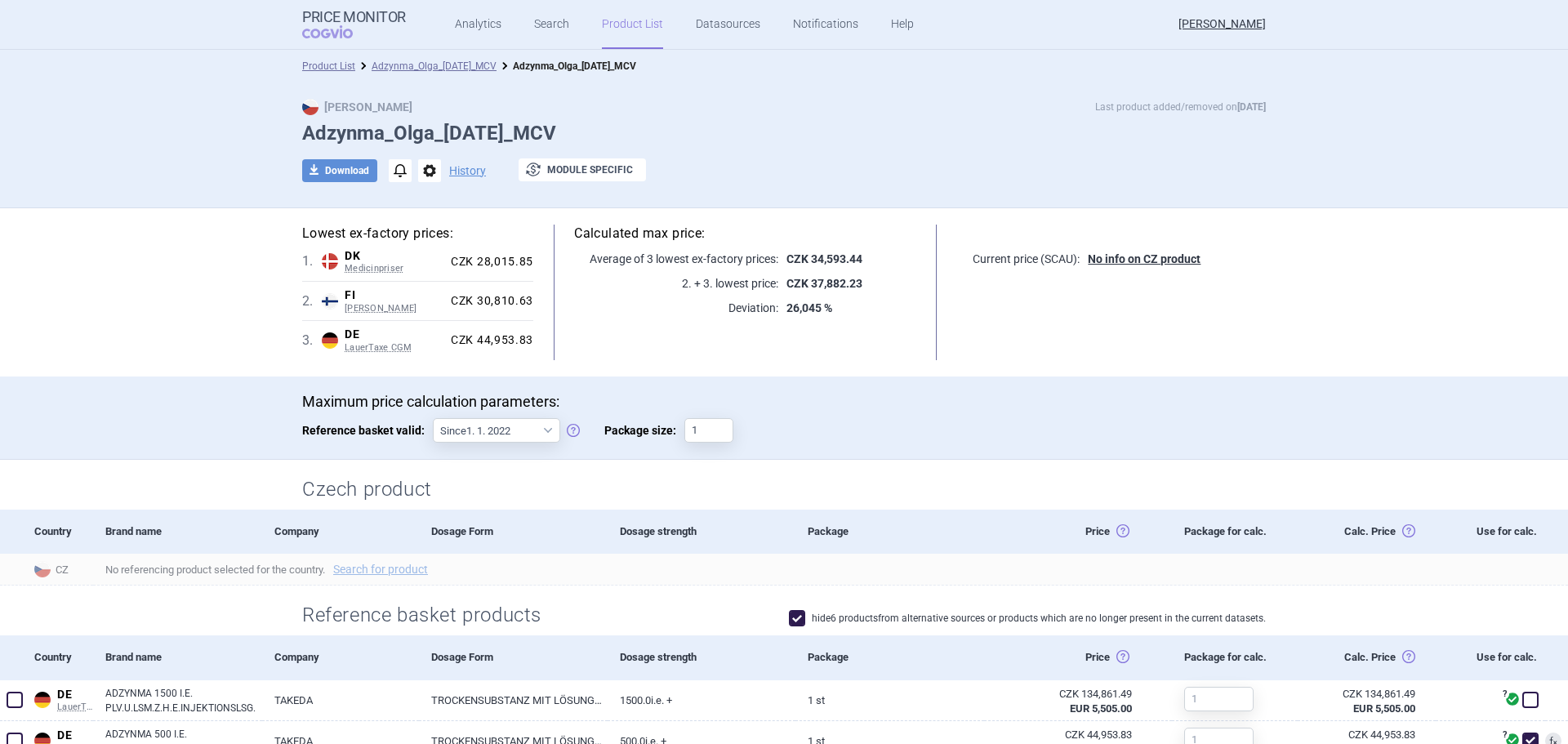
click at [621, 21] on link "Product List" at bounding box center [632, 24] width 61 height 49
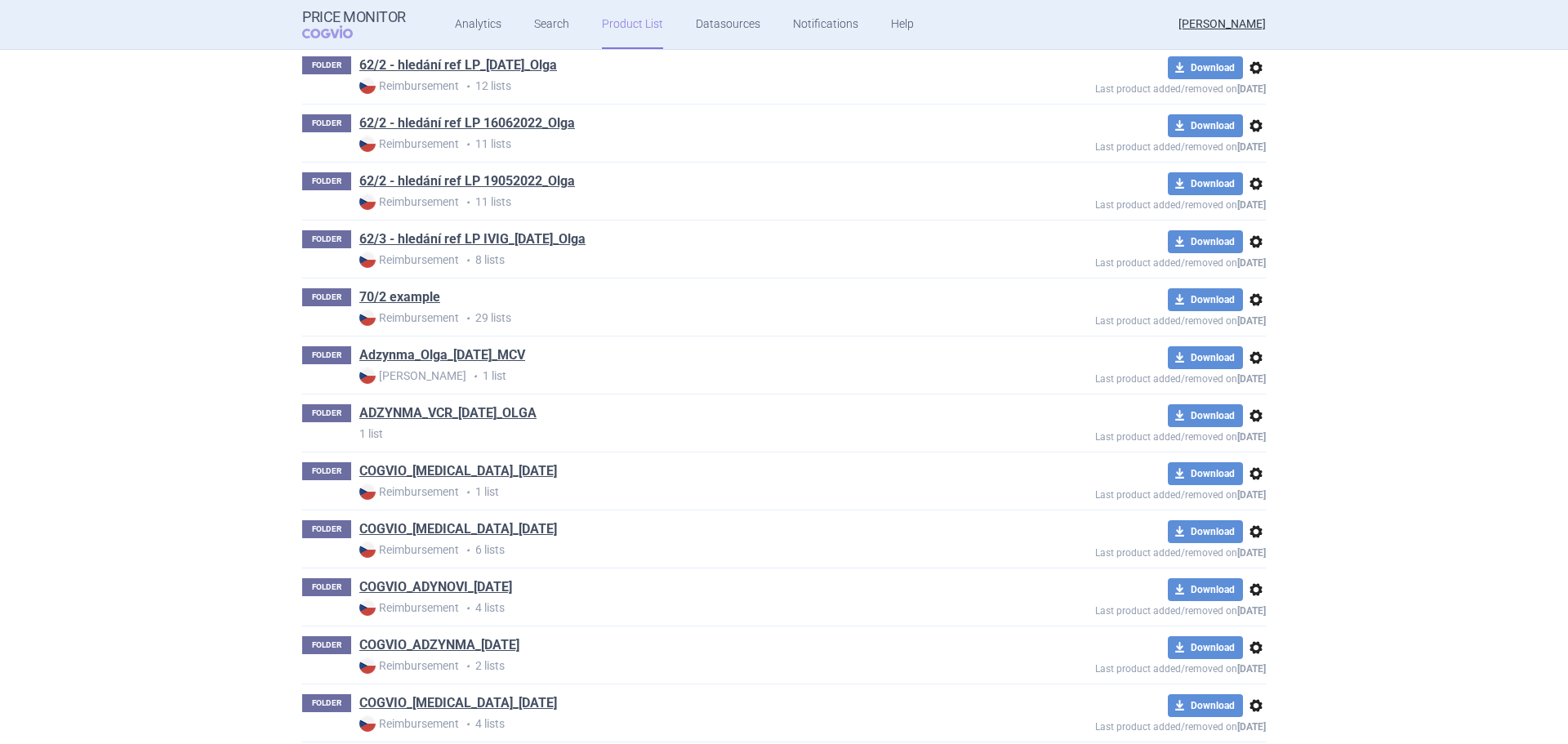
scroll to position [445, 0]
click at [498, 649] on link "COGVIO_ADZYNMA_[DATE]" at bounding box center [439, 644] width 160 height 18
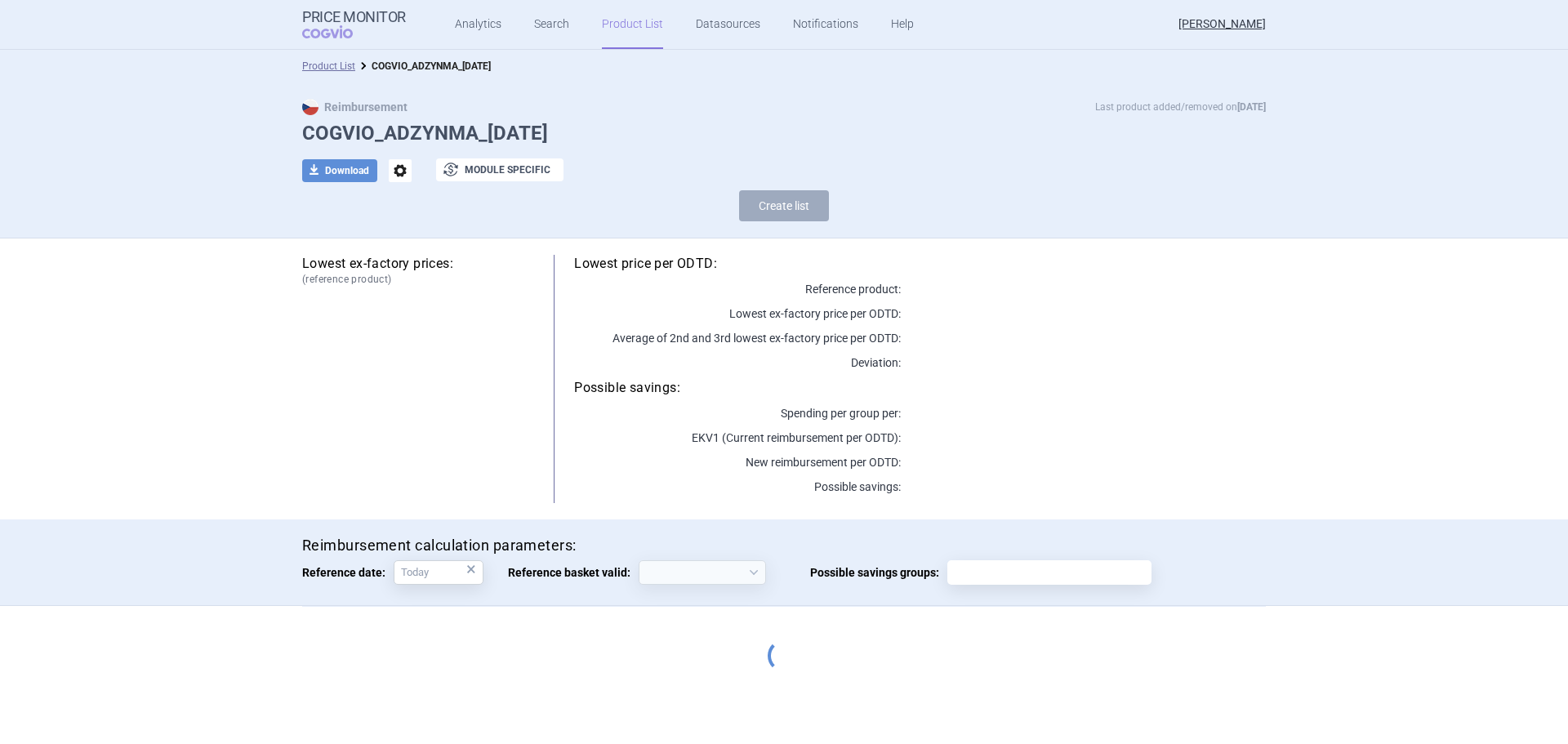
select select "[DATE]"
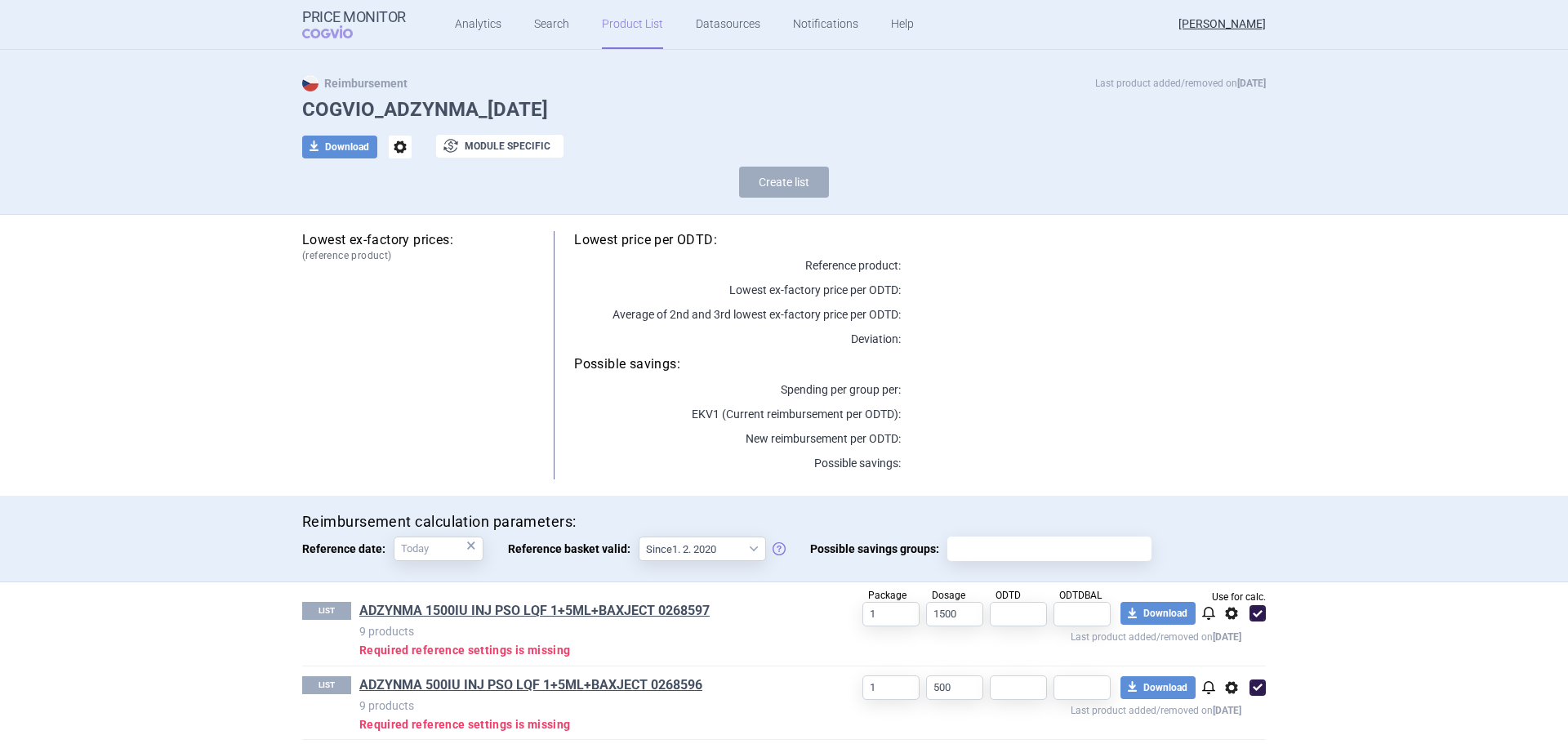
scroll to position [36, 0]
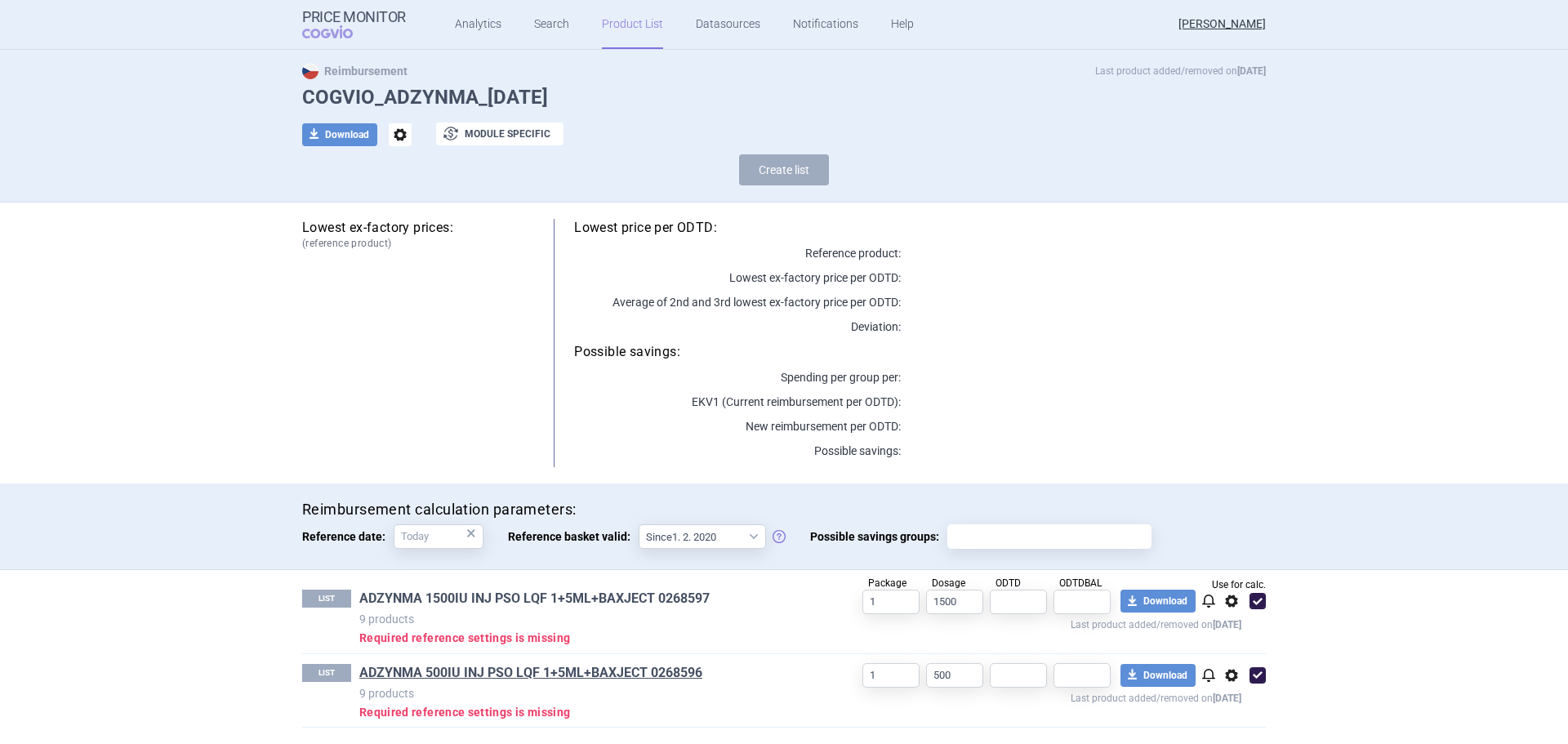
click at [467, 600] on link "ADZYNMA 1500IU INJ PSO LQF 1+5ML+BAXJECT 0268597" at bounding box center [535, 598] width 350 height 18
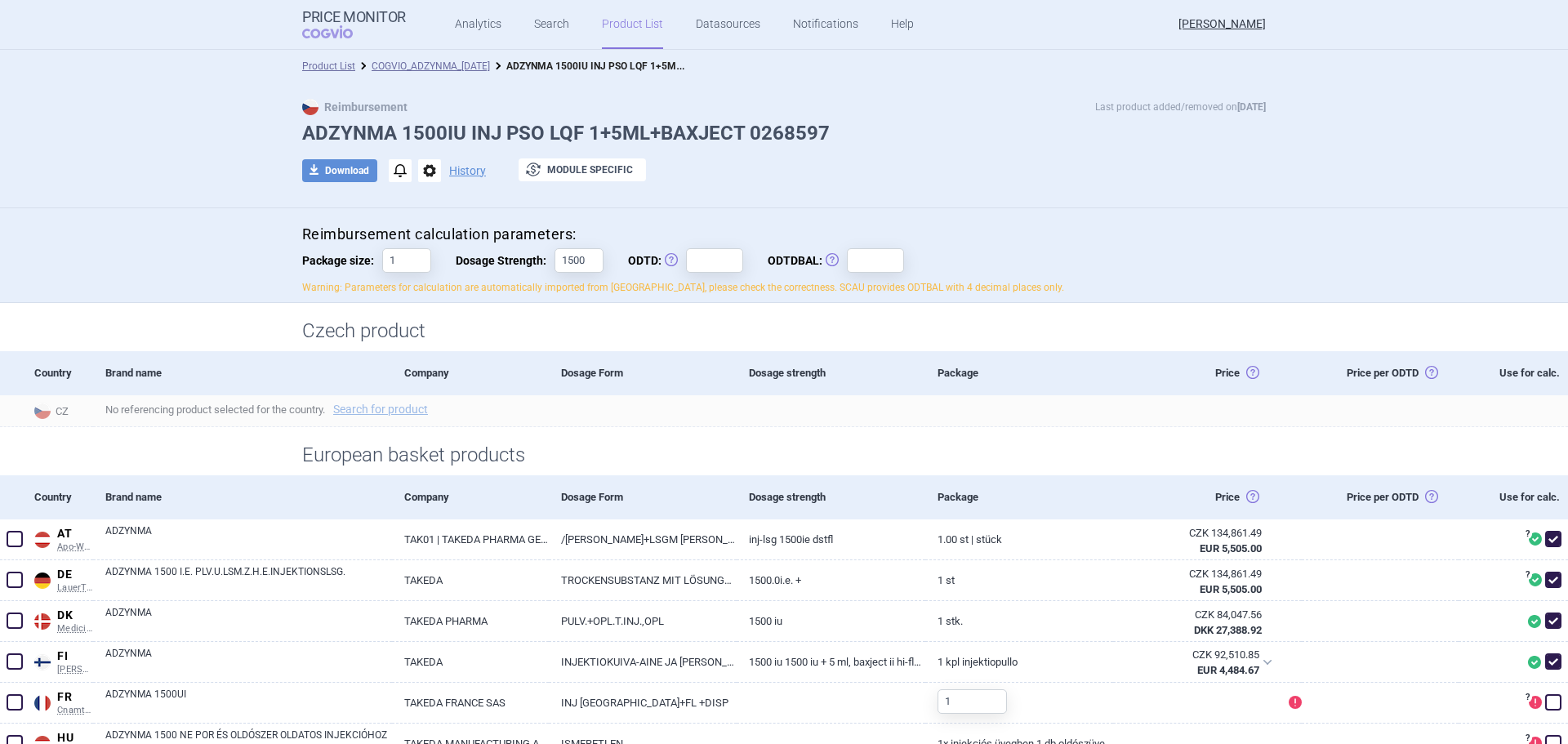
click at [634, 28] on link "Product List" at bounding box center [632, 24] width 61 height 49
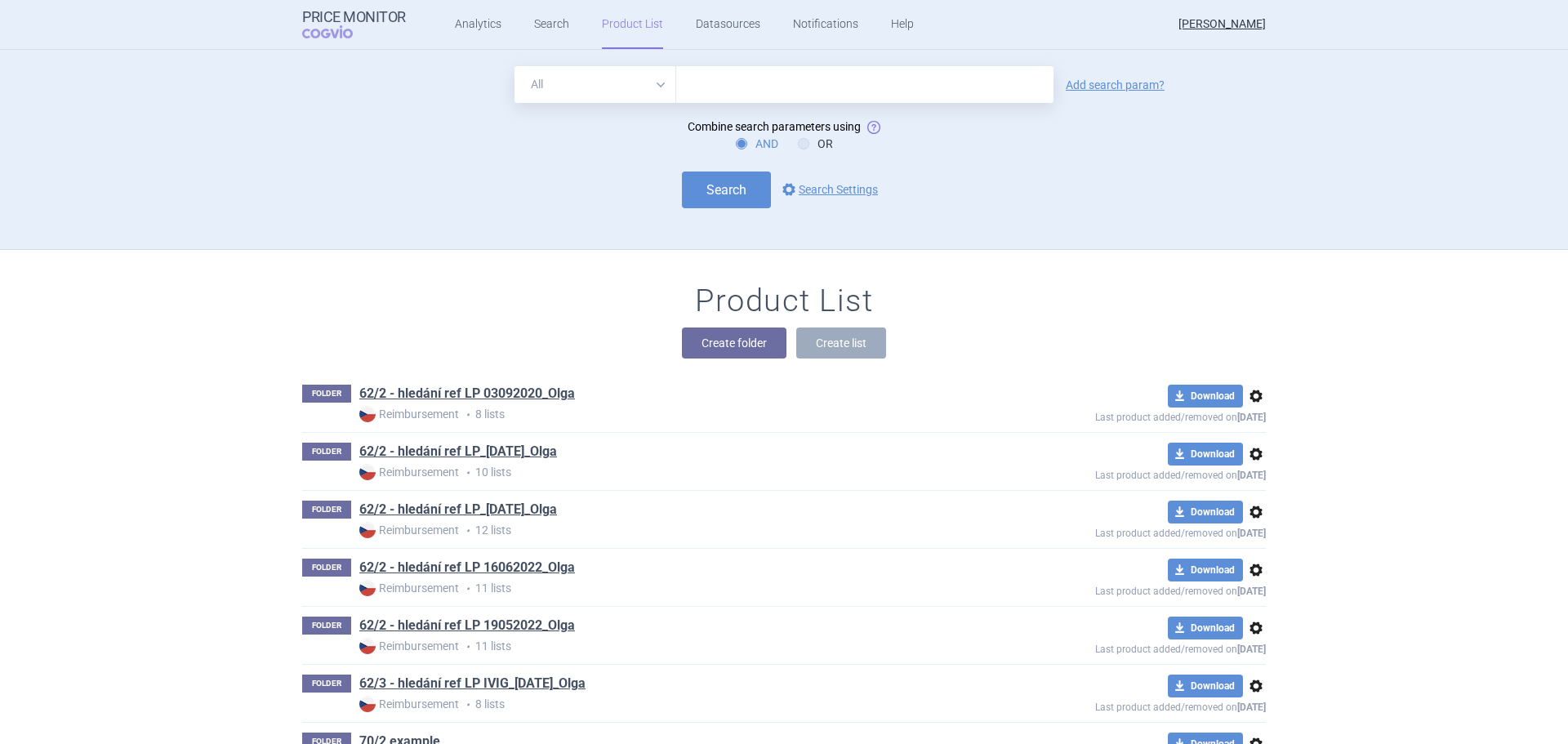
click at [440, 19] on ul "Analytics Search Product List Datasources Notifications Help" at bounding box center [663, 24] width 516 height 49
click at [455, 18] on link "Analytics" at bounding box center [478, 24] width 47 height 49
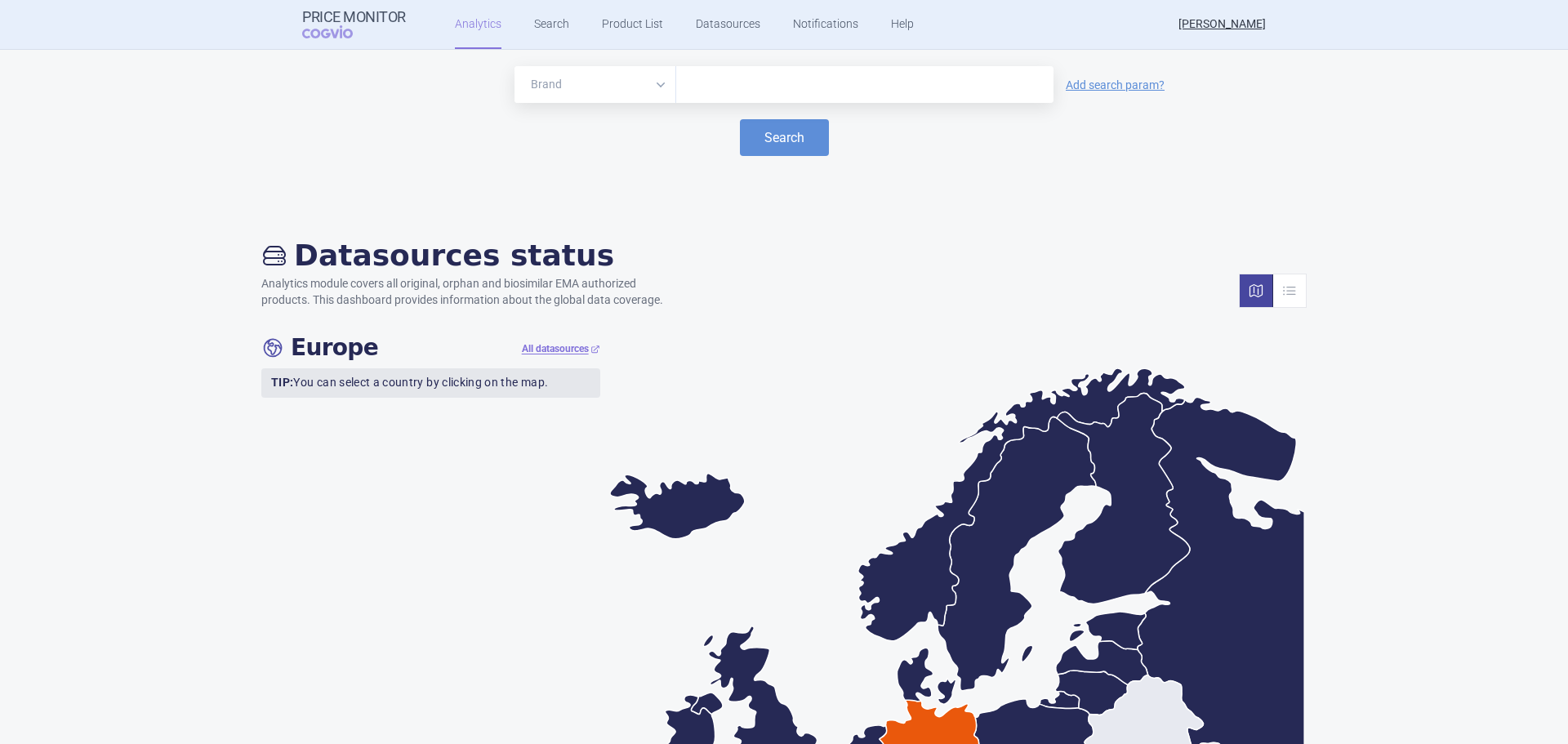
click at [826, 99] on div at bounding box center [864, 84] width 377 height 37
type input "adzynma"
click at [803, 142] on button "Search" at bounding box center [784, 138] width 89 height 37
click at [774, 141] on button "Search" at bounding box center [784, 138] width 89 height 37
click at [652, 83] on select "Brand ATC/Active substance Therapeutic area" at bounding box center [595, 84] width 161 height 37
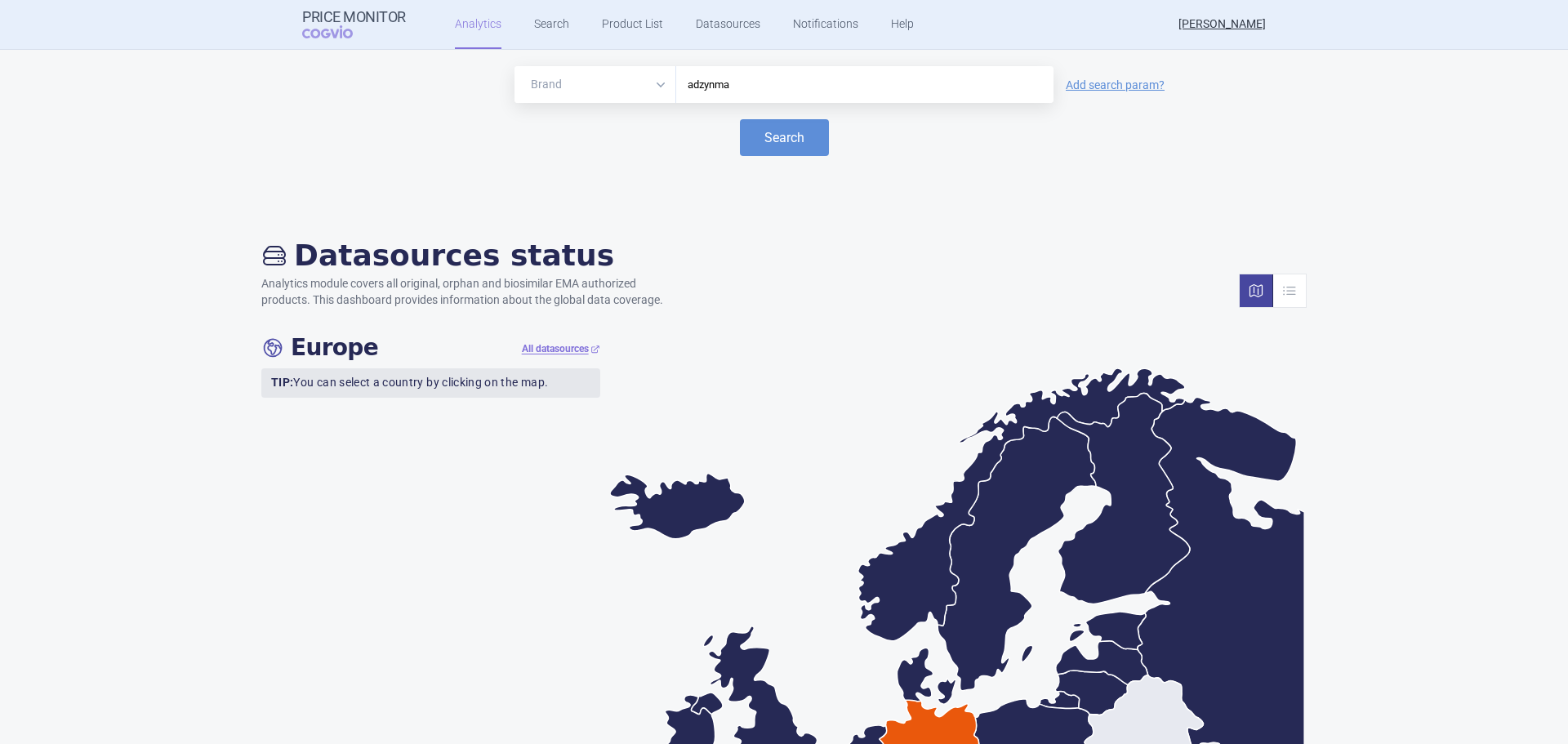
click at [804, 85] on input "adzynma" at bounding box center [864, 84] width 361 height 21
click at [767, 138] on button "Search" at bounding box center [784, 138] width 89 height 37
click at [758, 90] on input "adzynma" at bounding box center [864, 84] width 361 height 21
drag, startPoint x: 589, startPoint y: 34, endPoint x: 540, endPoint y: 34, distance: 49.0
click at [573, 34] on ul "Analytics Search Product List Datasources Notifications Help" at bounding box center [663, 24] width 516 height 49
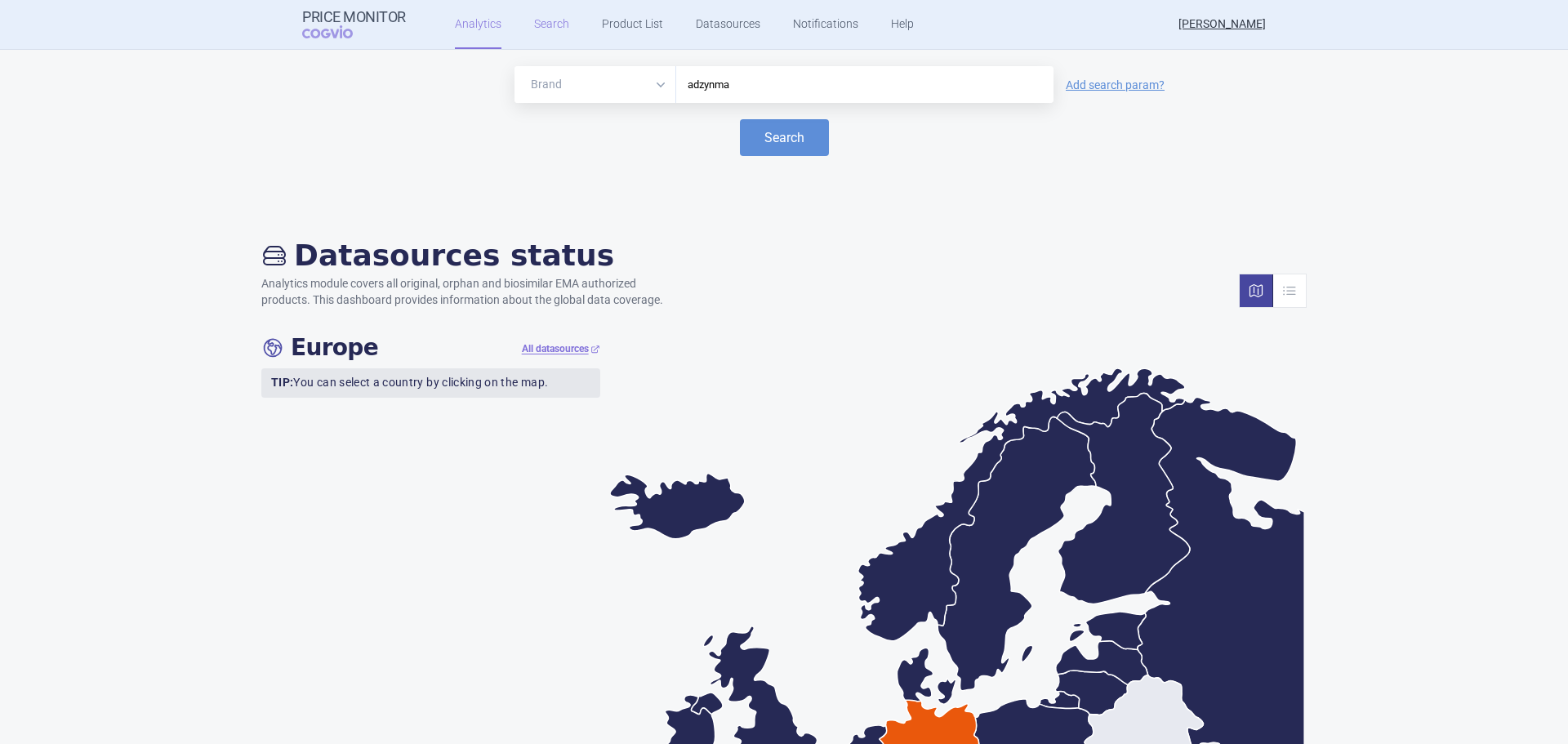
click at [540, 34] on link "Search" at bounding box center [551, 24] width 35 height 49
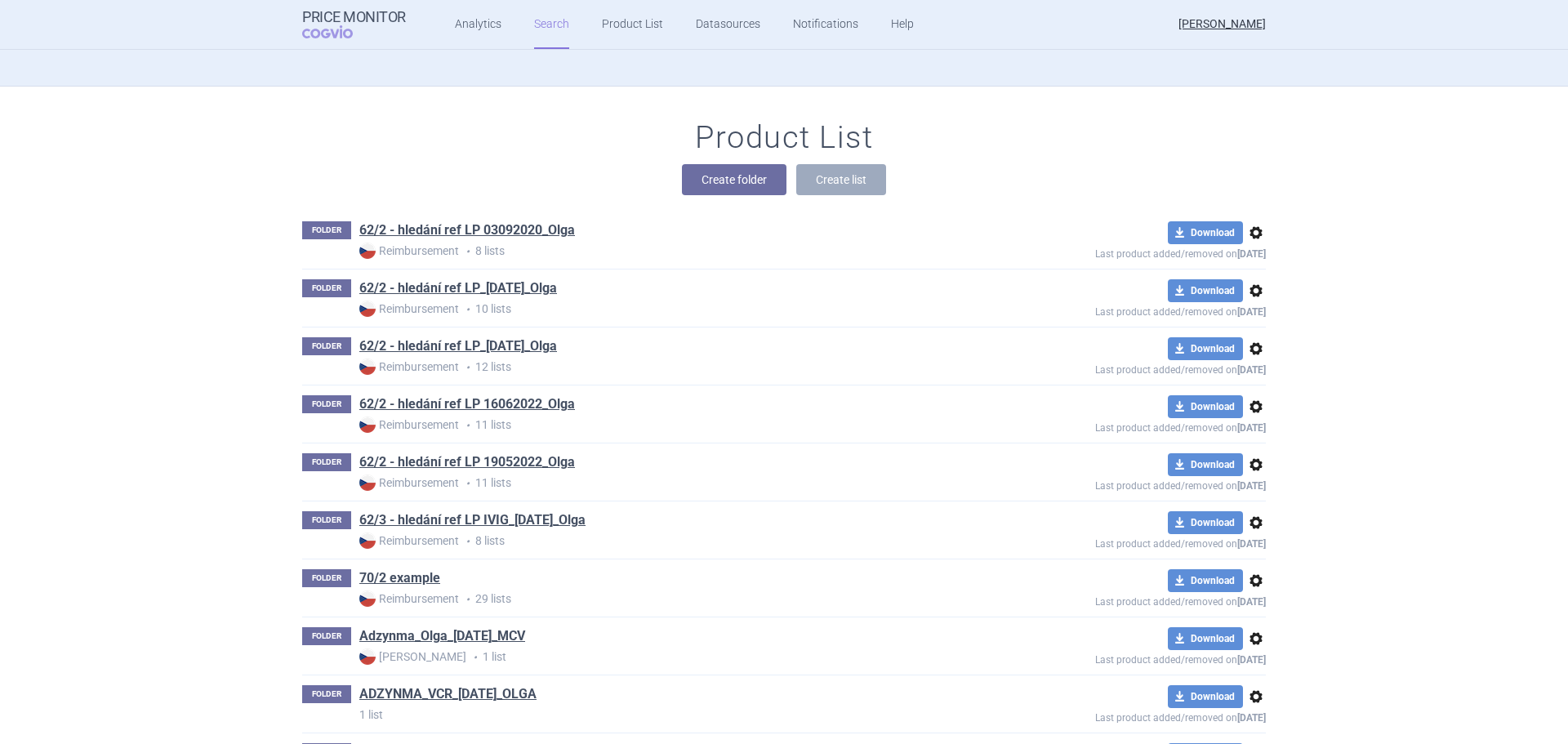
scroll to position [408, 0]
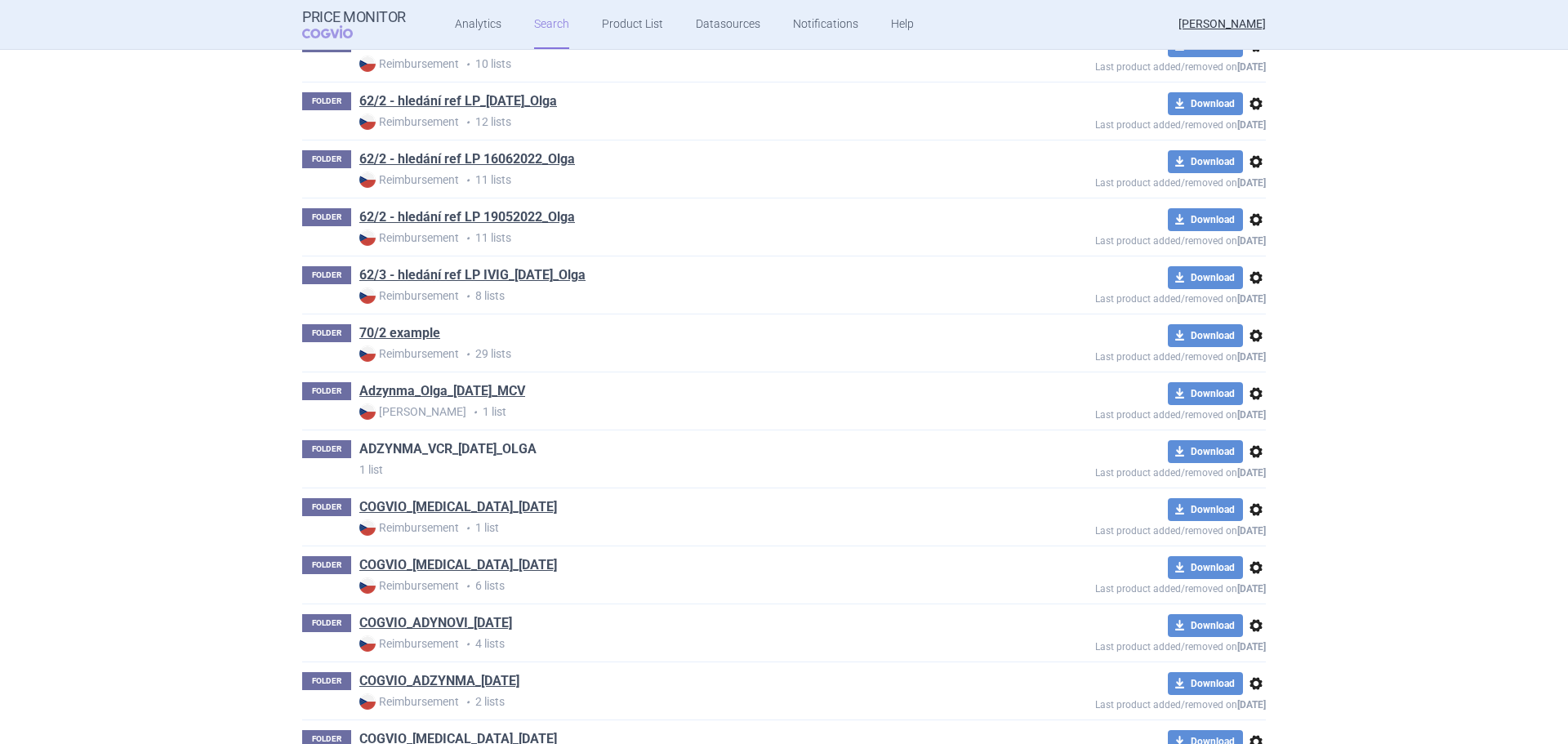
click at [466, 456] on link "ADZYNMA_VCR_[DATE]_OLGA" at bounding box center [448, 450] width 177 height 18
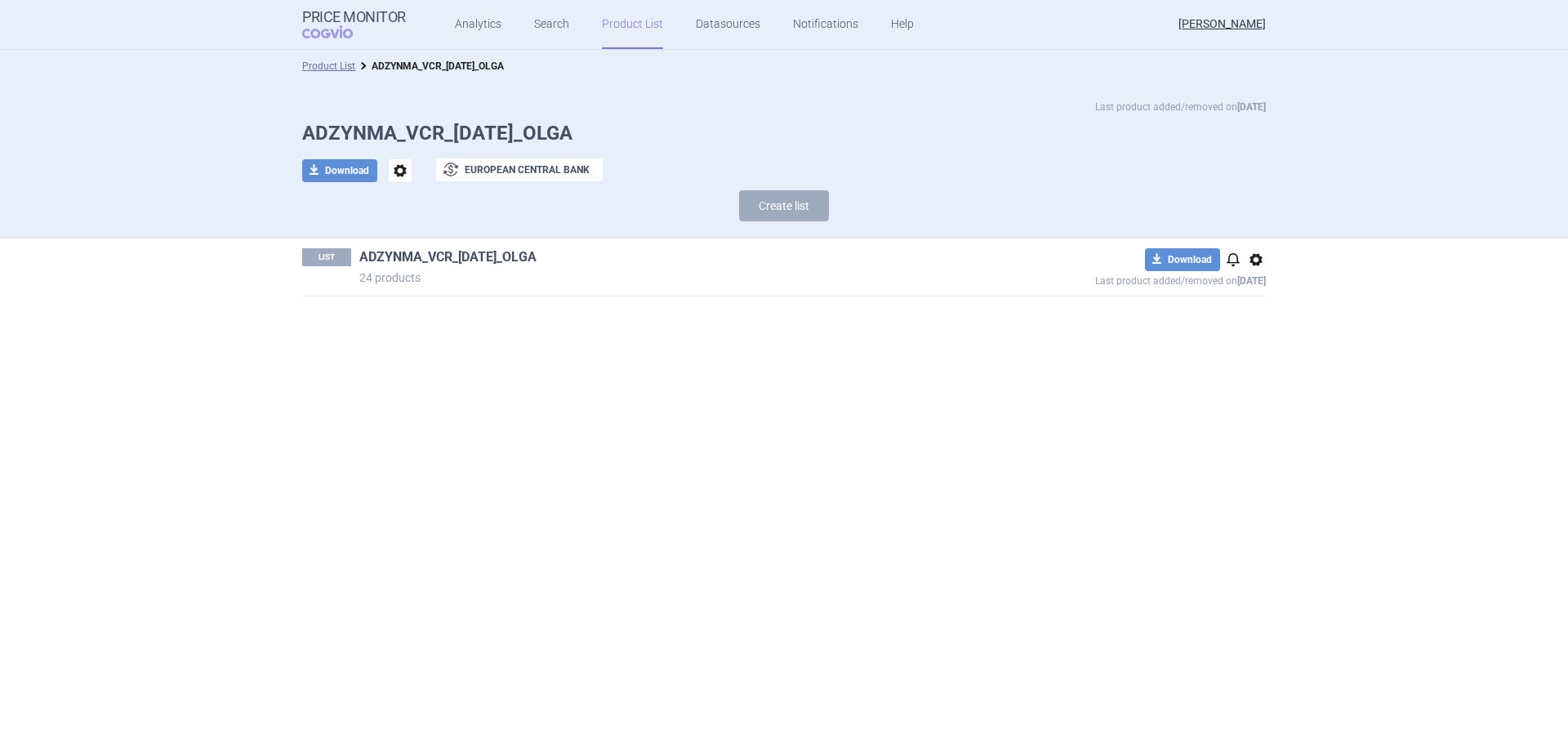
click at [484, 262] on link "ADZYNMA_VCR_[DATE]_OLGA" at bounding box center [448, 258] width 177 height 18
click at [1178, 261] on button "download Download" at bounding box center [1183, 260] width 75 height 23
select select "EUR"
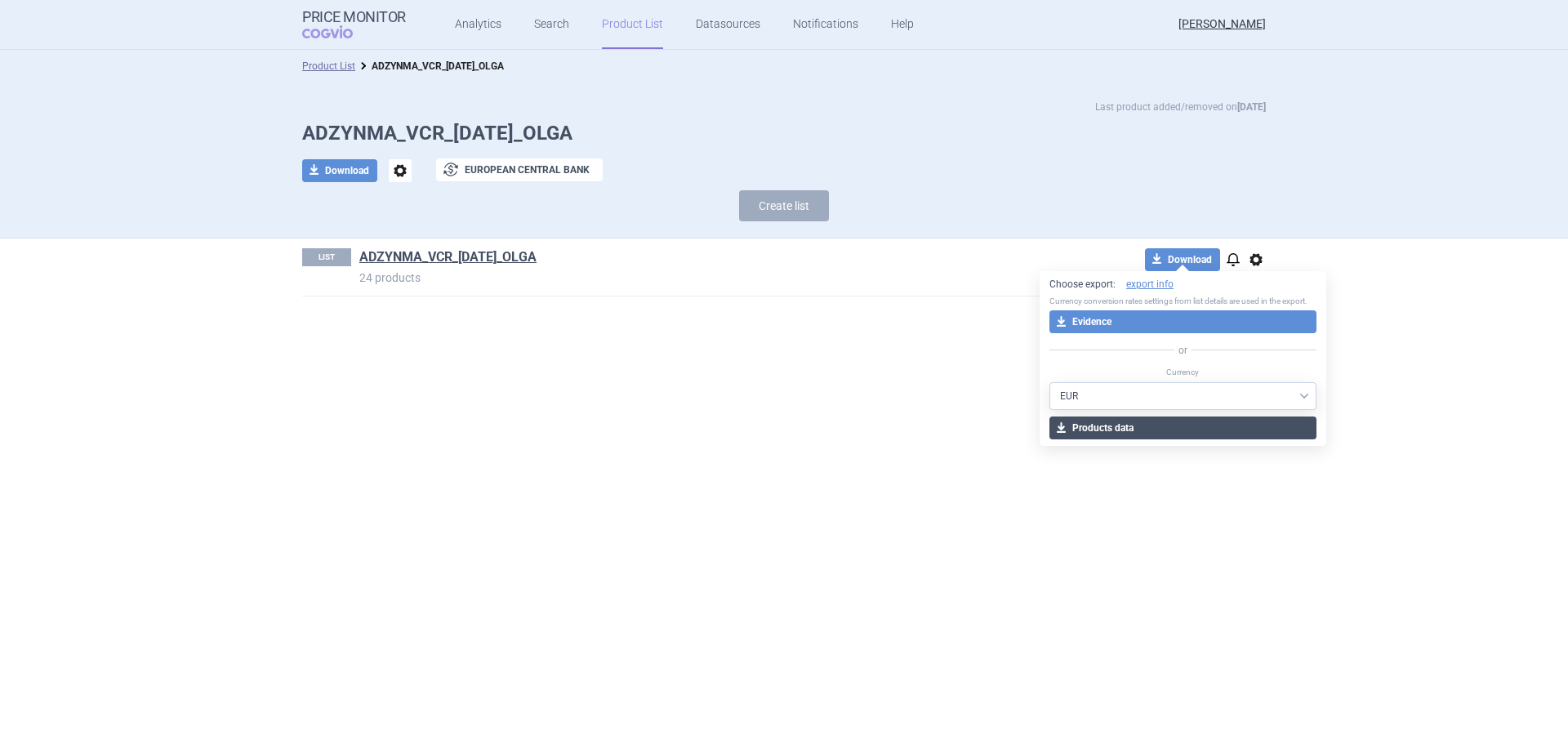
click at [1115, 430] on button "download Products data" at bounding box center [1182, 428] width 267 height 23
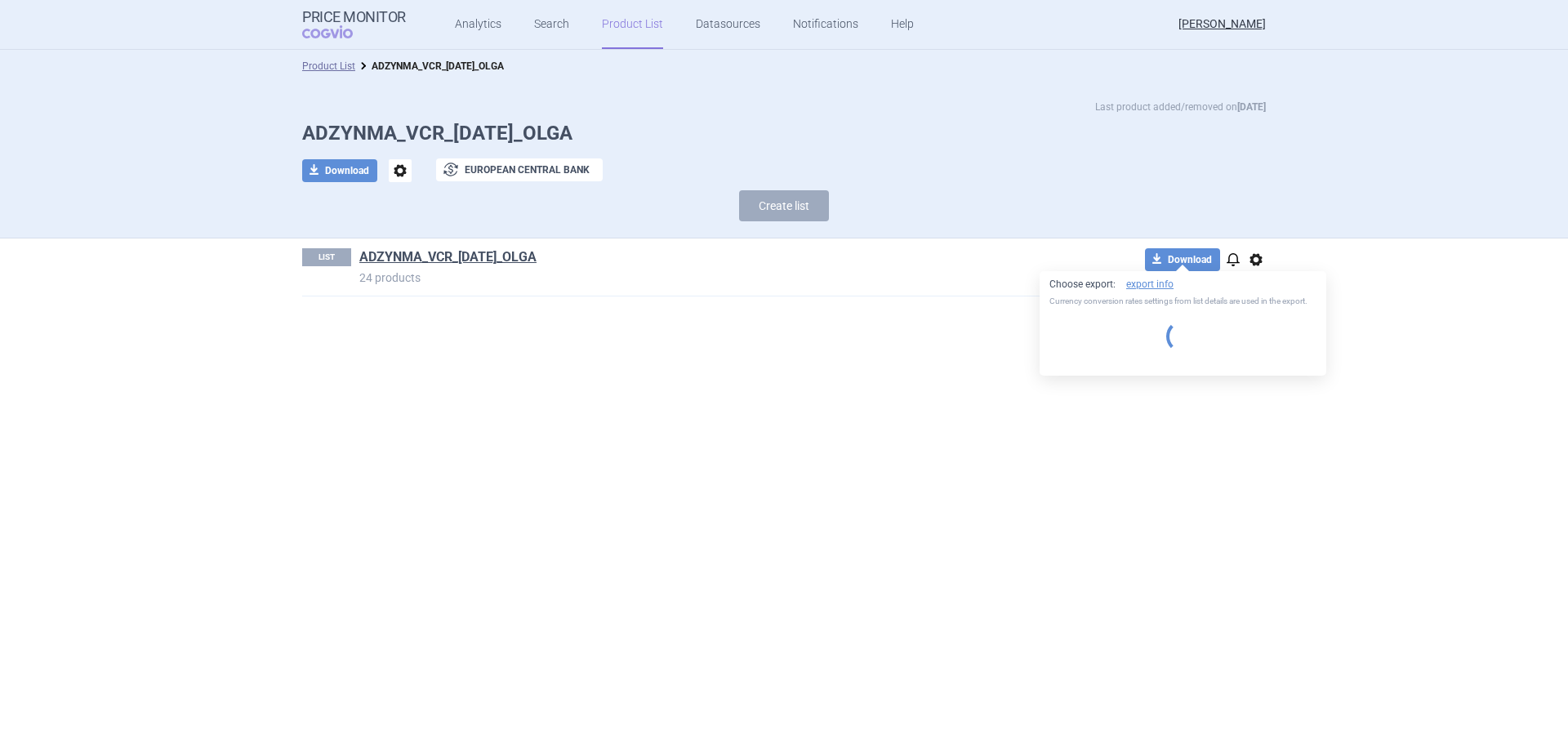
select select "EUR"
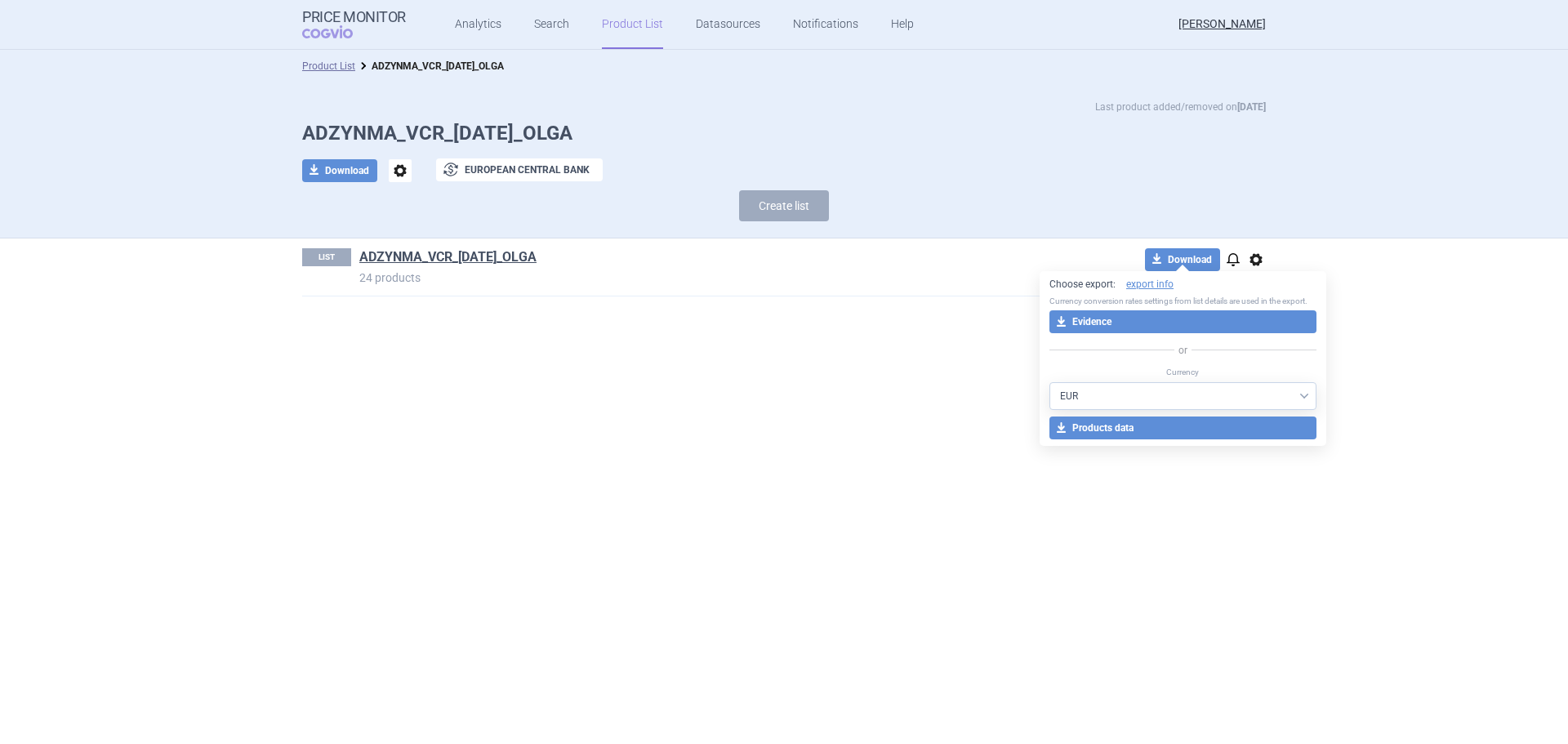
click at [1122, 595] on section "Product List ADZYNMA_VCR_[DATE]_OLGA Last product added/removed on [DATE] ADZYN…" at bounding box center [784, 396] width 1568 height 694
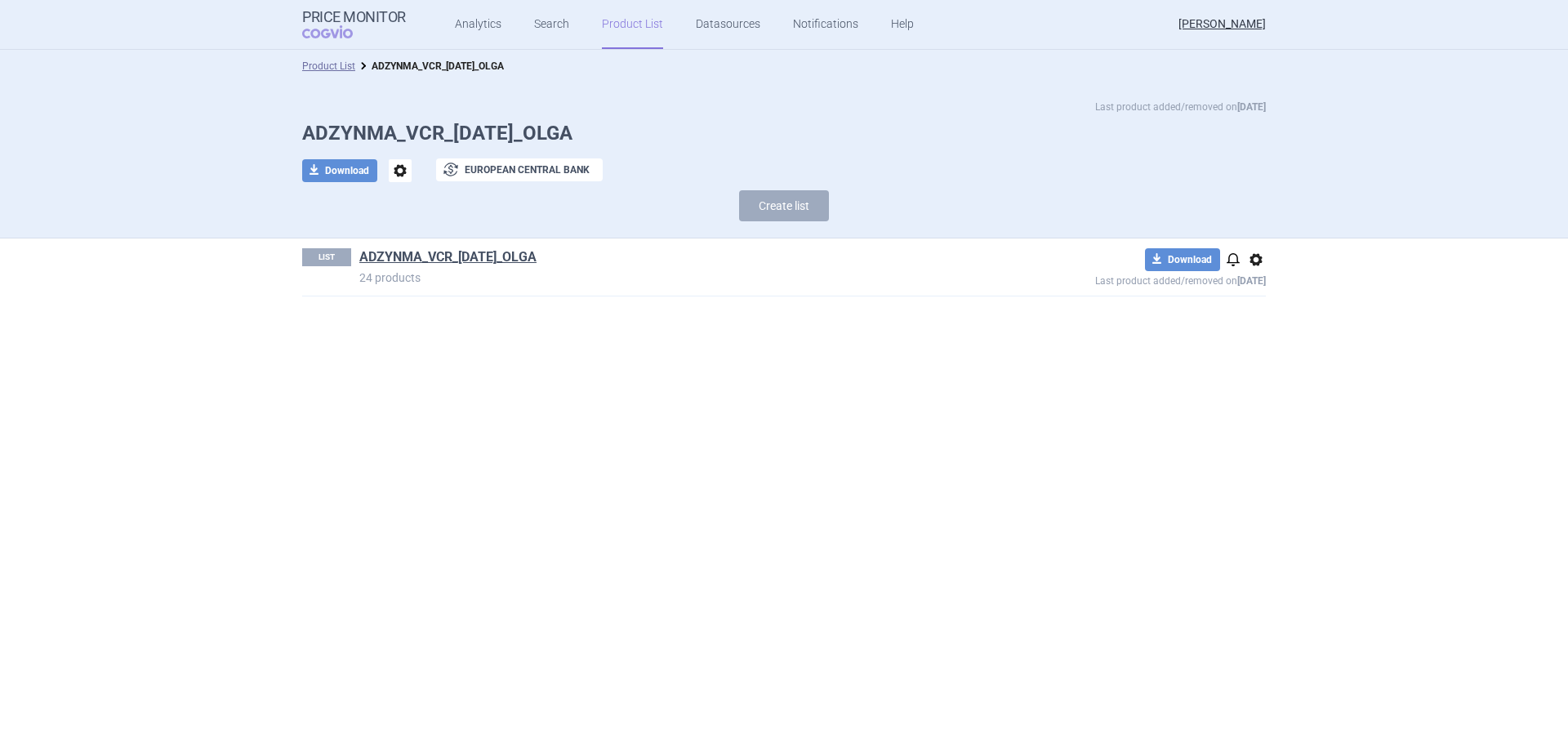
click at [606, 33] on link "Product List" at bounding box center [632, 24] width 61 height 49
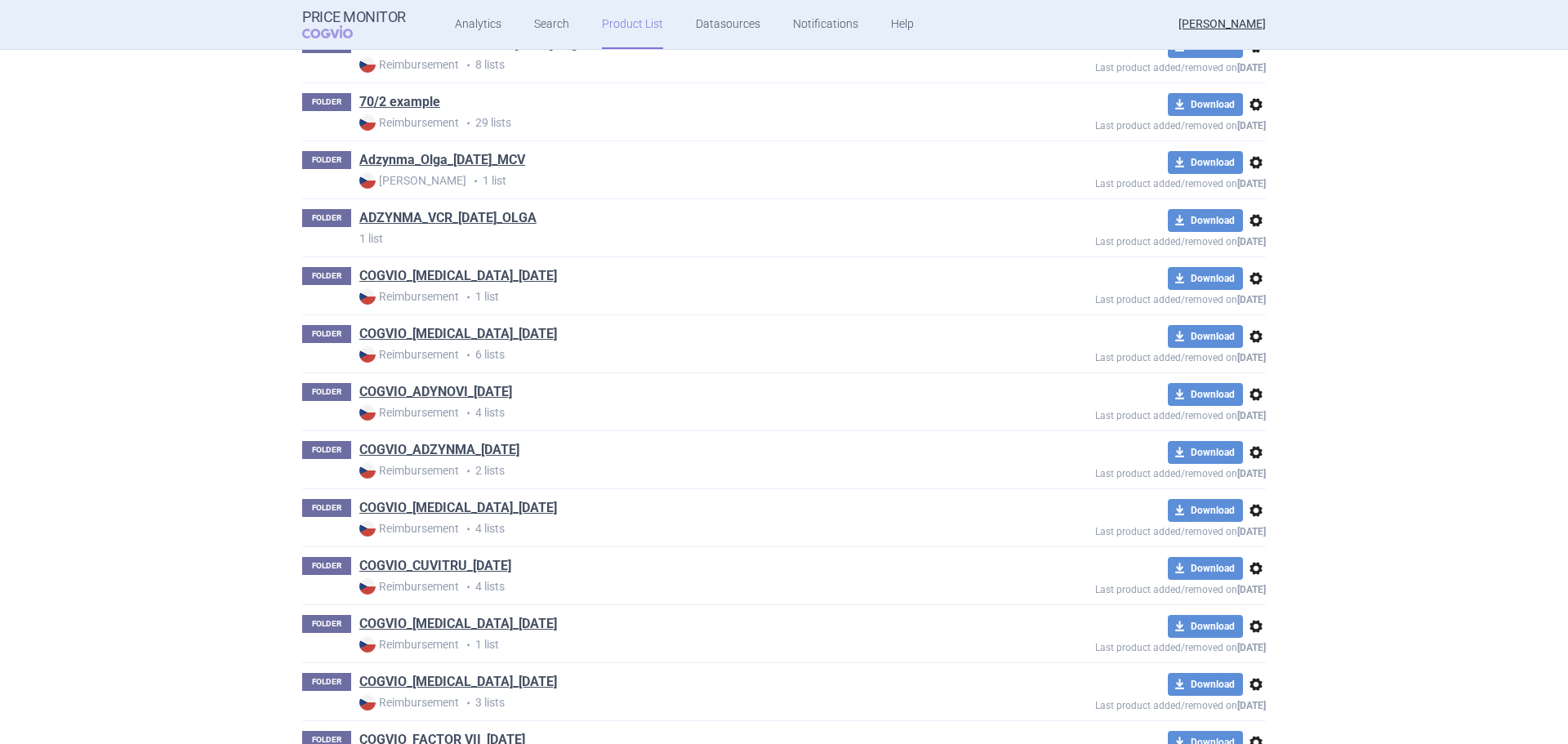
scroll to position [690, 0]
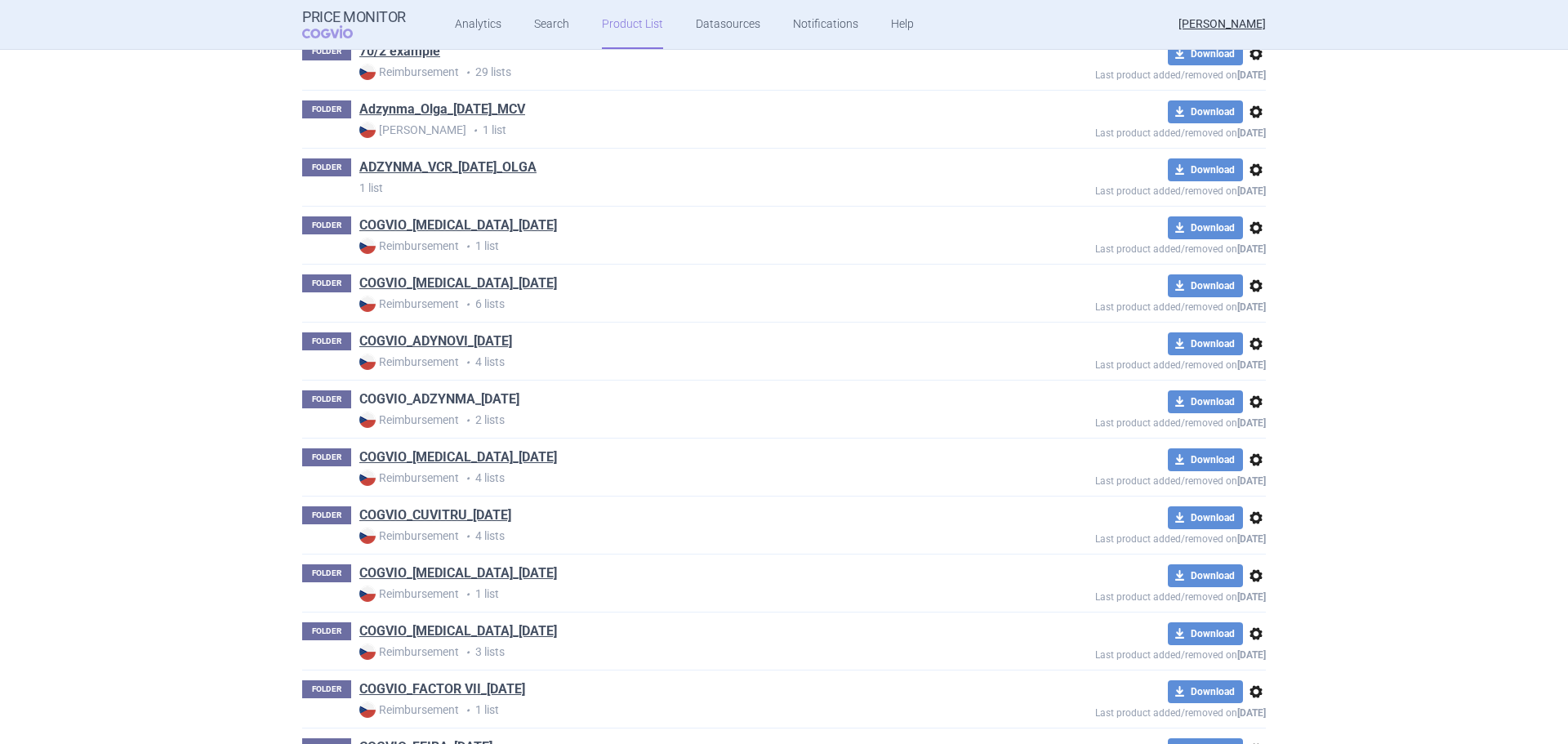
click at [441, 400] on link "COGVIO_ADZYNMA_[DATE]" at bounding box center [439, 399] width 160 height 18
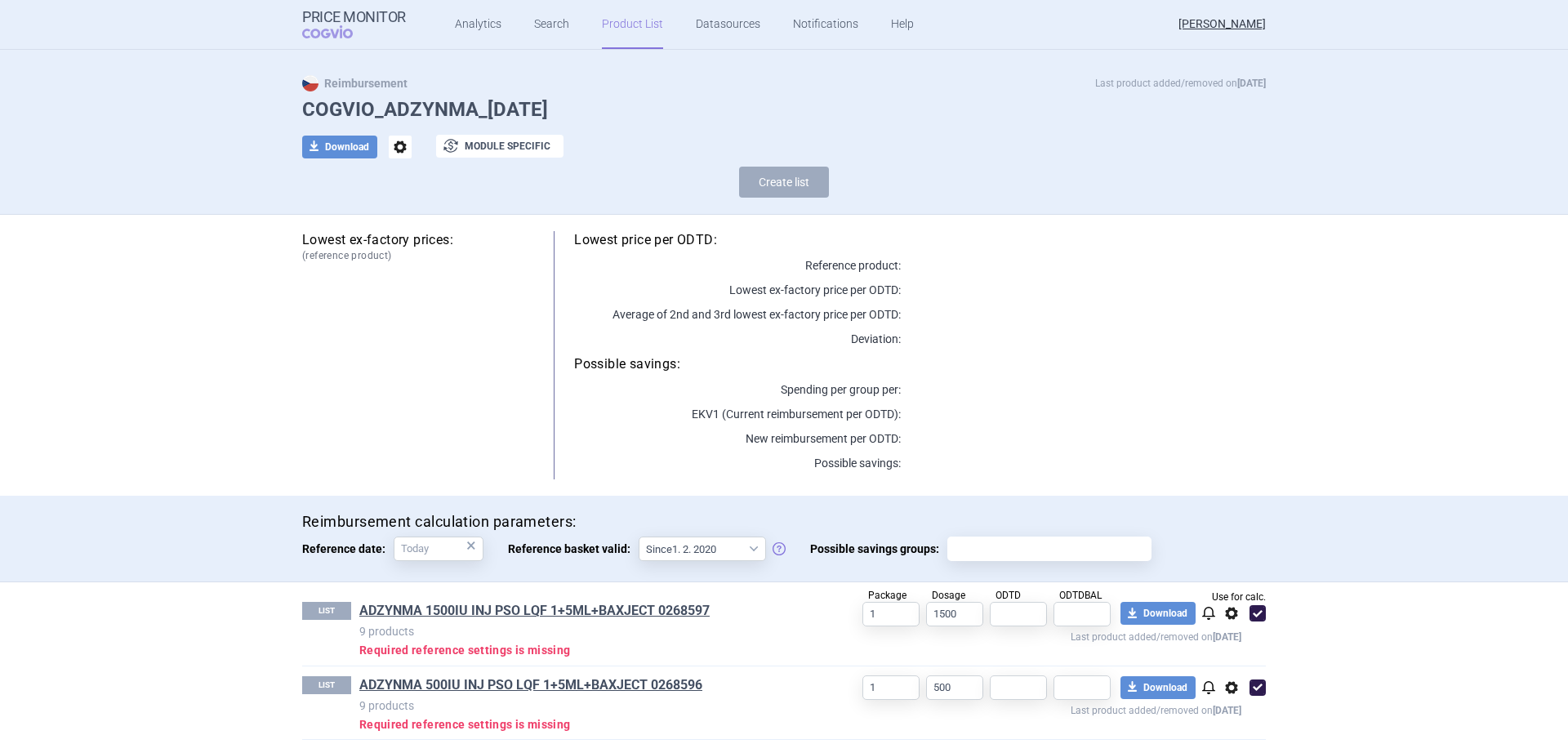
scroll to position [36, 0]
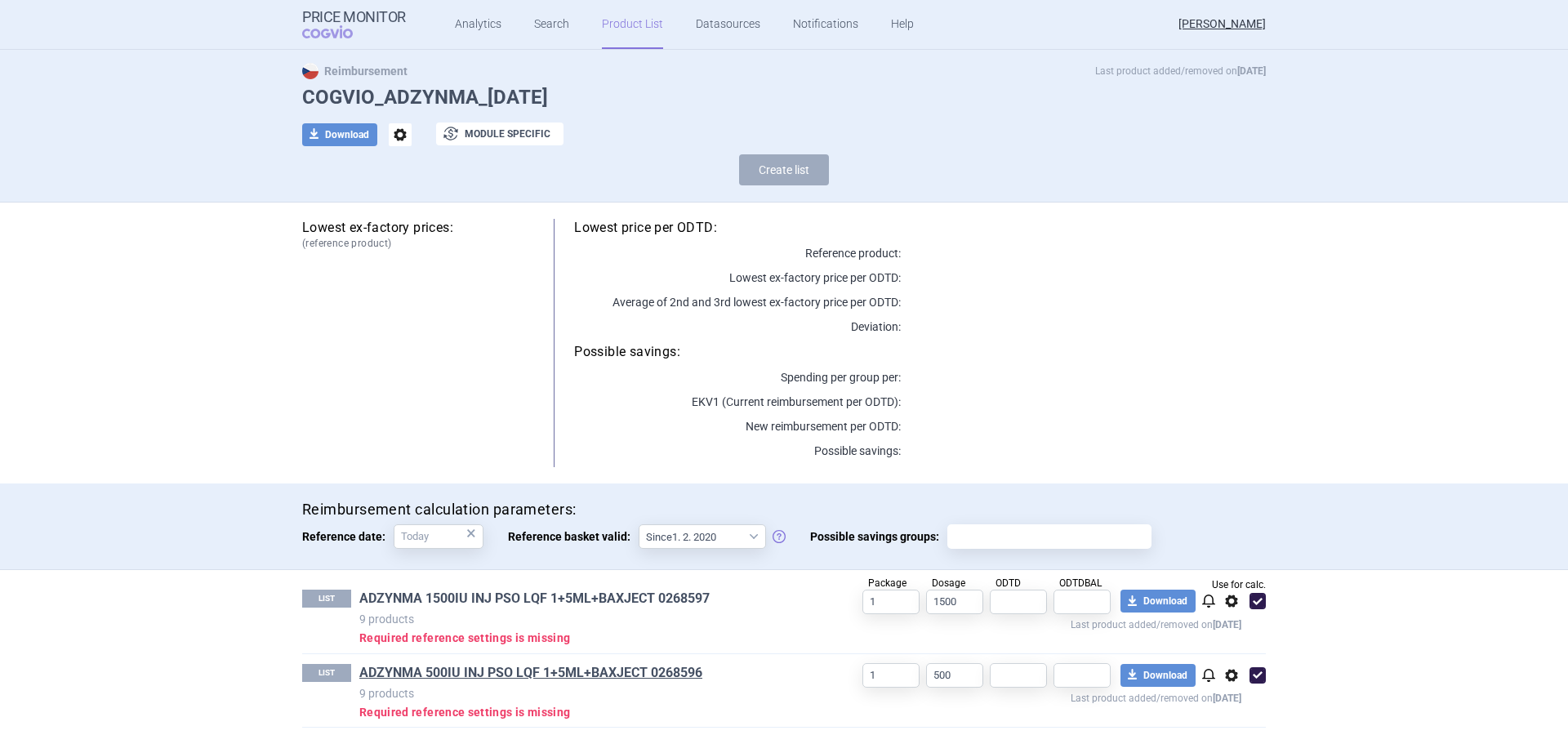
click at [454, 593] on link "ADZYNMA 1500IU INJ PSO LQF 1+5ML+BAXJECT 0268597" at bounding box center [535, 598] width 350 height 18
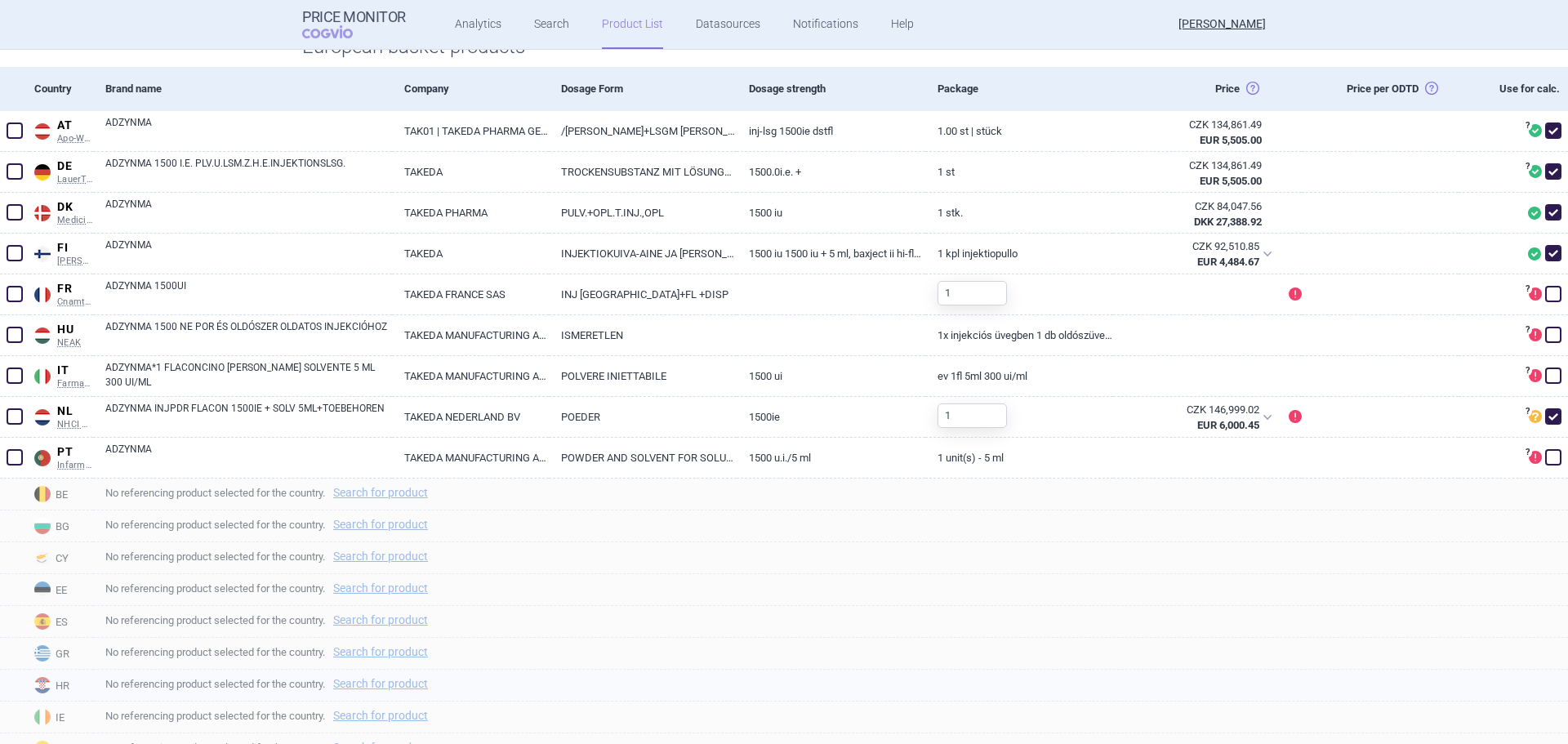
scroll to position [327, 0]
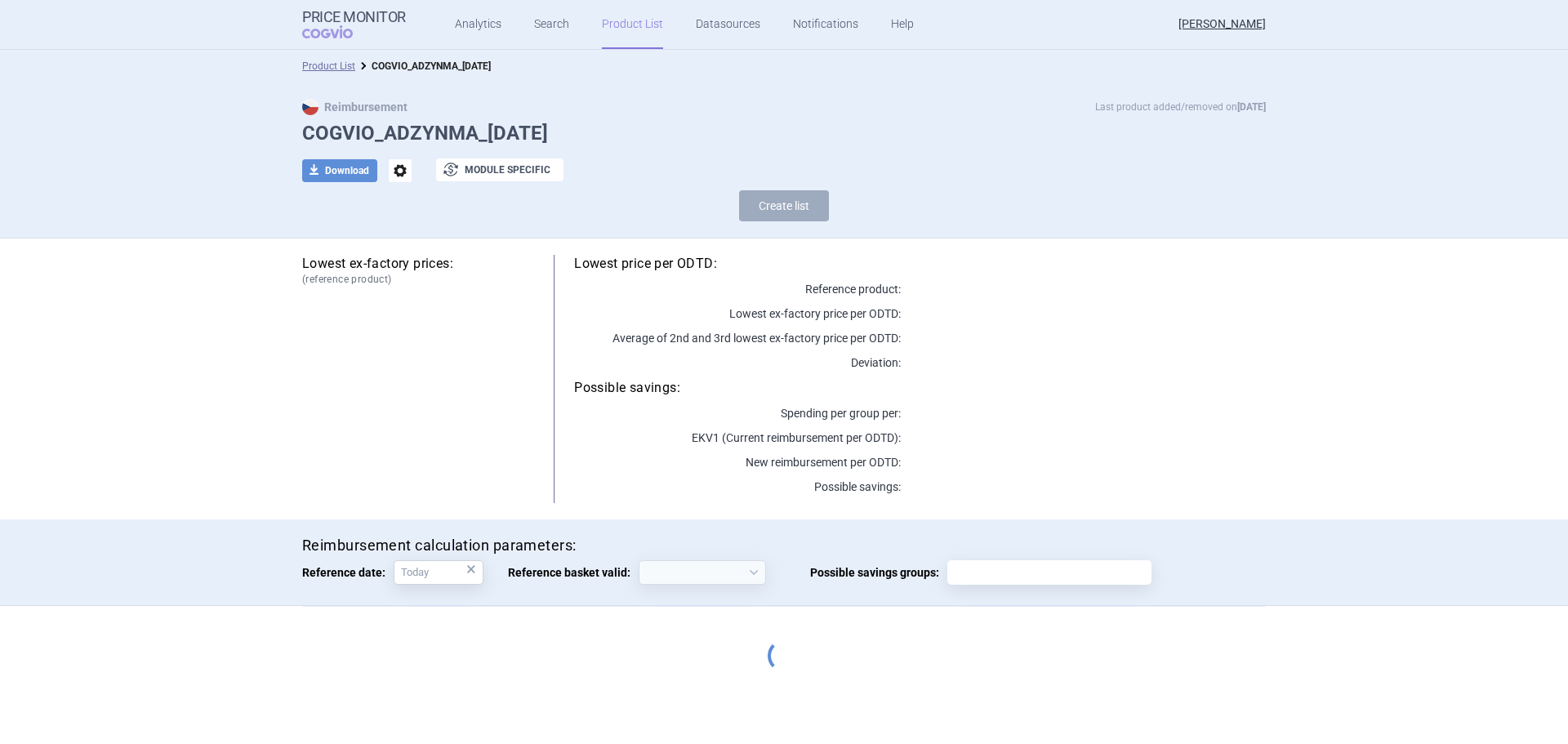
select select "[DATE]"
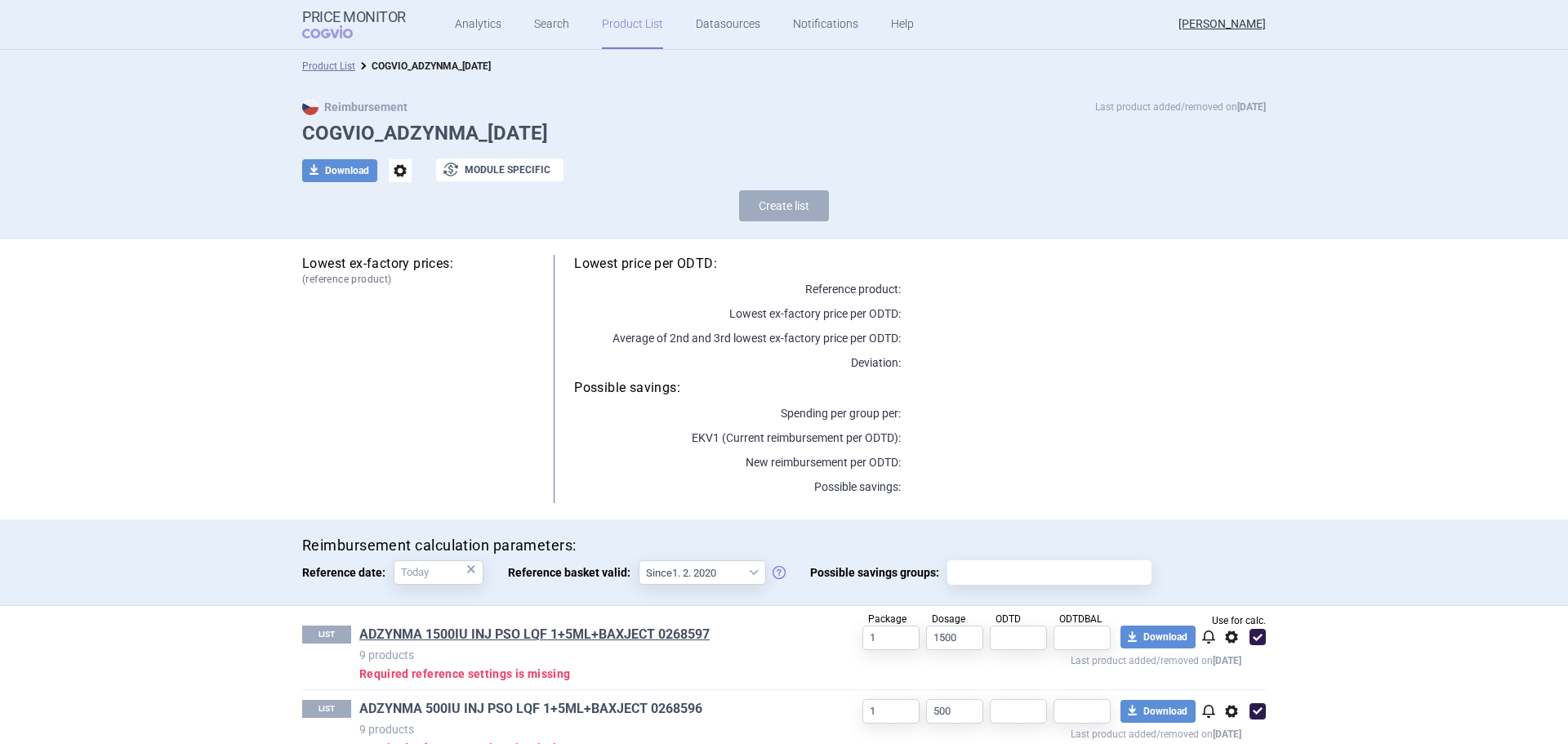
click at [434, 710] on link "ADZYNMA 500IU INJ PSO LQF 1+5ML+BAXJECT 0268596" at bounding box center [531, 709] width 343 height 18
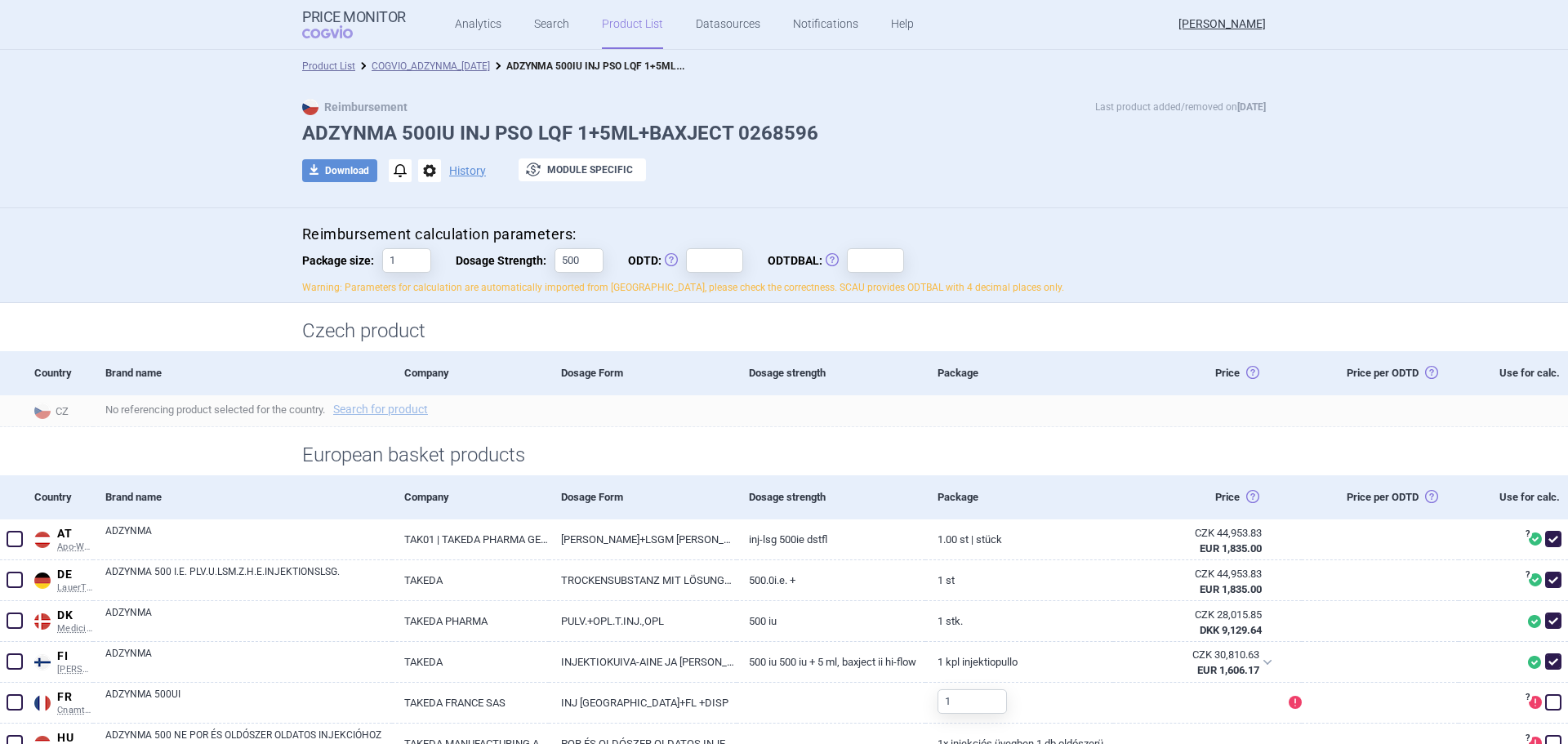
click at [619, 24] on link "Product List" at bounding box center [632, 24] width 61 height 49
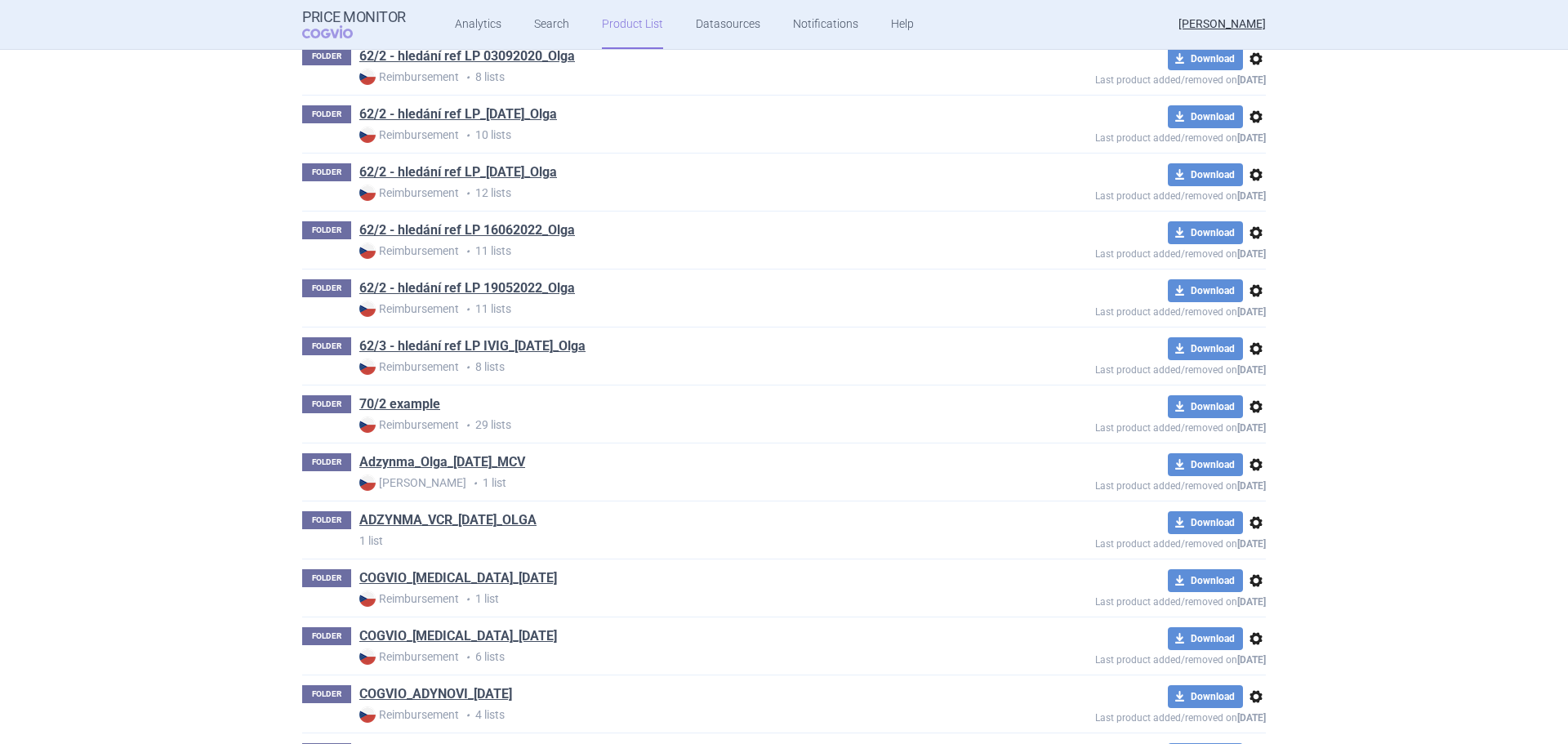
scroll to position [363, 0]
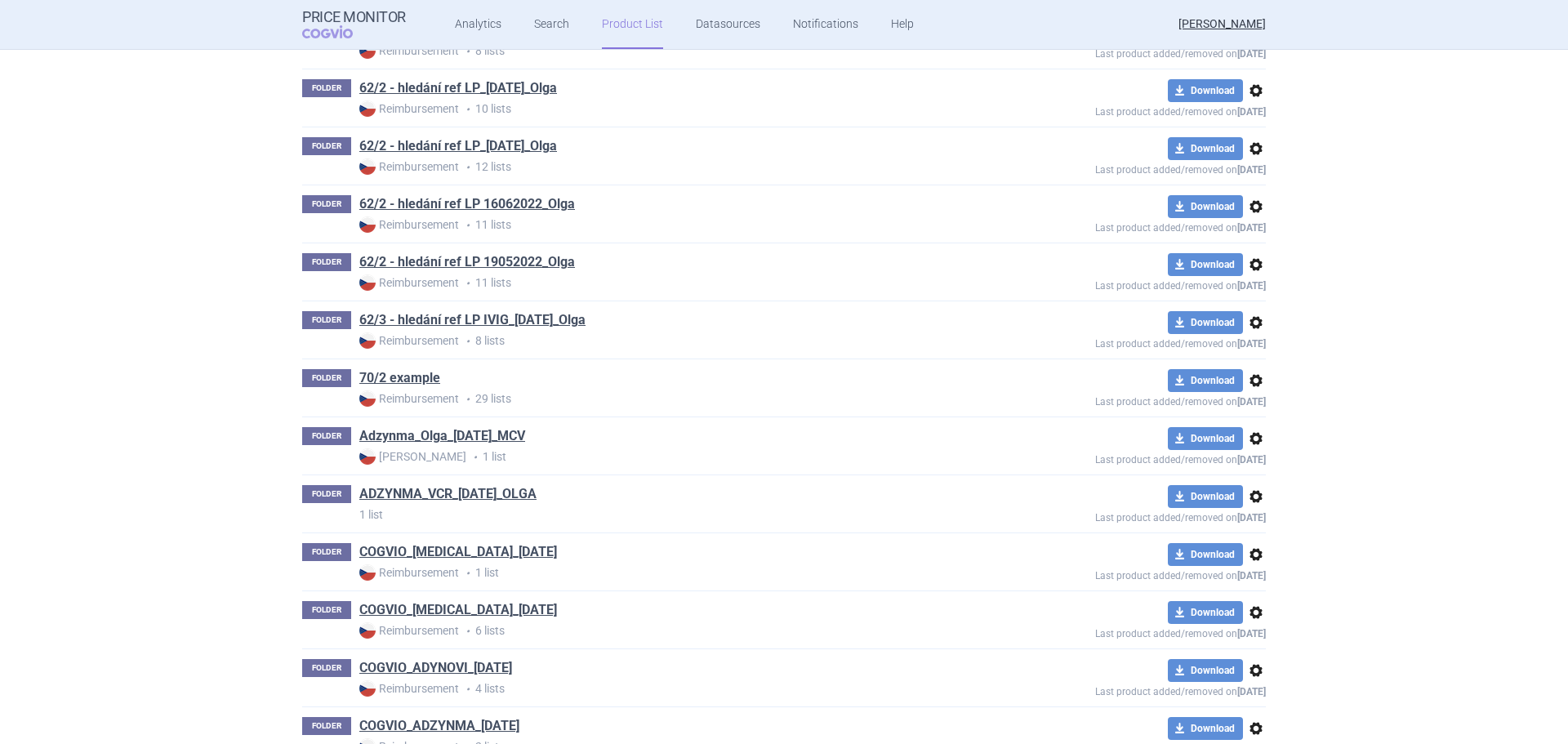
click at [1251, 498] on span "options" at bounding box center [1255, 495] width 19 height 19
click at [1250, 561] on button "Rename" at bounding box center [1249, 561] width 52 height 24
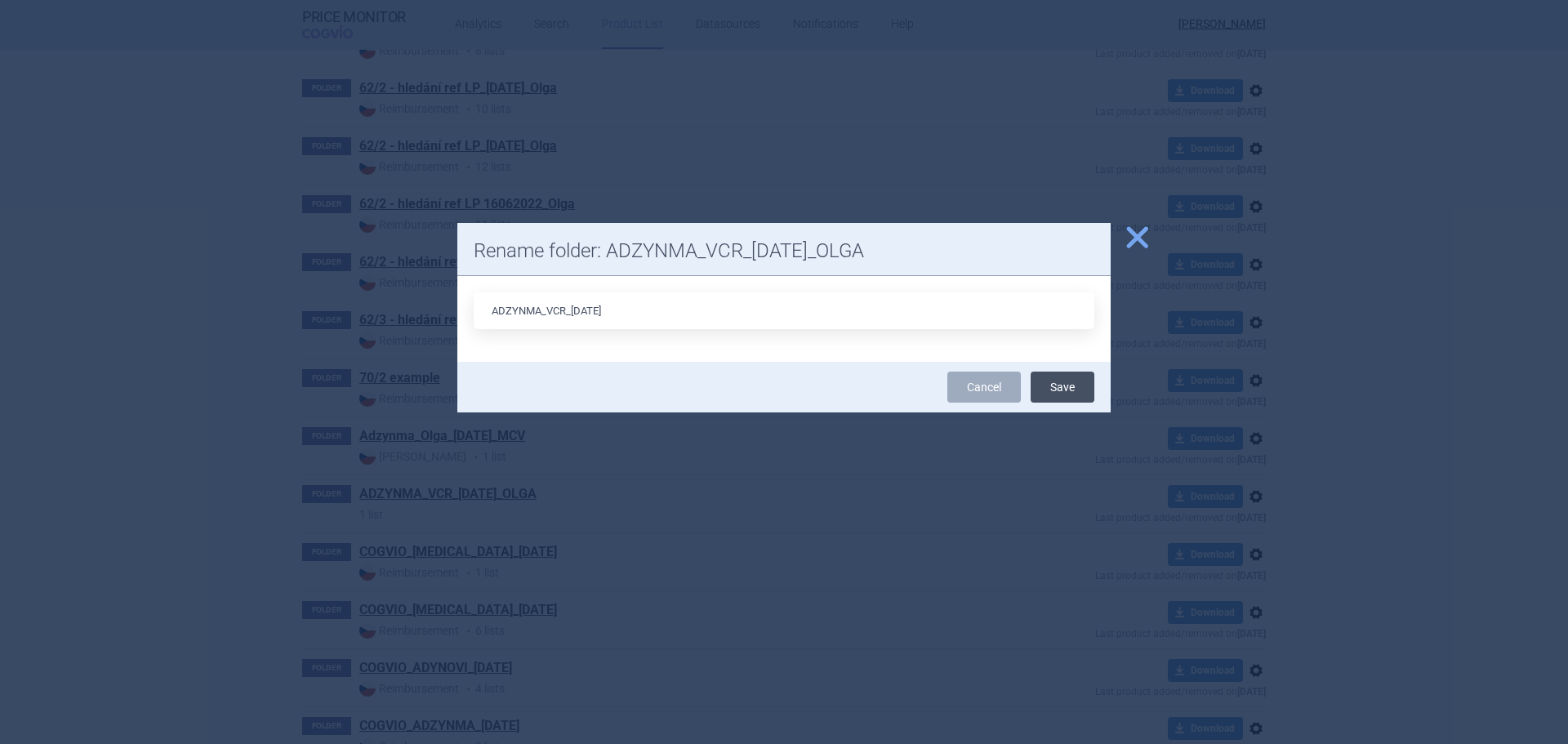
type input "ADZYNMA_VCR_[DATE]"
click at [1061, 382] on button "Save" at bounding box center [1062, 387] width 63 height 31
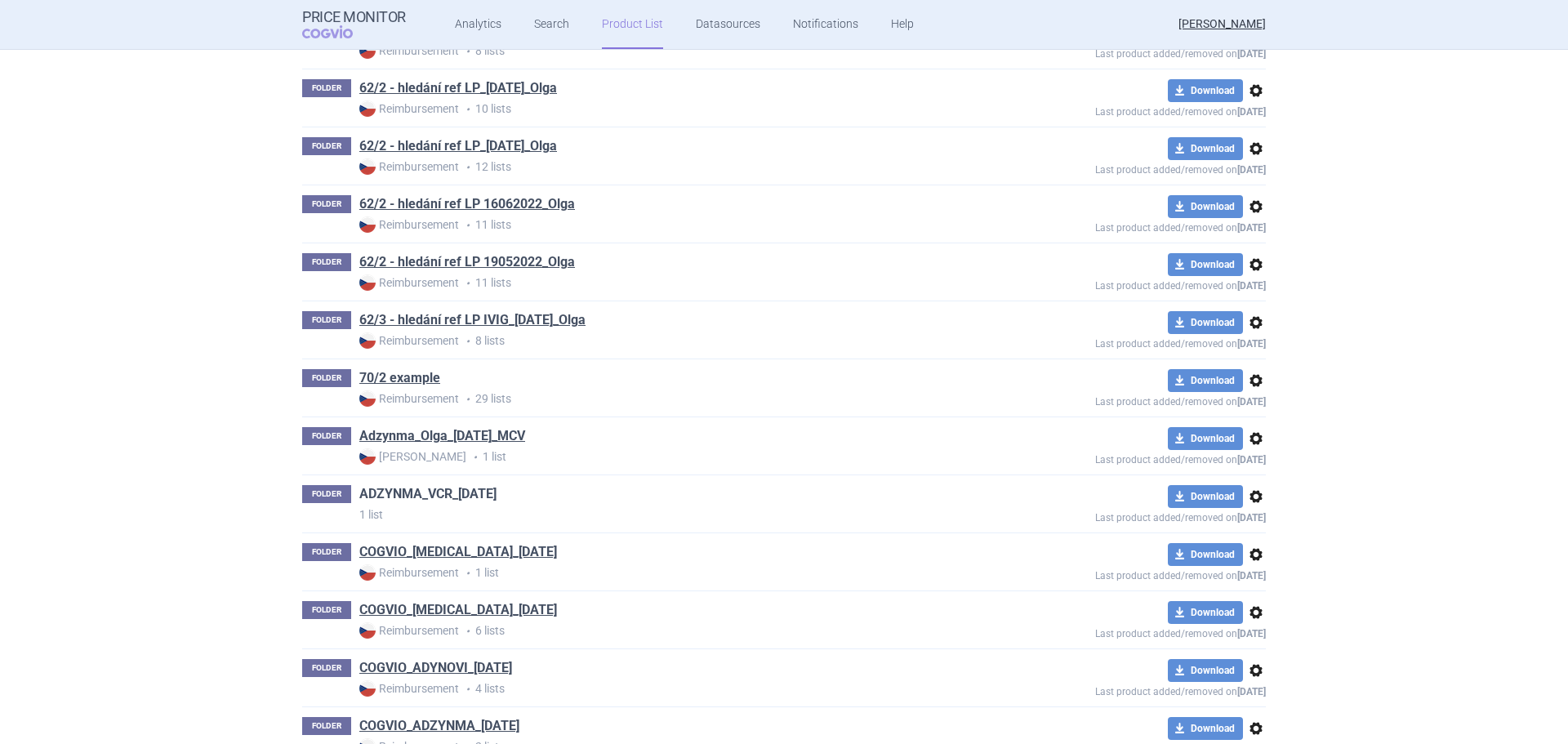
click at [475, 491] on link "ADZYNMA_VCR_[DATE]" at bounding box center [428, 494] width 137 height 18
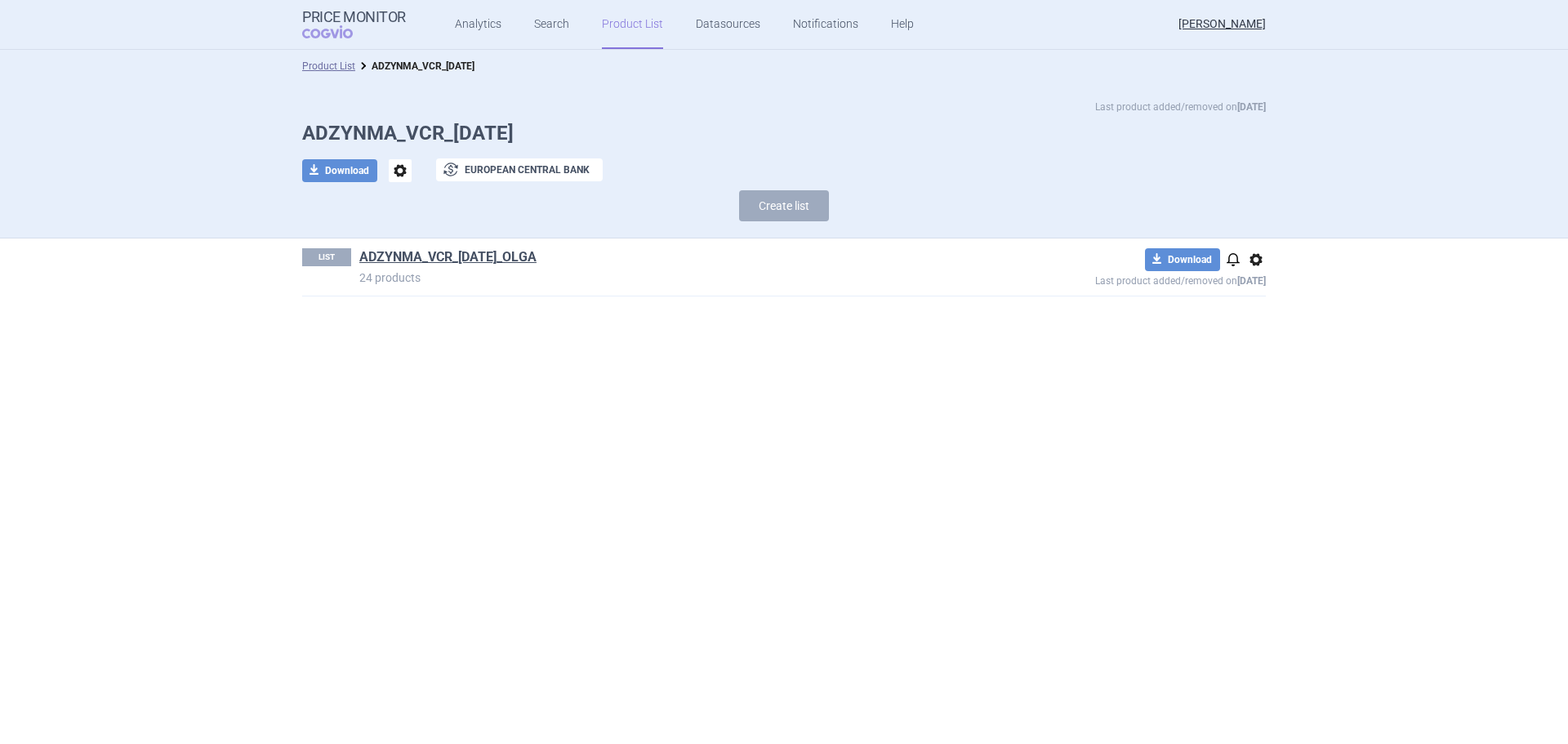
click at [1260, 261] on span "options" at bounding box center [1255, 259] width 19 height 19
click at [1244, 323] on button "Rename" at bounding box center [1255, 325] width 52 height 24
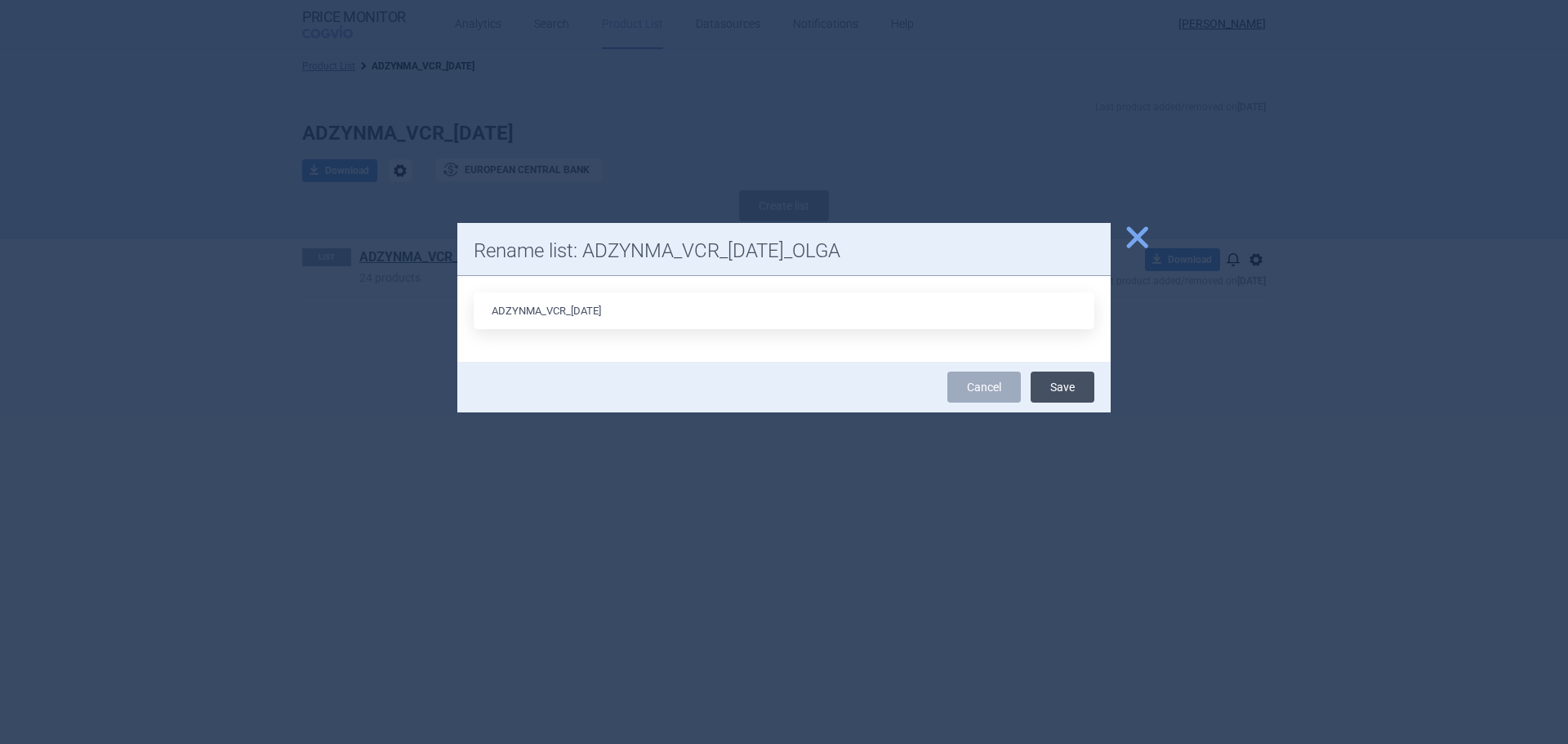
type input "ADZYNMA_VCR_[DATE]"
click at [1047, 382] on button "Save" at bounding box center [1062, 387] width 63 height 31
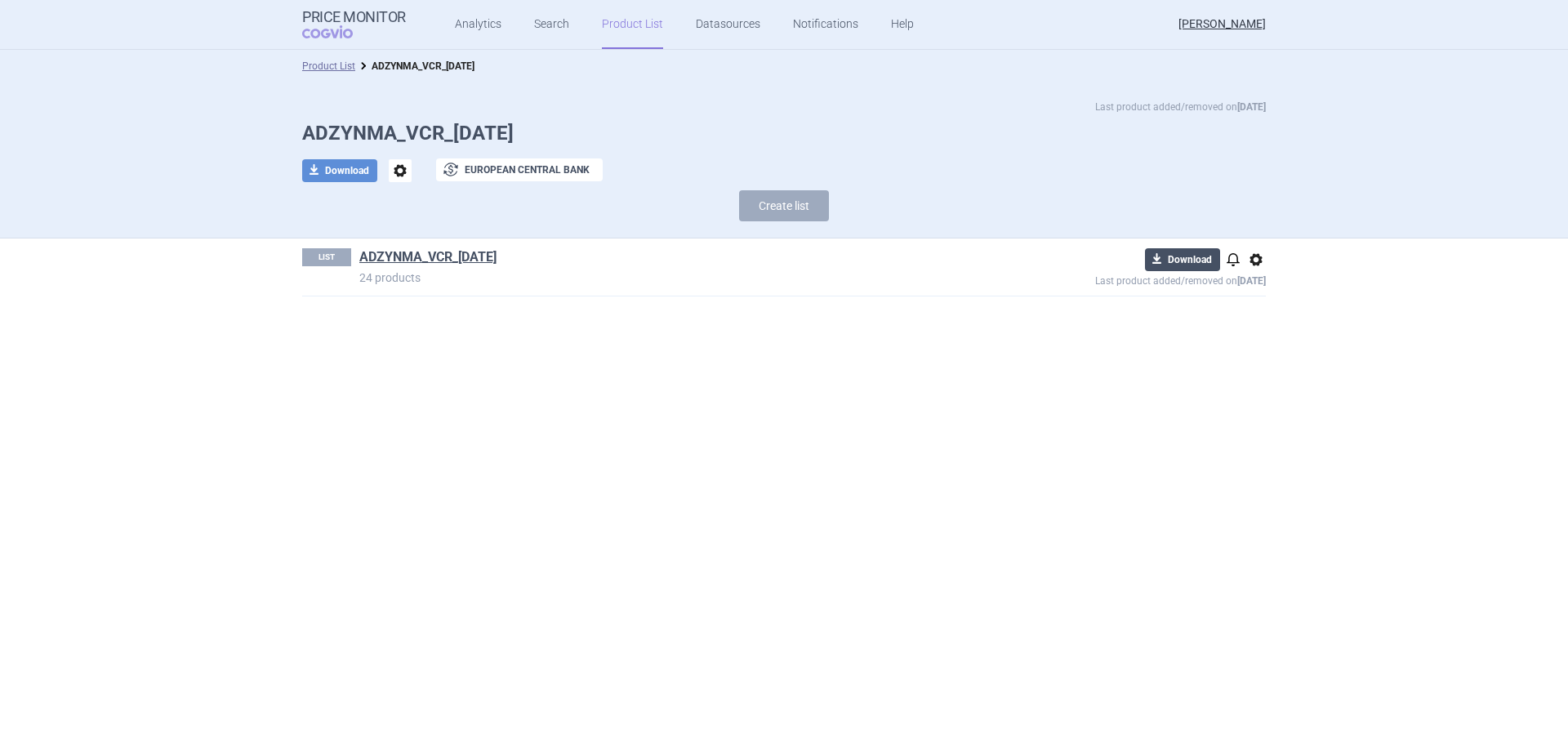
click at [1192, 263] on button "download Download" at bounding box center [1183, 260] width 75 height 23
select select "EUR"
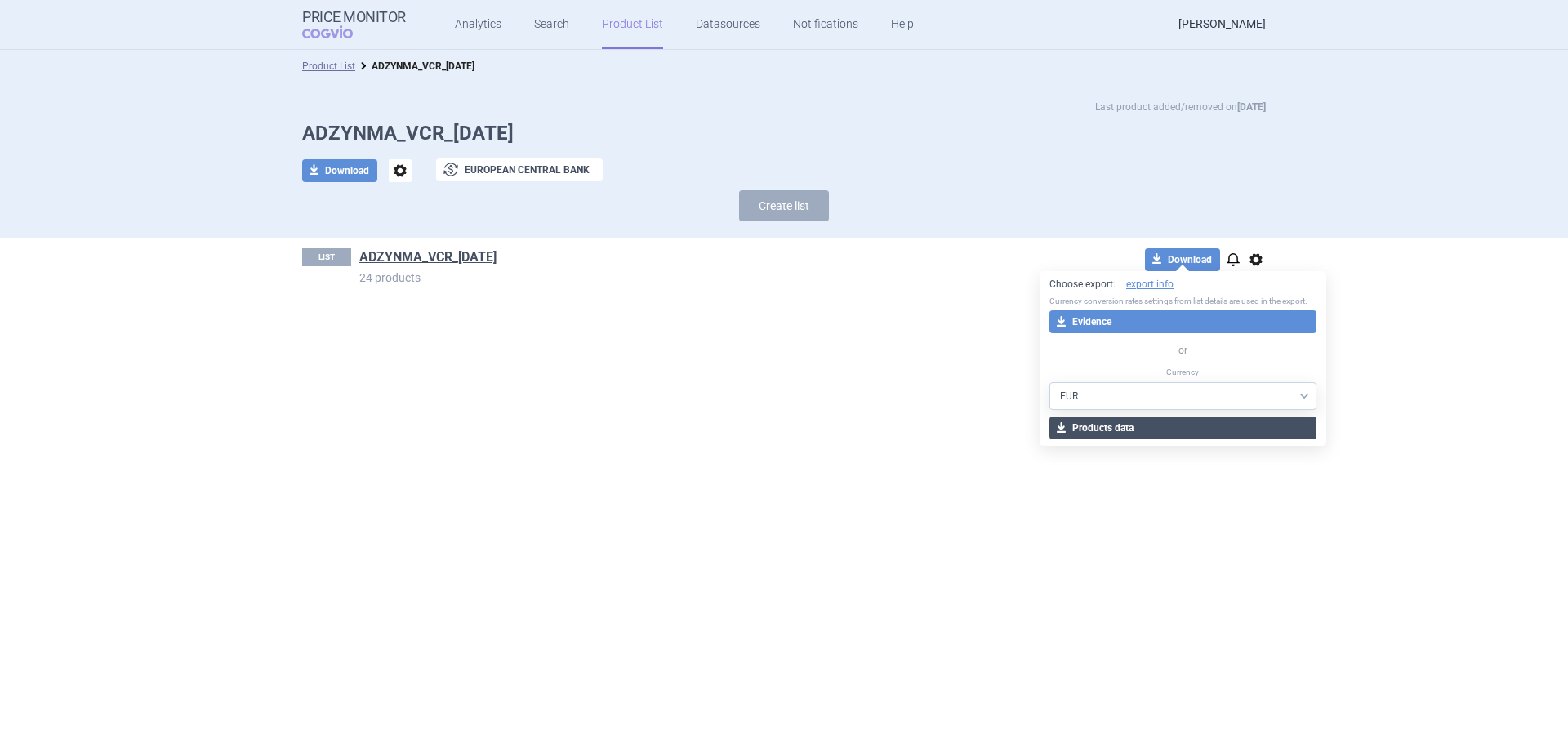
click at [1099, 429] on button "download Products data" at bounding box center [1182, 428] width 267 height 23
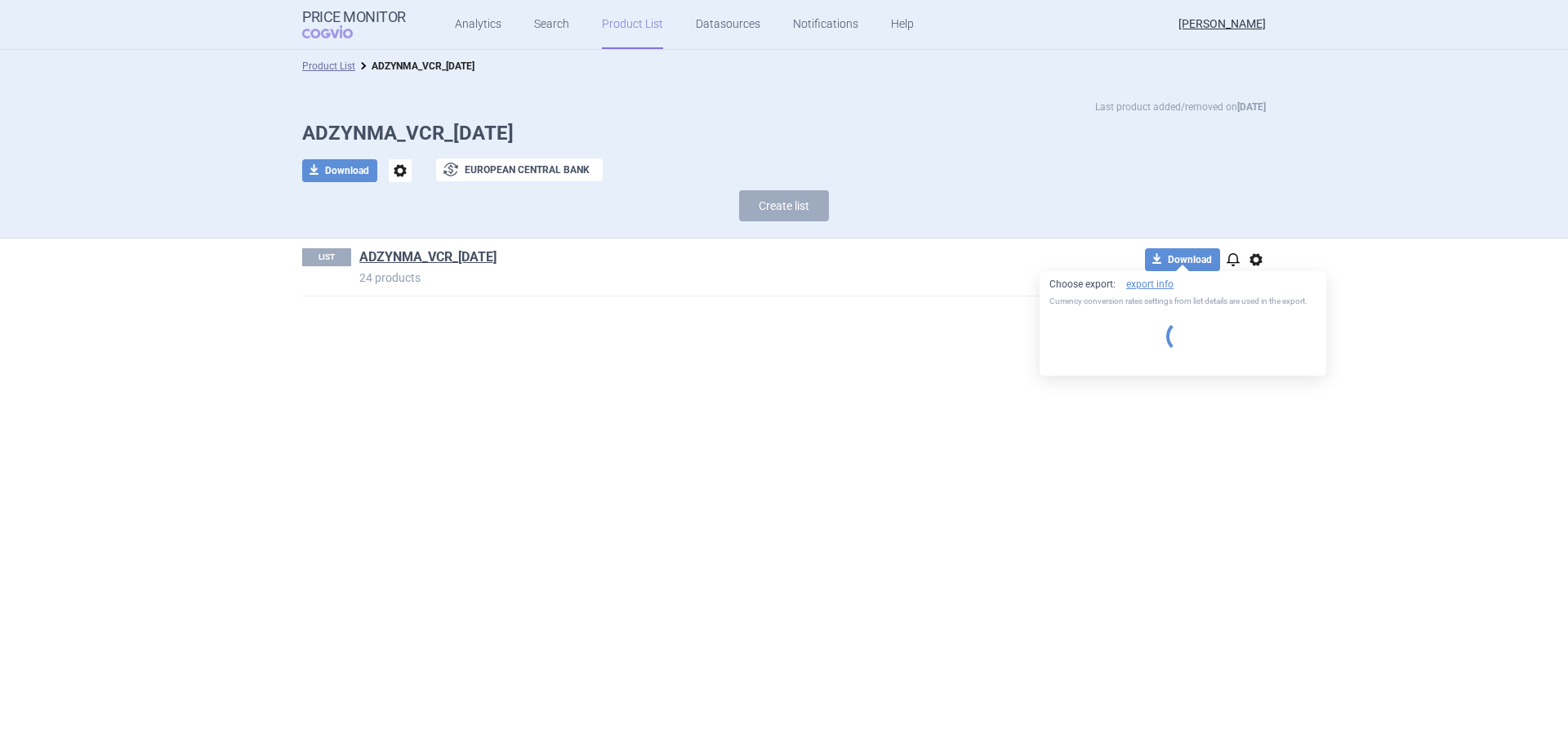
select select "EUR"
